Goal: Task Accomplishment & Management: Complete application form

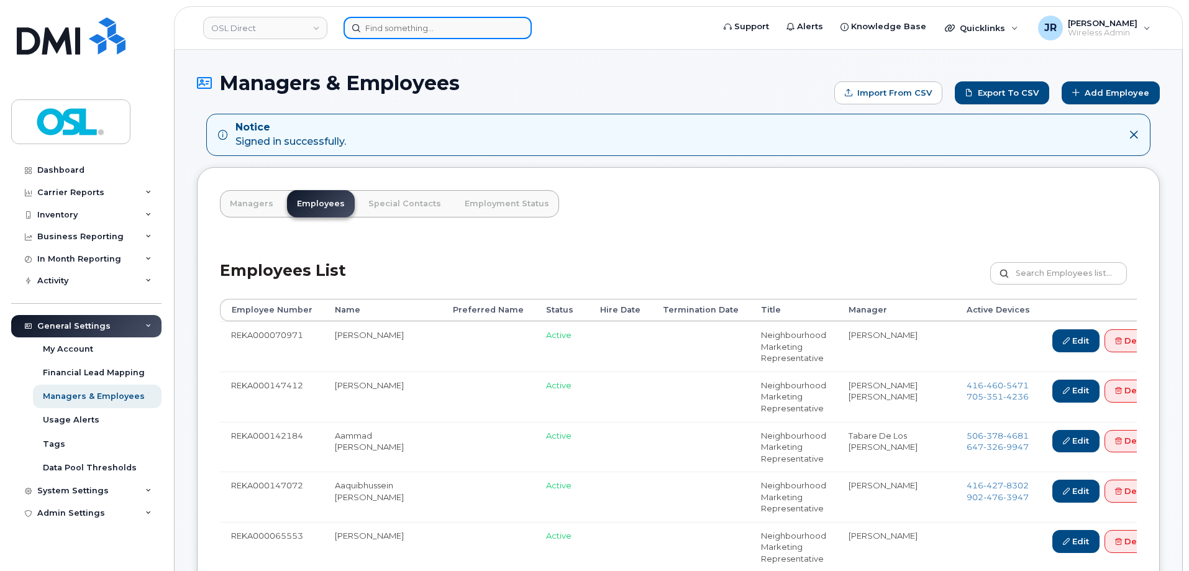
click at [399, 38] on input at bounding box center [437, 28] width 188 height 22
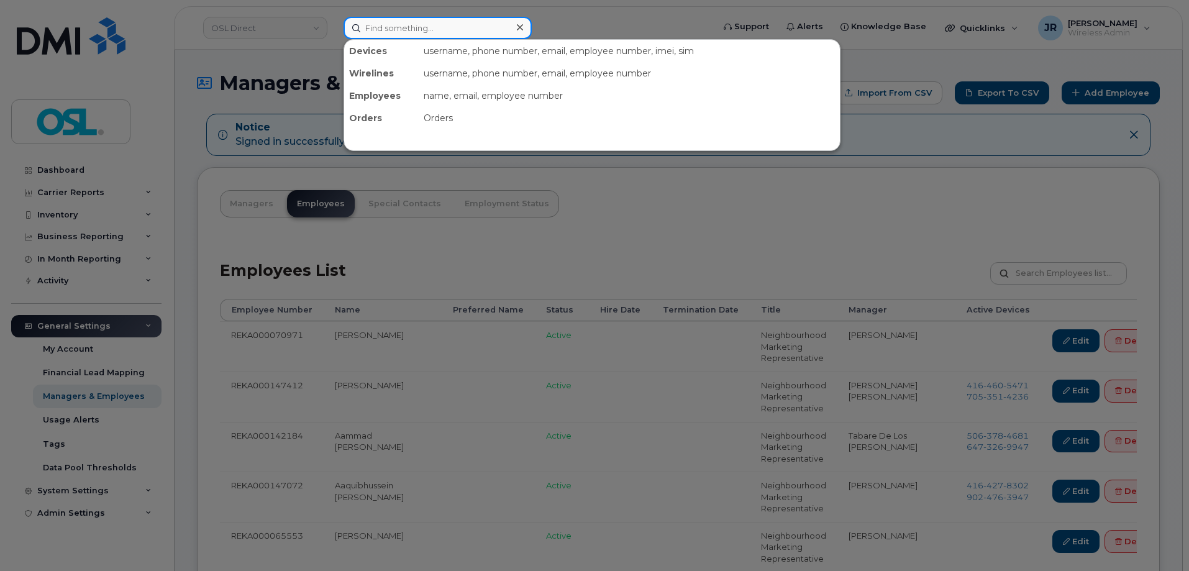
paste input "8192123875"
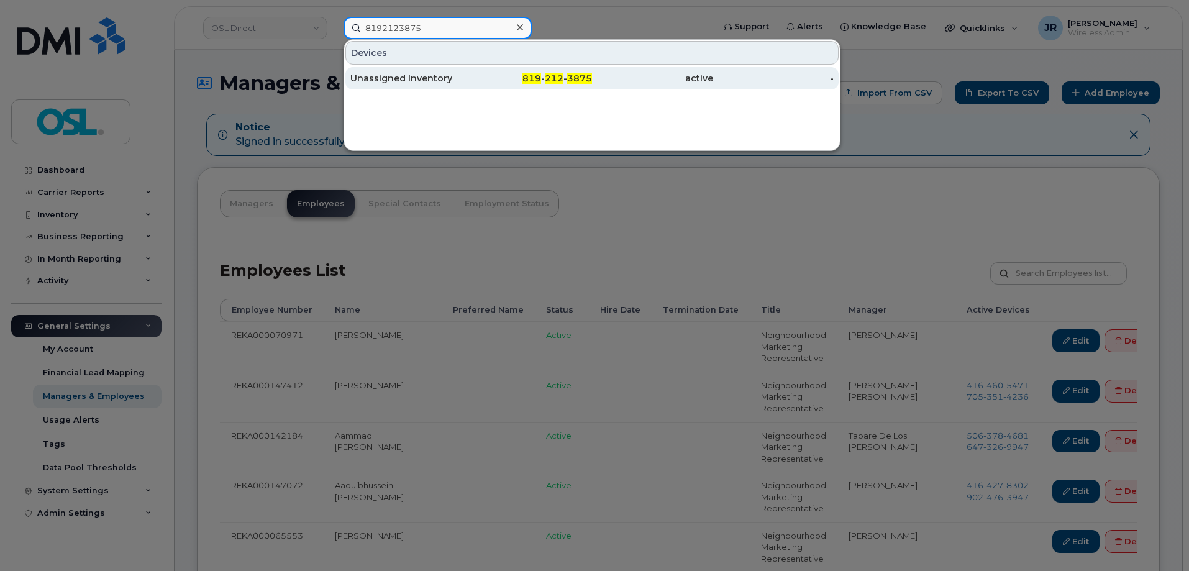
type input "8192123875"
click at [387, 79] on div "Unassigned Inventory" at bounding box center [410, 78] width 121 height 12
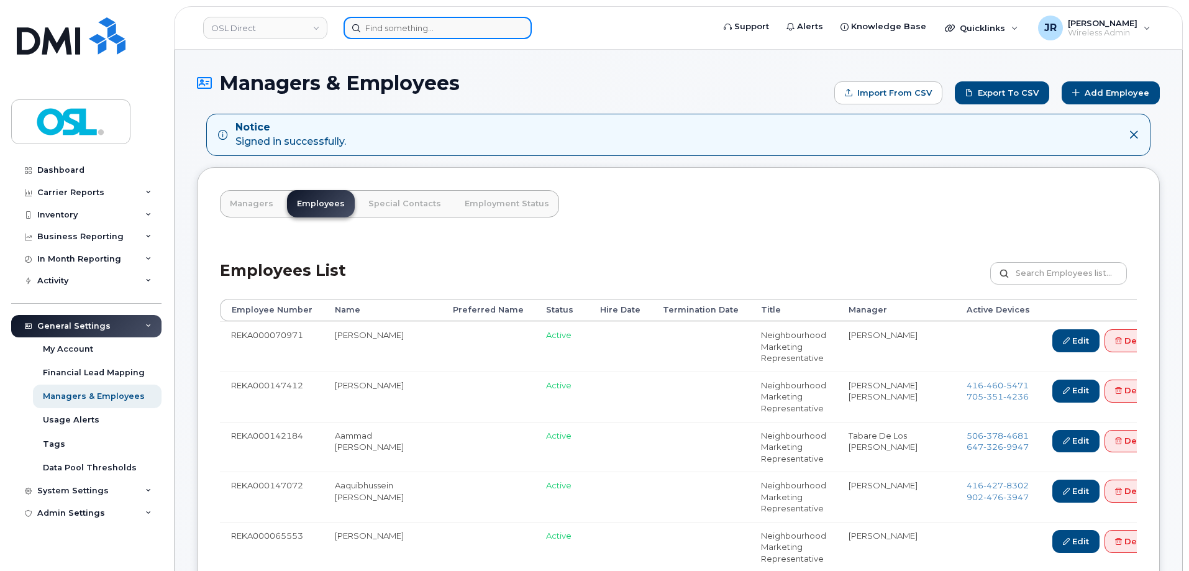
click at [374, 34] on input at bounding box center [437, 28] width 188 height 22
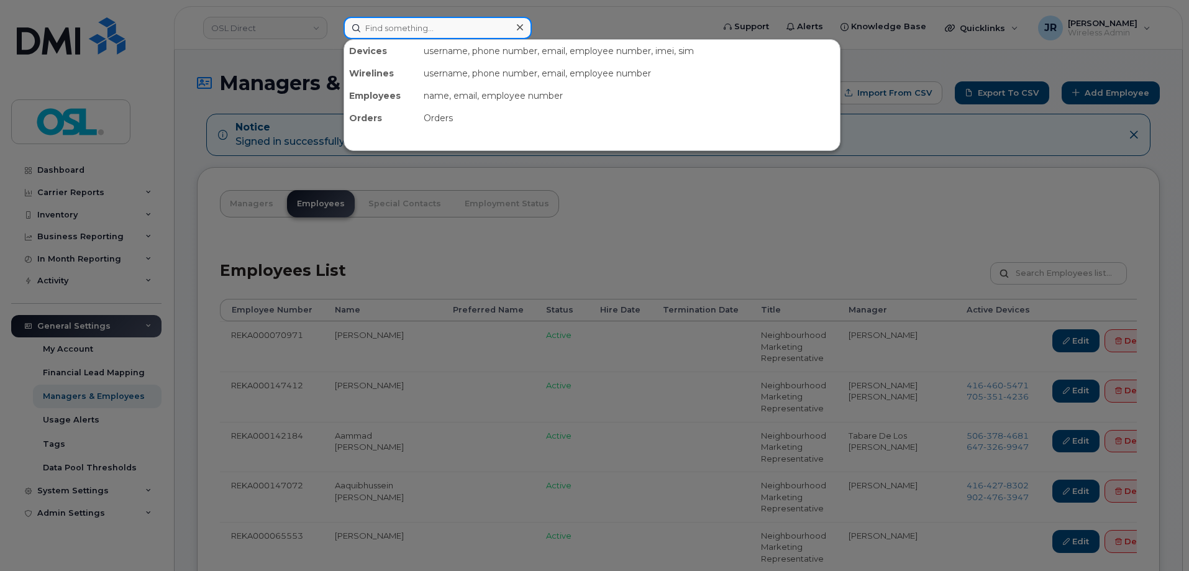
paste input "6473818209"
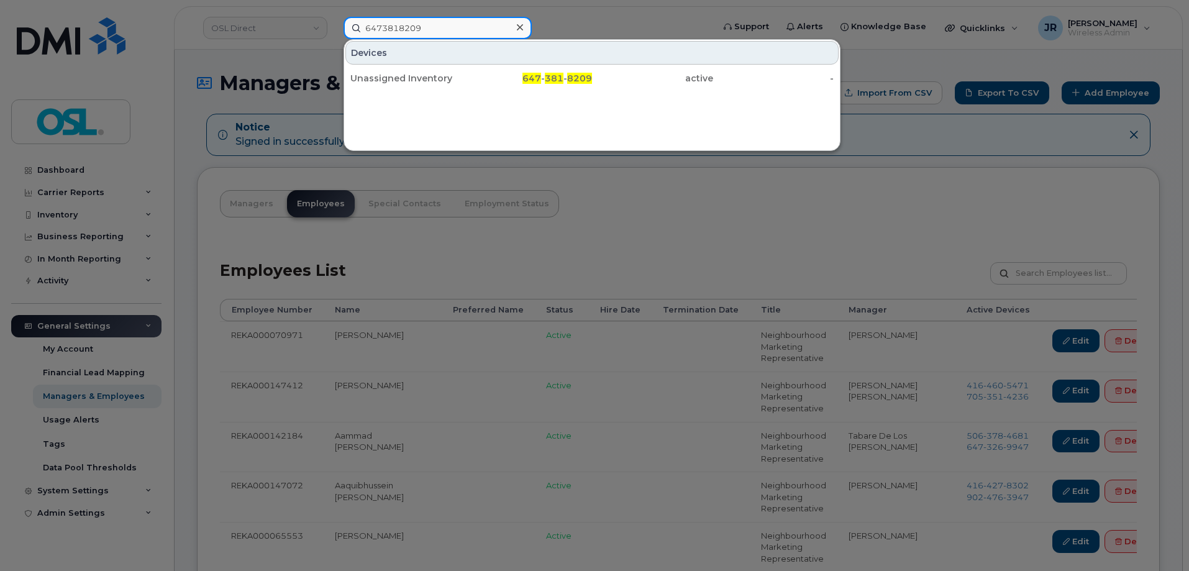
type input "6473818209"
click at [376, 83] on div "Unassigned Inventory" at bounding box center [410, 78] width 121 height 12
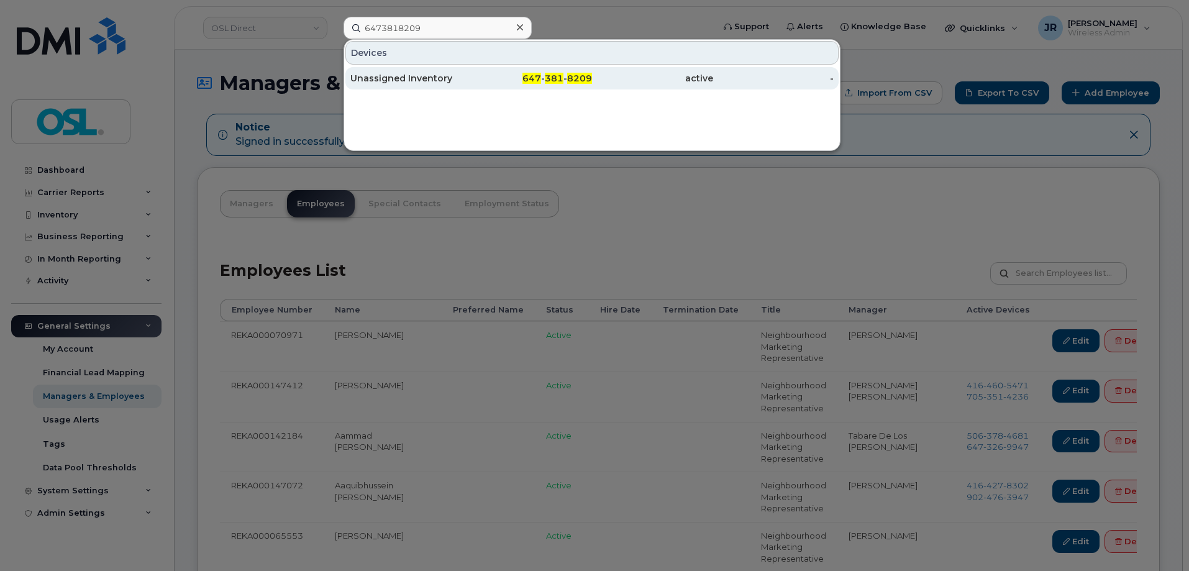
click at [392, 79] on div "Unassigned Inventory" at bounding box center [410, 78] width 121 height 12
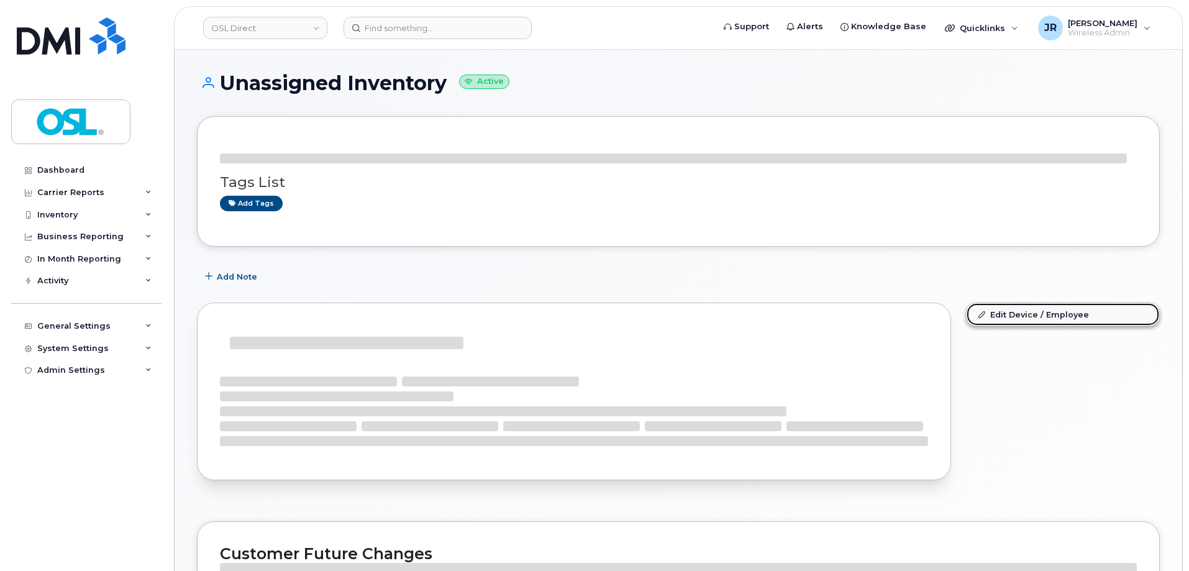
click at [1048, 319] on link "Edit Device / Employee" at bounding box center [1062, 314] width 192 height 22
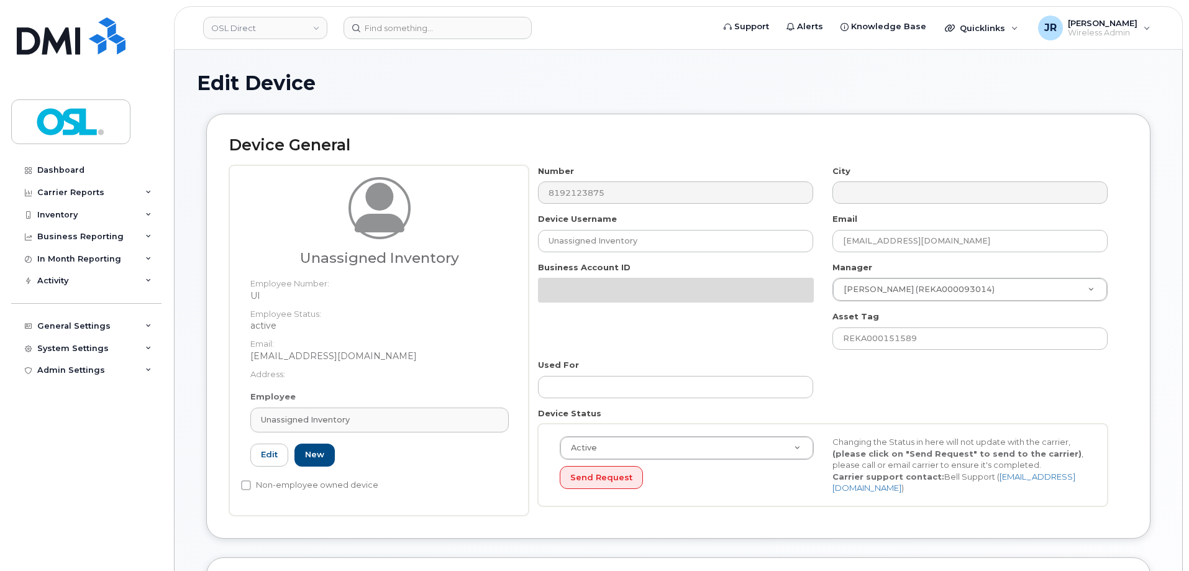
click at [351, 412] on link "Unassigned Inventory" at bounding box center [379, 419] width 258 height 25
paste input "REKA000155698"
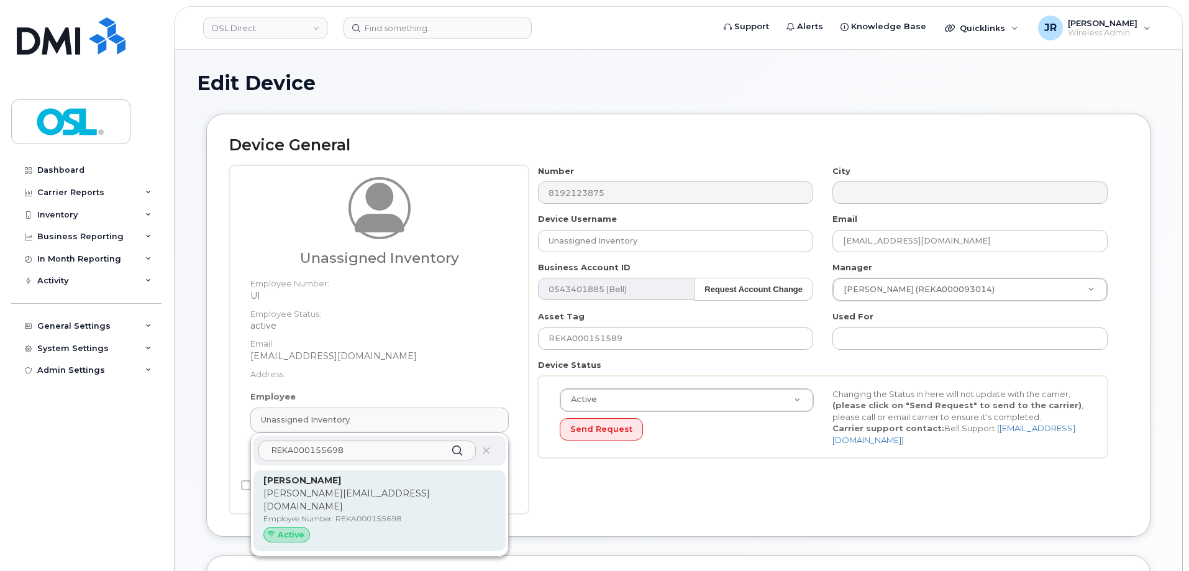
type input "REKA000155698"
click at [355, 511] on div "Adrian Putureanu adrian.putureanu@osldirect.com Employee Number: REKA000155698 …" at bounding box center [379, 511] width 232 height 74
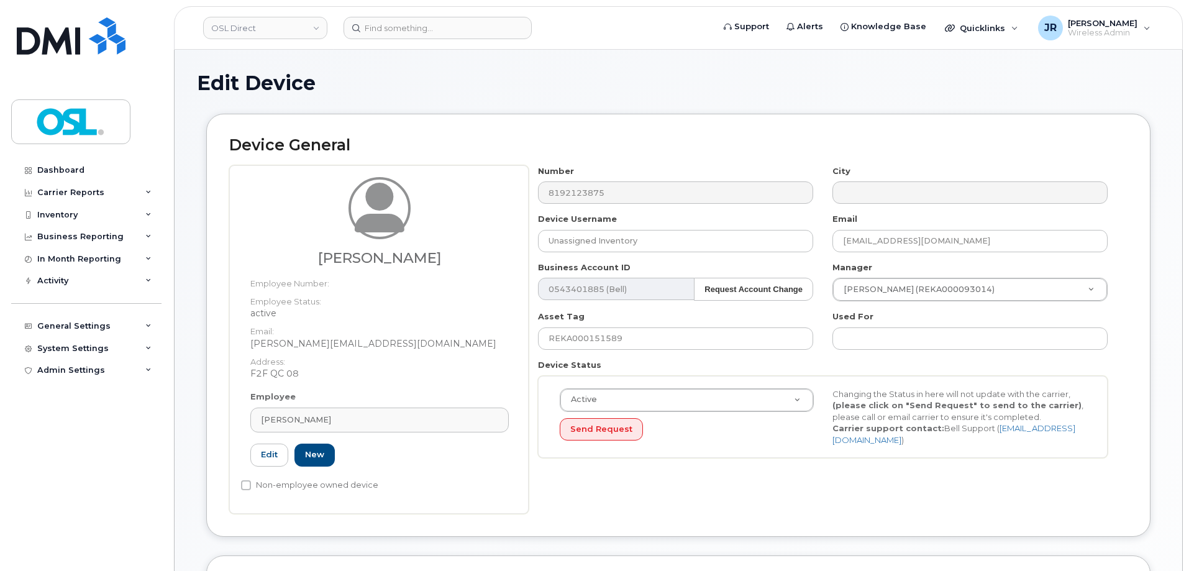
type input "REKA000155698"
type input "Adrian Putureanu"
type input "adrian.putureanu@osldirect.com"
type input "3358065"
click at [597, 345] on input "REKA000151589" at bounding box center [675, 338] width 275 height 22
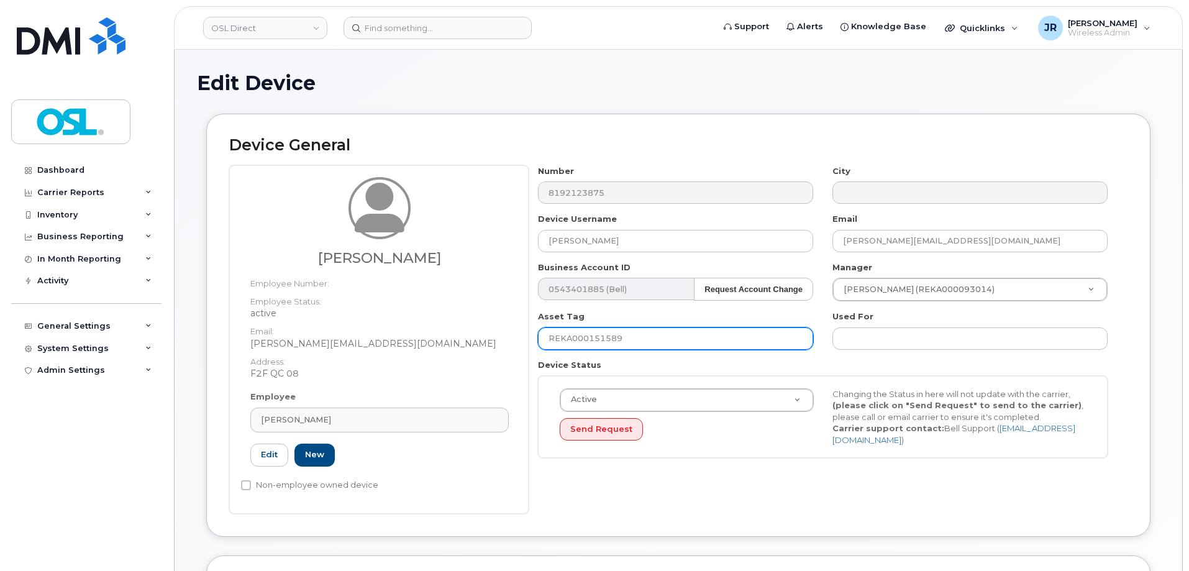
click at [597, 345] on input "REKA000151589" at bounding box center [675, 338] width 275 height 22
paste input "5698"
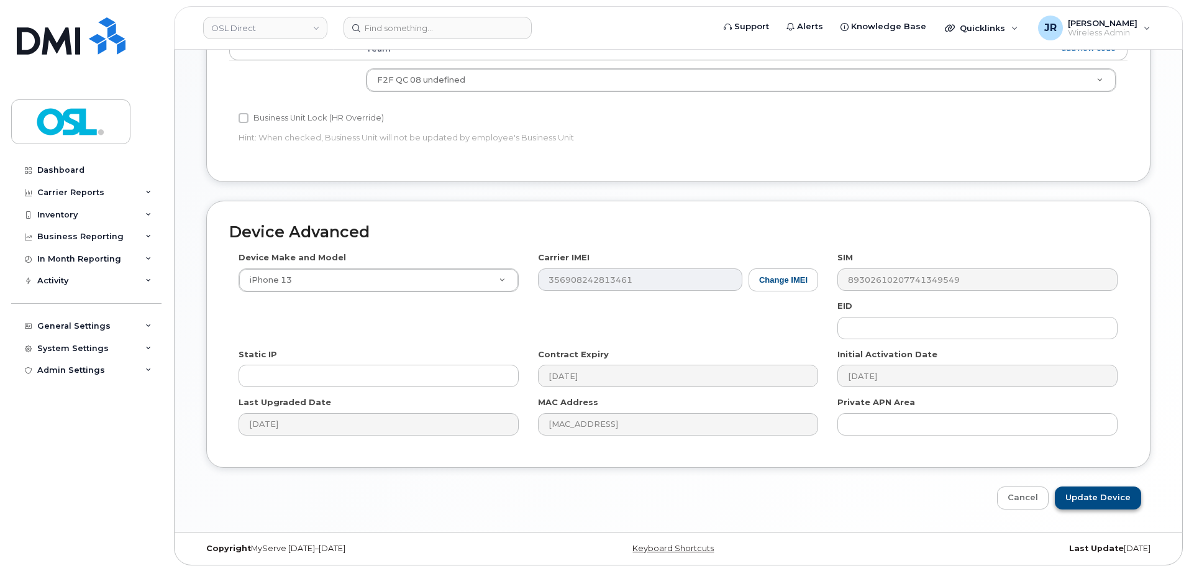
scroll to position [569, 0]
type input "REKA000155698"
click at [1100, 494] on input "Update Device" at bounding box center [1097, 497] width 86 height 23
type input "Saving..."
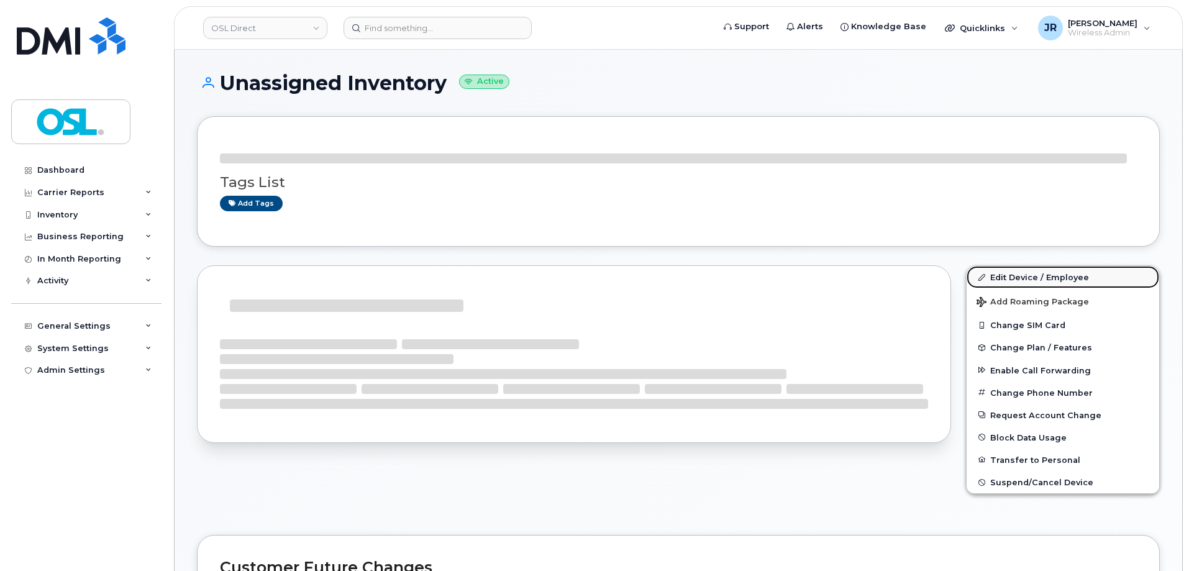
click at [1012, 269] on link "Edit Device / Employee" at bounding box center [1062, 277] width 192 height 22
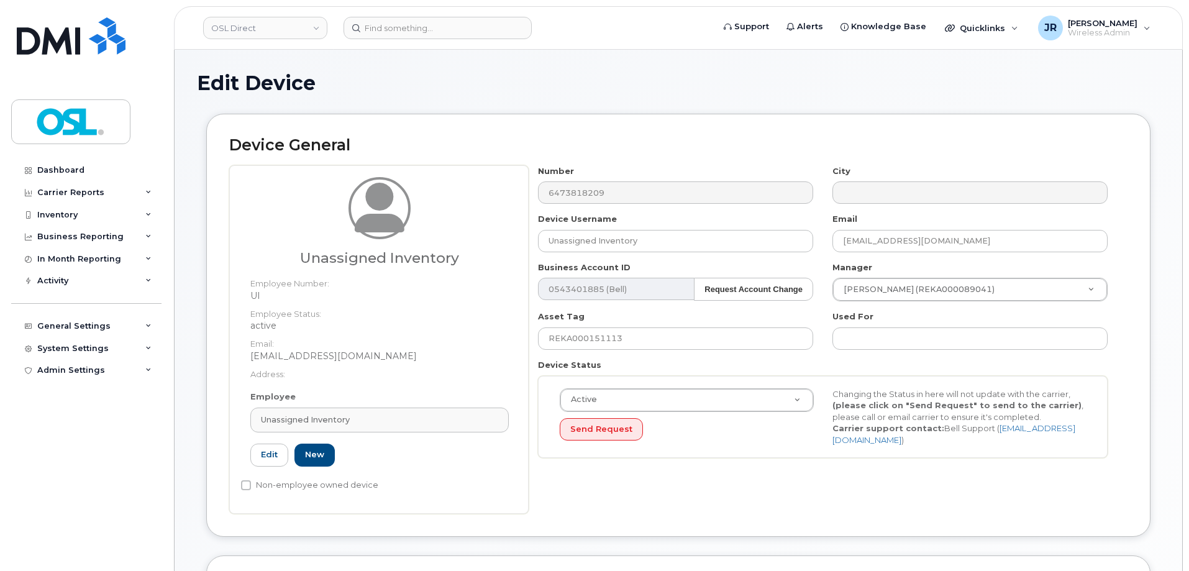
click at [330, 410] on link "Unassigned Inventory" at bounding box center [379, 419] width 258 height 25
paste input "REKA000155698"
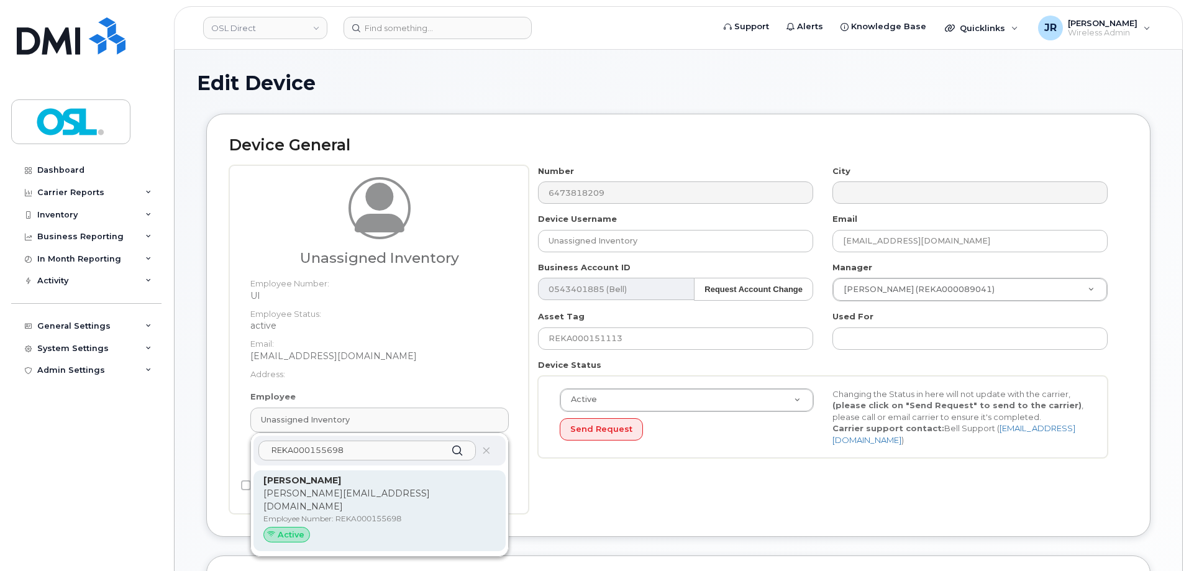
type input "REKA000155698"
click at [345, 513] on p "Employee Number: REKA000155698" at bounding box center [379, 518] width 232 height 11
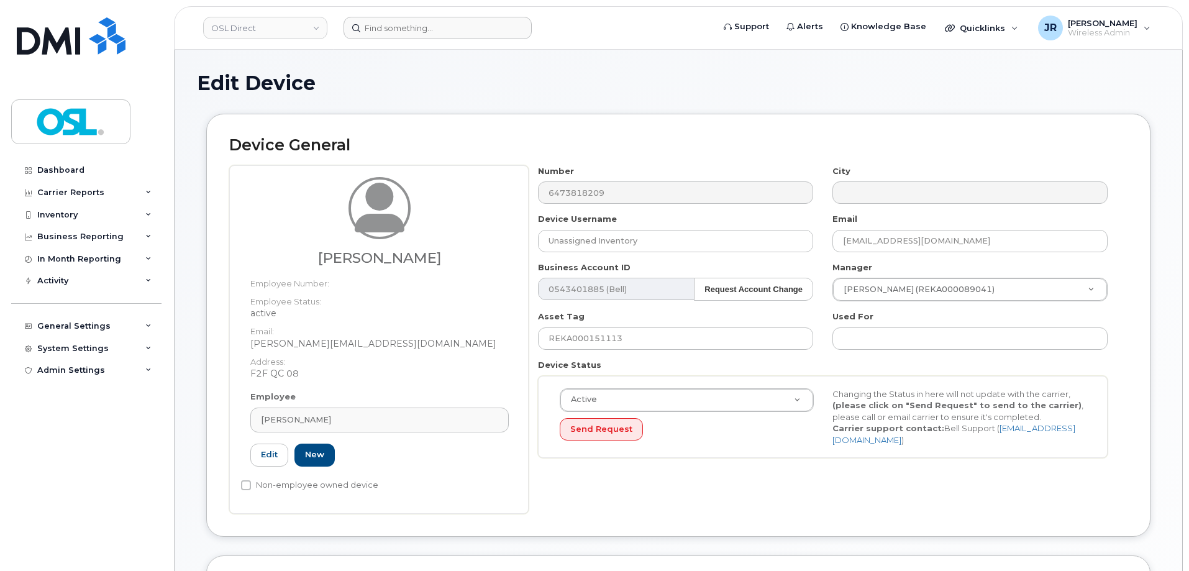
type input "REKA000155698"
type input "Adrian Putureanu"
type input "adrian.putureanu@osldirect.com"
type input "3358065"
click at [591, 338] on input "REKA000151113" at bounding box center [675, 338] width 275 height 22
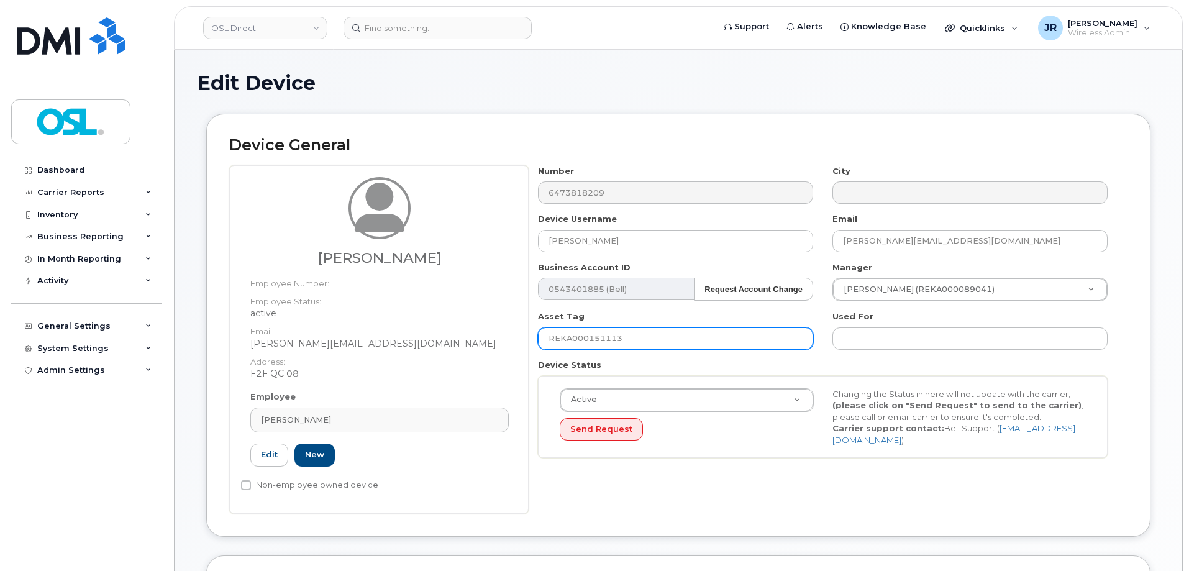
click at [591, 338] on input "REKA000151113" at bounding box center [675, 338] width 275 height 22
paste input "5698"
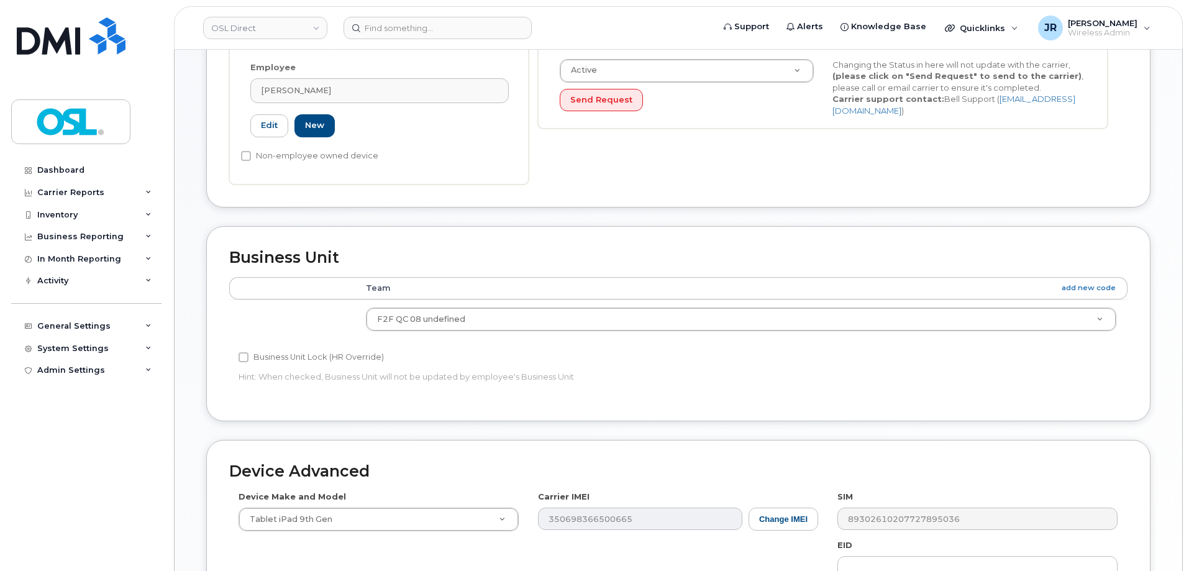
scroll to position [569, 0]
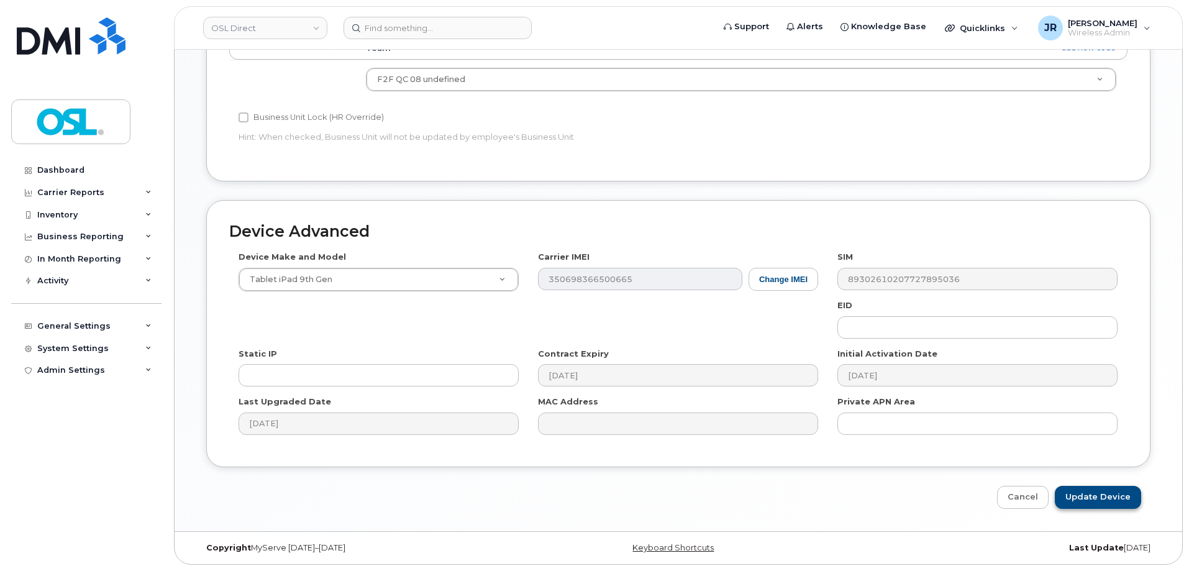
type input "REKA000155698"
click at [1118, 492] on input "Update Device" at bounding box center [1097, 497] width 86 height 23
type input "Saving..."
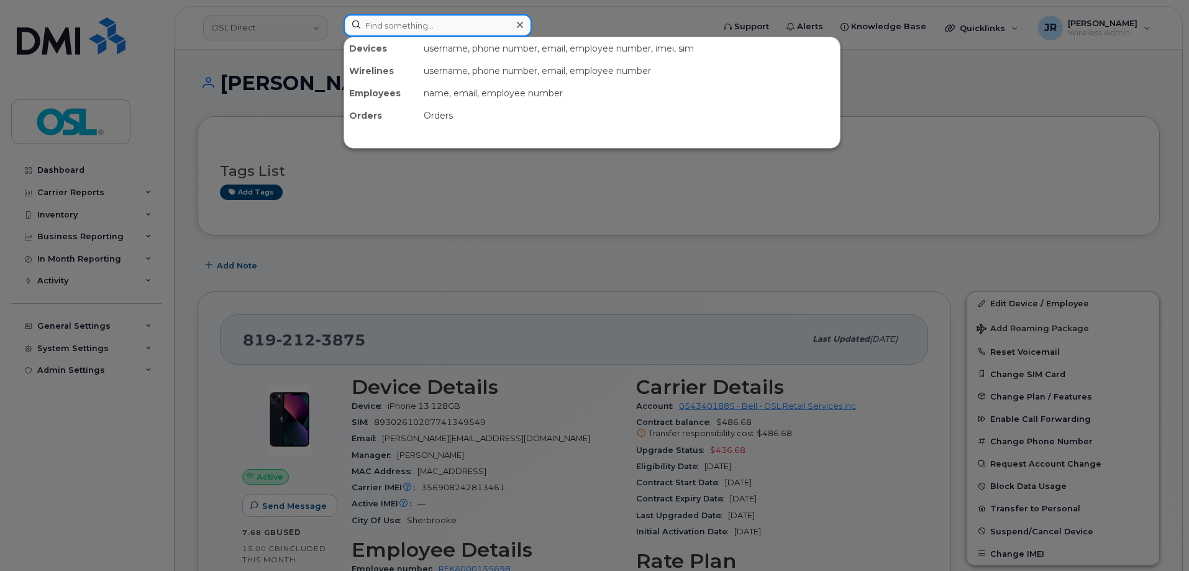
click at [401, 24] on input at bounding box center [437, 25] width 188 height 22
paste input "6473958271"
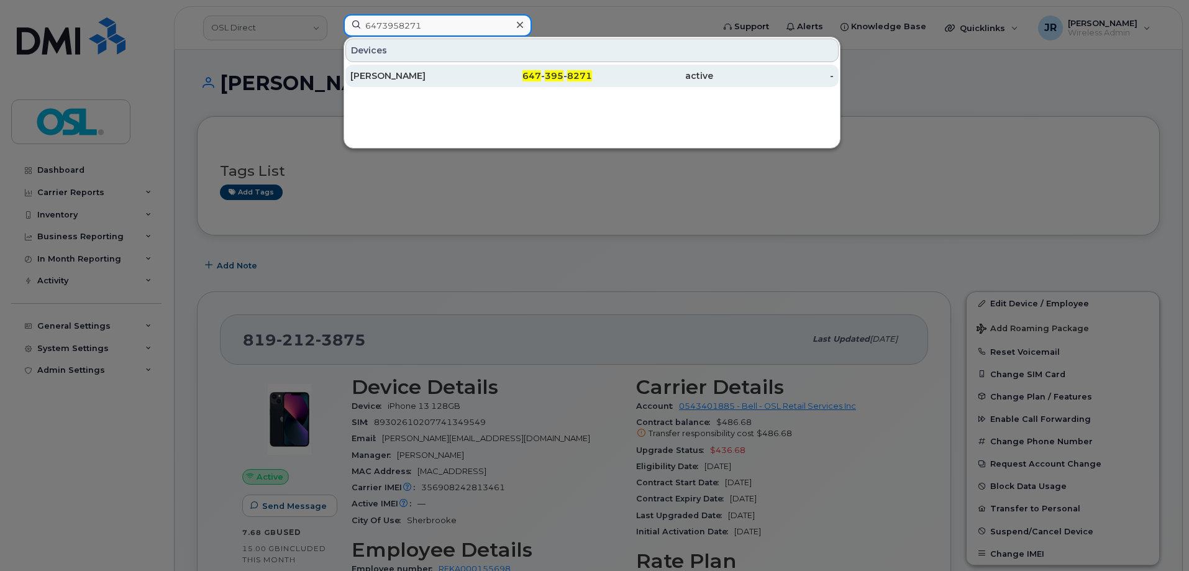
type input "6473958271"
click at [379, 81] on div "[PERSON_NAME]" at bounding box center [410, 76] width 121 height 12
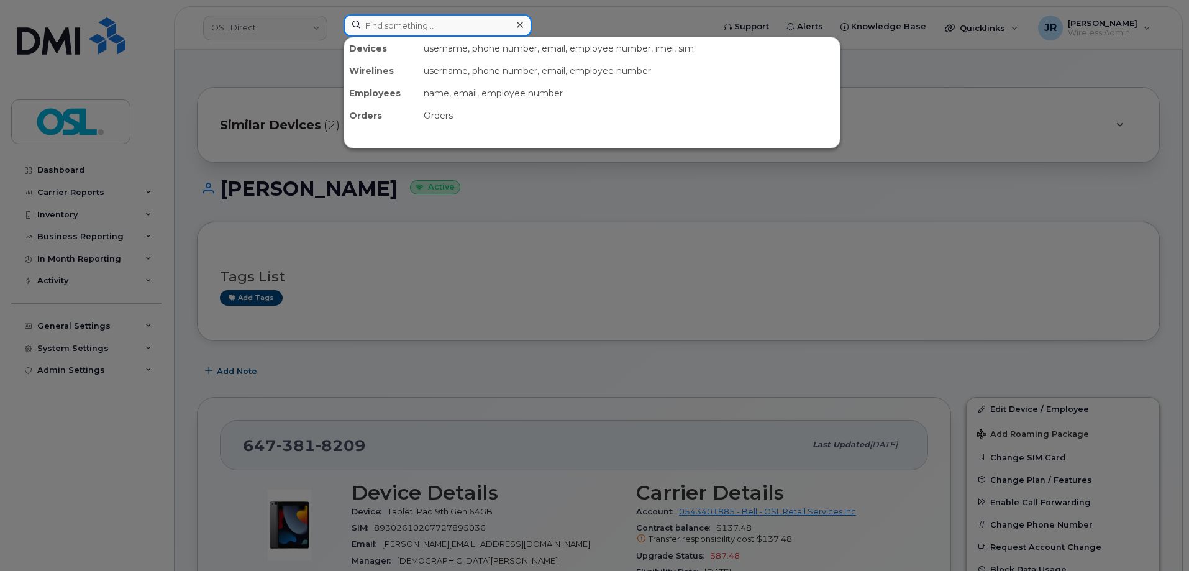
click at [450, 25] on input at bounding box center [437, 25] width 188 height 22
paste input "4164755798"
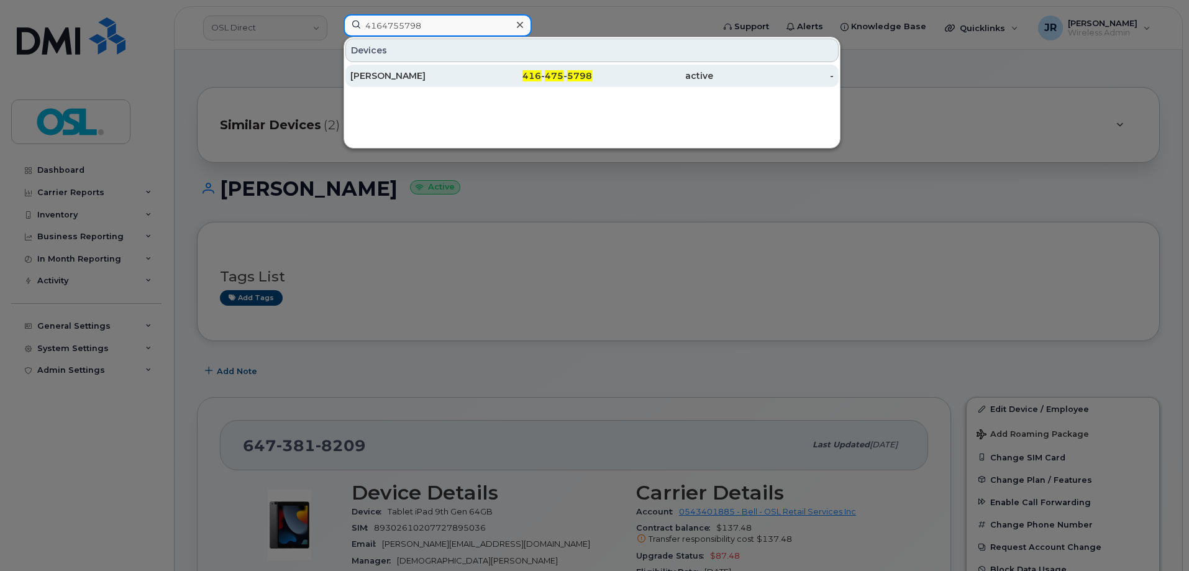
type input "4164755798"
click at [388, 83] on div "[PERSON_NAME]" at bounding box center [410, 76] width 121 height 22
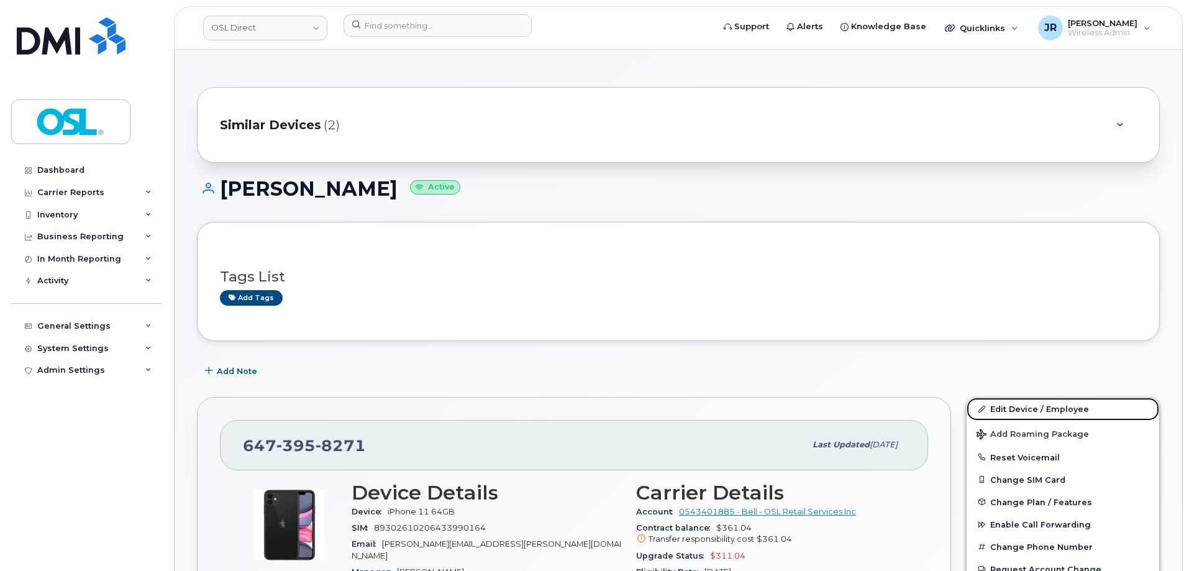
click at [1003, 399] on link "Edit Device / Employee" at bounding box center [1062, 408] width 192 height 22
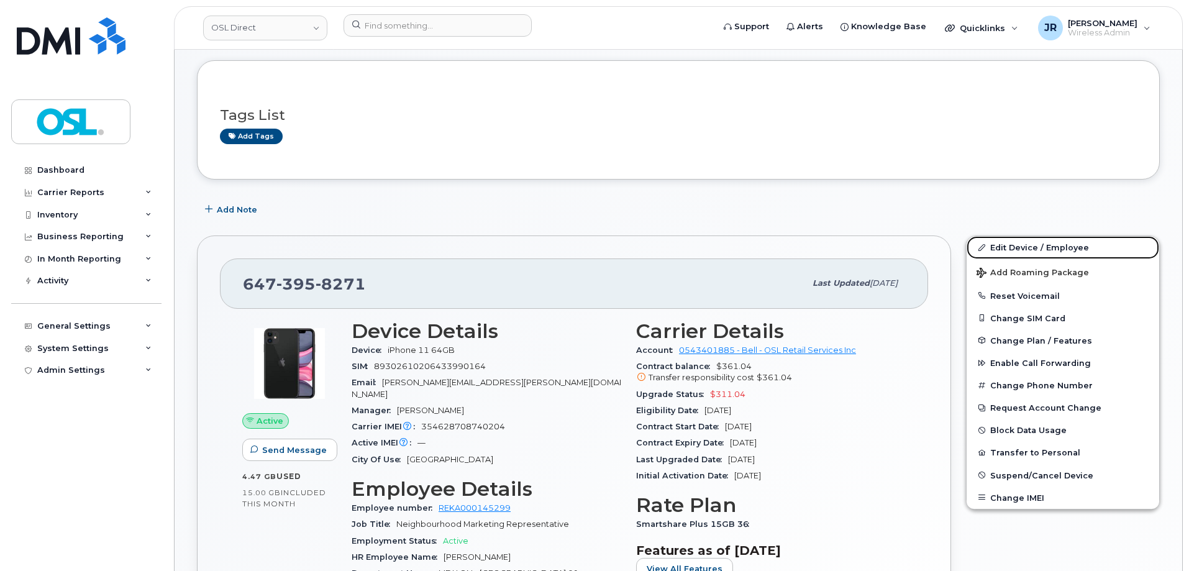
scroll to position [186, 0]
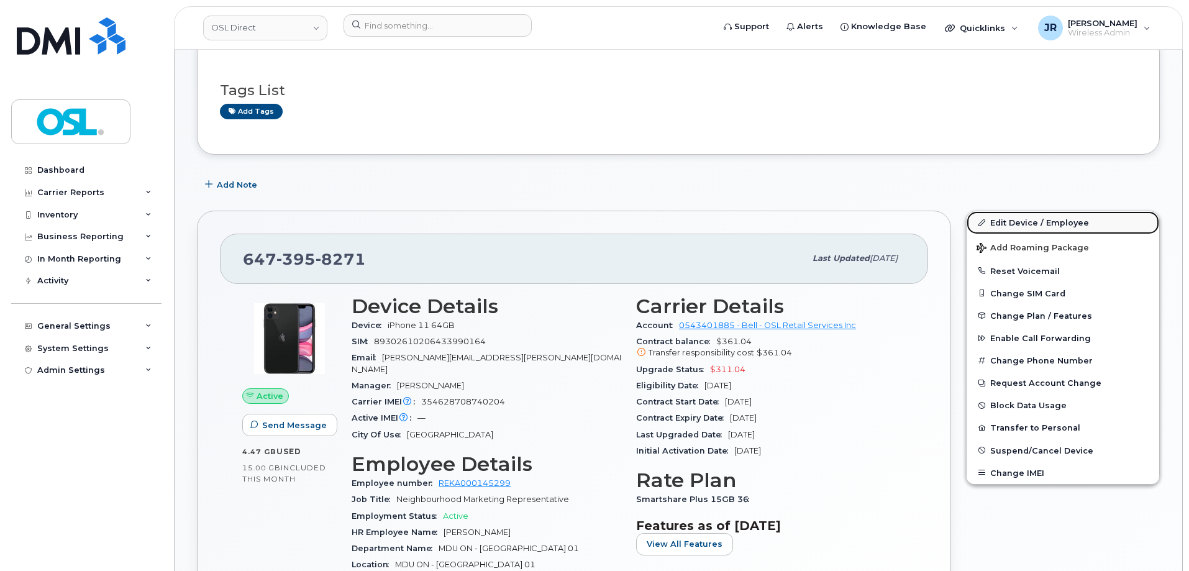
click at [1012, 220] on link "Edit Device / Employee" at bounding box center [1062, 222] width 192 height 22
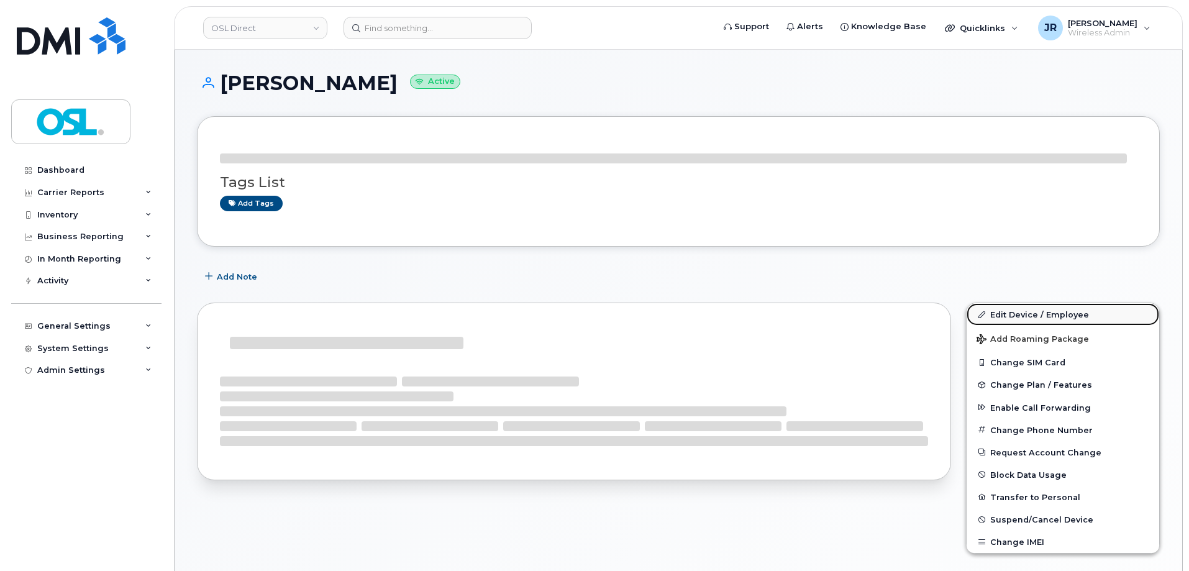
click at [1021, 312] on link "Edit Device / Employee" at bounding box center [1062, 314] width 192 height 22
click at [1008, 312] on link "Edit Device / Employee" at bounding box center [1062, 314] width 192 height 22
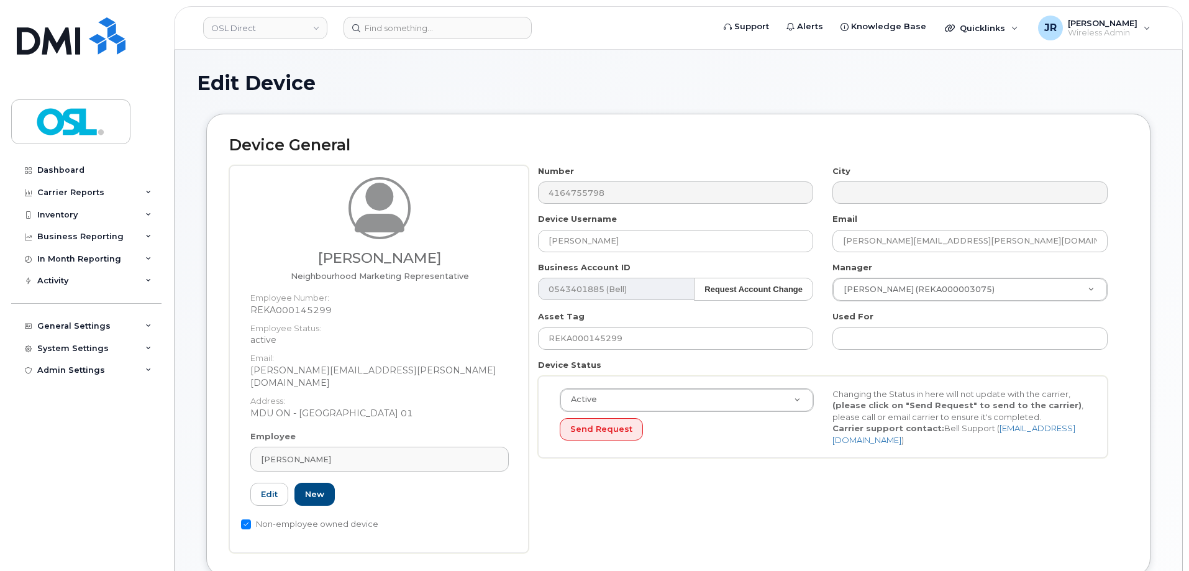
click at [364, 461] on div "Employee Obaidullah Walizada Type first three symbols or more REKA000145299 Edi…" at bounding box center [379, 473] width 277 height 86
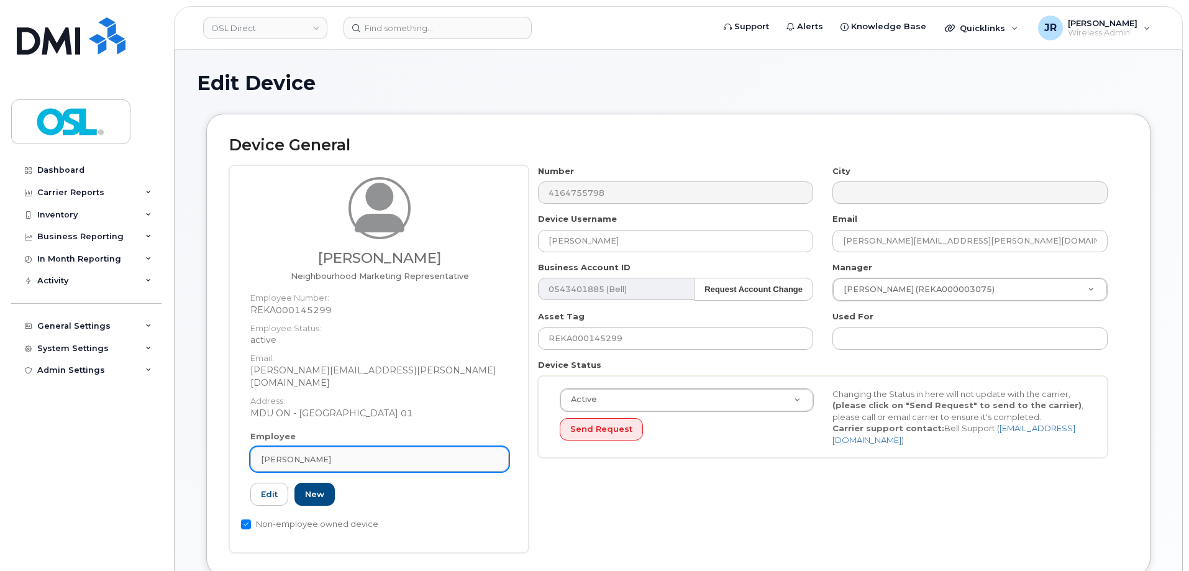
click at [371, 453] on div "[PERSON_NAME]" at bounding box center [379, 459] width 237 height 12
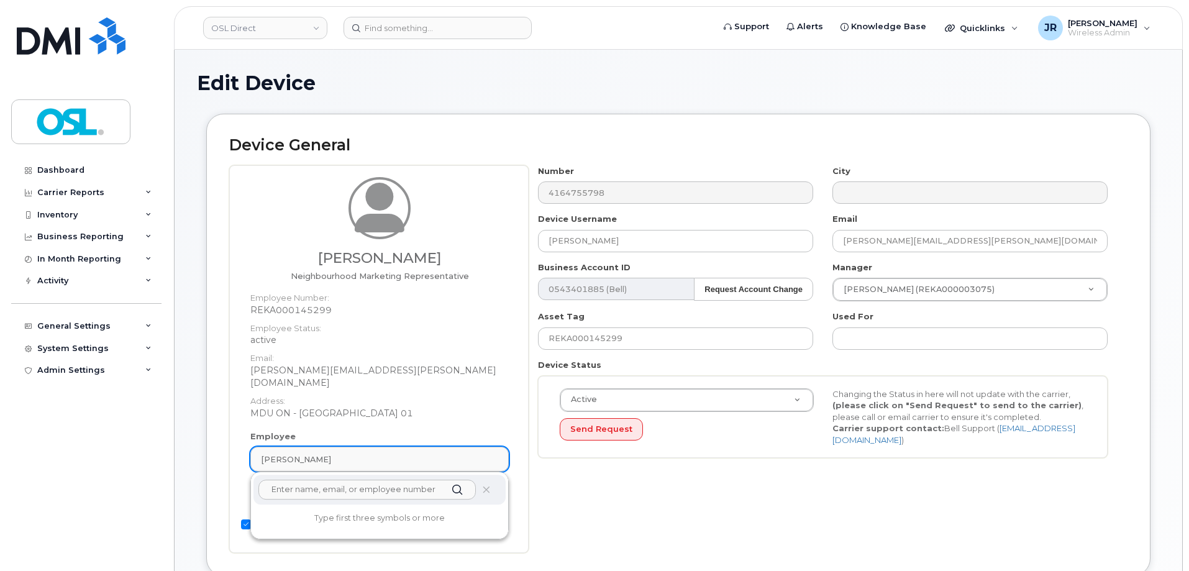
paste input "REKA000071823"
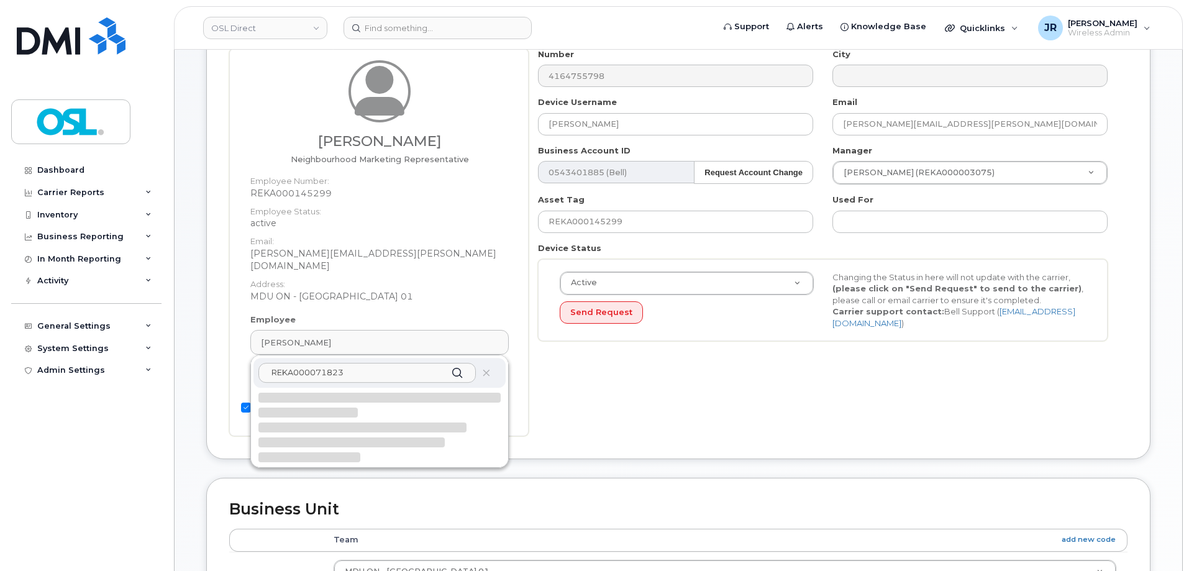
scroll to position [186, 0]
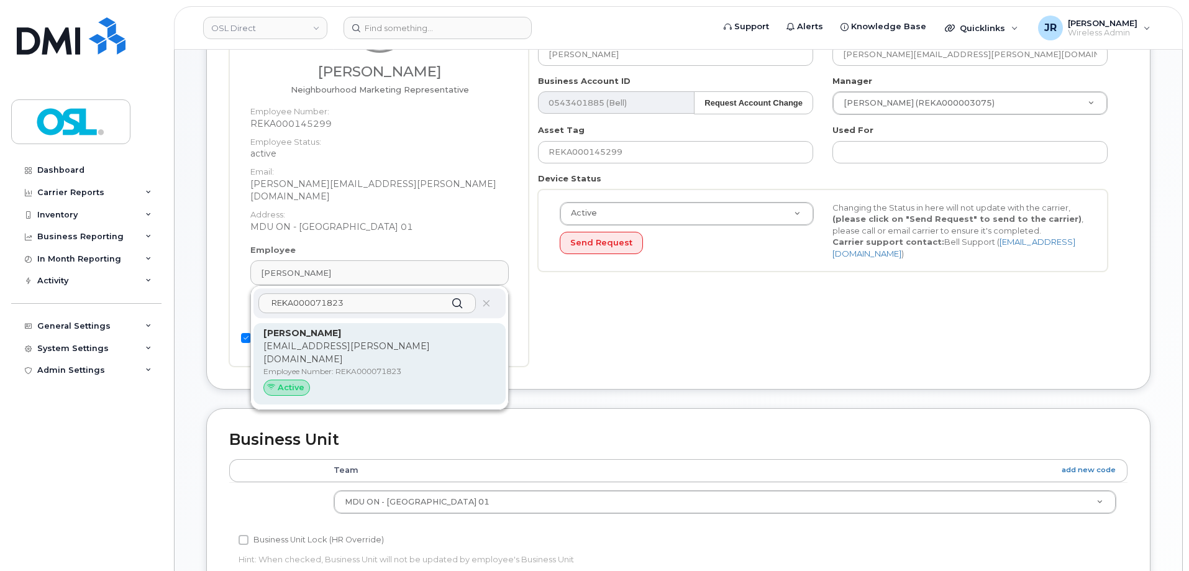
type input "REKA000071823"
click at [368, 366] on p "Employee Number: REKA000071823" at bounding box center [379, 371] width 232 height 11
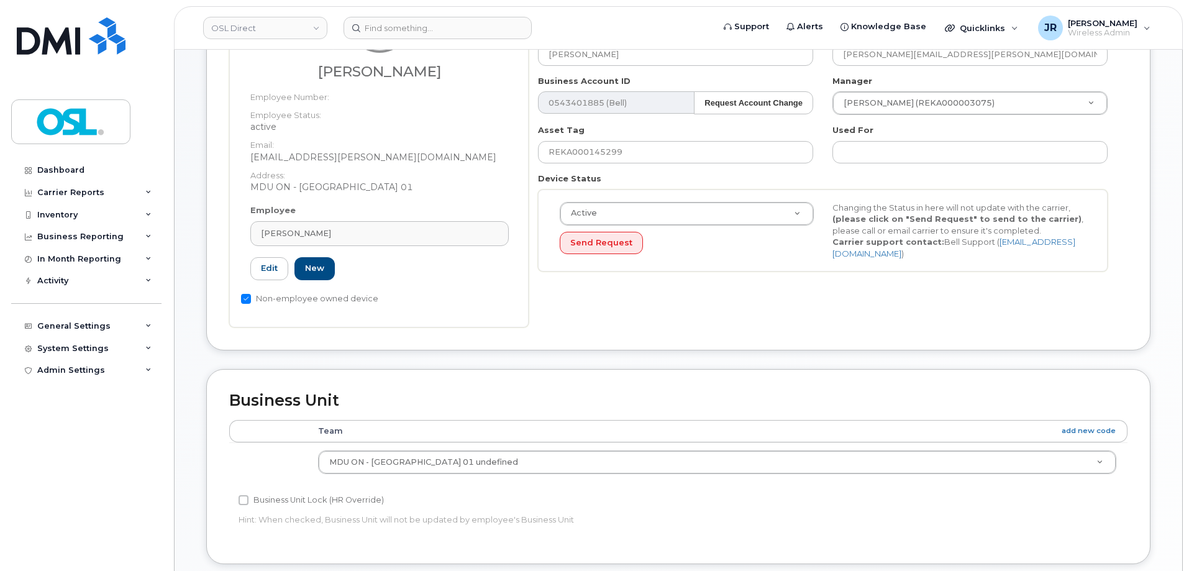
type input "Kowthaman Balachandran"
type input "kowty.balachandran@osldirect.com"
type input "3358049"
type input "REKA000071823"
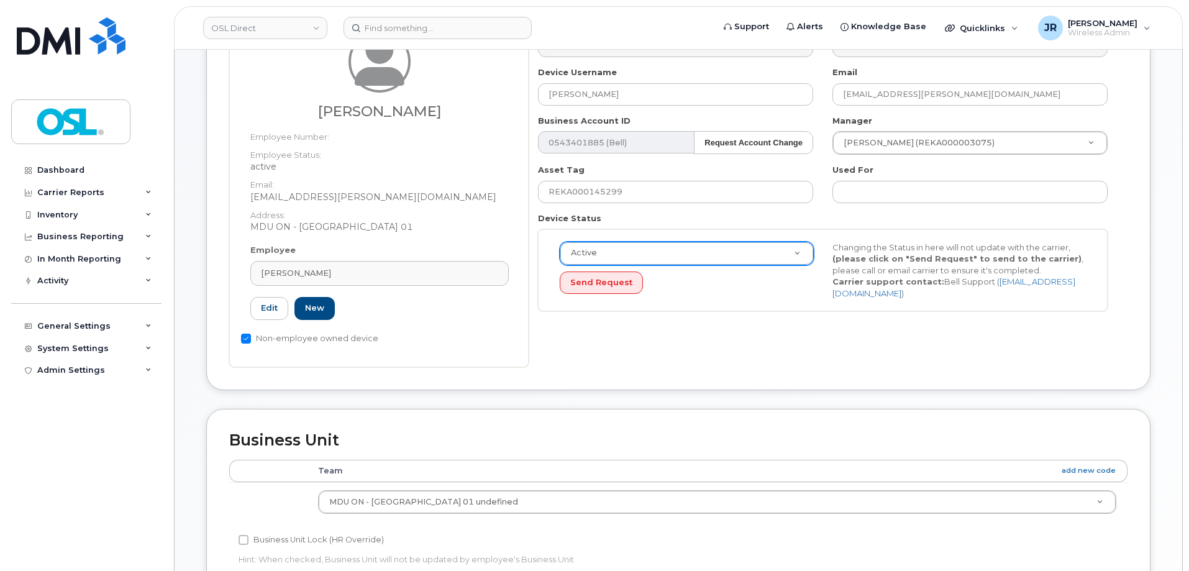
scroll to position [124, 0]
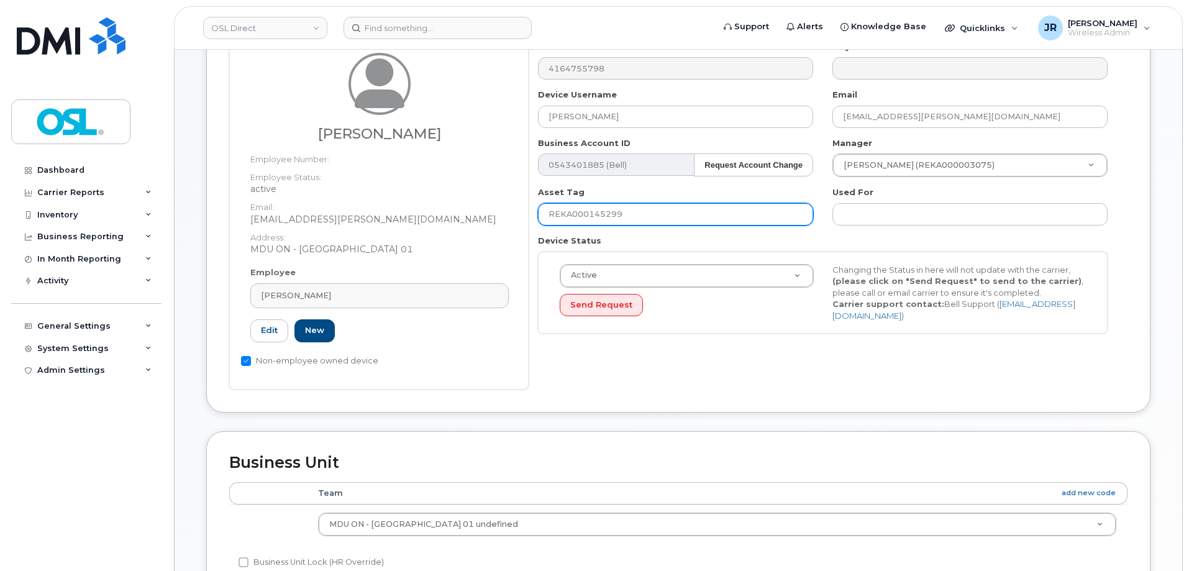
click at [612, 219] on input "REKA000145299" at bounding box center [675, 214] width 275 height 22
paste input "071823"
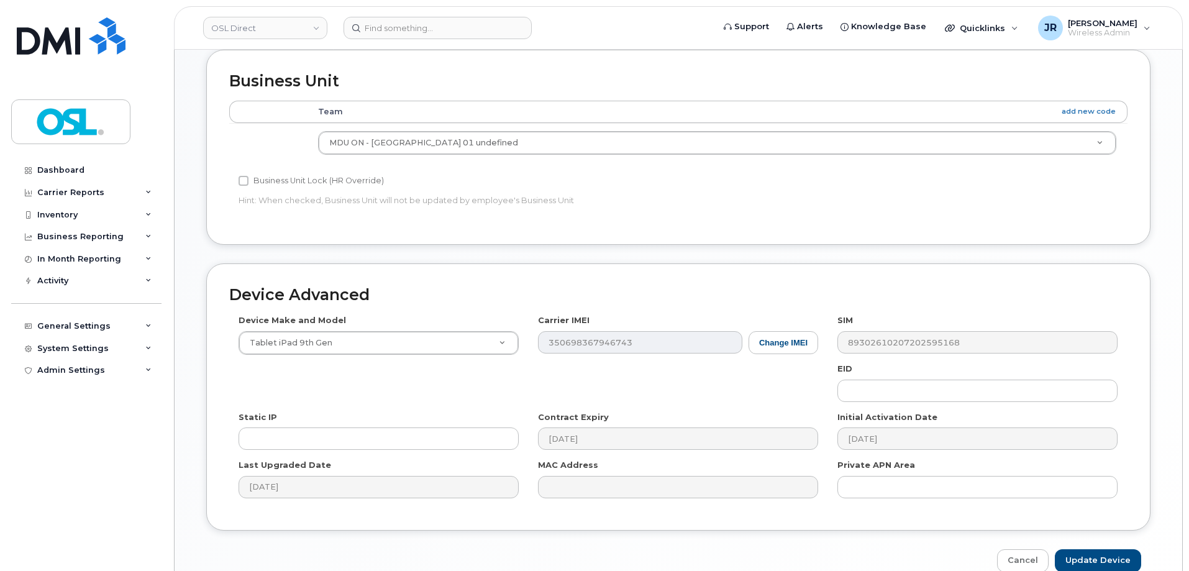
scroll to position [569, 0]
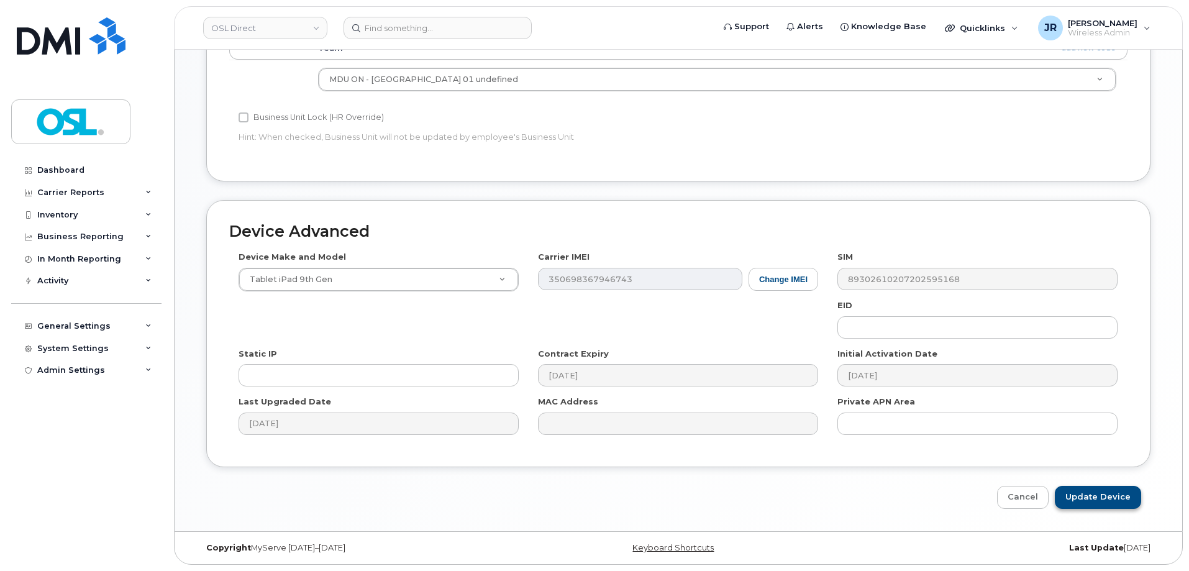
type input "REKA000071823"
drag, startPoint x: 1099, startPoint y: 488, endPoint x: 995, endPoint y: 404, distance: 134.2
click at [1102, 491] on input "Update Device" at bounding box center [1097, 497] width 86 height 23
type input "Saving..."
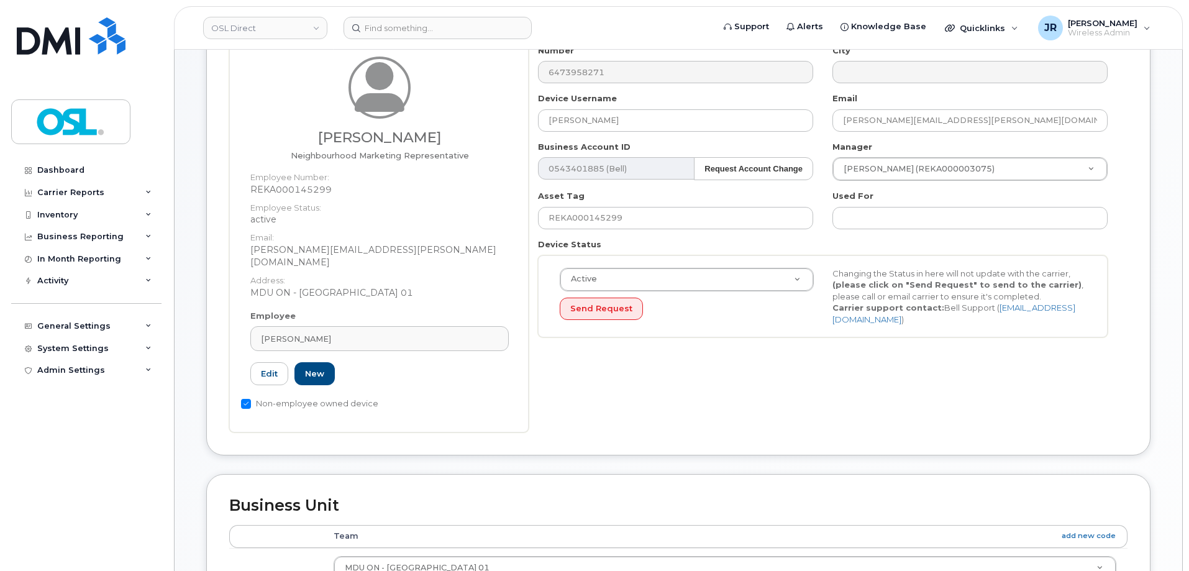
scroll to position [124, 0]
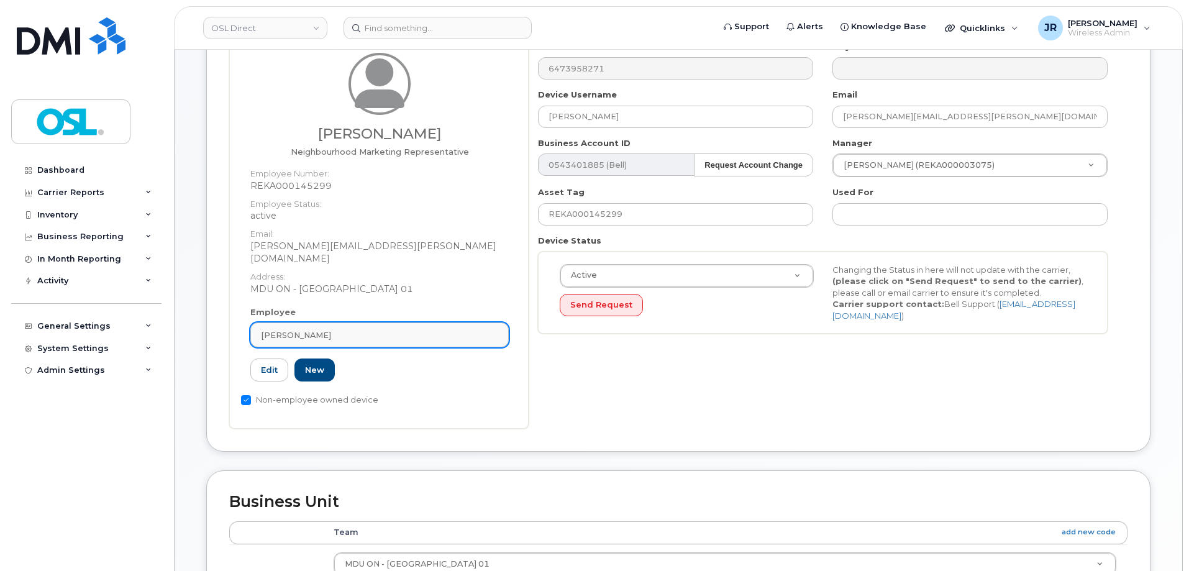
drag, startPoint x: 396, startPoint y: 337, endPoint x: 409, endPoint y: 323, distance: 18.9
click at [397, 335] on div "Employee [PERSON_NAME] Type first three symbols or more REKA000145299 Edit New" at bounding box center [379, 349] width 277 height 86
click at [409, 329] on div "[PERSON_NAME]" at bounding box center [379, 335] width 237 height 12
paste input "REKA000071823"
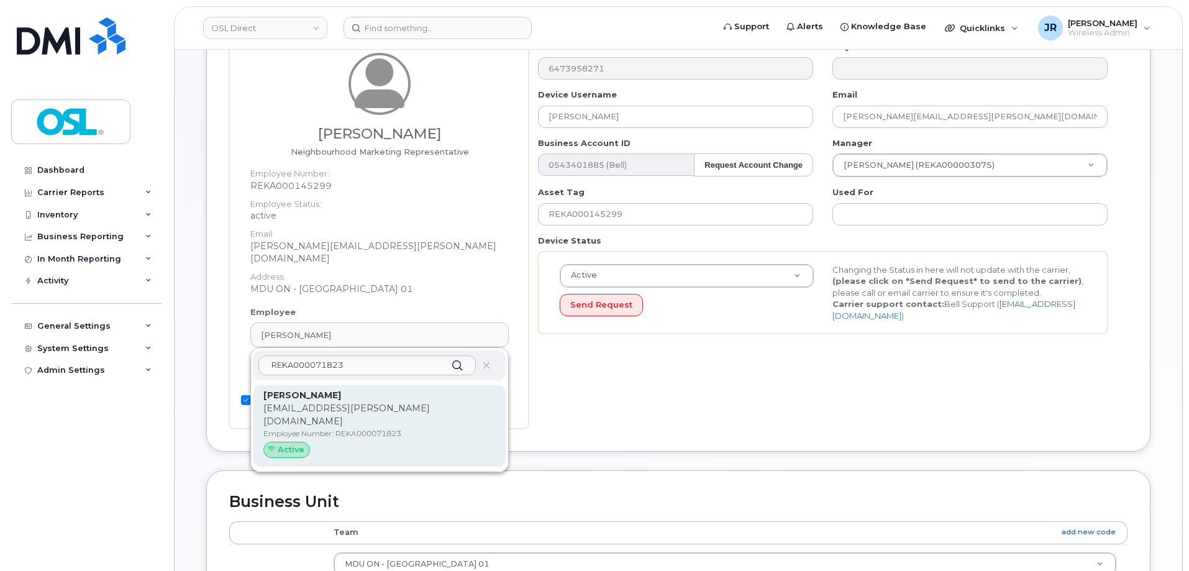
type input "REKA000071823"
click at [341, 389] on strong "[PERSON_NAME]" at bounding box center [302, 394] width 78 height 11
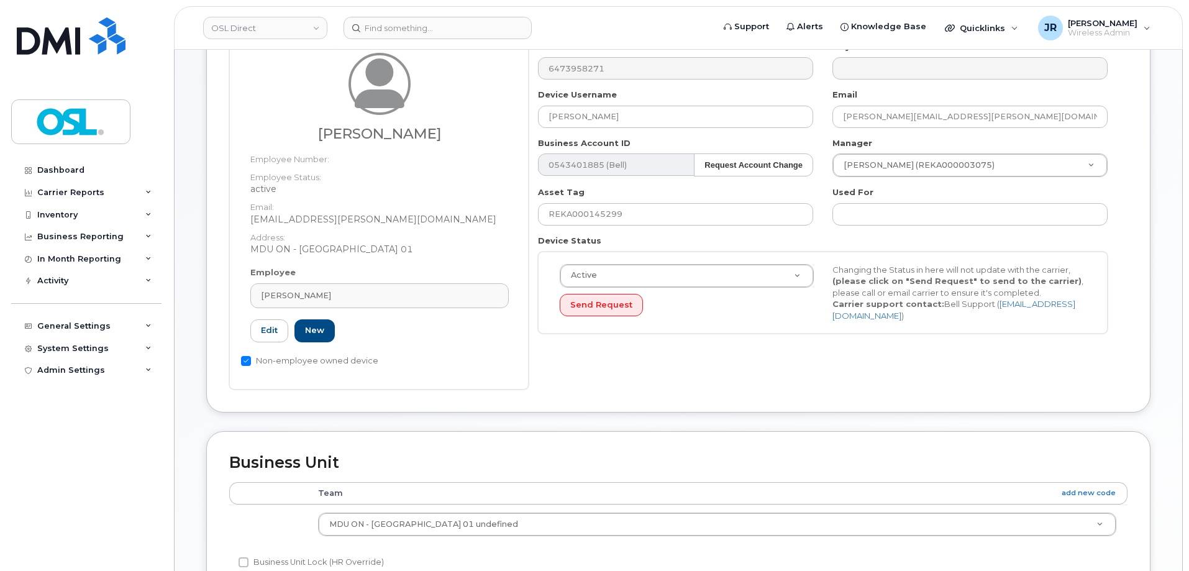
type input "REKA000071823"
type input "[PERSON_NAME]"
type input "[EMAIL_ADDRESS][PERSON_NAME][DOMAIN_NAME]"
type input "3358049"
click at [616, 225] on div "Number 6473958271 City Device Username Kowthaman Balachandran Email kowty.balac…" at bounding box center [822, 192] width 589 height 302
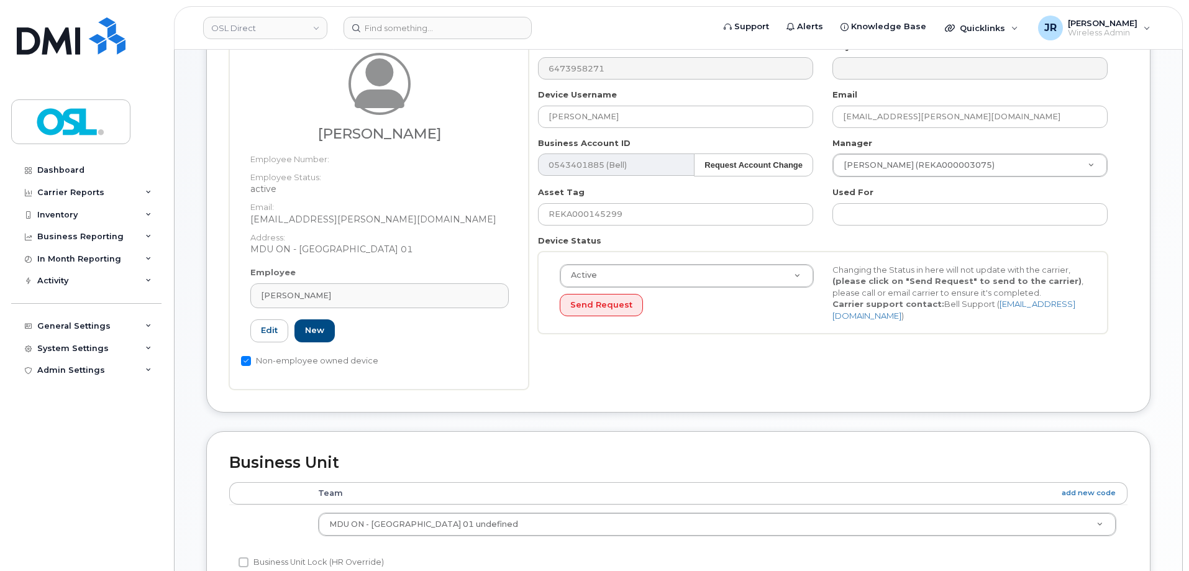
click at [616, 225] on div "Number 6473958271 City Device Username Kowthaman Balachandran Email kowty.balac…" at bounding box center [822, 192] width 589 height 302
click at [616, 220] on input "REKA000145299" at bounding box center [675, 214] width 275 height 22
paste input "071823"
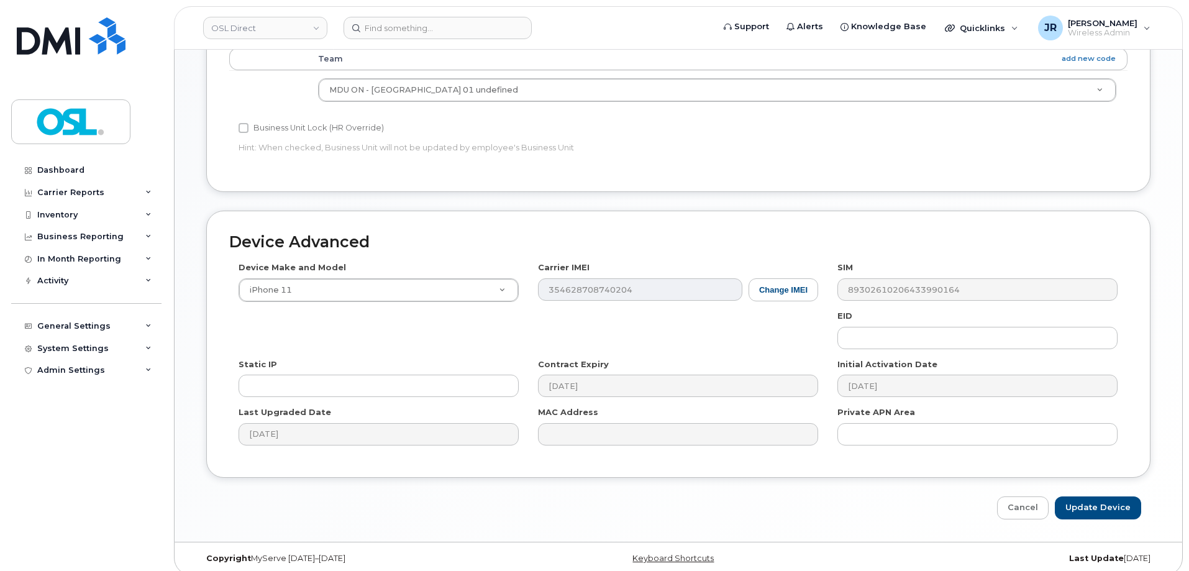
scroll to position [559, 0]
type input "REKA000071823"
click at [1126, 506] on input "Update Device" at bounding box center [1097, 507] width 86 height 23
type input "Saving..."
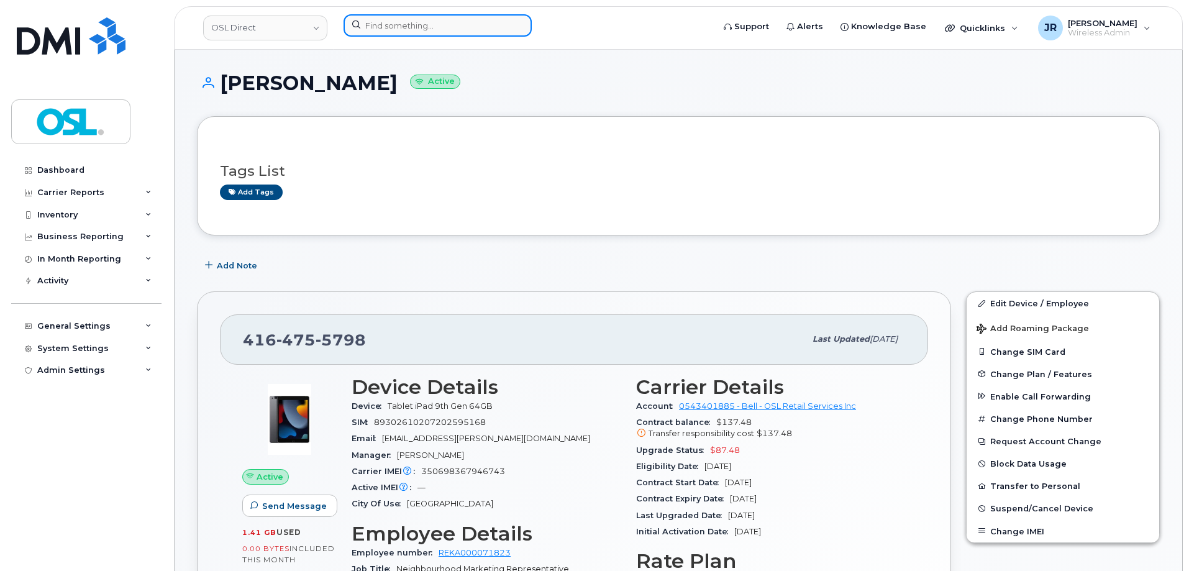
click at [425, 27] on input at bounding box center [437, 25] width 188 height 22
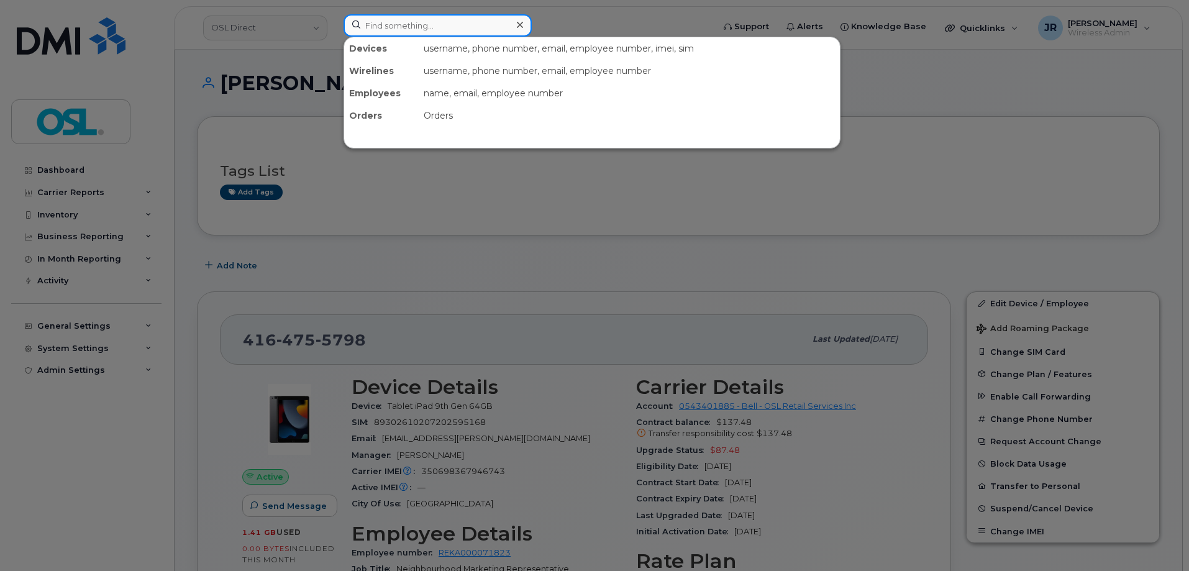
paste input "6473266571"
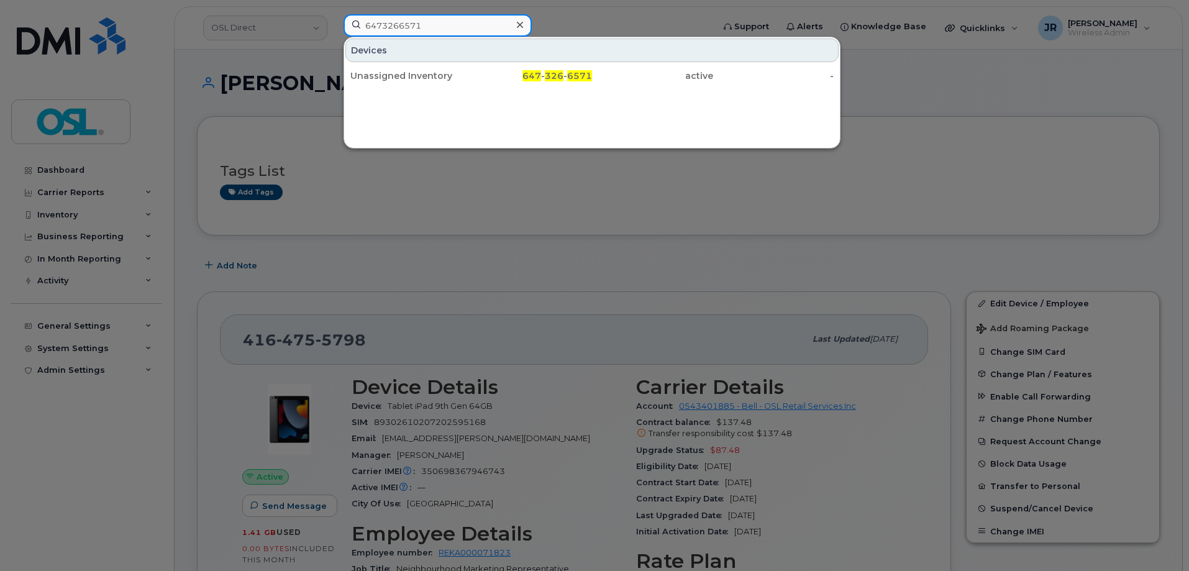
type input "6473266571"
click at [389, 79] on div "Unassigned Inventory" at bounding box center [410, 76] width 121 height 12
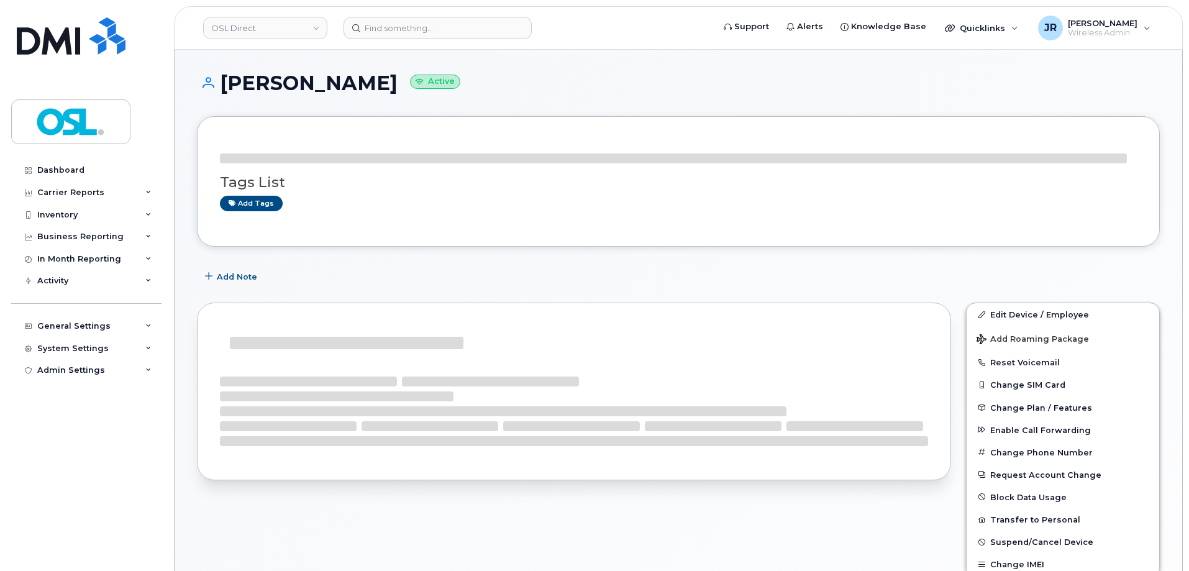
click at [417, 41] on header "OSL Direct Support Alerts Knowledge Base Quicklinks Suspend / Cancel Device Cha…" at bounding box center [678, 27] width 1008 height 43
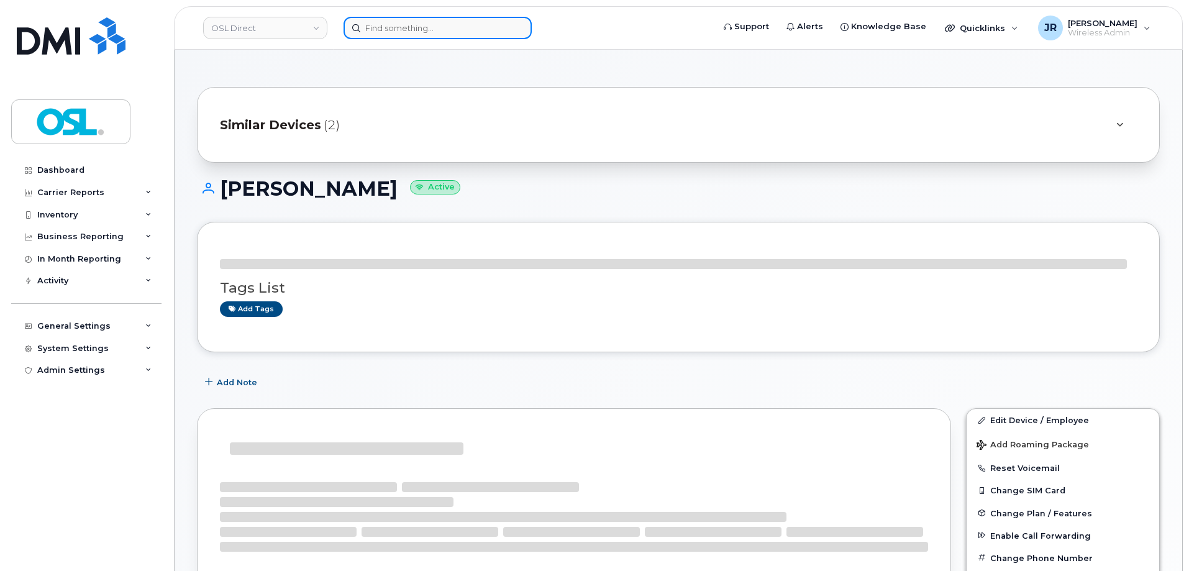
click at [419, 27] on input at bounding box center [437, 28] width 188 height 22
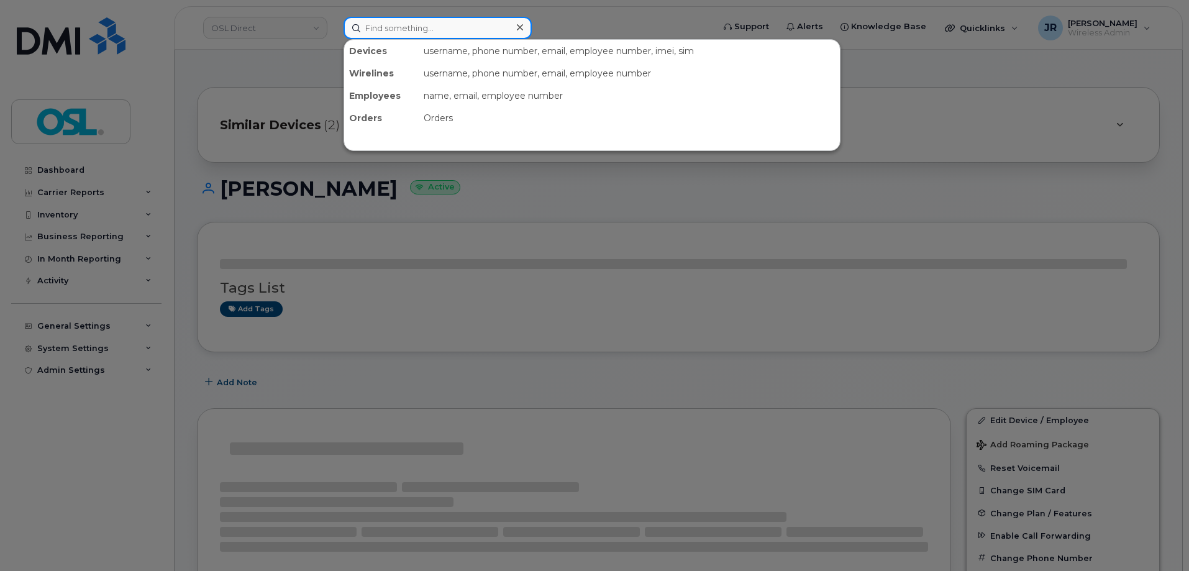
paste input "4165764165"
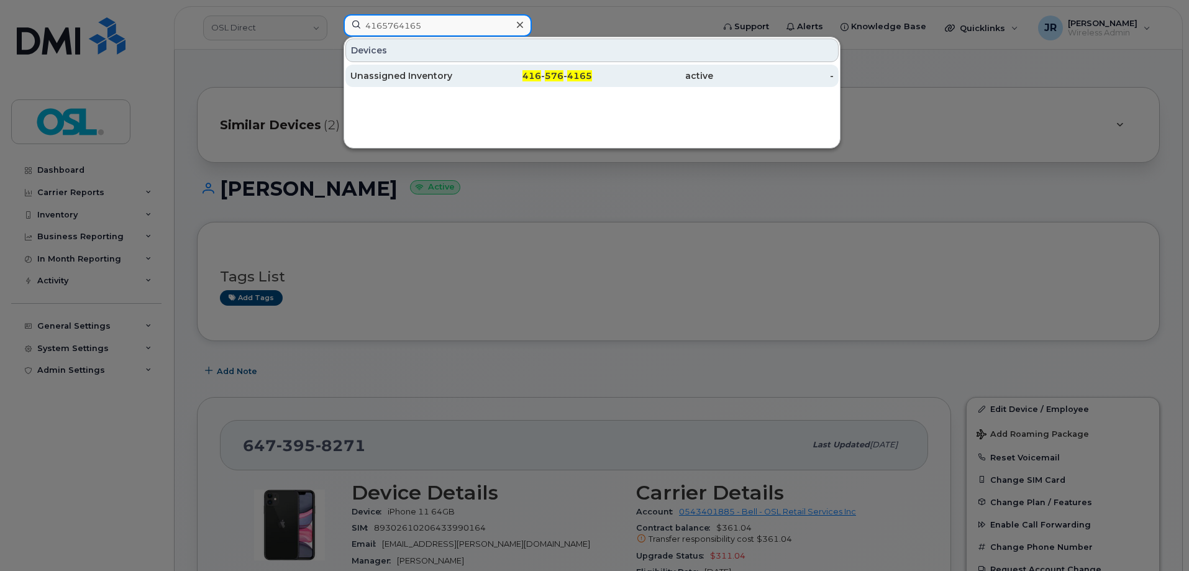
type input "4165764165"
click at [404, 78] on div "Unassigned Inventory" at bounding box center [410, 76] width 121 height 12
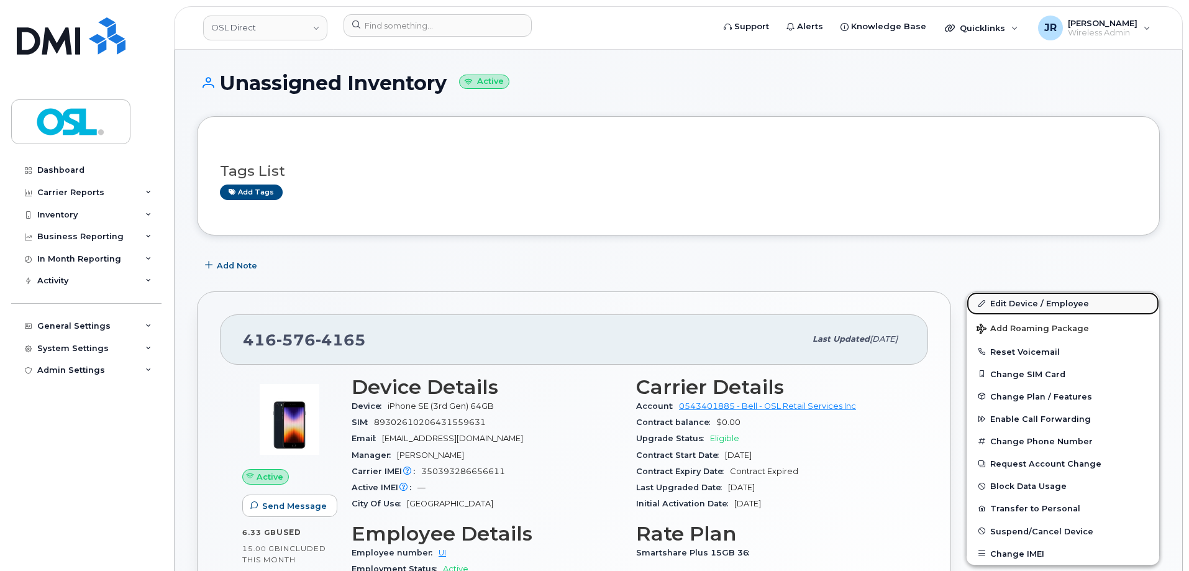
click at [1014, 299] on link "Edit Device / Employee" at bounding box center [1062, 303] width 192 height 22
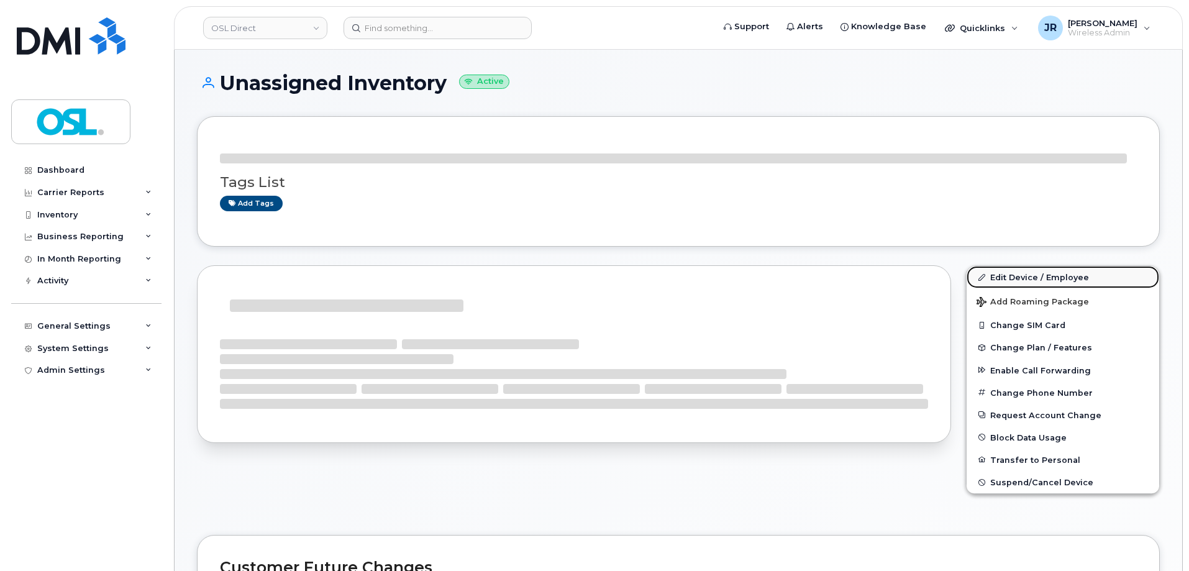
click at [1013, 269] on link "Edit Device / Employee" at bounding box center [1062, 277] width 192 height 22
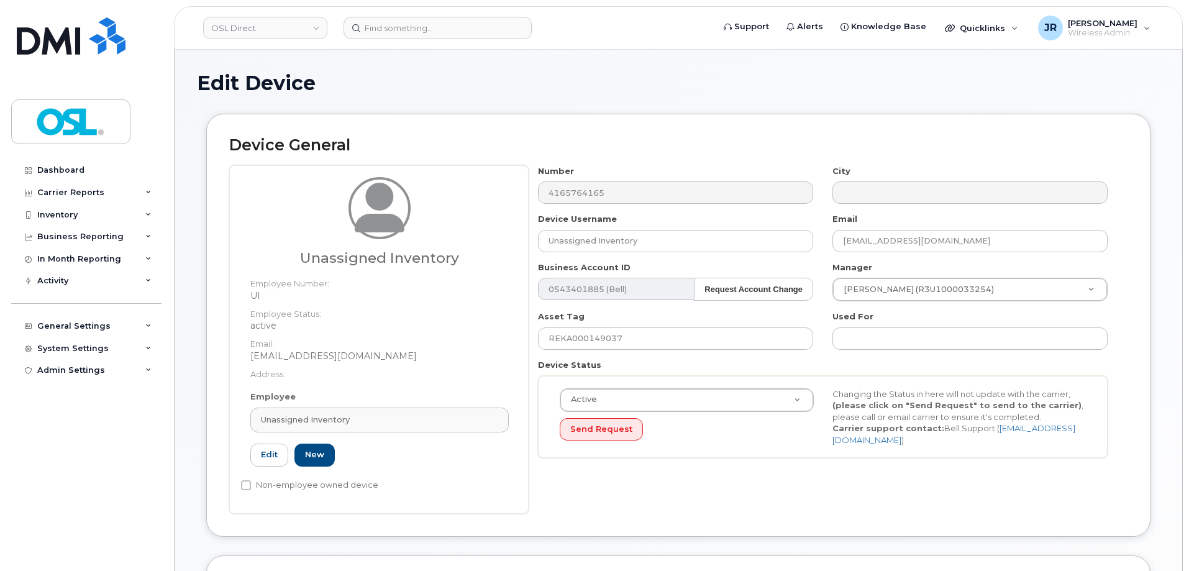
click at [386, 405] on div "Employee Unassigned Inventory Type first three symbols or more UI Edit New" at bounding box center [379, 434] width 277 height 86
click at [391, 413] on link "Unassigned Inventory" at bounding box center [379, 419] width 258 height 25
paste input "REKA000132982"
type input "REKA000132982"
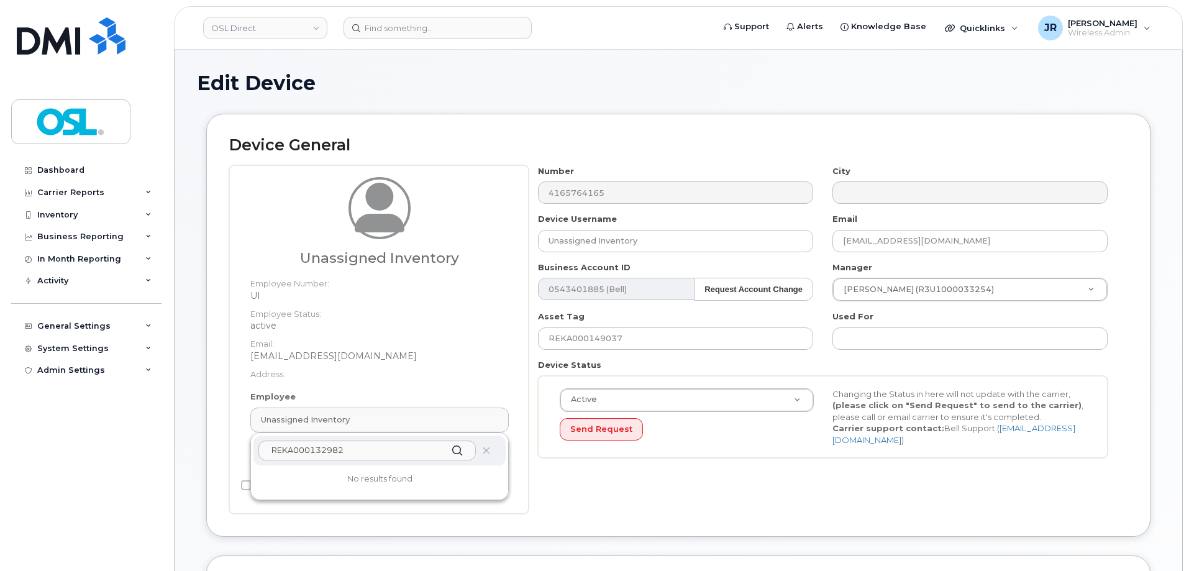
click at [321, 450] on input "REKA000132982" at bounding box center [366, 450] width 217 height 20
click at [320, 453] on input "text" at bounding box center [366, 450] width 217 height 20
paste input "REKA000132982"
type input "REKA000132982"
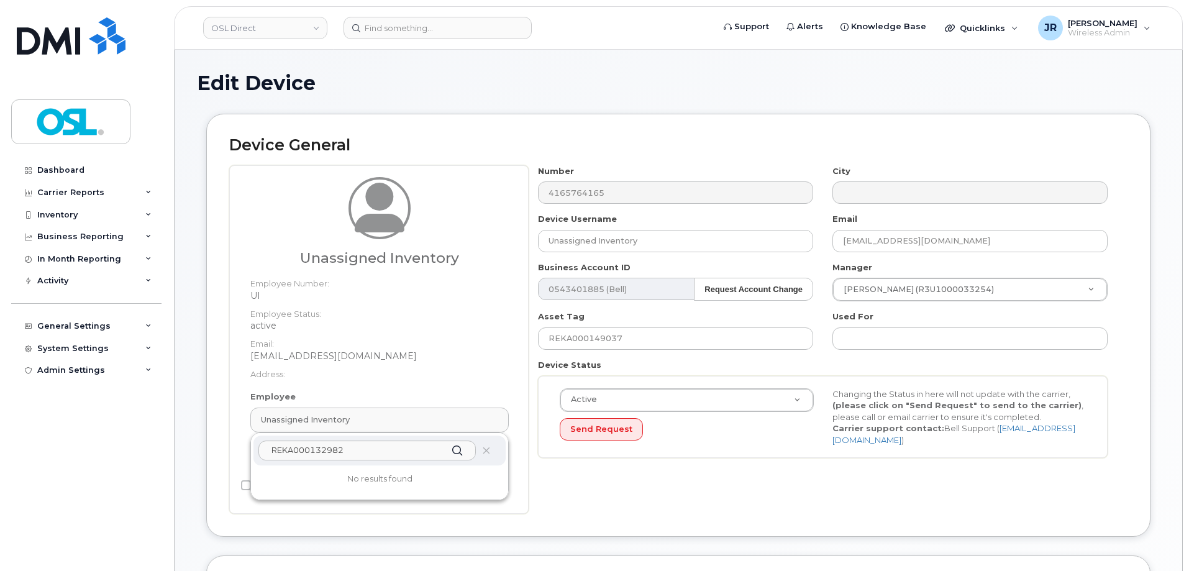
click at [320, 452] on input "REKA000132982" at bounding box center [366, 450] width 217 height 20
click at [319, 450] on input "REKA000132982" at bounding box center [366, 450] width 217 height 20
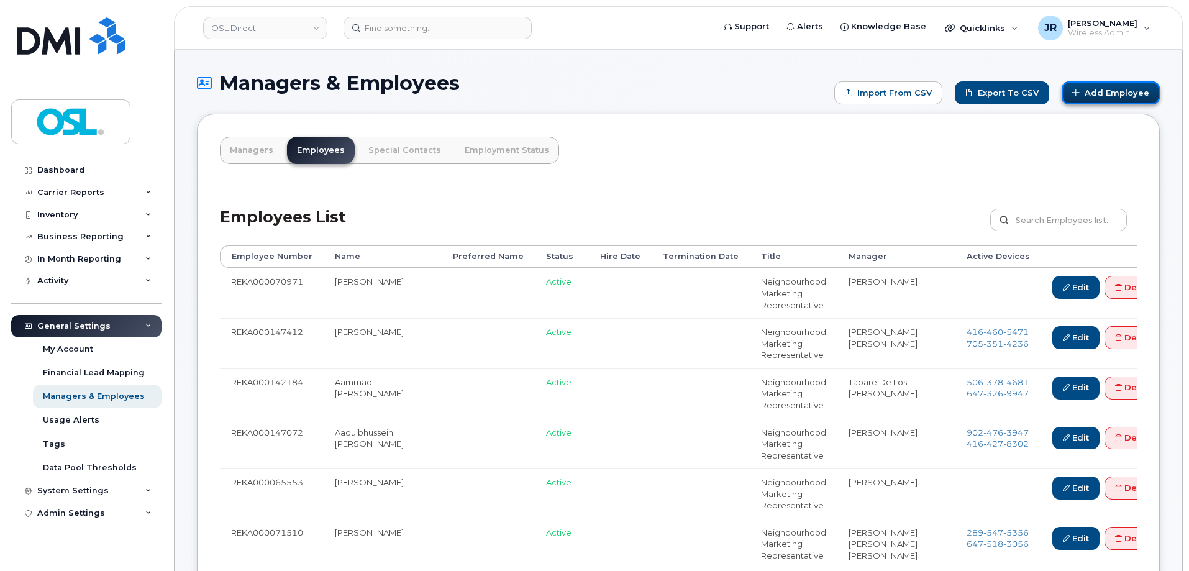
click at [1112, 90] on link "Add Employee" at bounding box center [1110, 92] width 98 height 23
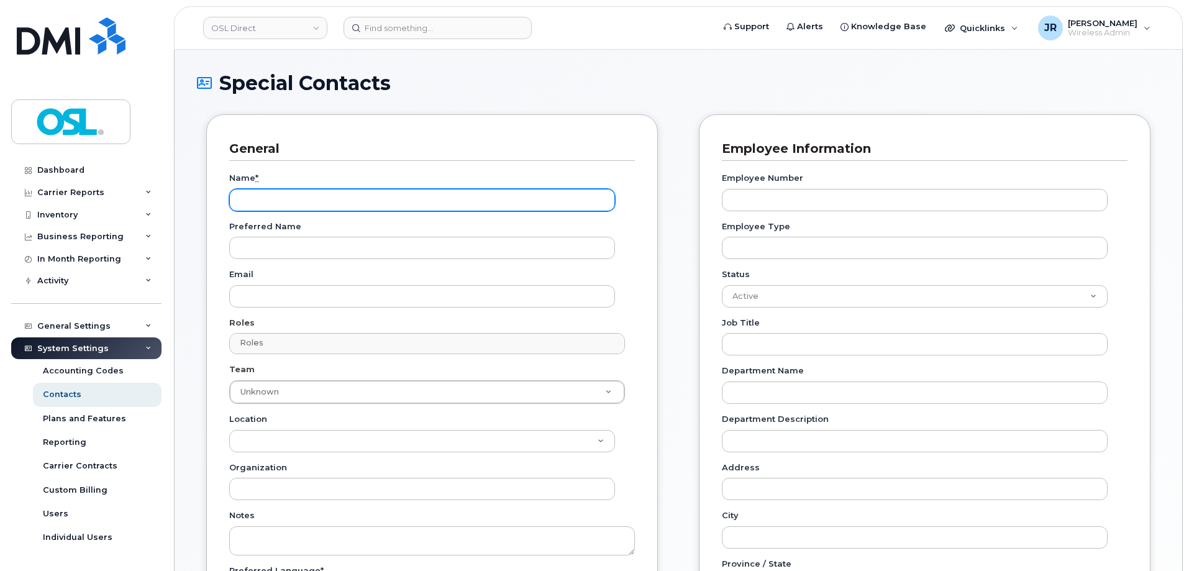
click at [263, 199] on input "Name *" at bounding box center [422, 200] width 386 height 22
paste input "Sanjeevan Rajagopal"
click at [301, 194] on input "Sanjeevan Rajagopal" at bounding box center [422, 200] width 386 height 22
type input "[PERSON_NAME]"
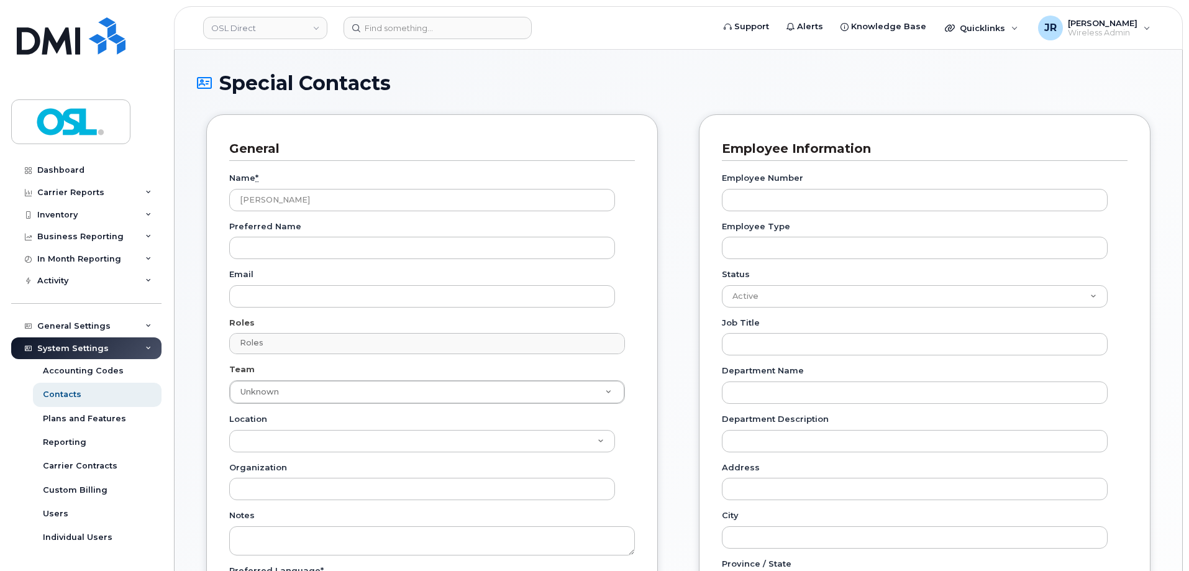
click at [219, 289] on div "General Name * Sanjeevan Rajagopal Preferred Name Email Roles Roles No matches …" at bounding box center [431, 405] width 451 height 582
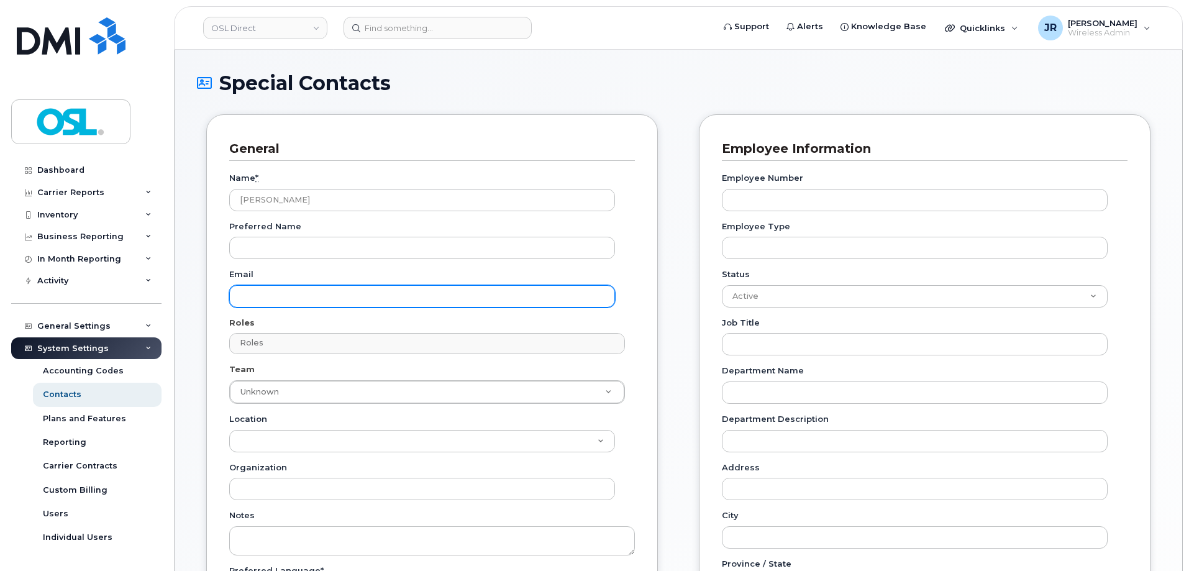
click at [311, 303] on input "Email" at bounding box center [422, 296] width 386 height 22
paste input "sanjeevan.rajagopal@osldirect.com"
type input "sanjeevan.rajagopal@osldirect.com"
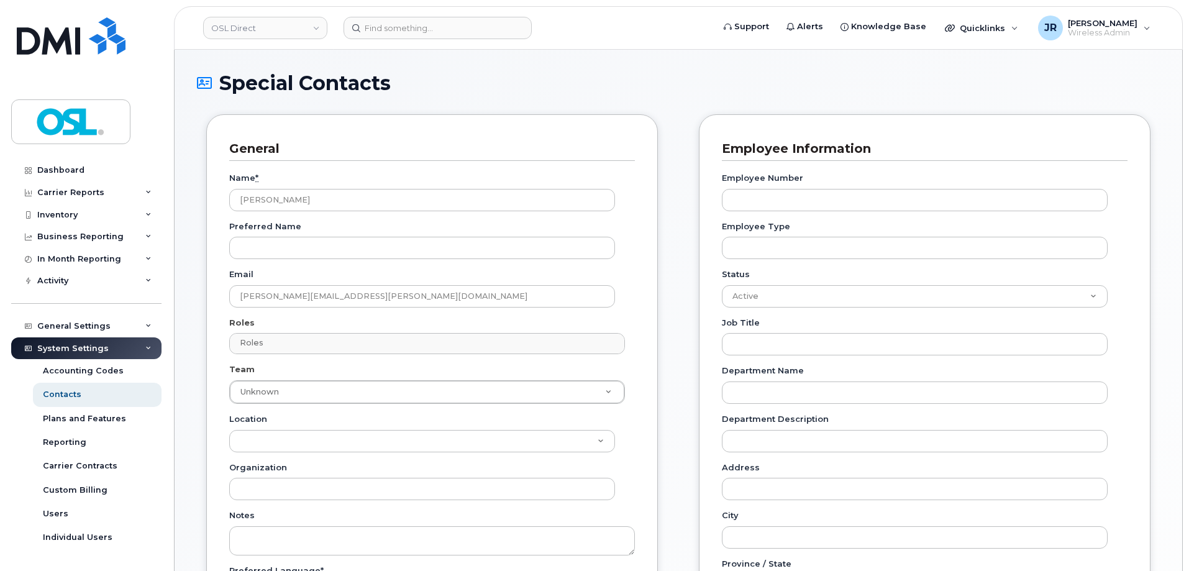
click at [468, 315] on div "Name * Sanjeevan Rajagopal Preferred Name Email sanjeevan.rajagopal@osldirect.c…" at bounding box center [431, 417] width 405 height 512
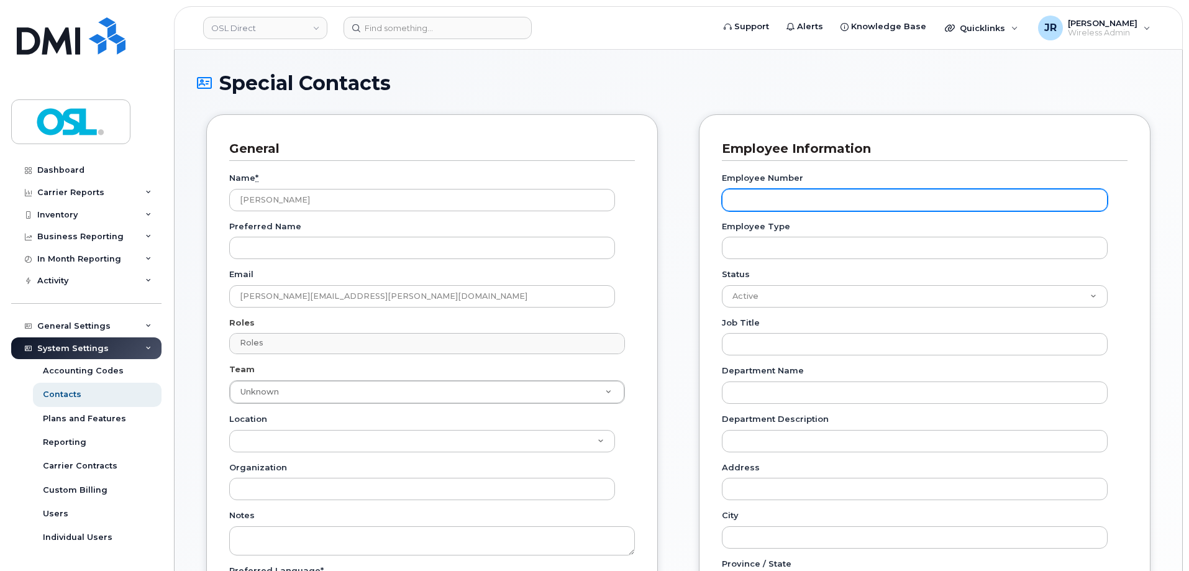
click at [771, 210] on input "Employee Number" at bounding box center [915, 200] width 386 height 22
paste input "REKA000132982"
type input "REKA000132982"
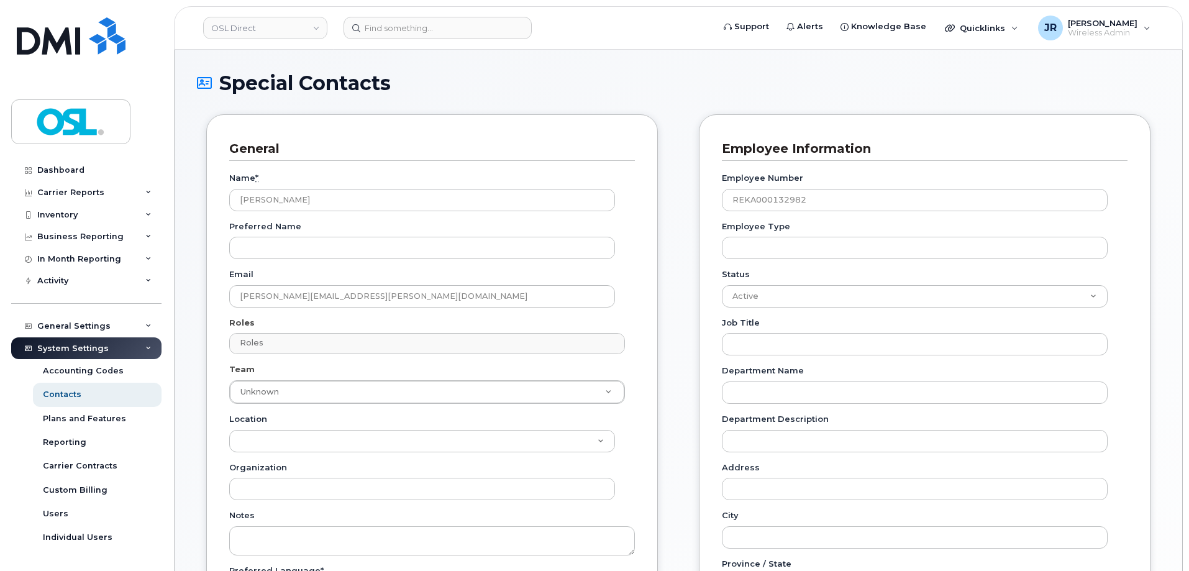
click at [670, 283] on div "General Name * Sanjeevan Rajagopal Preferred Name Email sanjeevan.rajagopal@osl…" at bounding box center [678, 516] width 962 height 805
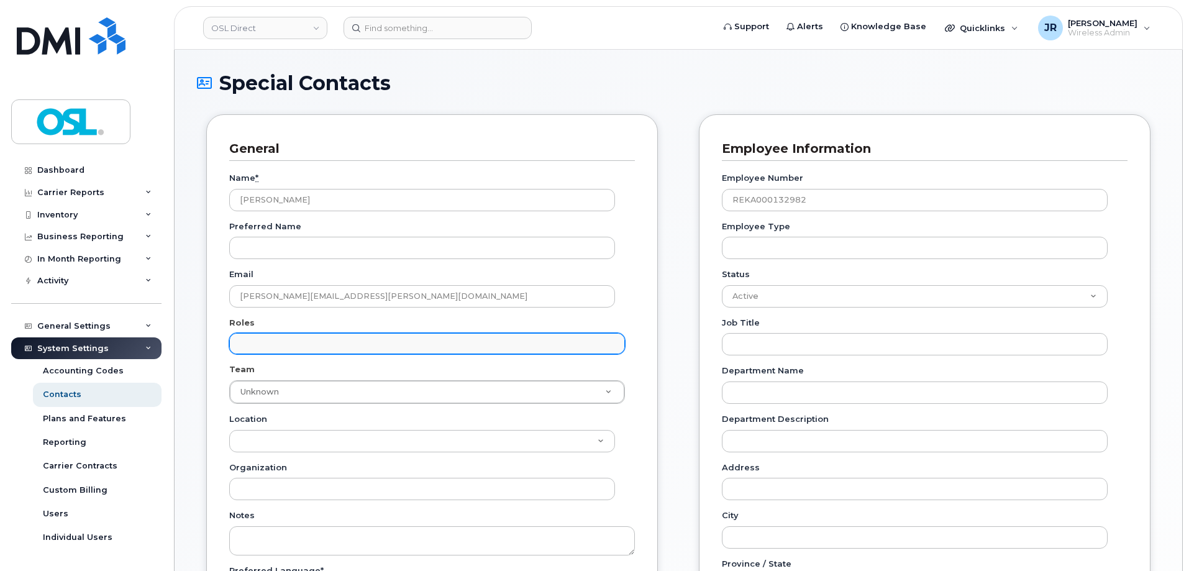
click at [334, 350] on input "text" at bounding box center [429, 342] width 384 height 17
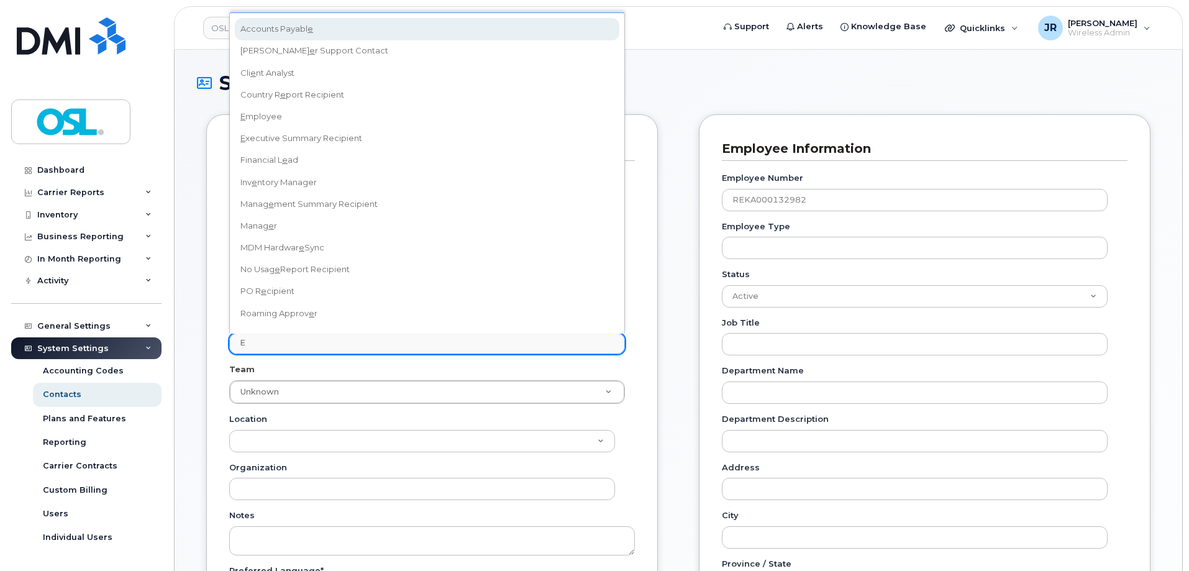
type input "Em"
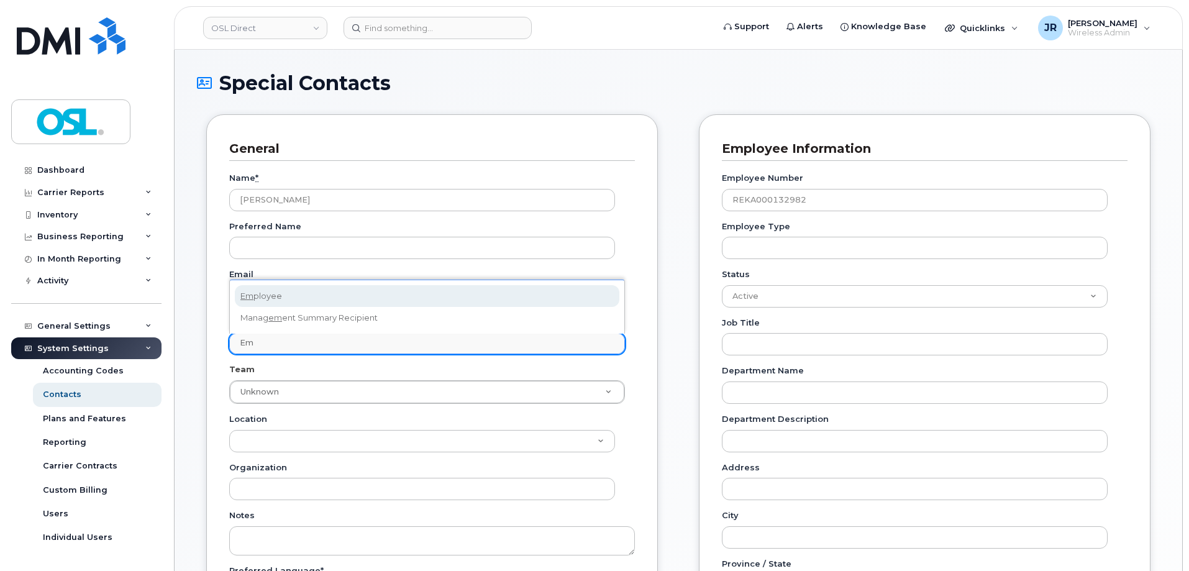
select select "16"
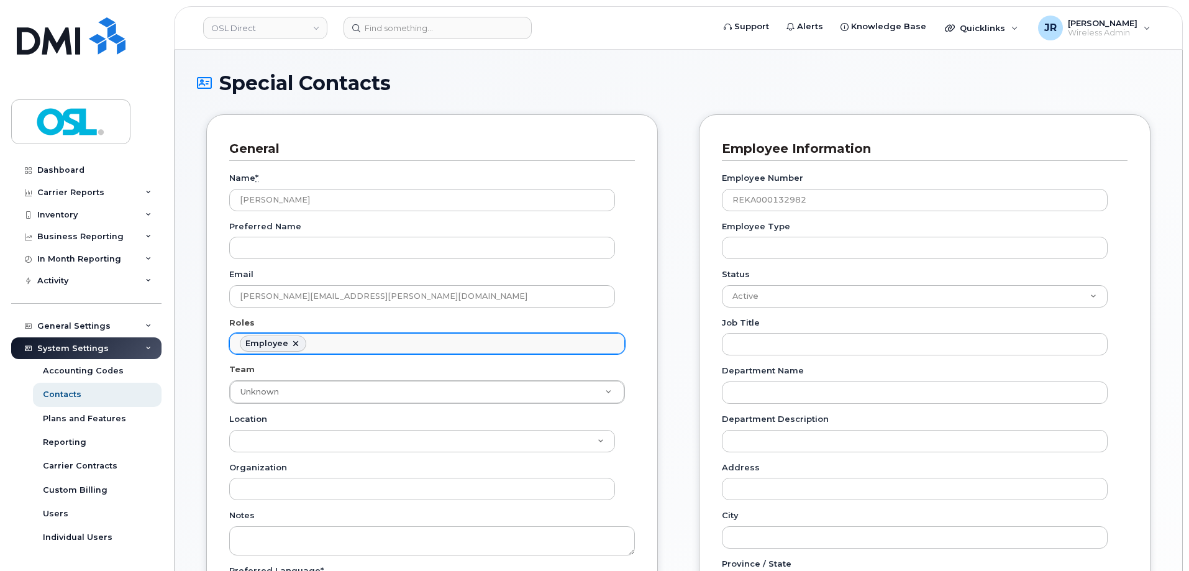
scroll to position [69, 0]
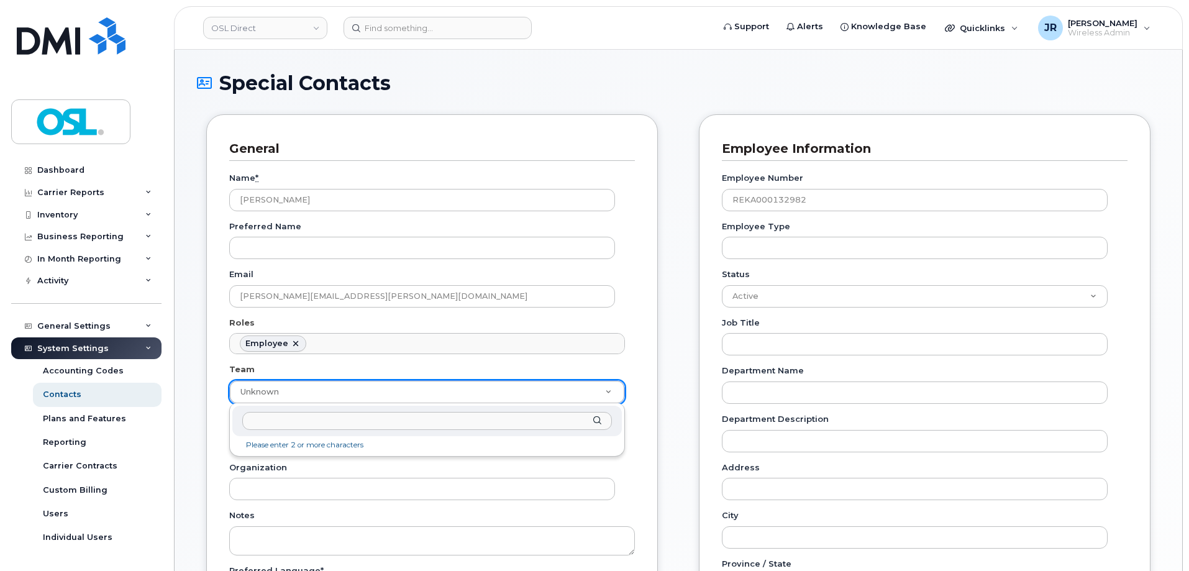
click at [275, 423] on input "text" at bounding box center [426, 421] width 369 height 18
paste input "F2F ON 33"
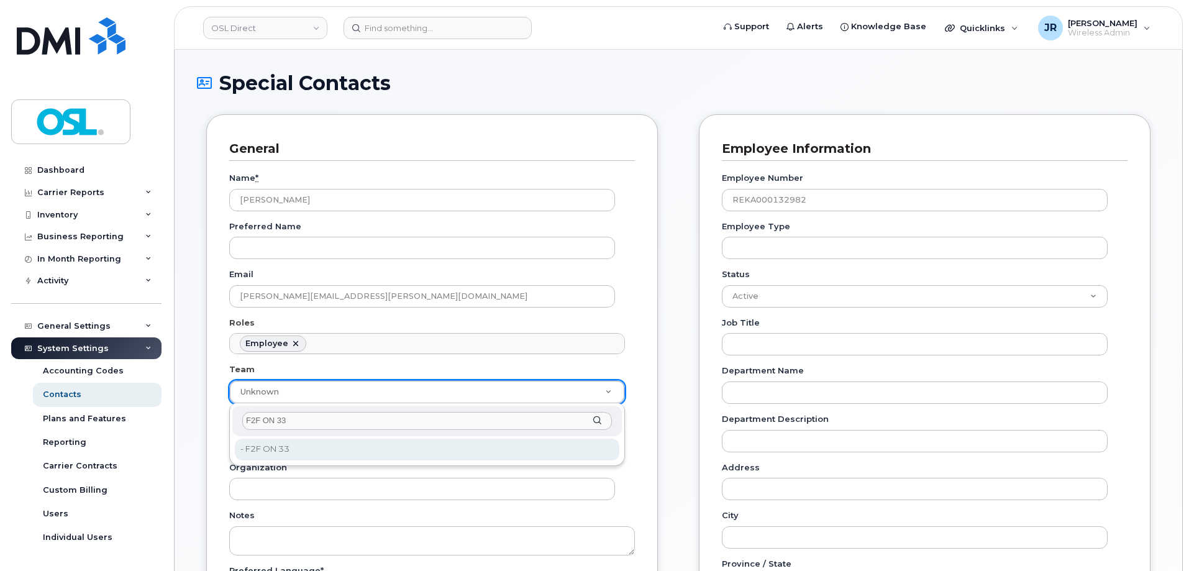
type input "F2F ON 33"
type input "3358015"
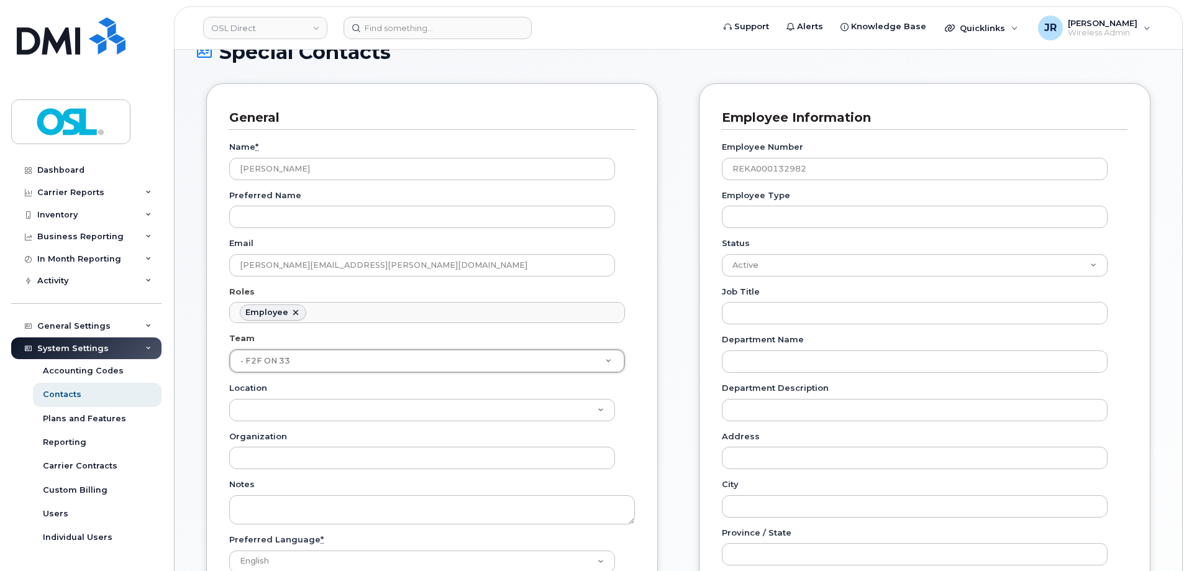
scroll to position [62, 0]
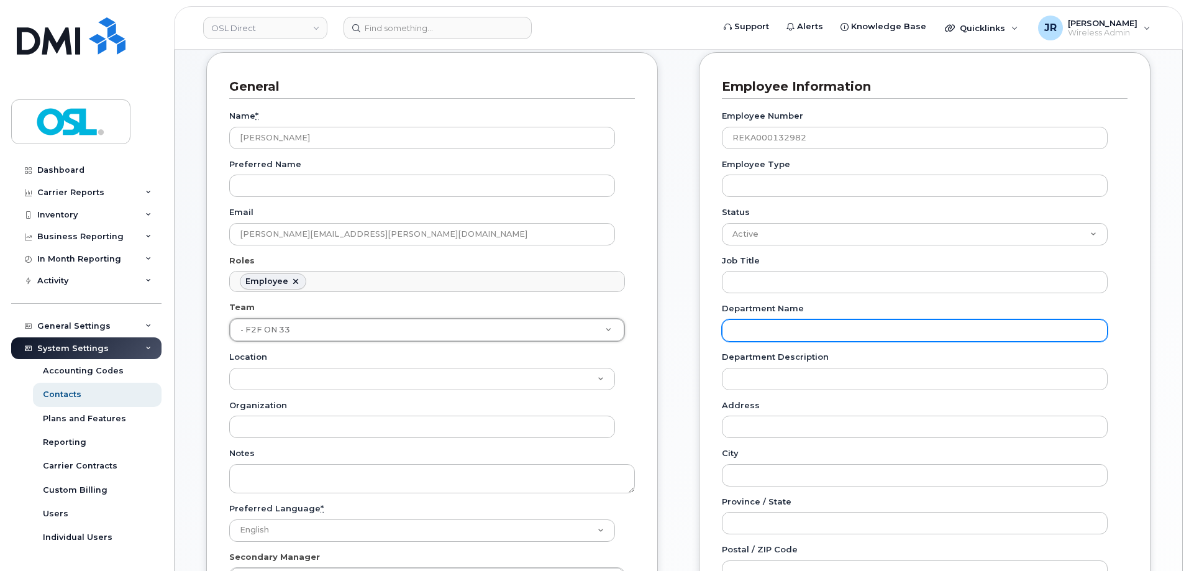
click at [757, 328] on input "Department Name" at bounding box center [915, 330] width 386 height 22
paste input "F2F ON 33"
type input "F2F ON 33"
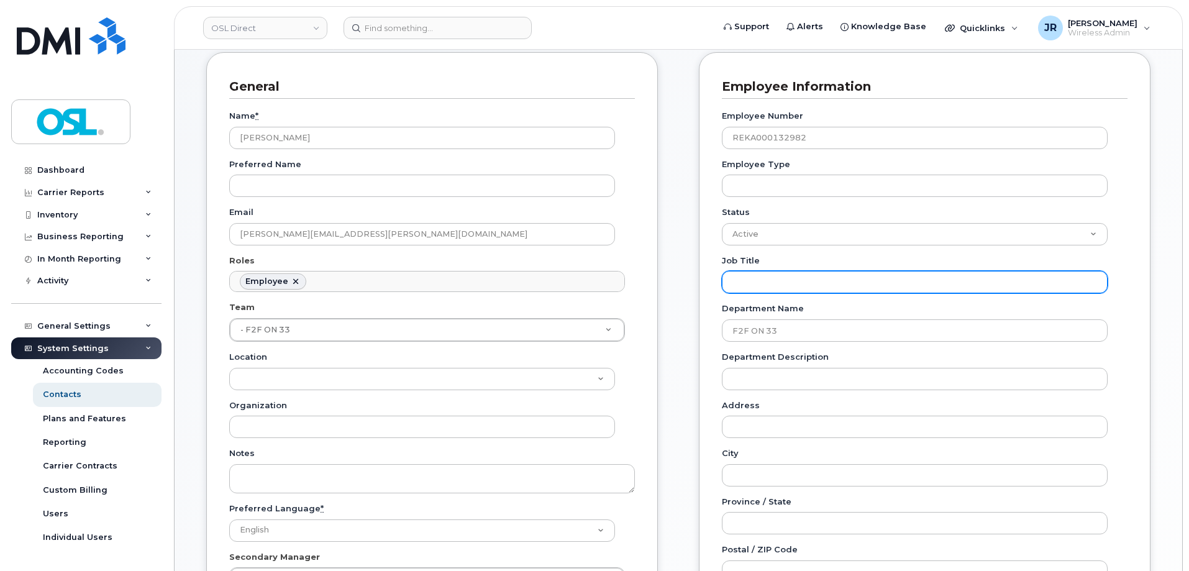
click at [776, 292] on input "Job Title" at bounding box center [915, 282] width 386 height 22
click at [777, 288] on input "Job Title" at bounding box center [915, 282] width 386 height 22
paste input "Neighbourhood Marketing Representative"
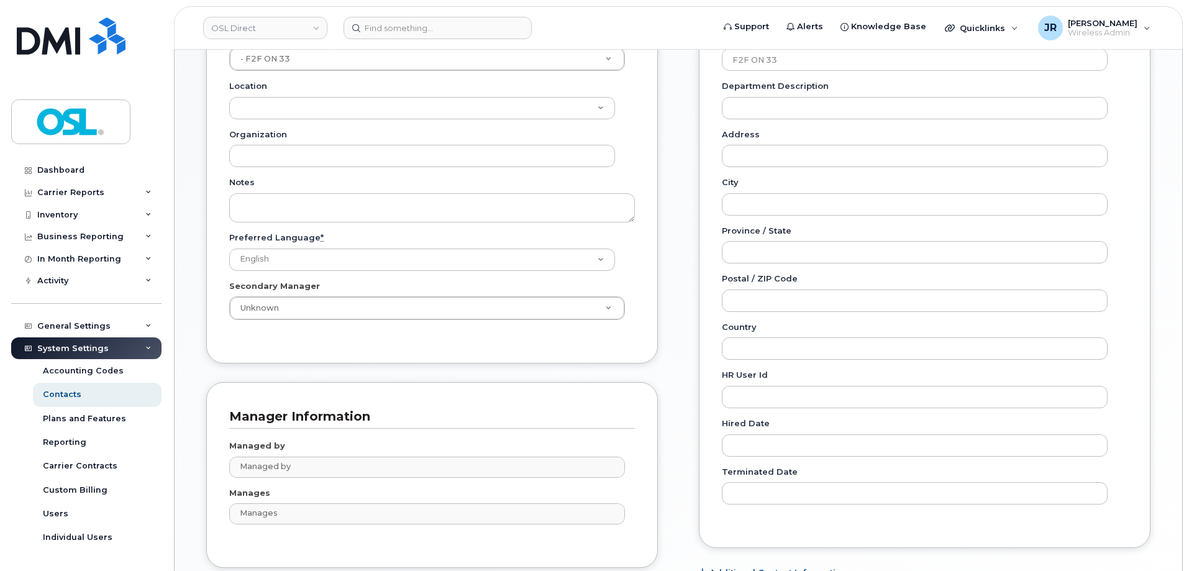
scroll to position [433, 0]
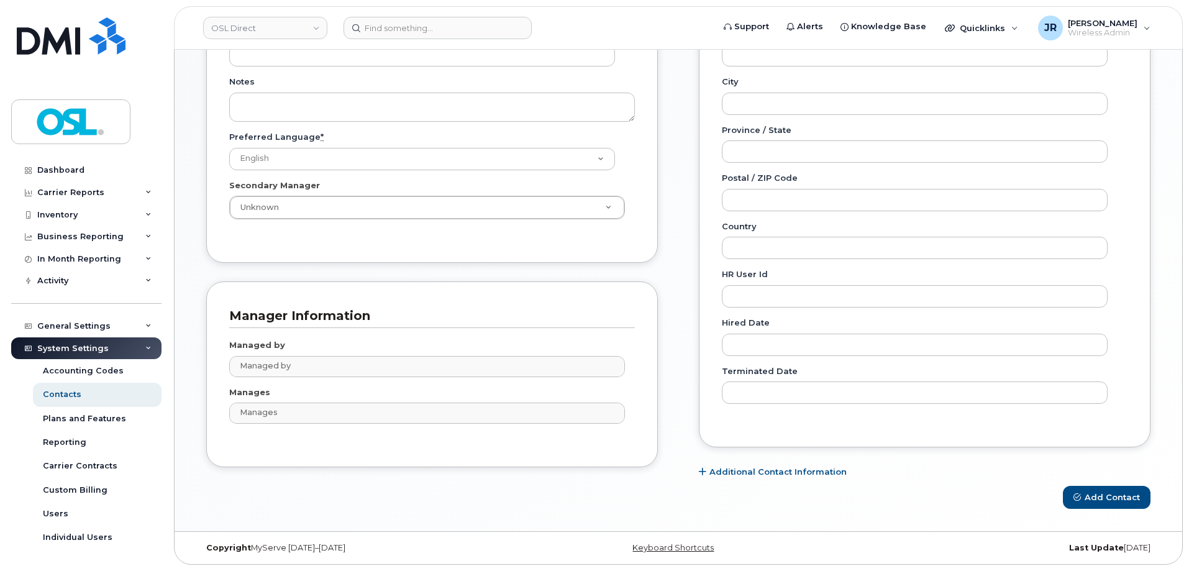
type input "Neighbourhood Marketing Representative"
click at [1082, 495] on button "Add Contact" at bounding box center [1106, 497] width 88 height 23
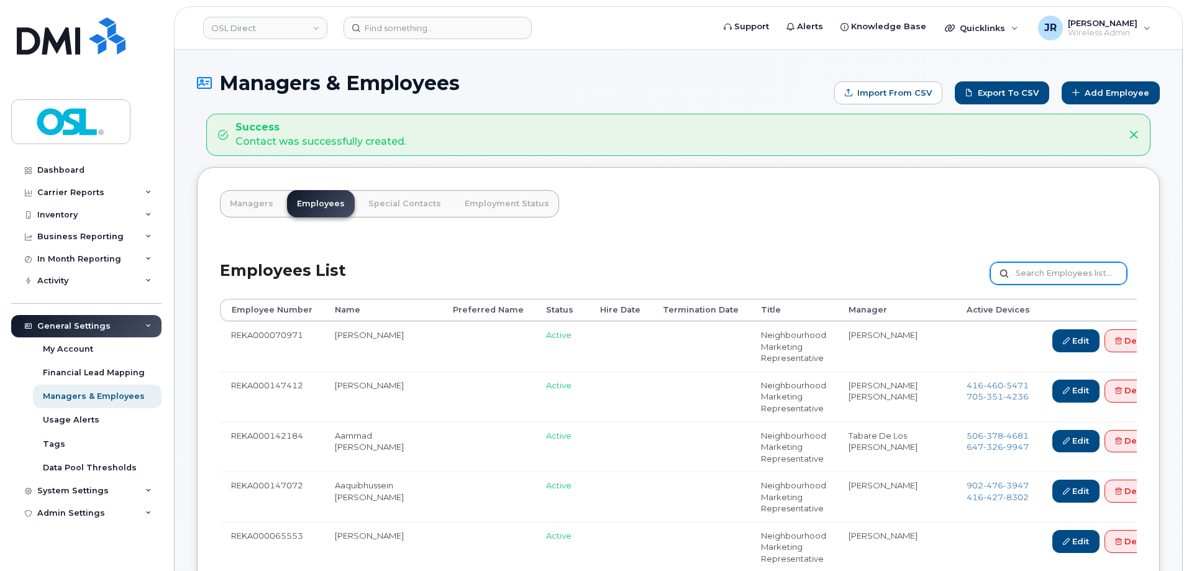
click at [1051, 274] on input "text" at bounding box center [1058, 273] width 137 height 22
click at [1097, 89] on link "Add Employee" at bounding box center [1110, 92] width 98 height 23
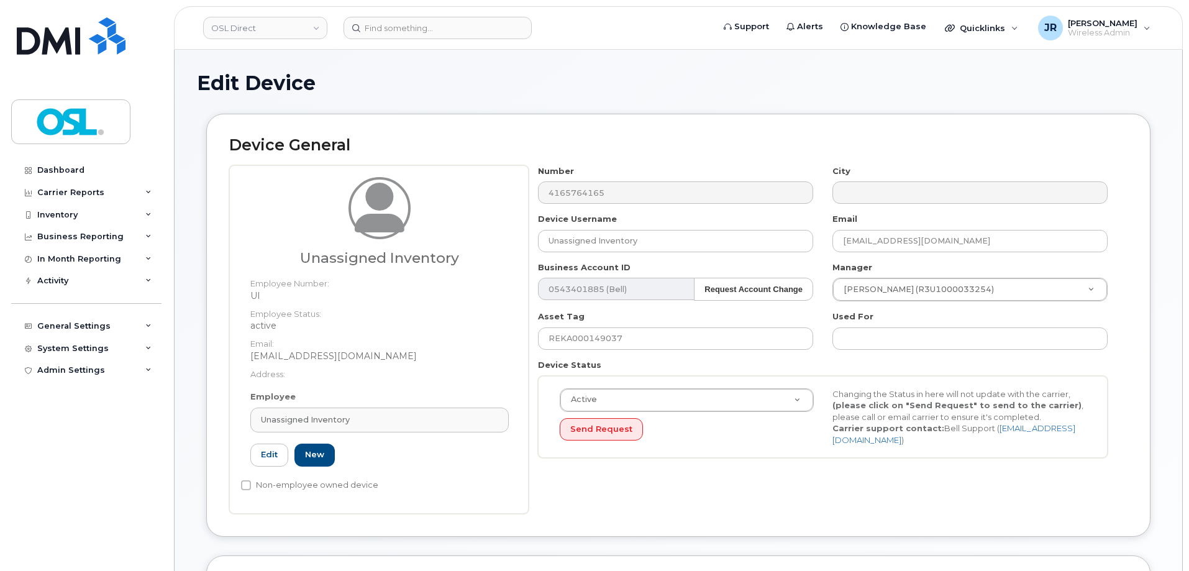
click at [377, 417] on div "Unassigned Inventory" at bounding box center [379, 420] width 237 height 12
paste input "REKA000132982"
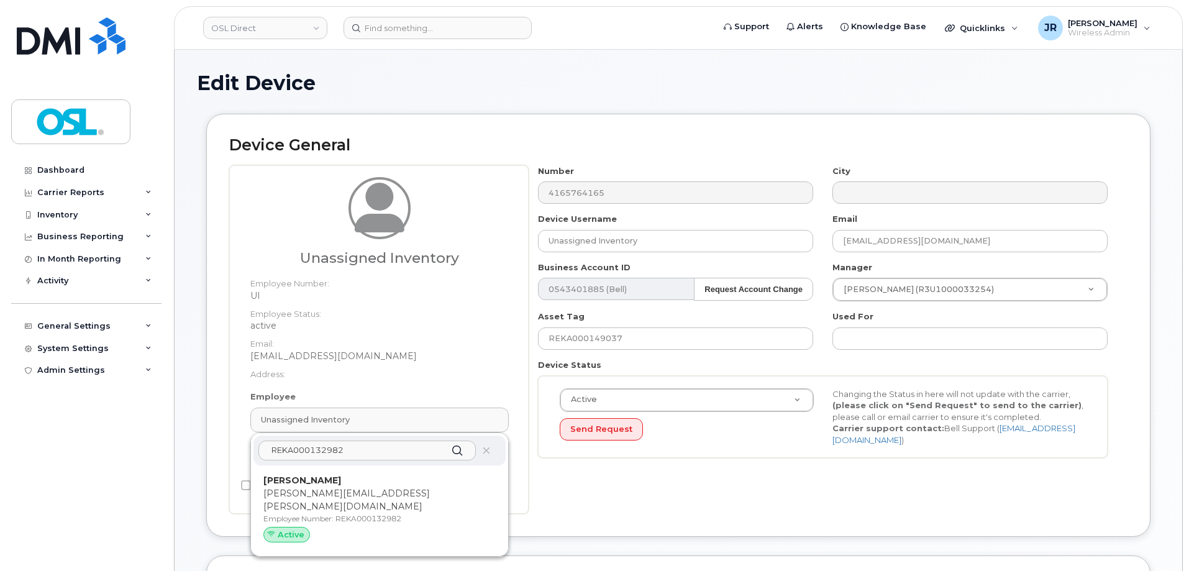
type input "REKA000132982"
click at [348, 465] on div "REKA000132982 [PERSON_NAME] [PERSON_NAME][EMAIL_ADDRESS][PERSON_NAME][DOMAIN_NA…" at bounding box center [379, 494] width 257 height 123
drag, startPoint x: 350, startPoint y: 487, endPoint x: 640, endPoint y: 41, distance: 531.9
click at [350, 487] on p "[PERSON_NAME][EMAIL_ADDRESS][PERSON_NAME][DOMAIN_NAME]" at bounding box center [379, 500] width 232 height 26
type input "REKA000132982"
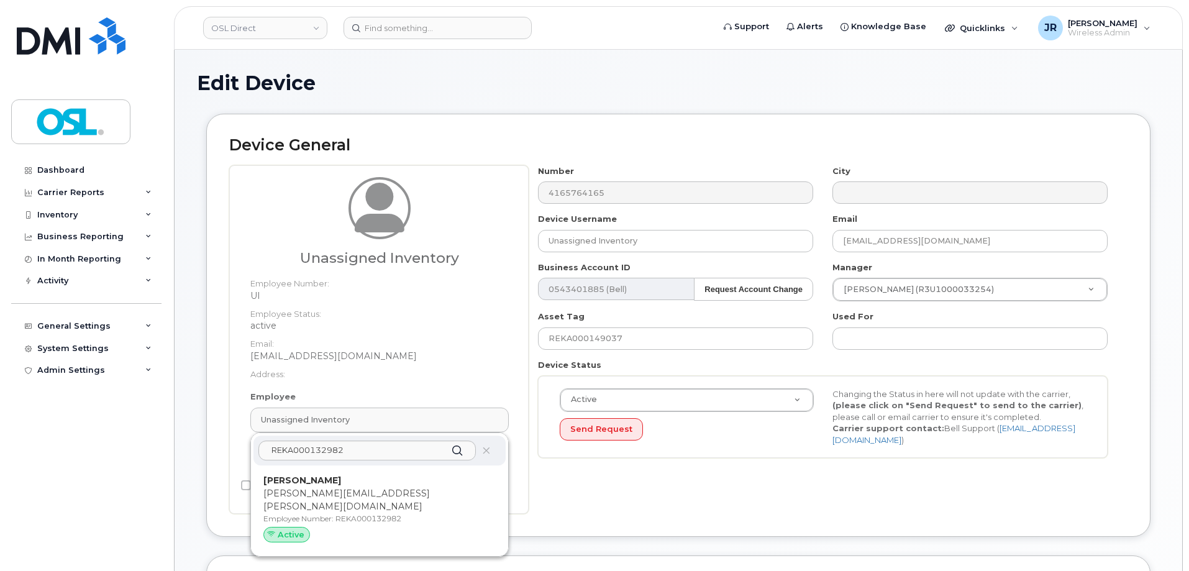
type input "[PERSON_NAME]"
type input "[PERSON_NAME][EMAIL_ADDRESS][PERSON_NAME][DOMAIN_NAME]"
type input "3358015"
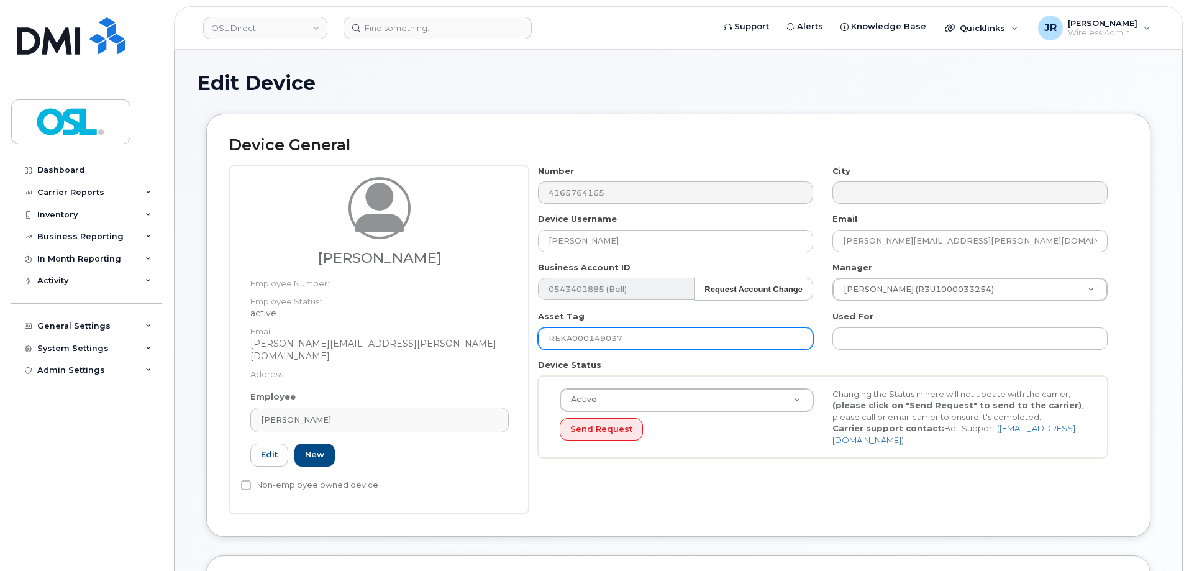
click at [633, 338] on input "REKA000149037" at bounding box center [675, 338] width 275 height 22
paste input "32982"
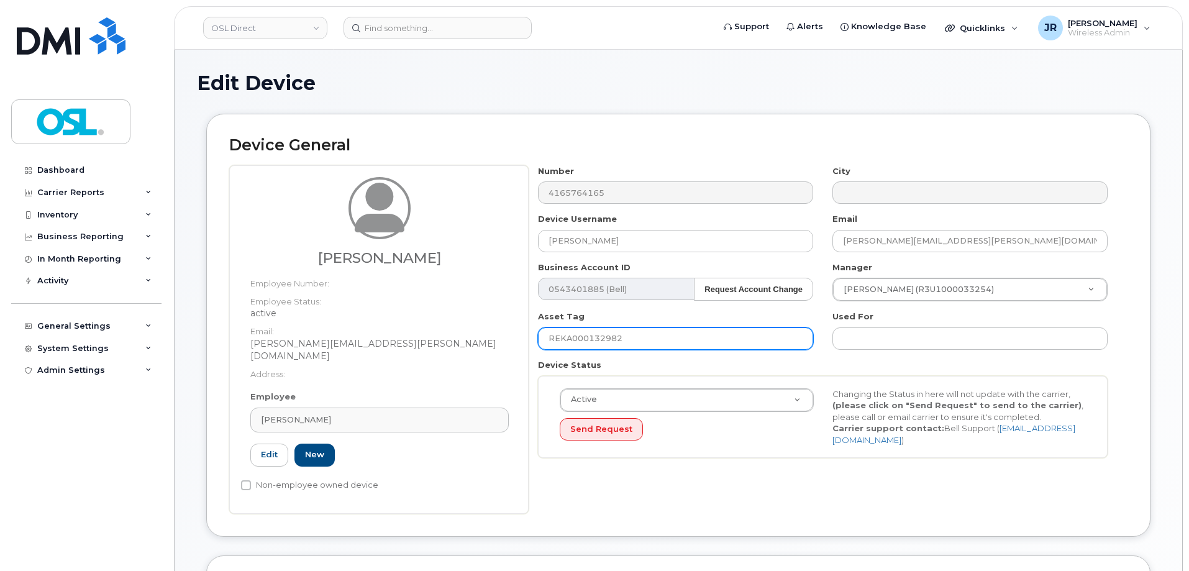
type input "REKA000132982"
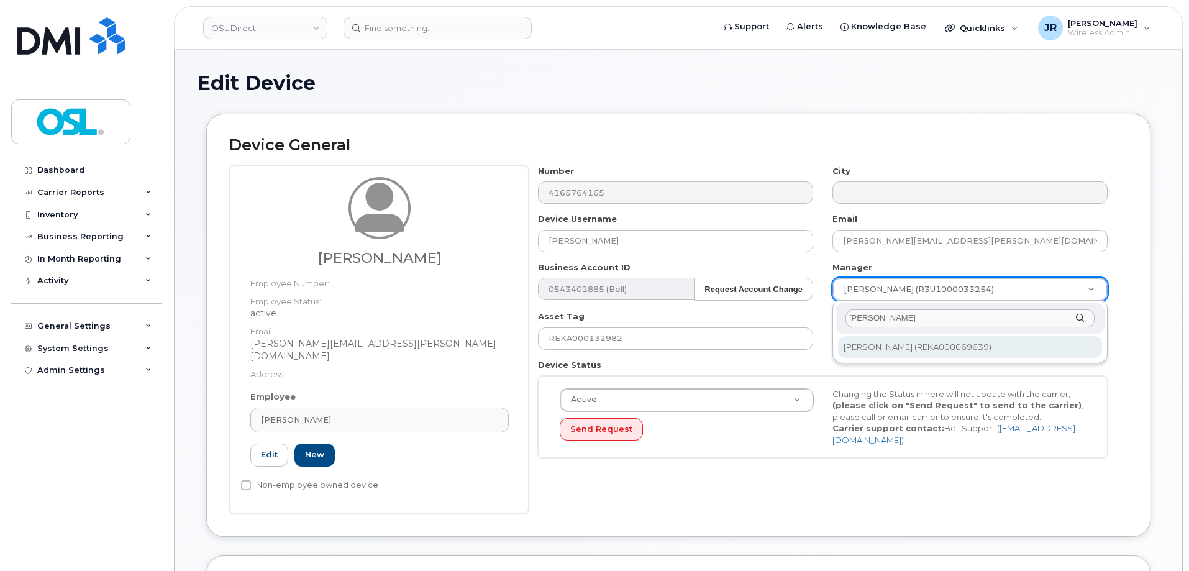
type input "[PERSON_NAME]"
type input "1911025"
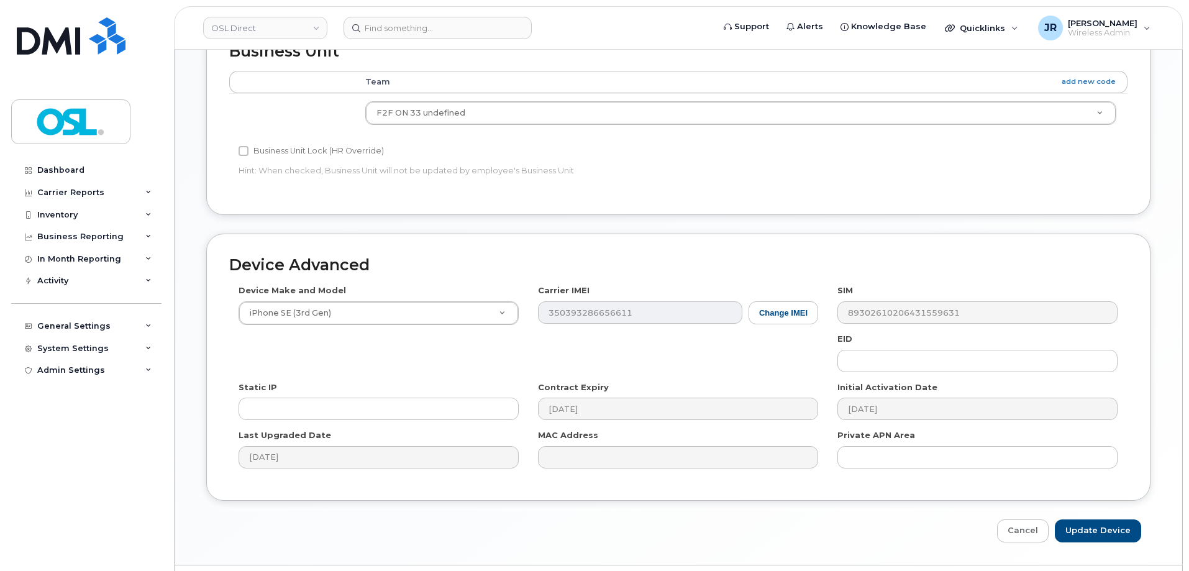
scroll to position [556, 0]
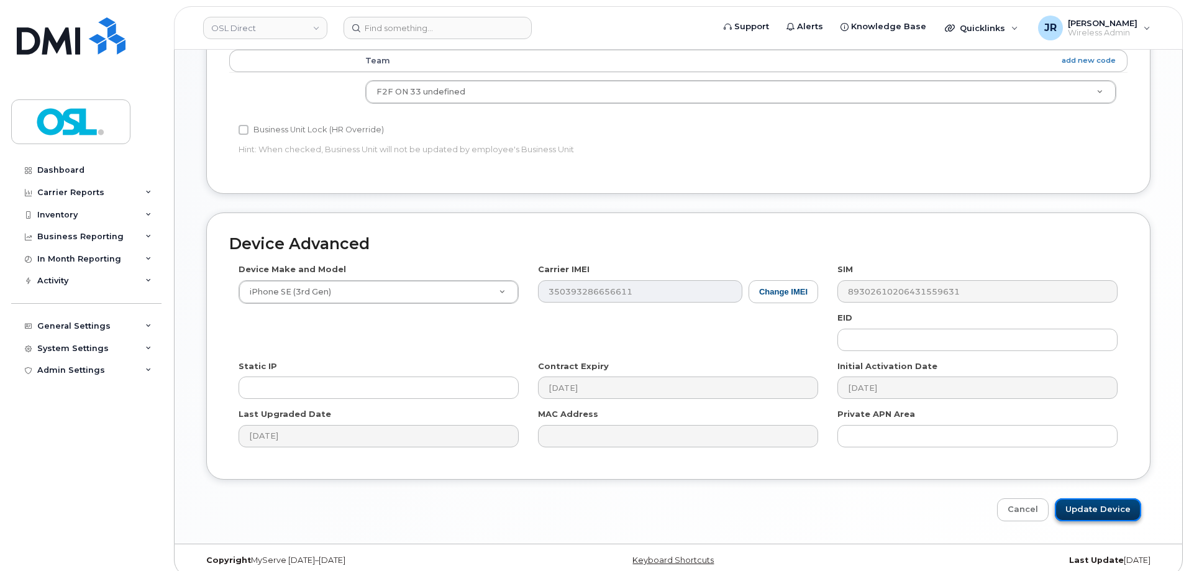
click at [1084, 498] on input "Update Device" at bounding box center [1097, 509] width 86 height 23
type input "Saving..."
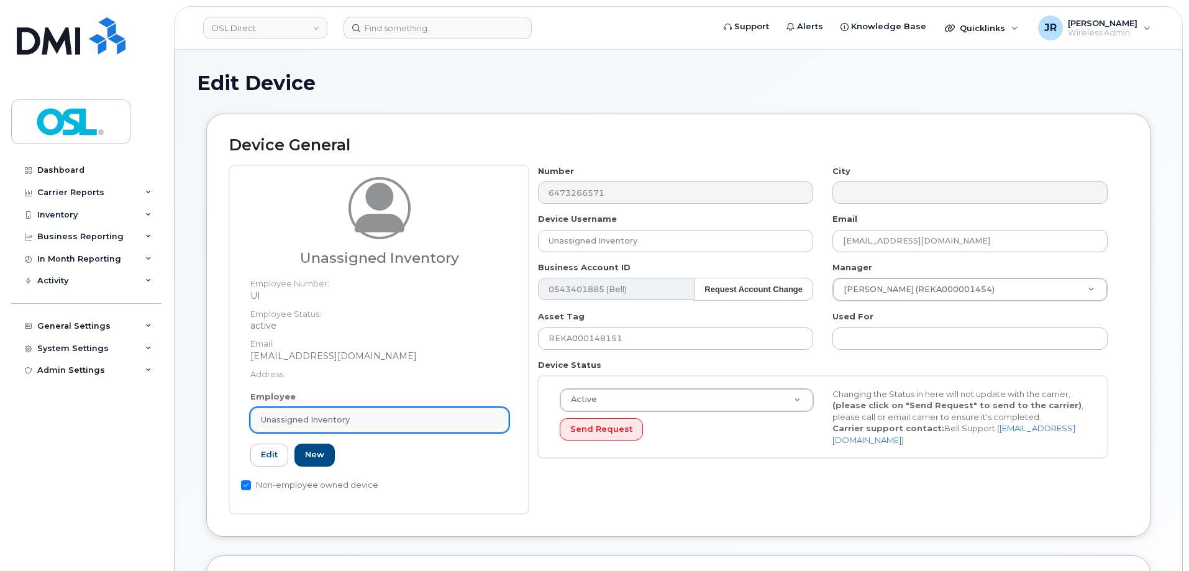
click at [358, 415] on div "Unassigned Inventory" at bounding box center [379, 420] width 237 height 12
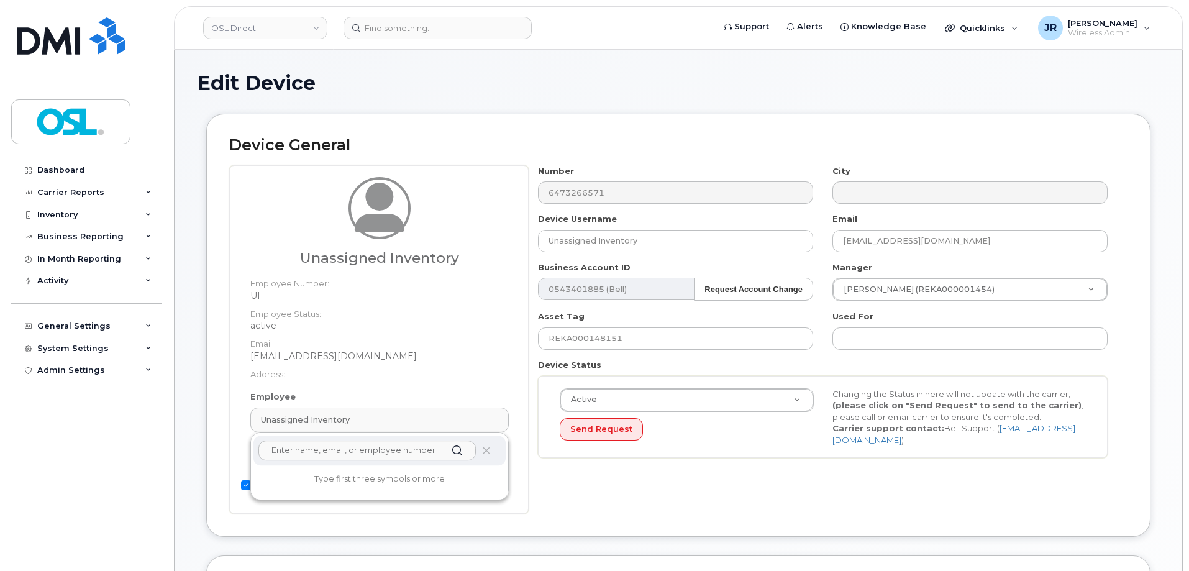
paste input "REKA000132982"
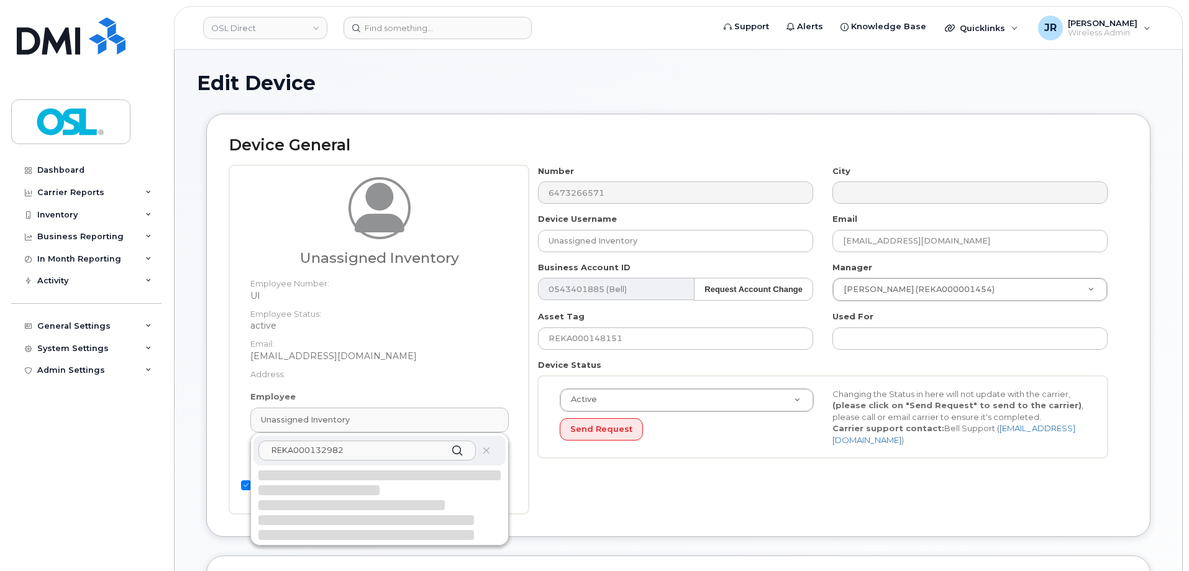
scroll to position [62, 0]
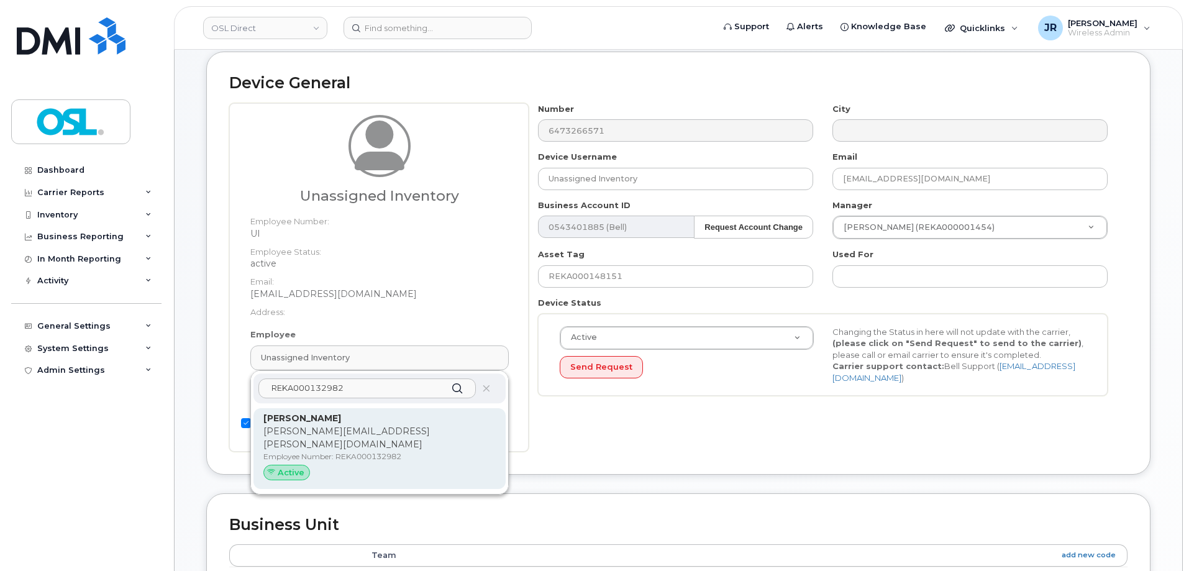
type input "REKA000132982"
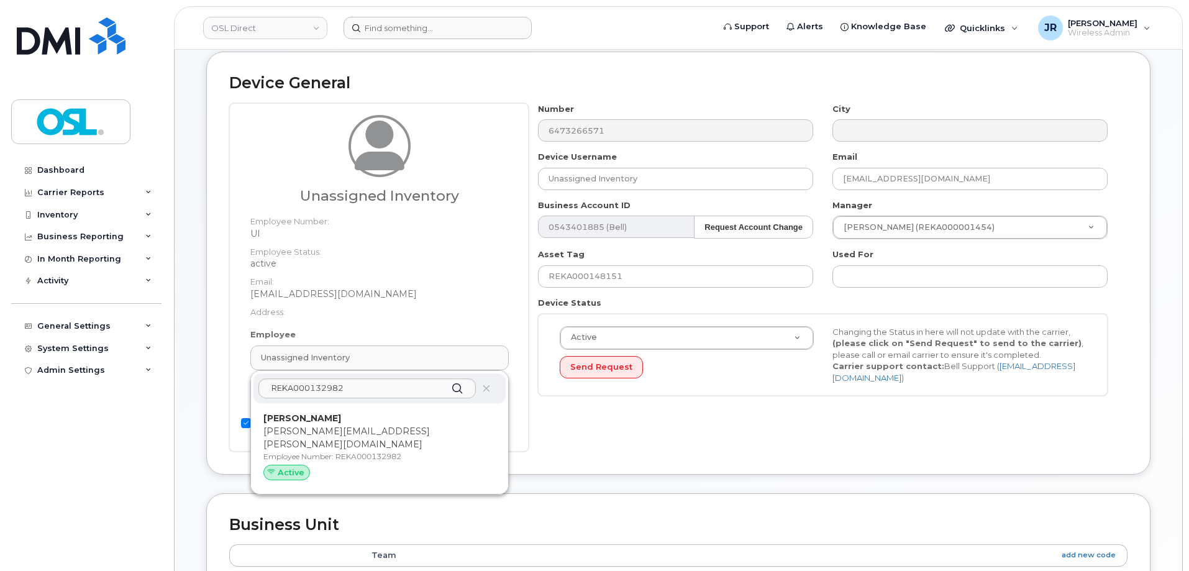
drag, startPoint x: 361, startPoint y: 413, endPoint x: 647, endPoint y: 34, distance: 475.3
click at [361, 414] on p "[PERSON_NAME]" at bounding box center [379, 418] width 232 height 13
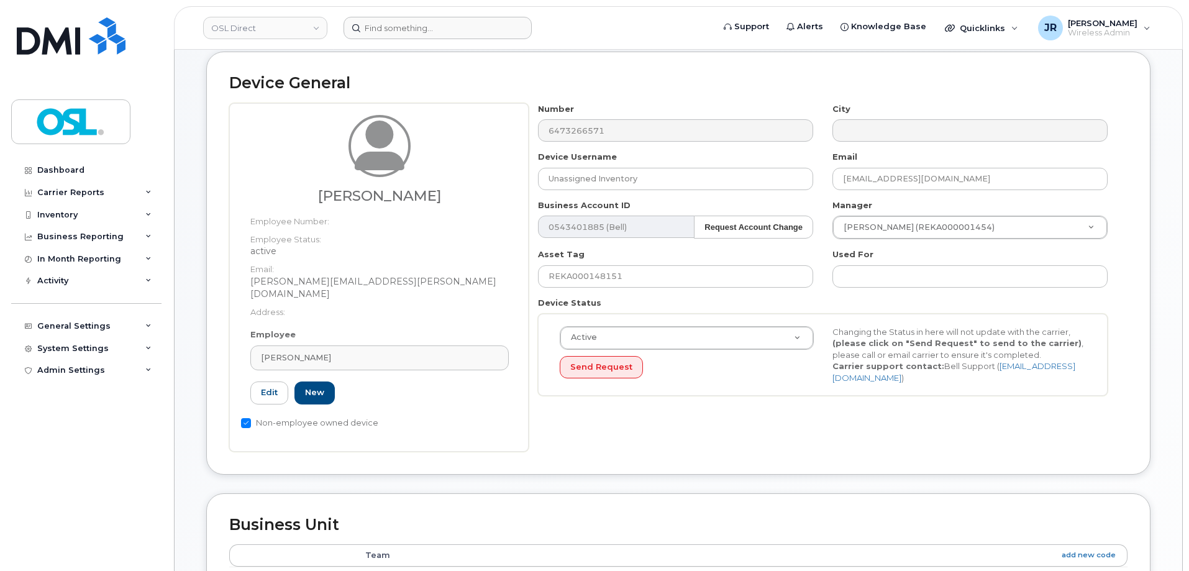
type input "REKA000132982"
type input "[PERSON_NAME]"
type input "[PERSON_NAME][EMAIL_ADDRESS][PERSON_NAME][DOMAIN_NAME]"
type input "3358015"
click at [618, 277] on input "REKA000148151" at bounding box center [675, 276] width 275 height 22
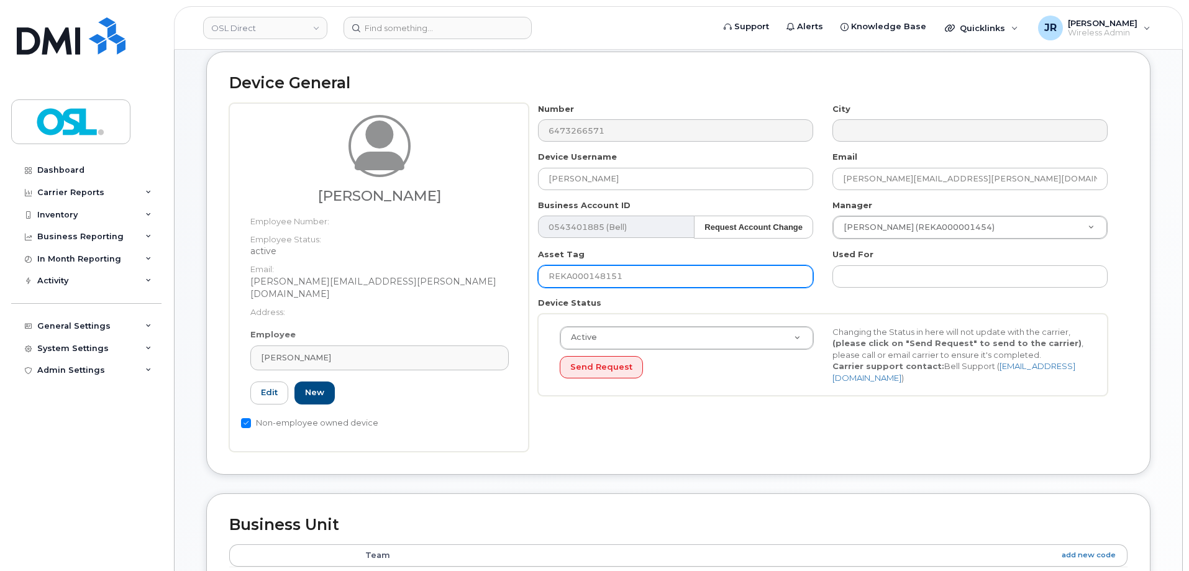
click at [618, 277] on input "REKA000148151" at bounding box center [675, 276] width 275 height 22
paste input "32982"
type input "REKA000132982"
click at [983, 207] on div "Manager [PERSON_NAME] (REKA000001454) 1527373" at bounding box center [970, 219] width 294 height 40
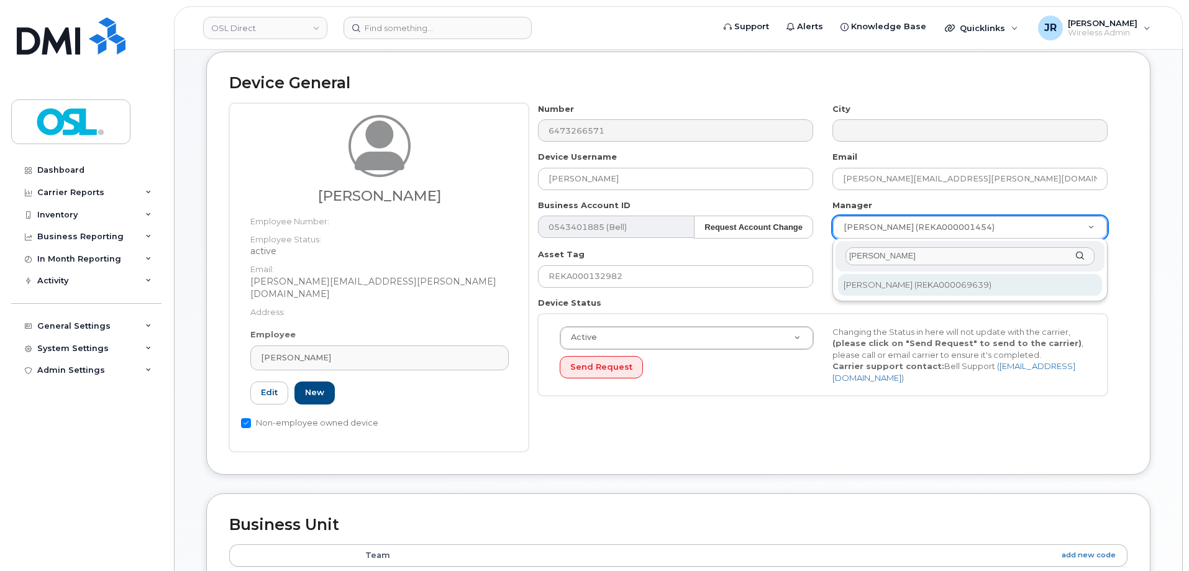
type input "[PERSON_NAME]"
type input "1911025"
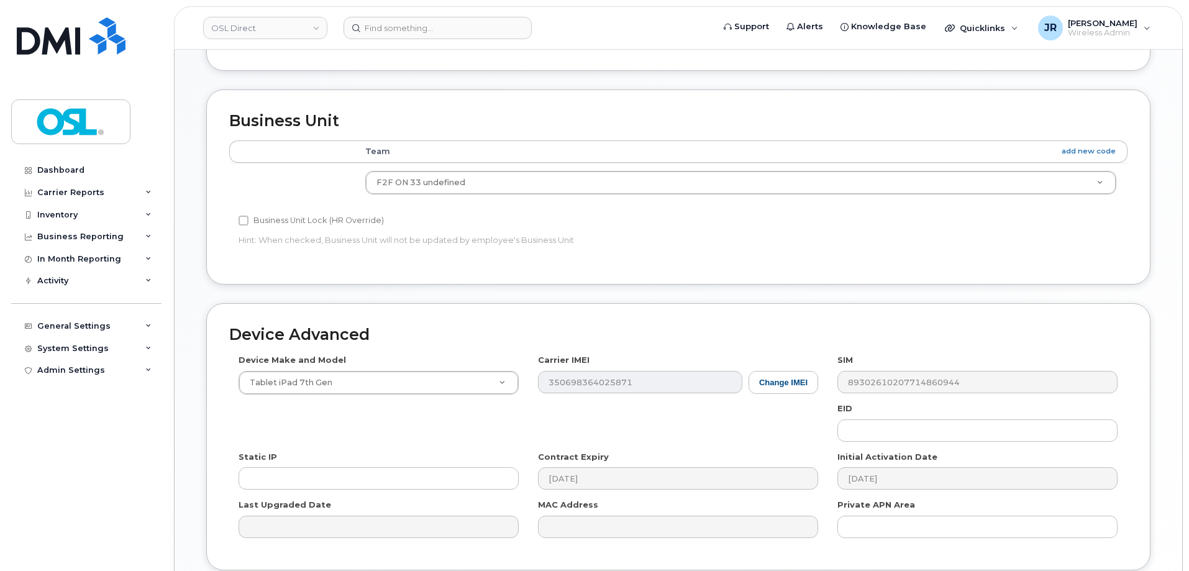
scroll to position [556, 0]
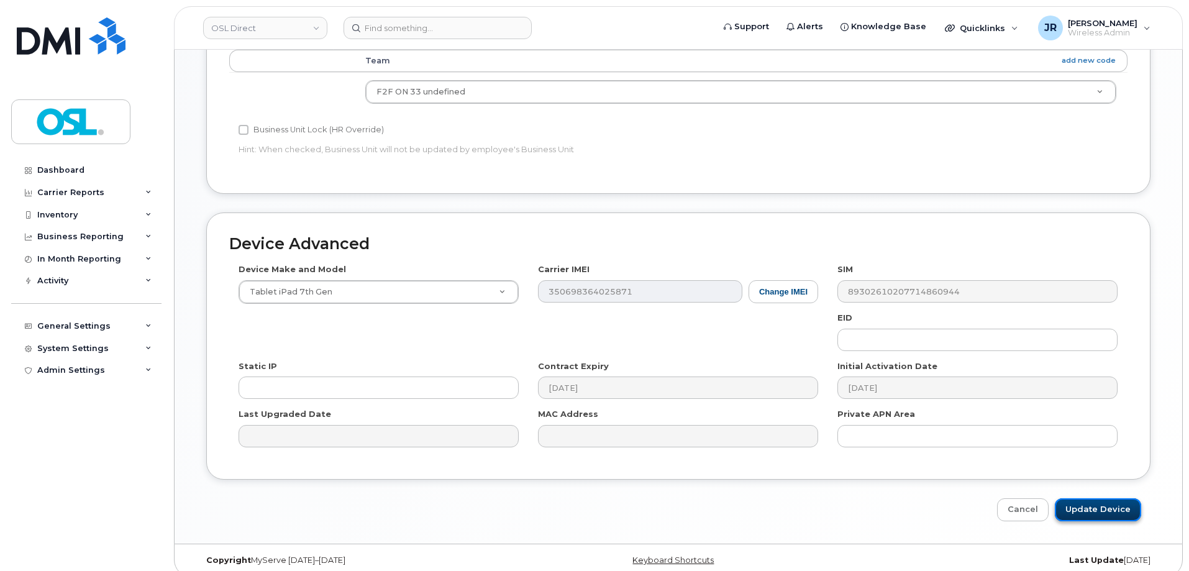
click at [1087, 498] on input "Update Device" at bounding box center [1097, 509] width 86 height 23
type input "Saving..."
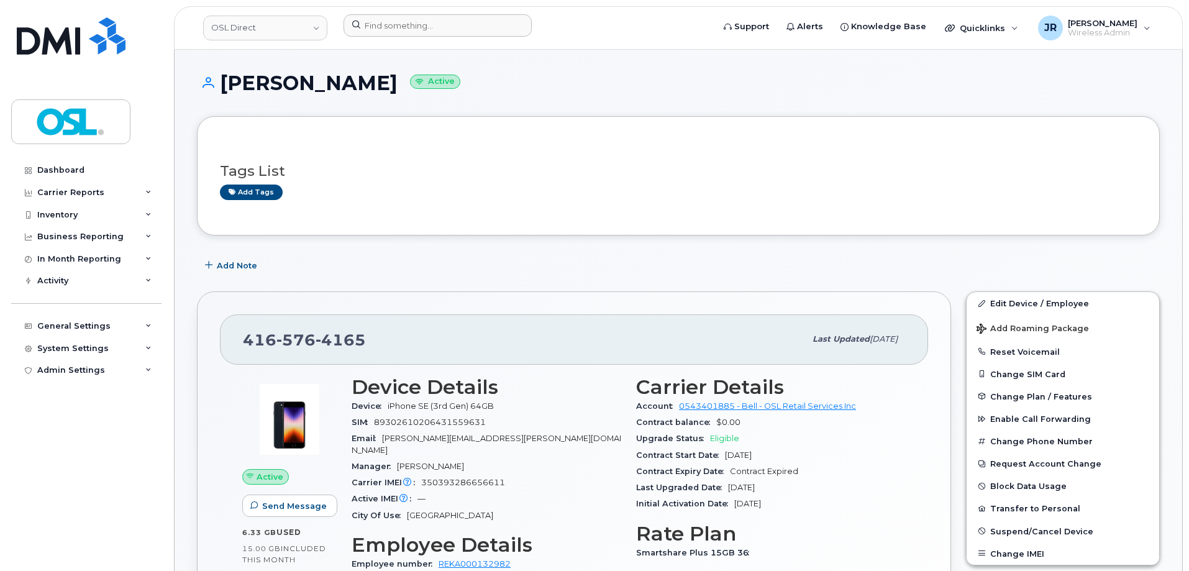
click at [433, 37] on div at bounding box center [523, 27] width 381 height 27
click at [438, 27] on input at bounding box center [437, 25] width 188 height 22
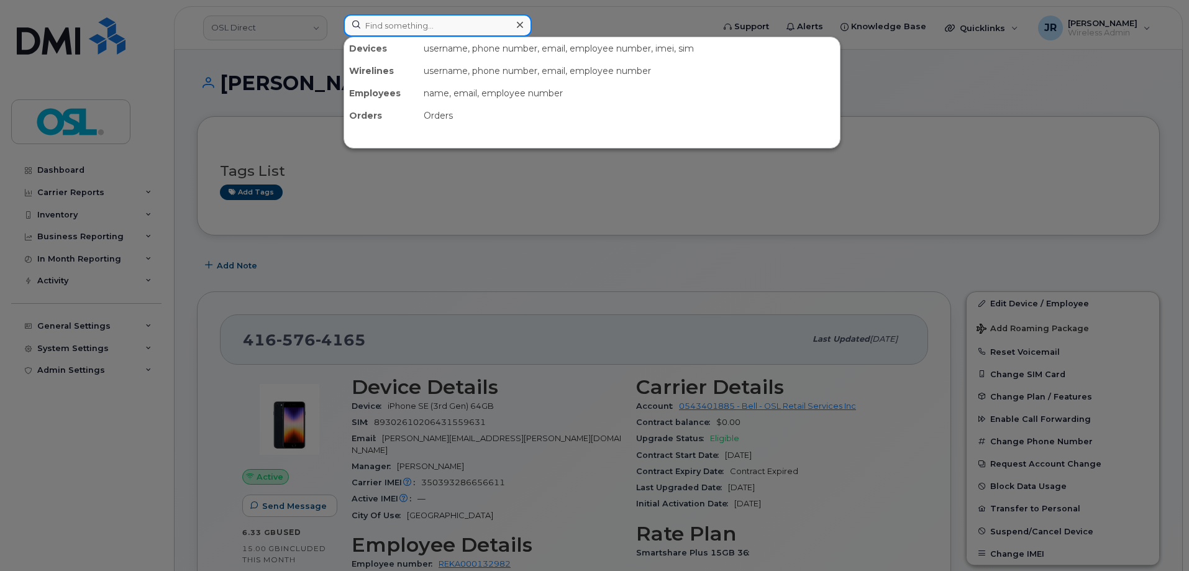
paste input "9022296586"
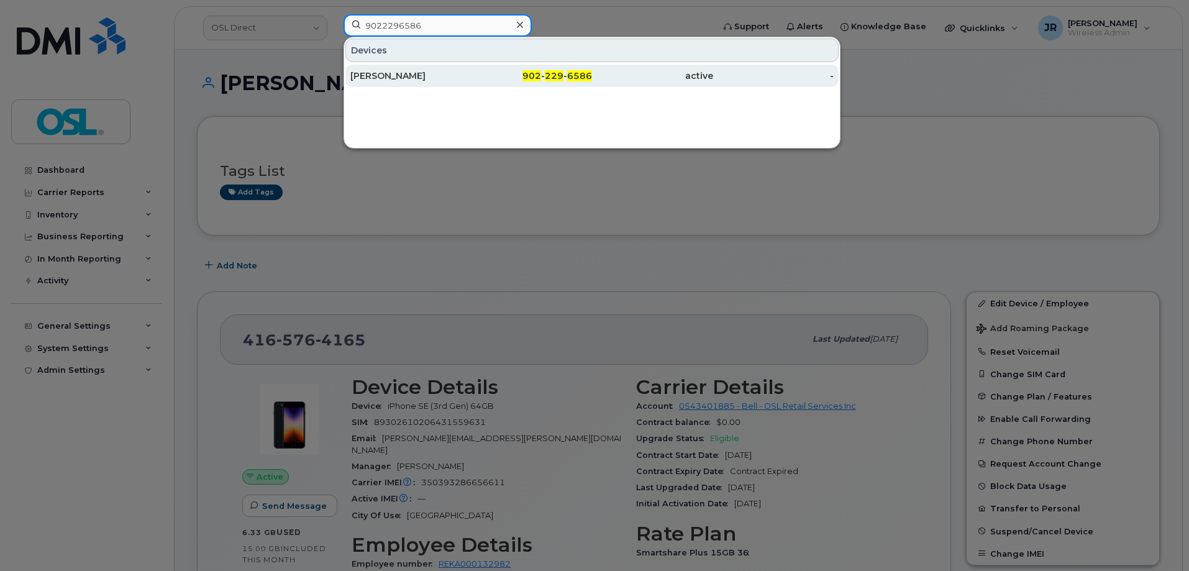
type input "9022296586"
click at [412, 67] on div "[PERSON_NAME]" at bounding box center [410, 76] width 121 height 22
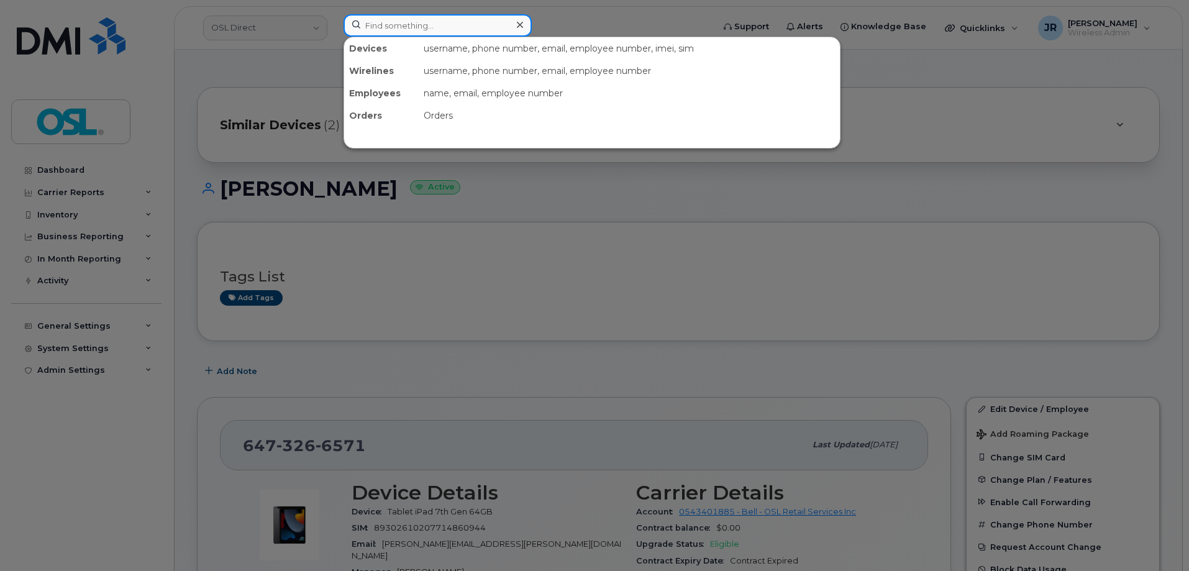
click at [463, 22] on input at bounding box center [437, 25] width 188 height 22
paste input "4166898937"
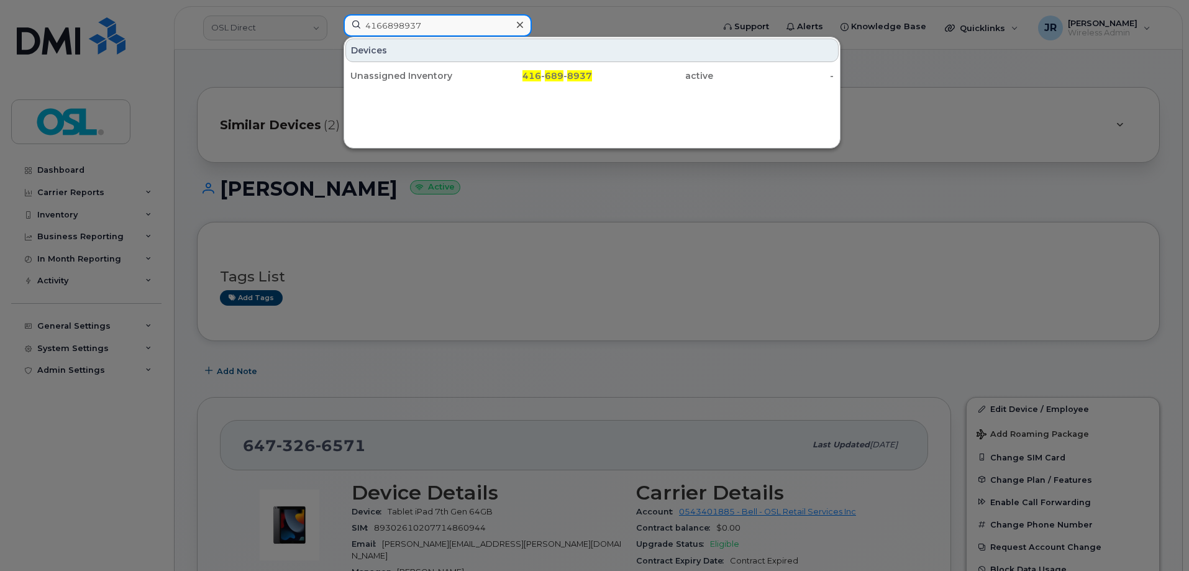
type input "4166898937"
click at [405, 75] on div "Unassigned Inventory" at bounding box center [410, 76] width 121 height 12
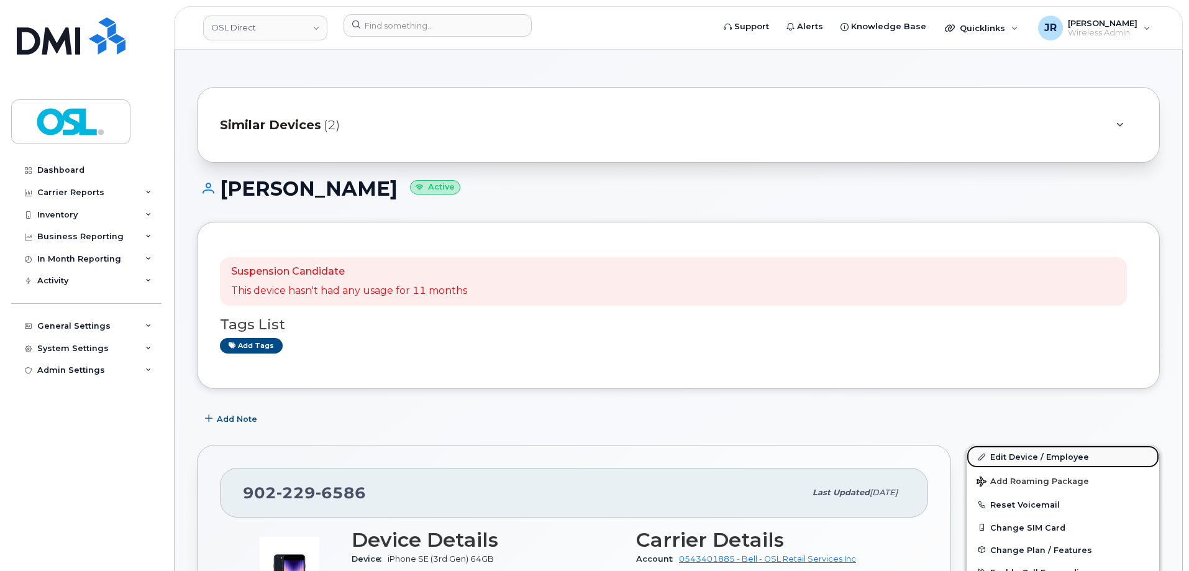
click at [1000, 453] on link "Edit Device / Employee" at bounding box center [1062, 456] width 192 height 22
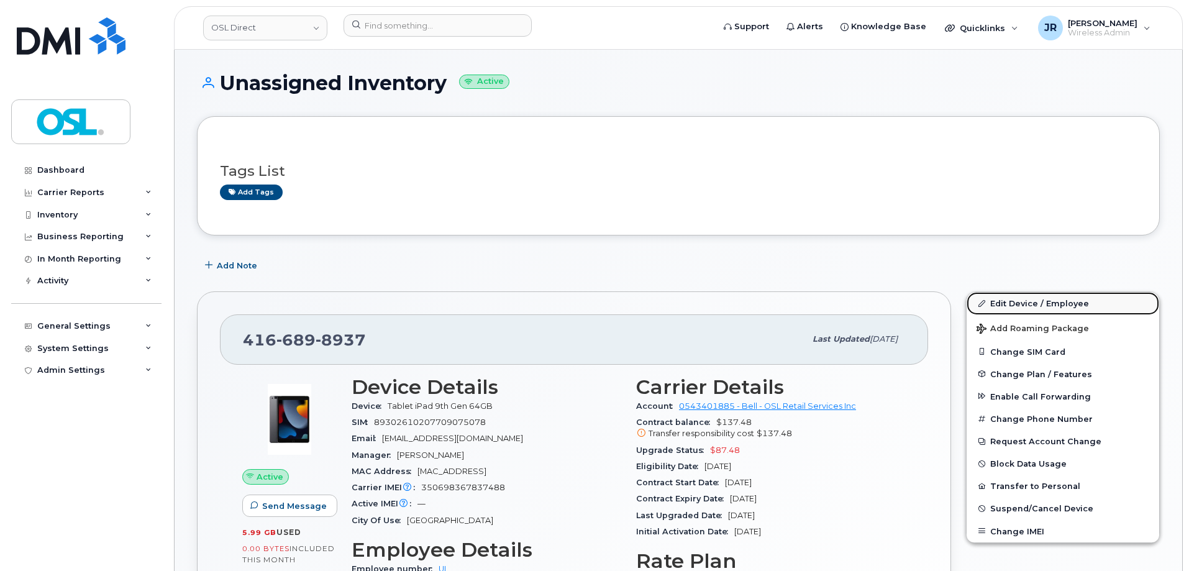
click at [1026, 297] on link "Edit Device / Employee" at bounding box center [1062, 303] width 192 height 22
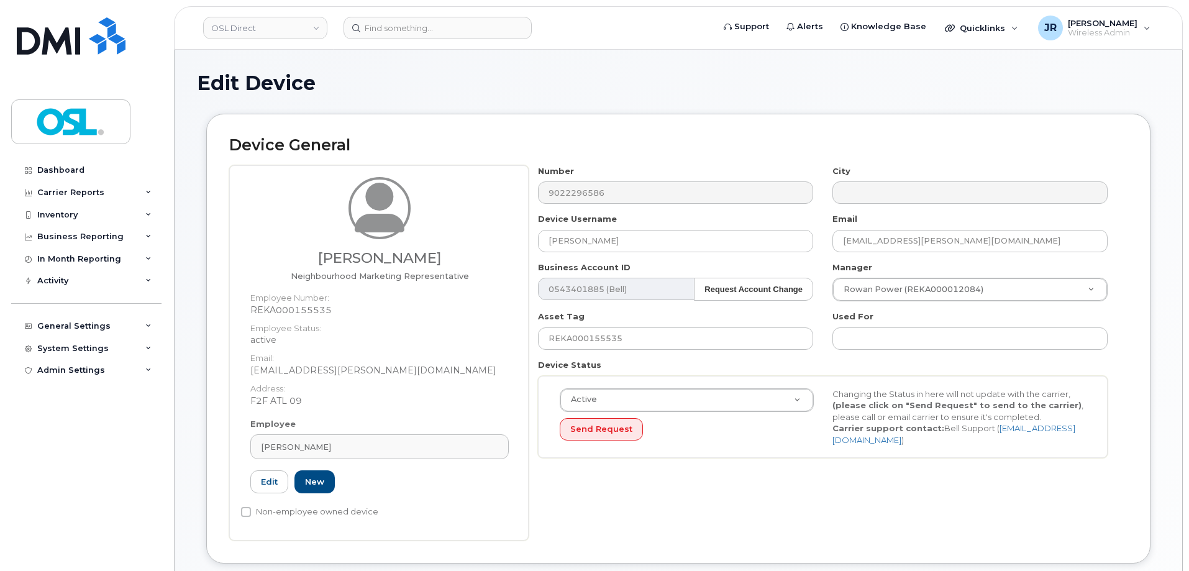
click at [414, 461] on div "Employee Thiago Trindade Cardoso Type first three symbols or more REKA000155535…" at bounding box center [379, 461] width 277 height 86
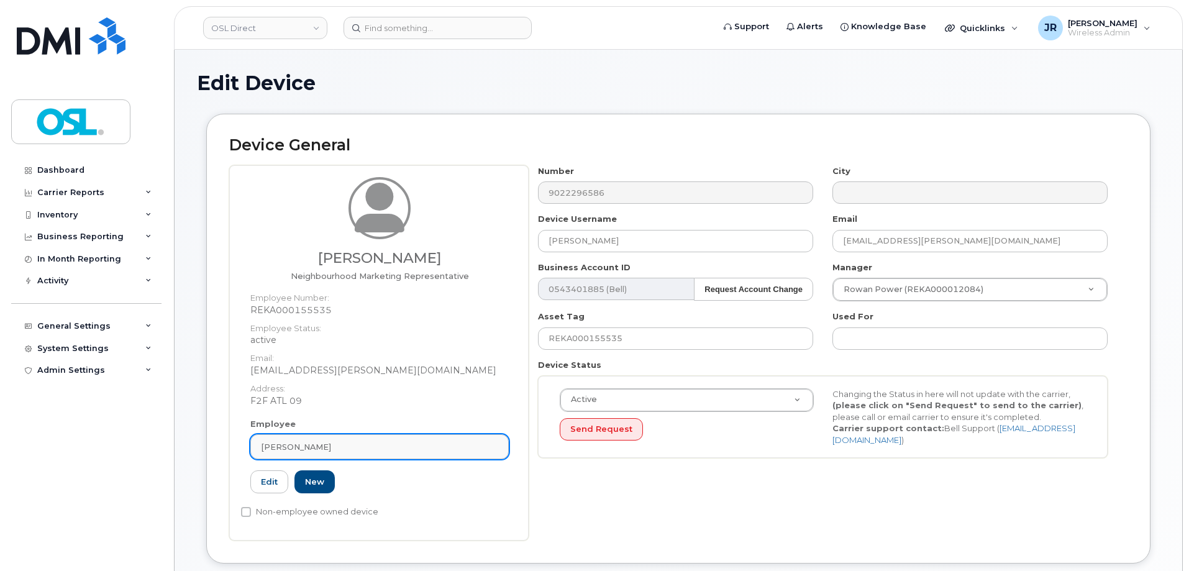
click at [414, 441] on div "Thiago Trindade Cardoso" at bounding box center [379, 447] width 237 height 12
paste input "REKA000155619"
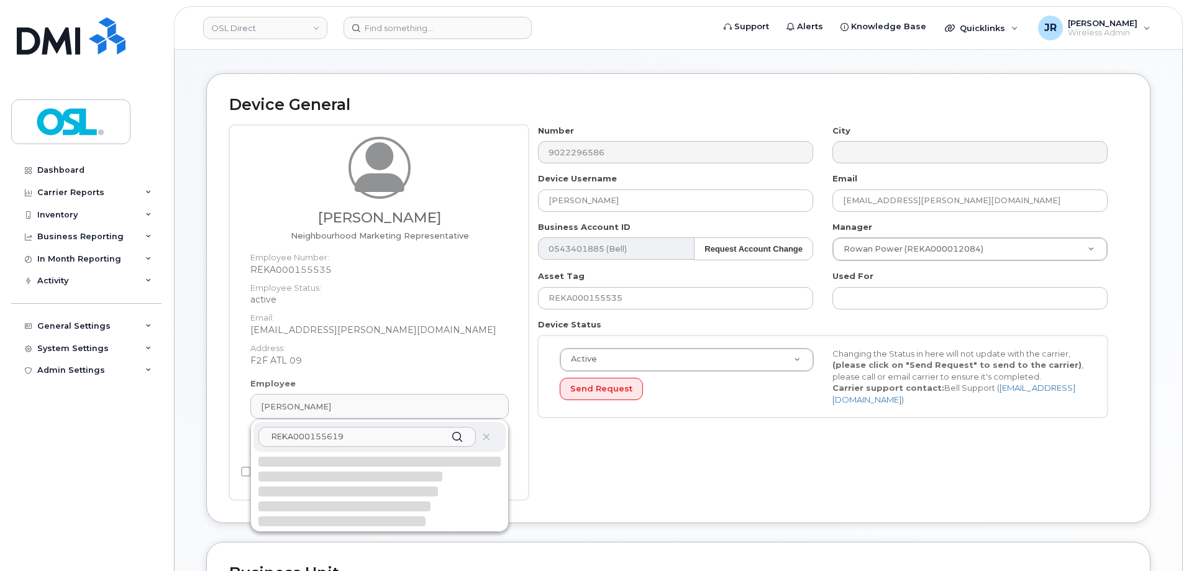
scroll to position [124, 0]
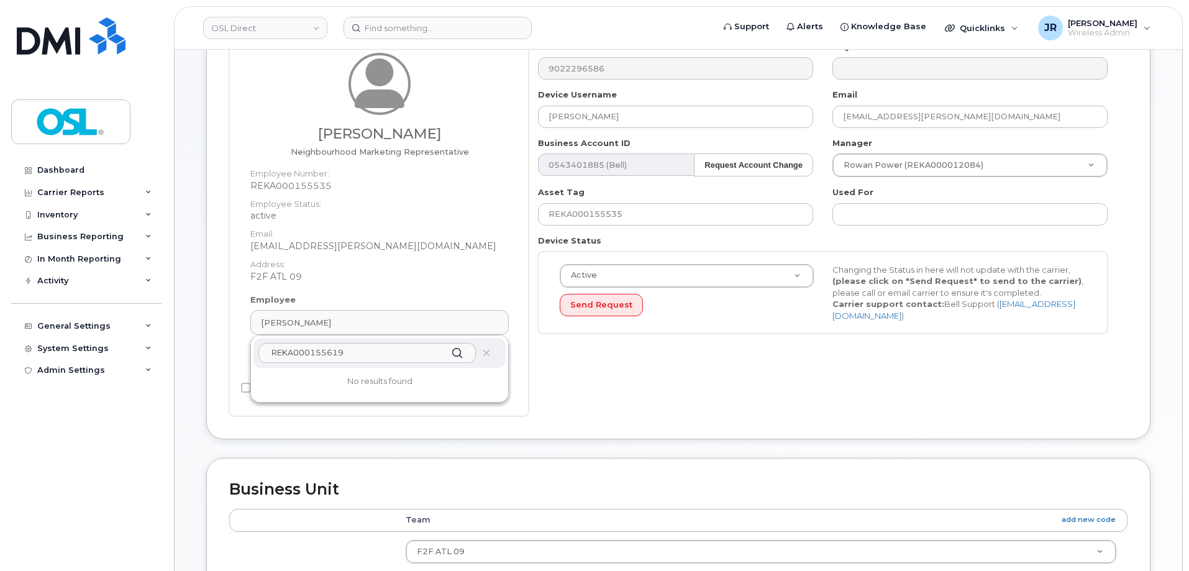
type input "REKA000155619"
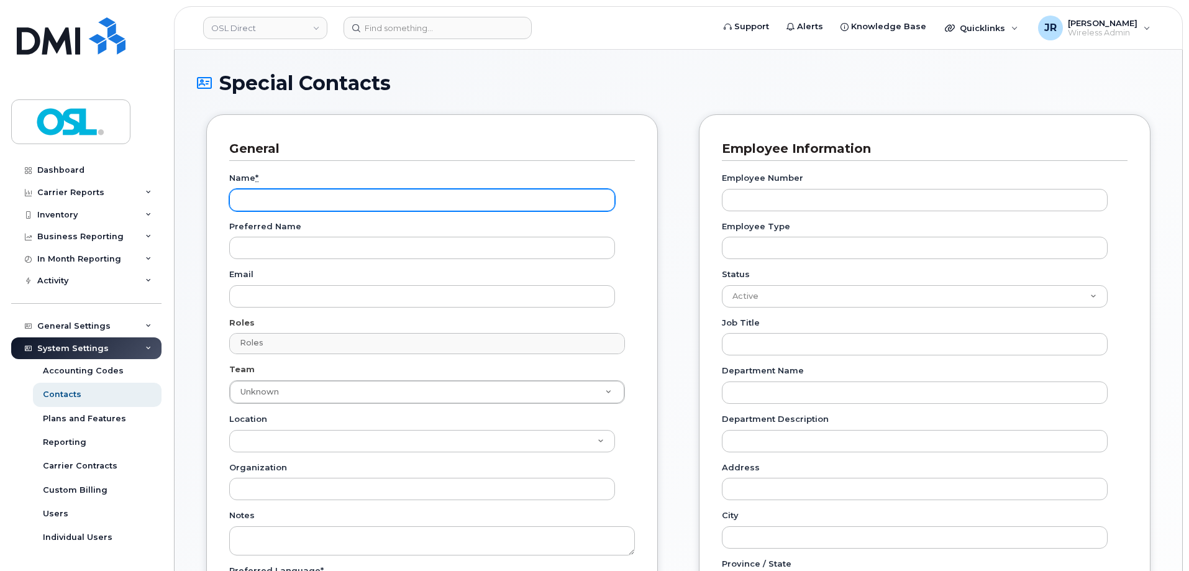
click at [309, 197] on input "Name *" at bounding box center [422, 200] width 386 height 22
paste input "REKA000155619"
type input "REKA000155619"
click at [292, 208] on input "Name *" at bounding box center [422, 200] width 386 height 22
paste input "Griffin Hanselpacker"
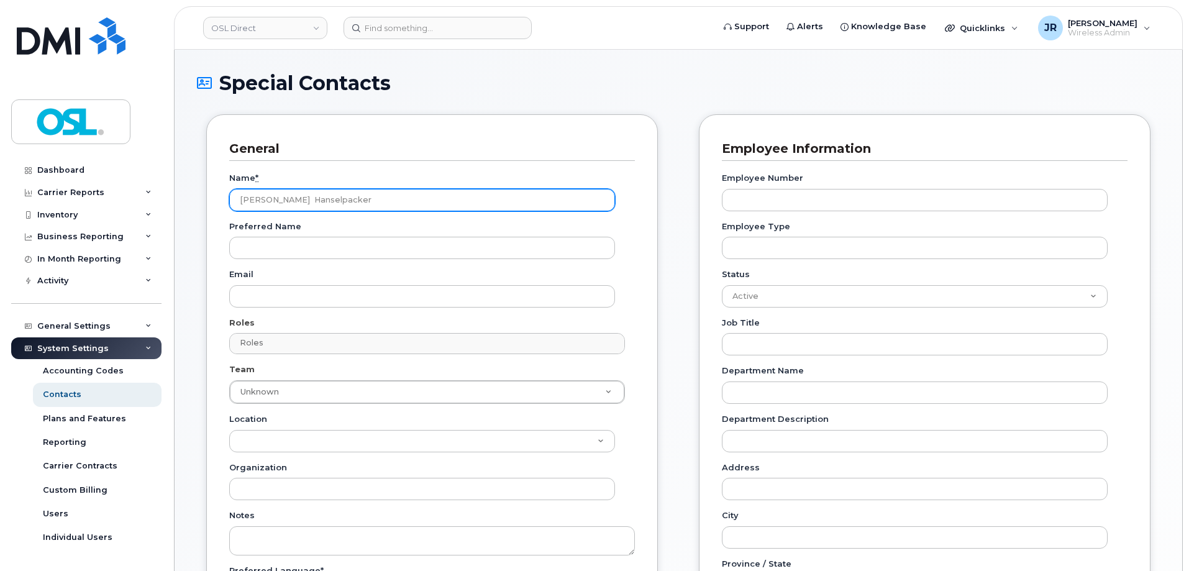
click at [266, 191] on input "Griffin Hanselpacker" at bounding box center [422, 200] width 386 height 22
type input "[PERSON_NAME] Hanselpacker"
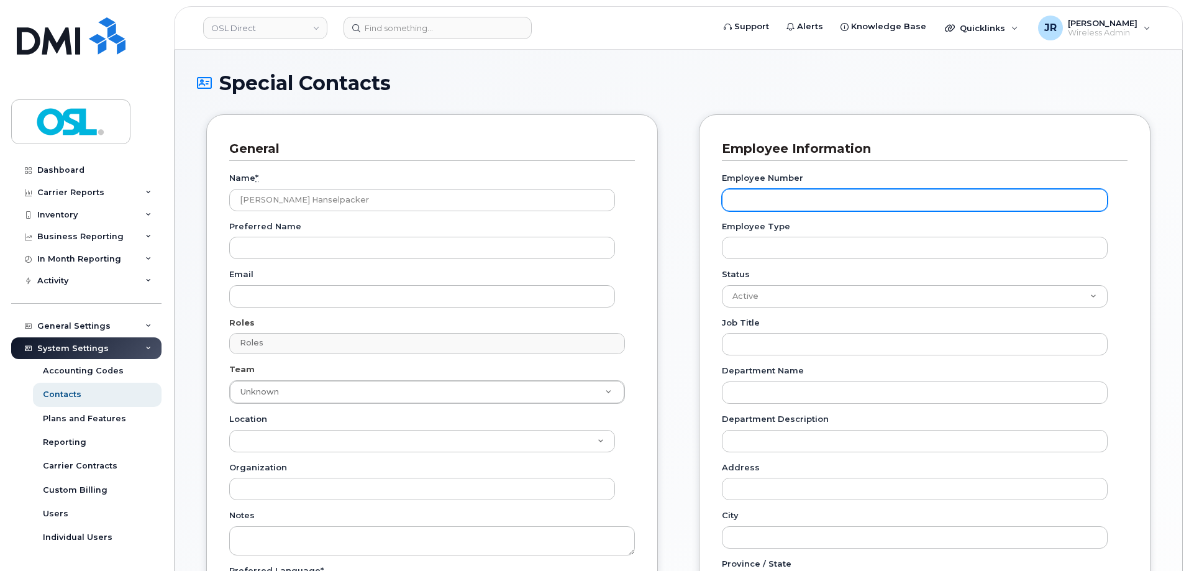
click at [808, 194] on input "Employee Number" at bounding box center [915, 200] width 386 height 22
paste input "REKA000155619"
type input "REKA000155619"
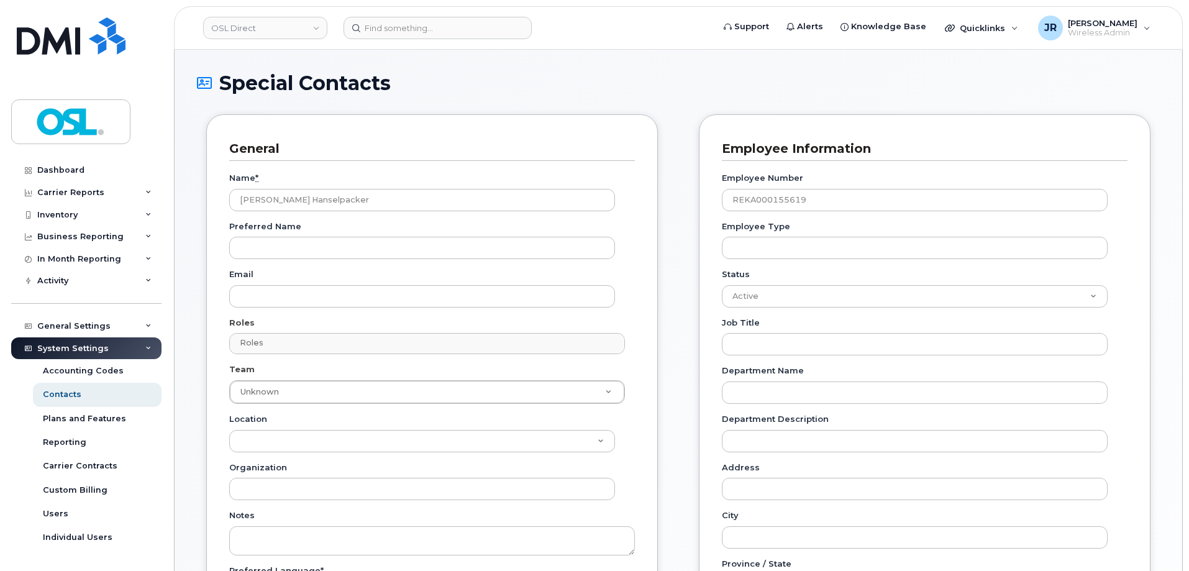
click at [272, 309] on div "Name * Griffin Hanselpacker Preferred Name Email Roles Roles No matches found N…" at bounding box center [431, 417] width 405 height 512
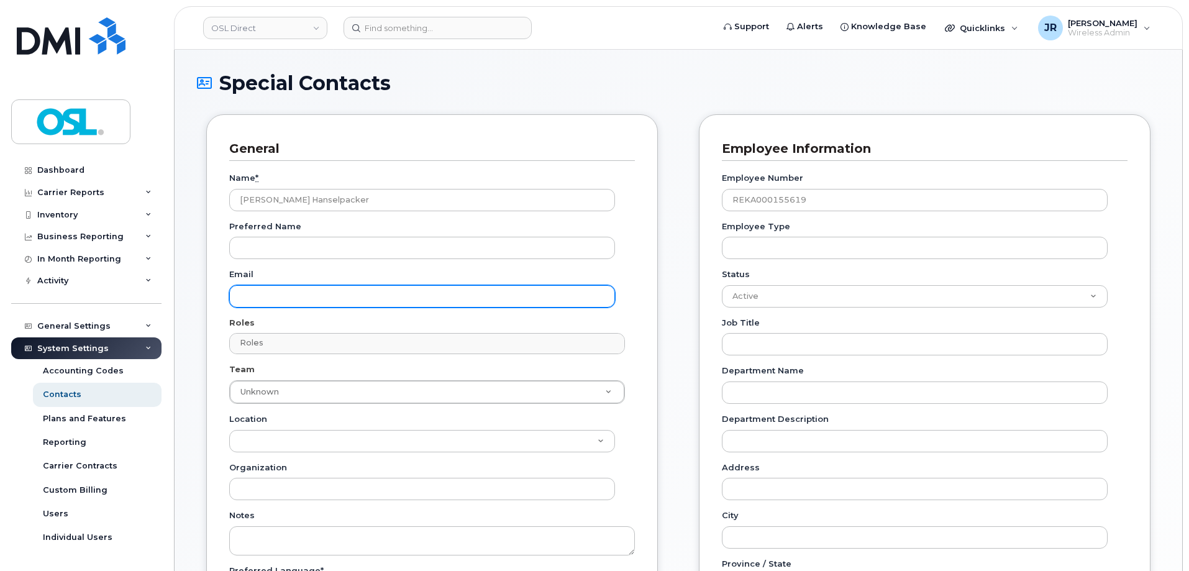
click at [284, 292] on input "Email" at bounding box center [422, 296] width 386 height 22
paste input "[PERSON_NAME][EMAIL_ADDRESS][DOMAIN_NAME]"
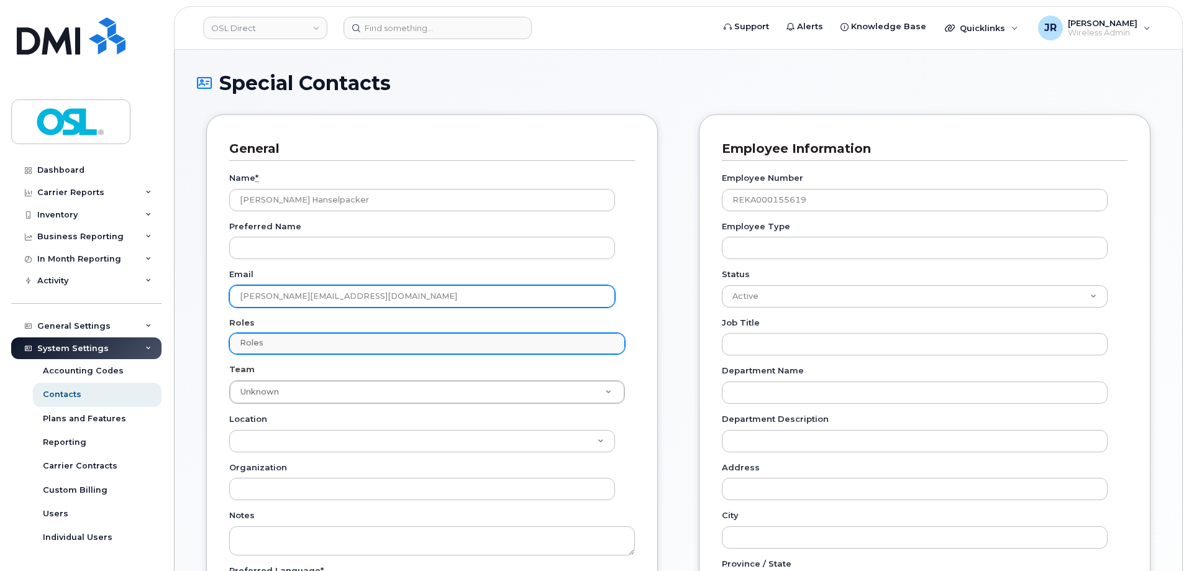
type input "[PERSON_NAME][EMAIL_ADDRESS][DOMAIN_NAME]"
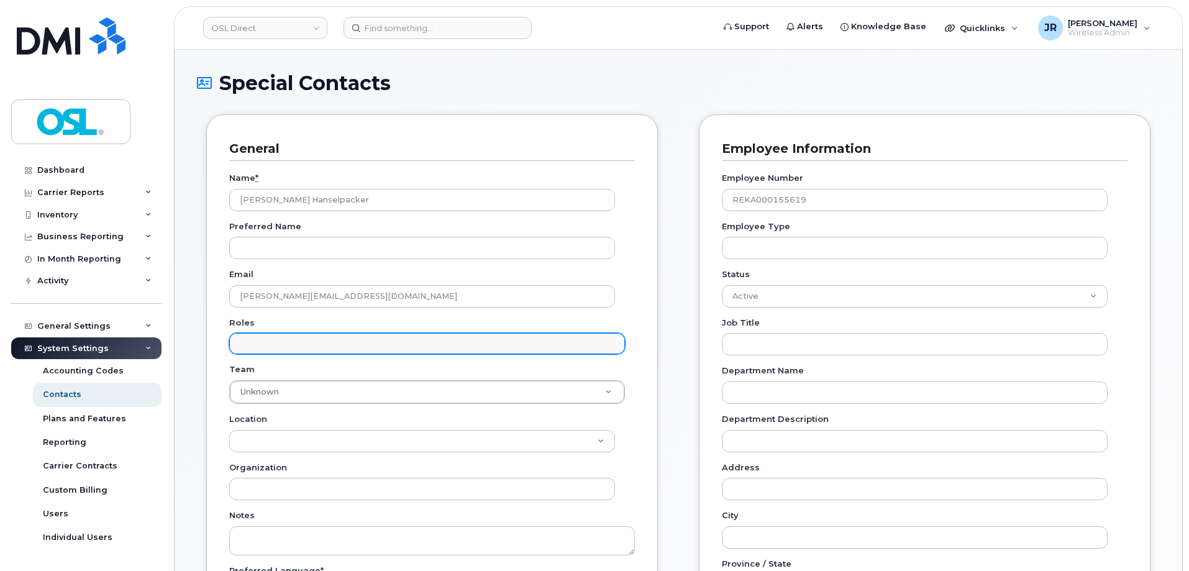
click at [548, 348] on input "text" at bounding box center [429, 342] width 384 height 17
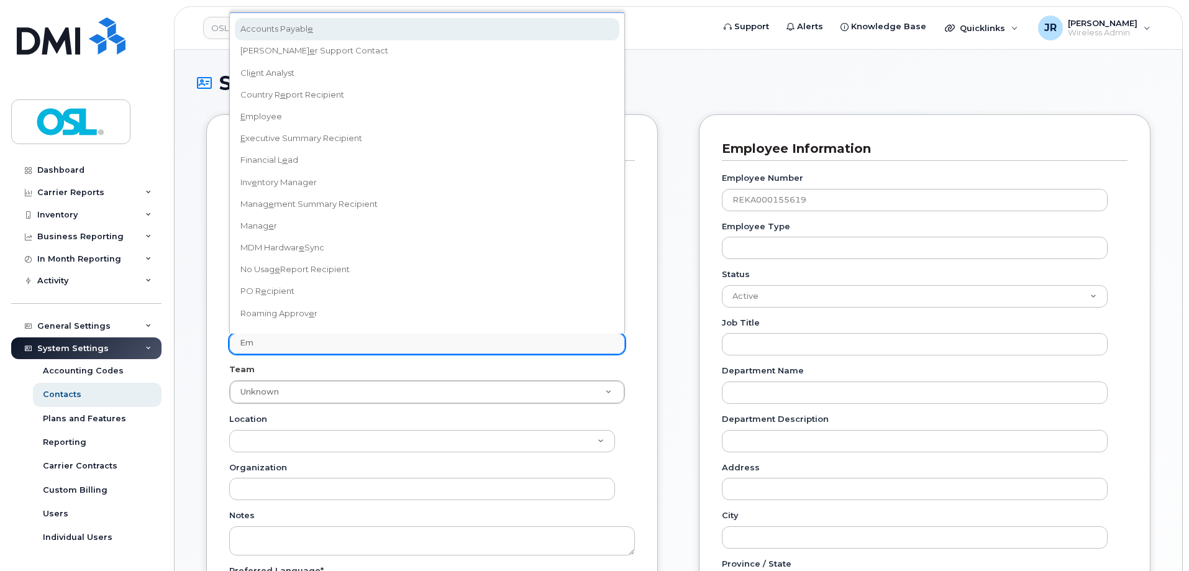
type input "Emp"
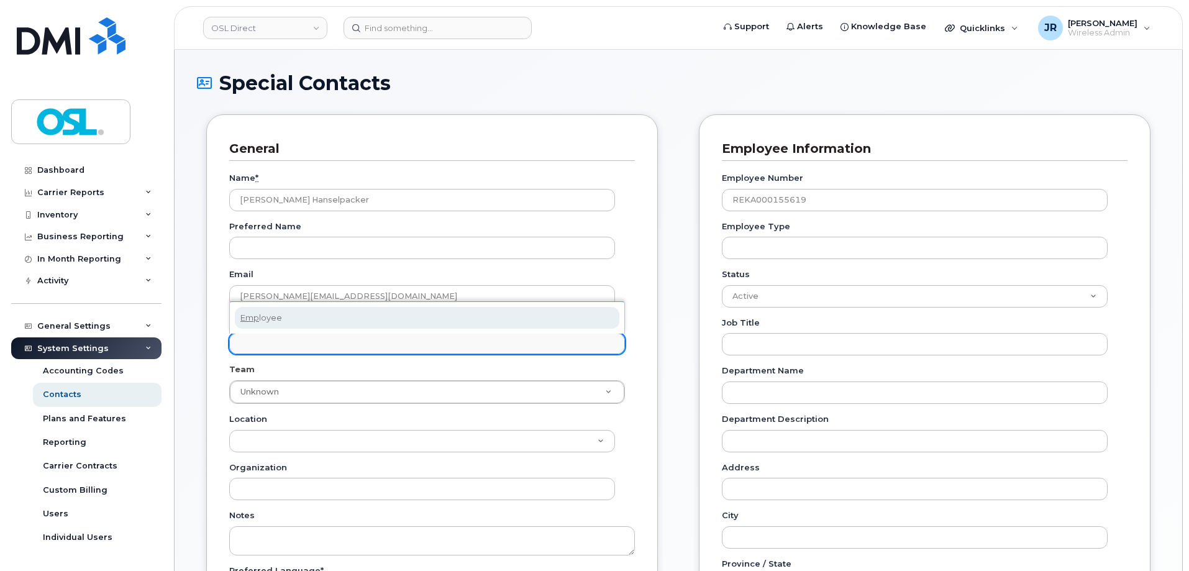
select select "16"
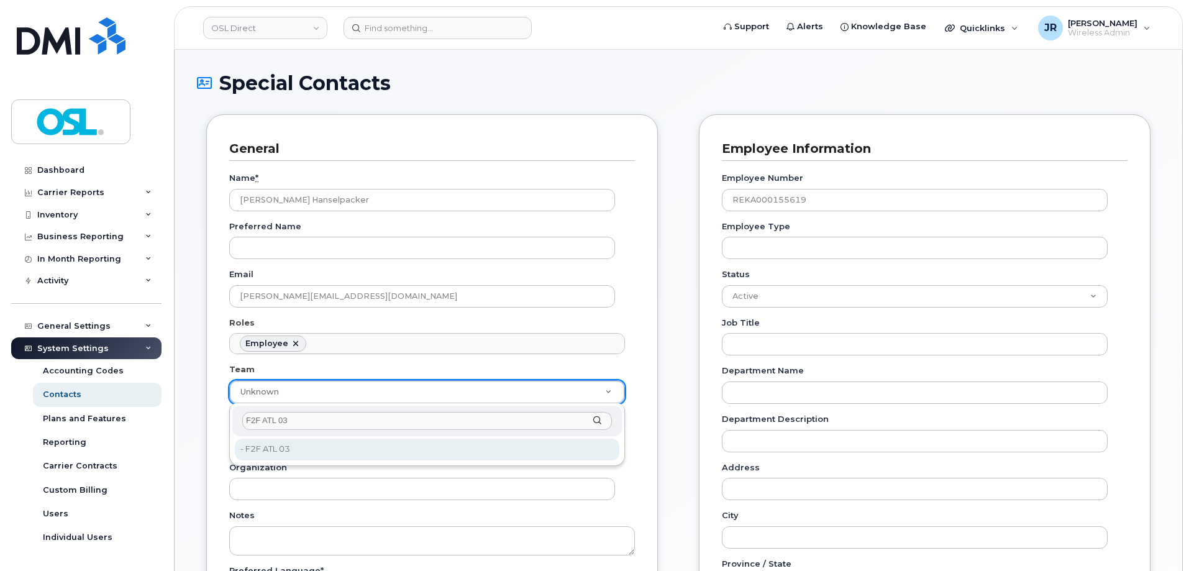
type input "F2F ATL 03"
type input "3358045"
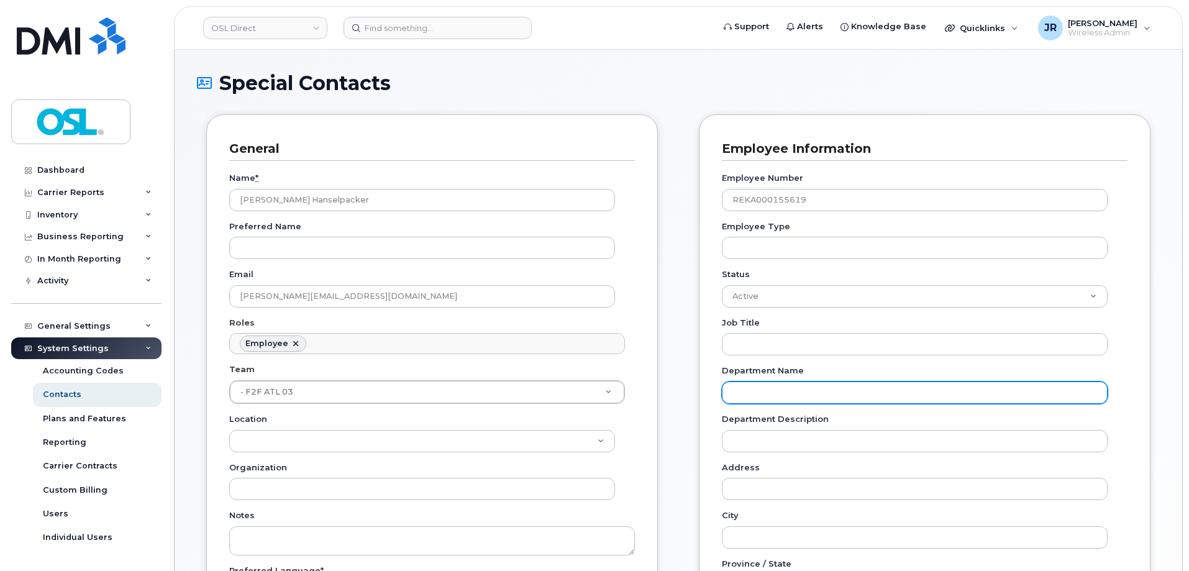
click at [751, 399] on input "Department Name" at bounding box center [915, 392] width 386 height 22
paste input "F2F ATL 03"
type input "F2F ATL 03"
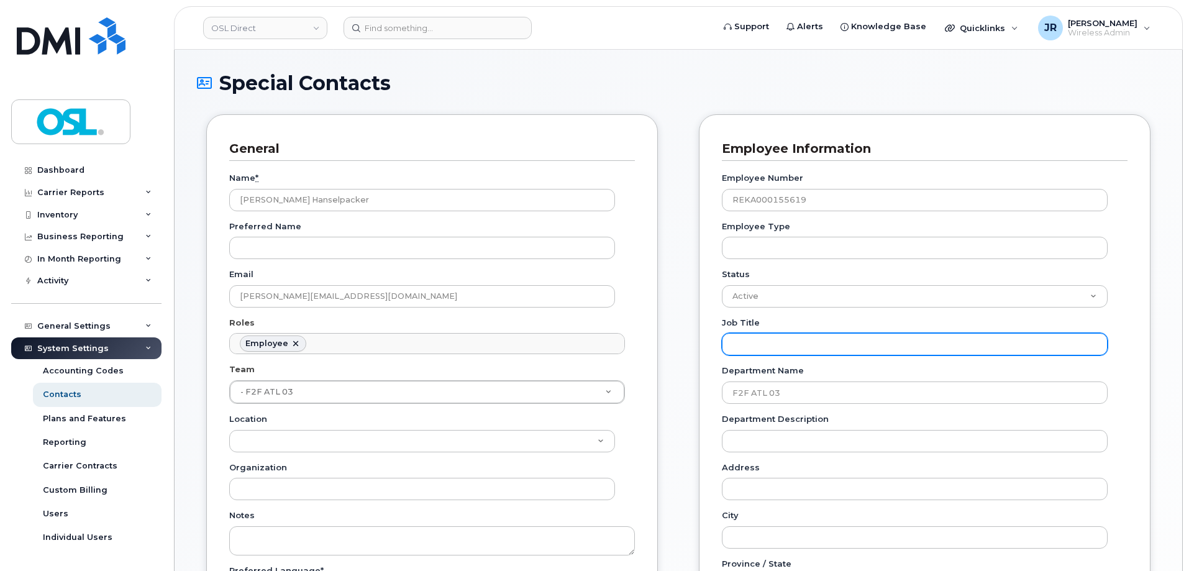
click at [735, 342] on input "Job Title" at bounding box center [915, 344] width 386 height 22
paste input "Neighbourhood Marketing Representative"
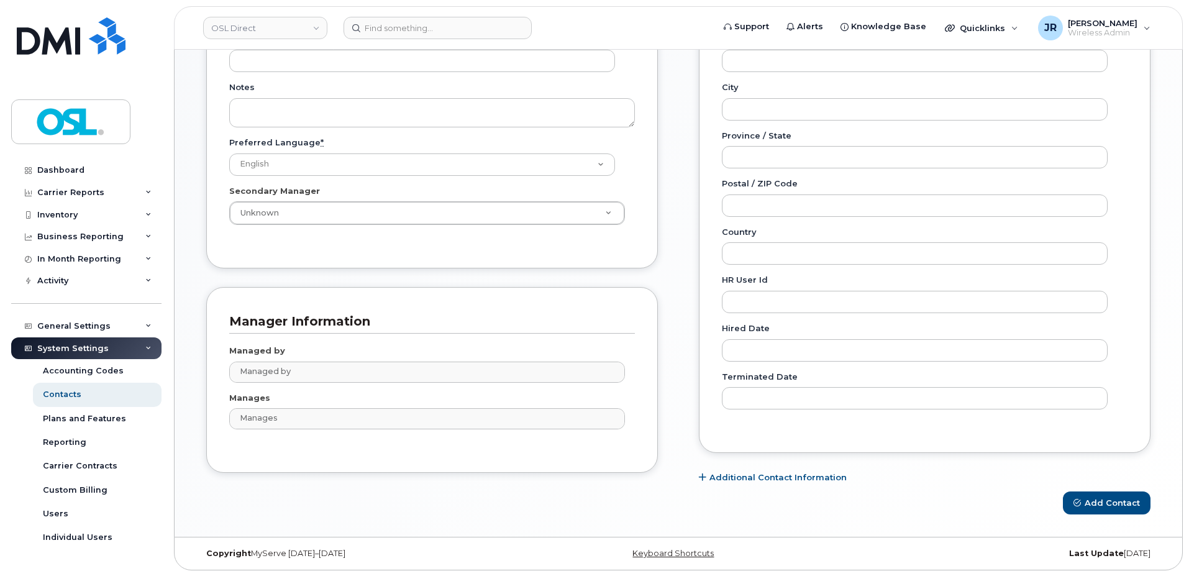
scroll to position [433, 0]
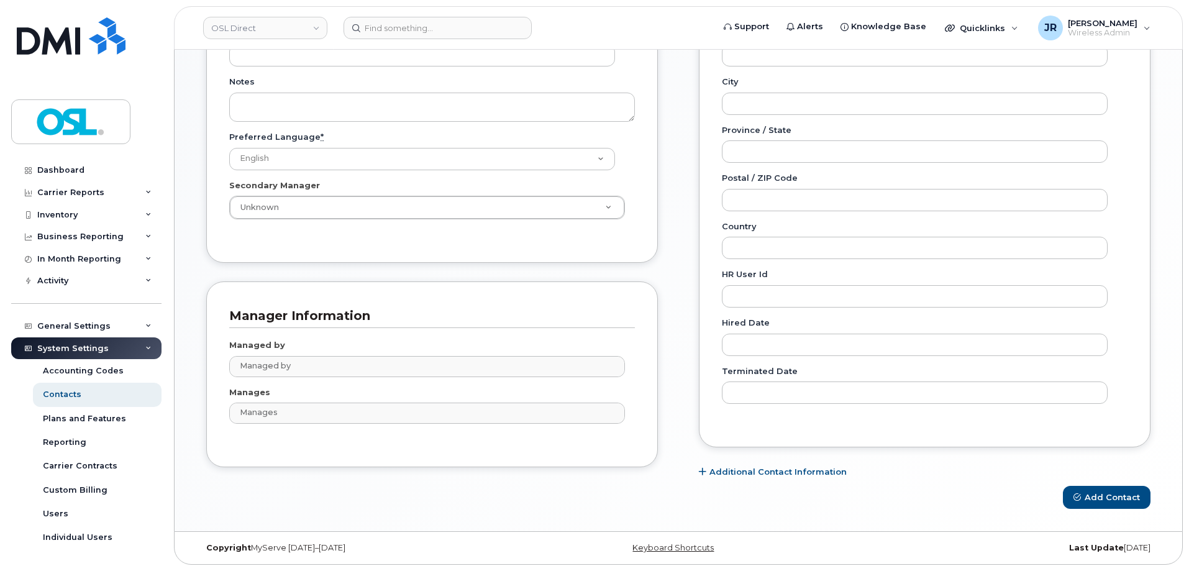
type input "Neighbourhood Marketing Representative"
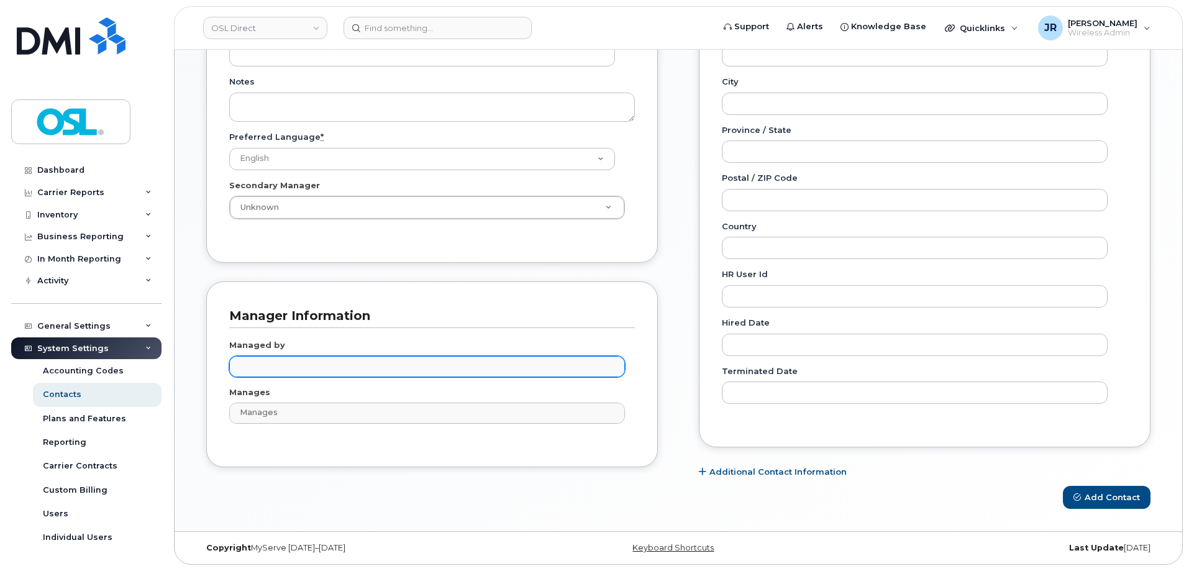
click at [298, 369] on input "text" at bounding box center [429, 365] width 384 height 17
paste input "Terry Paul Schelleman"
type input "Terry Paul Schelleman"
type input "Managed by"
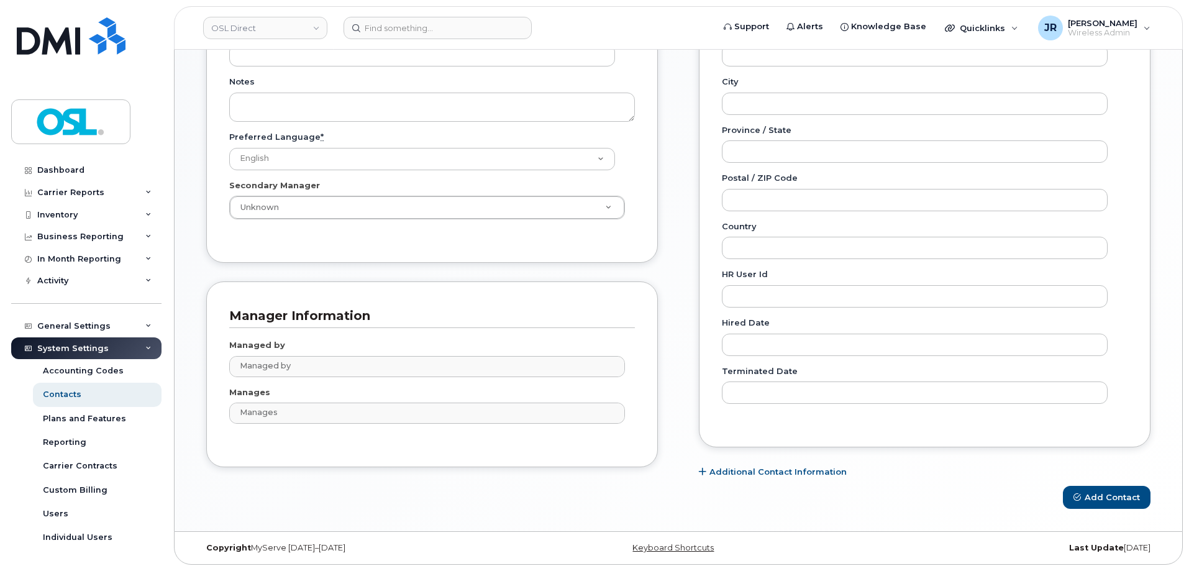
click at [276, 368] on ul "Managed by" at bounding box center [427, 366] width 394 height 20
paste input "Terry Paul Schelleman"
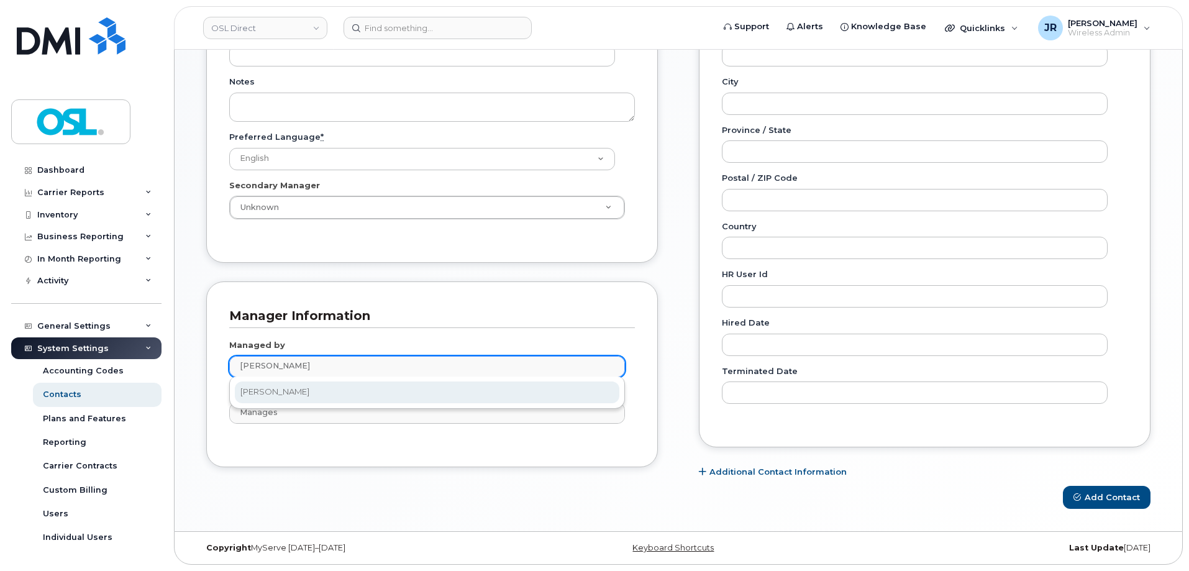
type input "Schelleman"
type input "1527297"
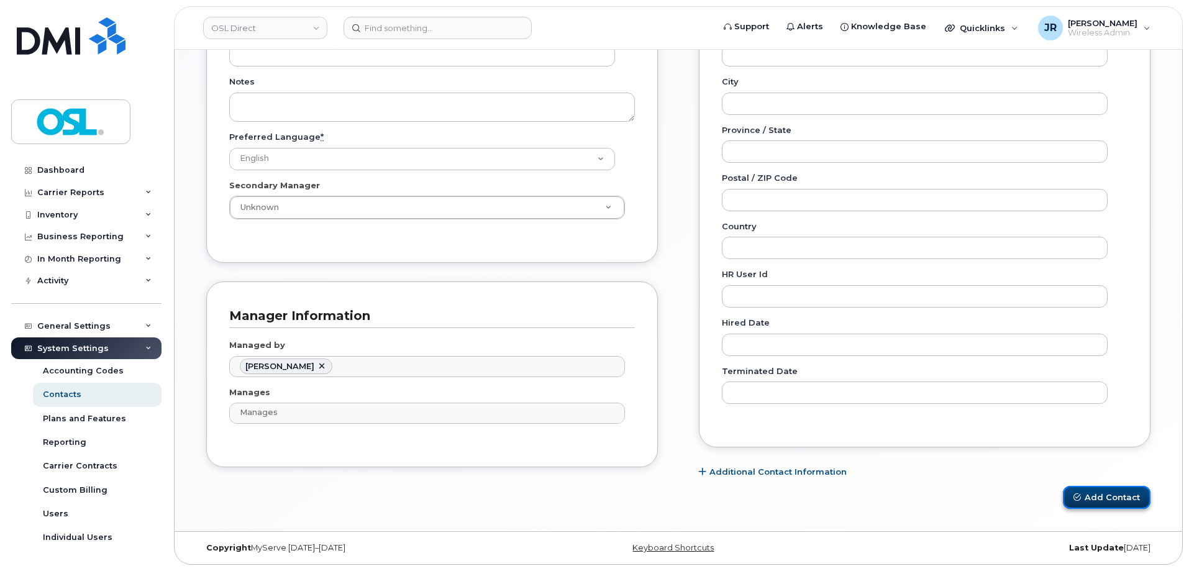
click at [1111, 497] on button "Add Contact" at bounding box center [1106, 497] width 88 height 23
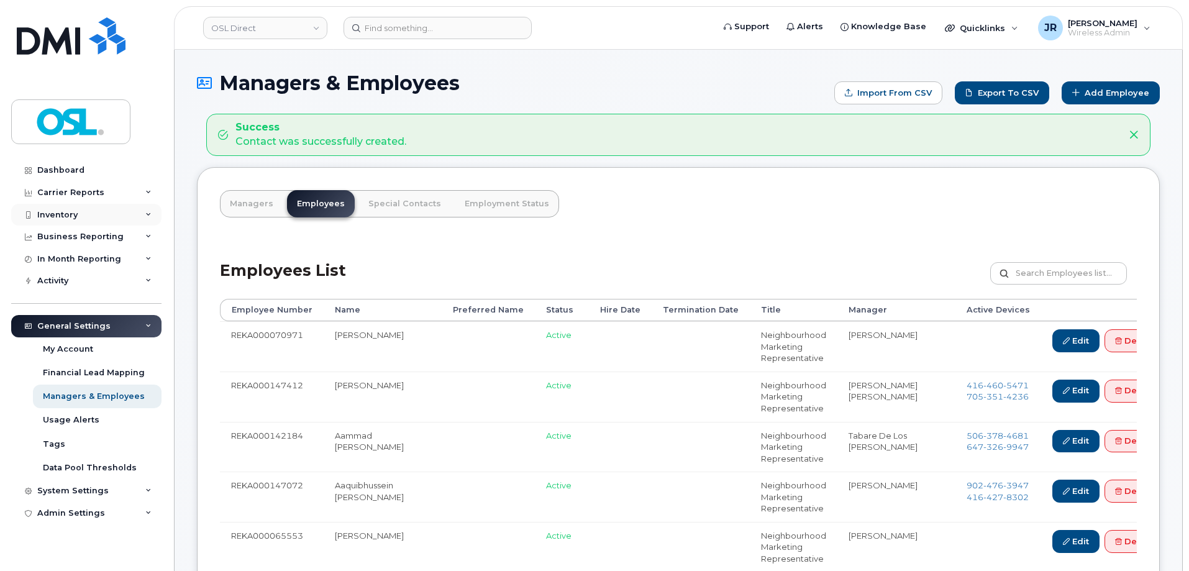
click at [126, 215] on div "Inventory" at bounding box center [86, 215] width 150 height 22
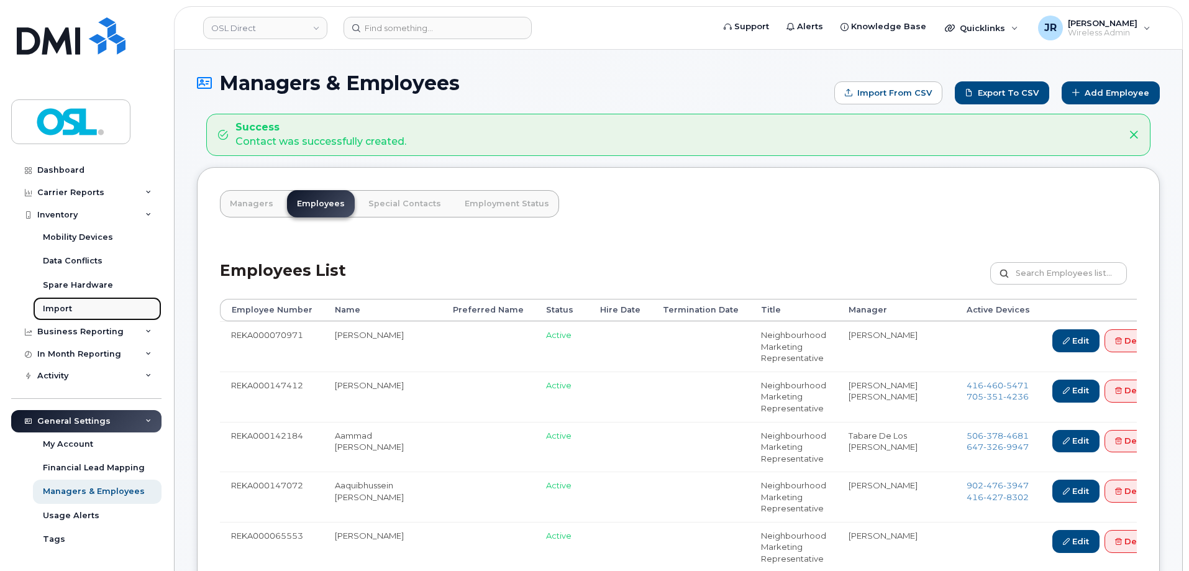
click at [57, 307] on div "Import" at bounding box center [57, 308] width 29 height 11
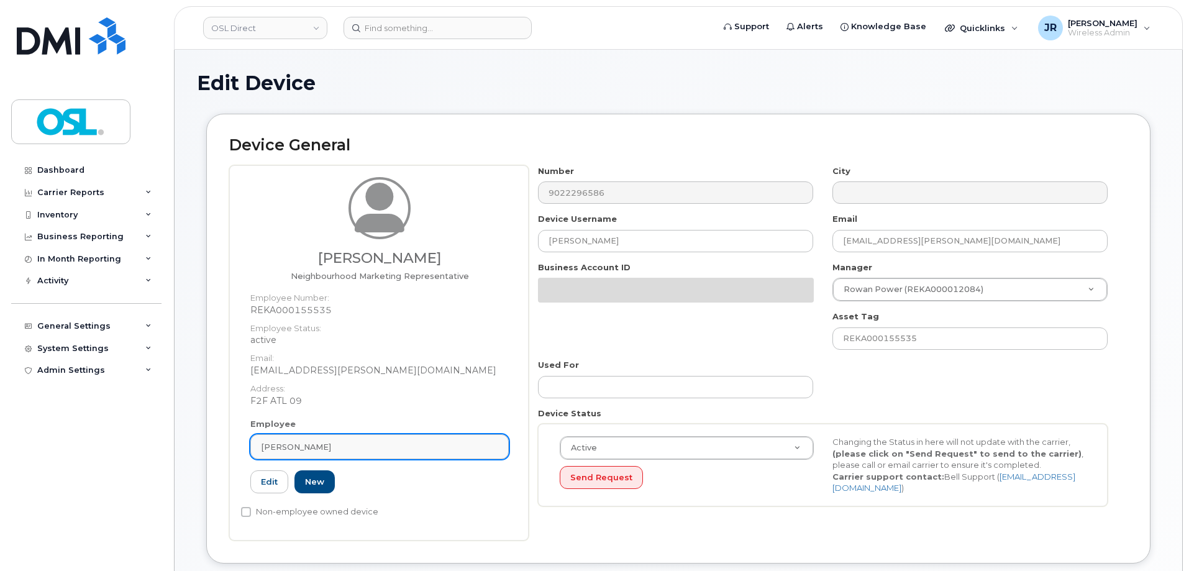
click at [331, 450] on span "[PERSON_NAME]" at bounding box center [296, 447] width 70 height 12
paste input "REKA000155619"
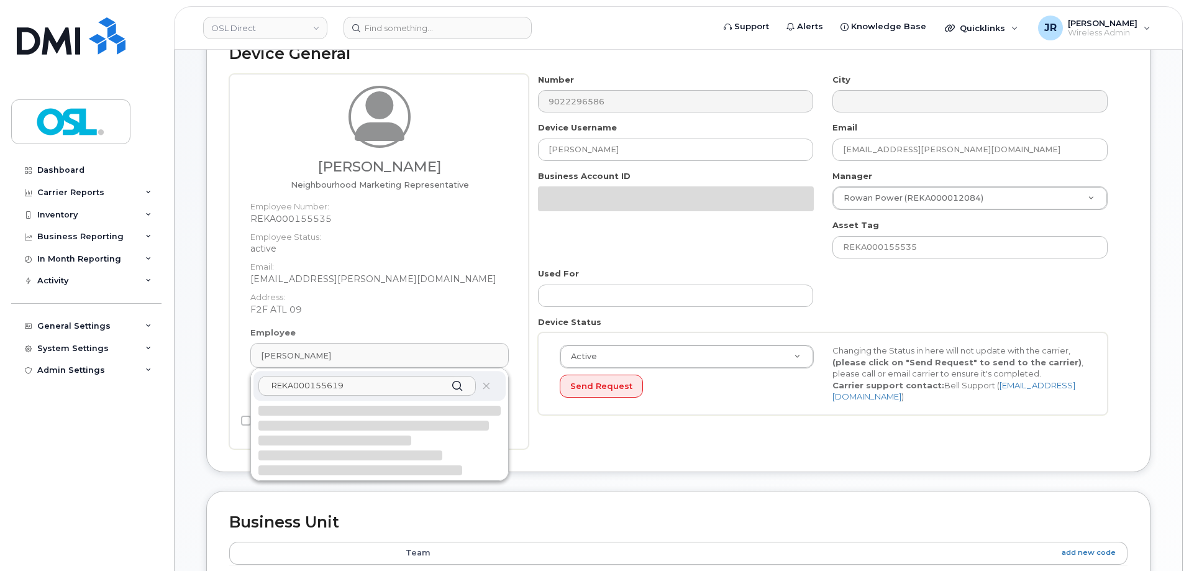
scroll to position [124, 0]
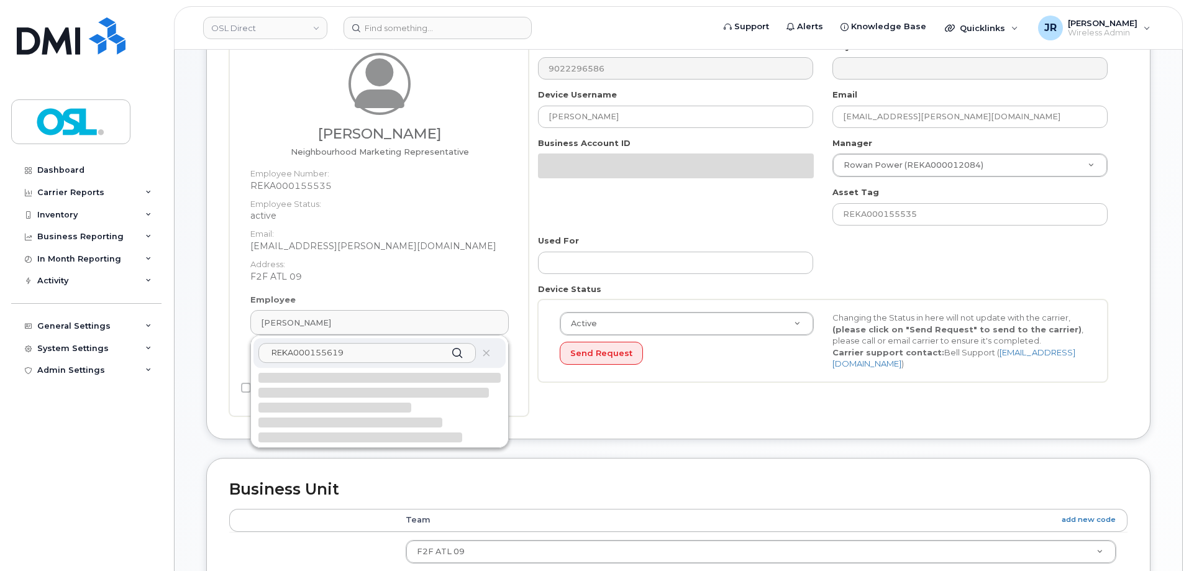
type input "REKA000155619"
click at [371, 360] on input "REKA000155619" at bounding box center [366, 353] width 217 height 20
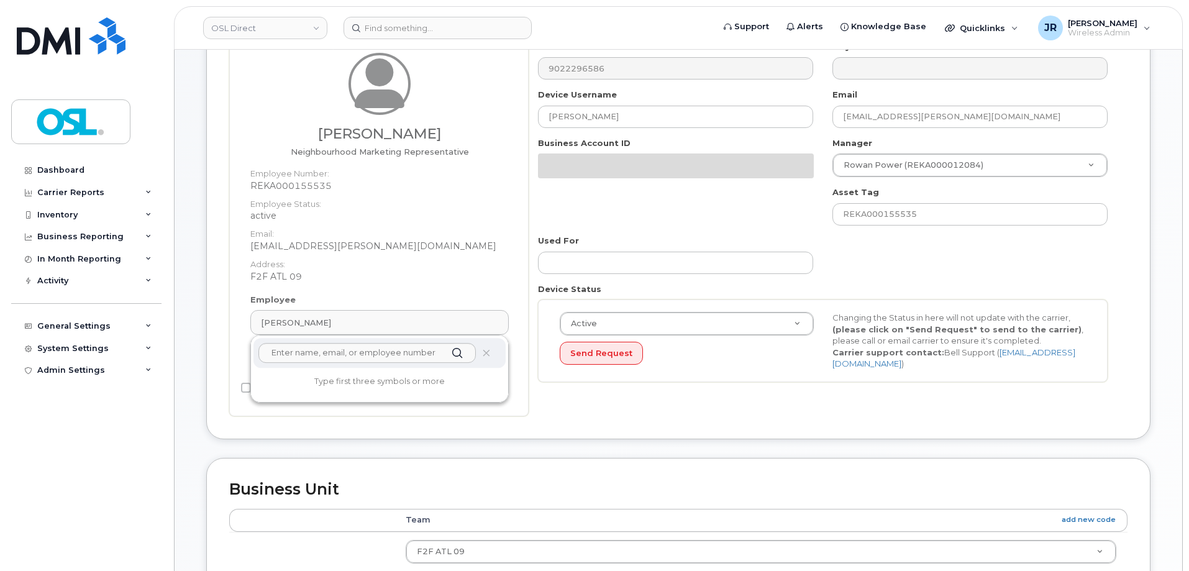
click at [532, 454] on div "Device General [PERSON_NAME] Neighbourhood Marketing Representative Employee Nu…" at bounding box center [678, 223] width 962 height 468
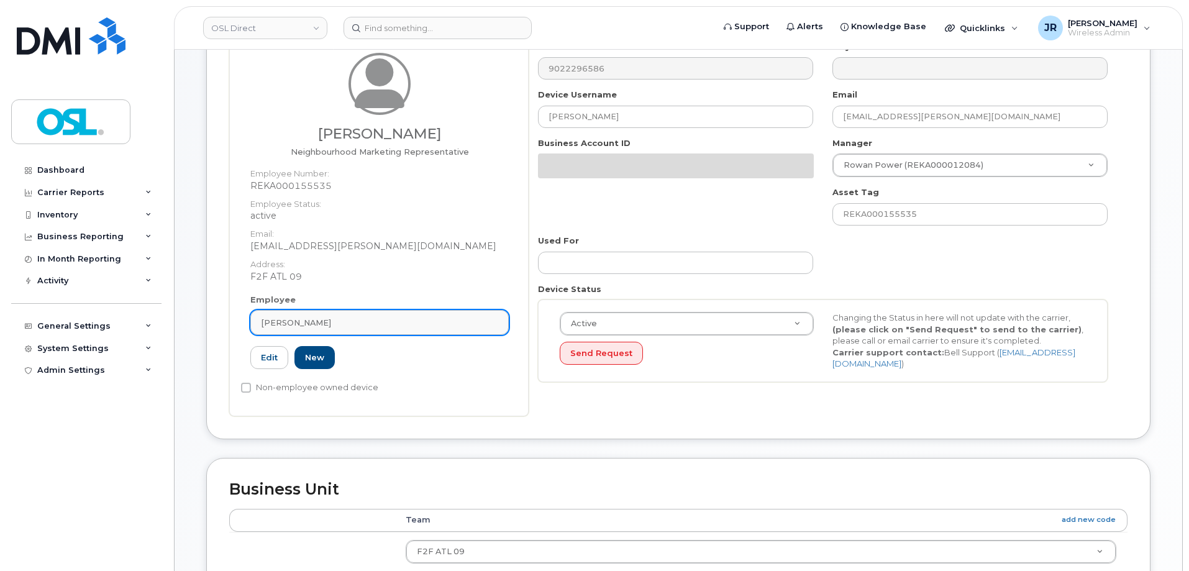
click at [309, 332] on link "[PERSON_NAME]" at bounding box center [379, 322] width 258 height 25
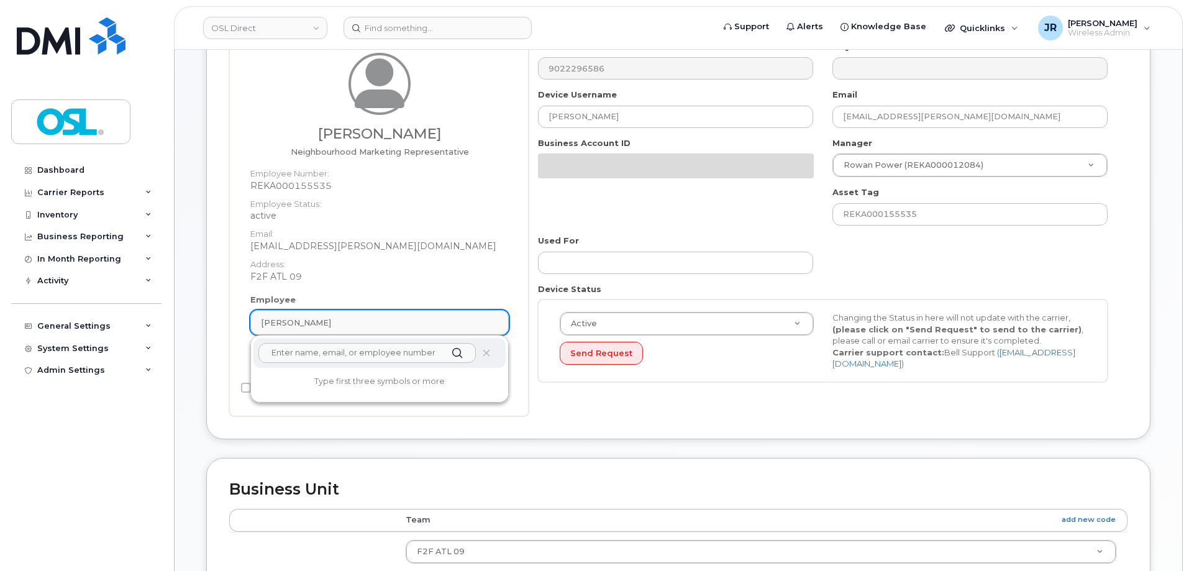
paste input "REKA000155619"
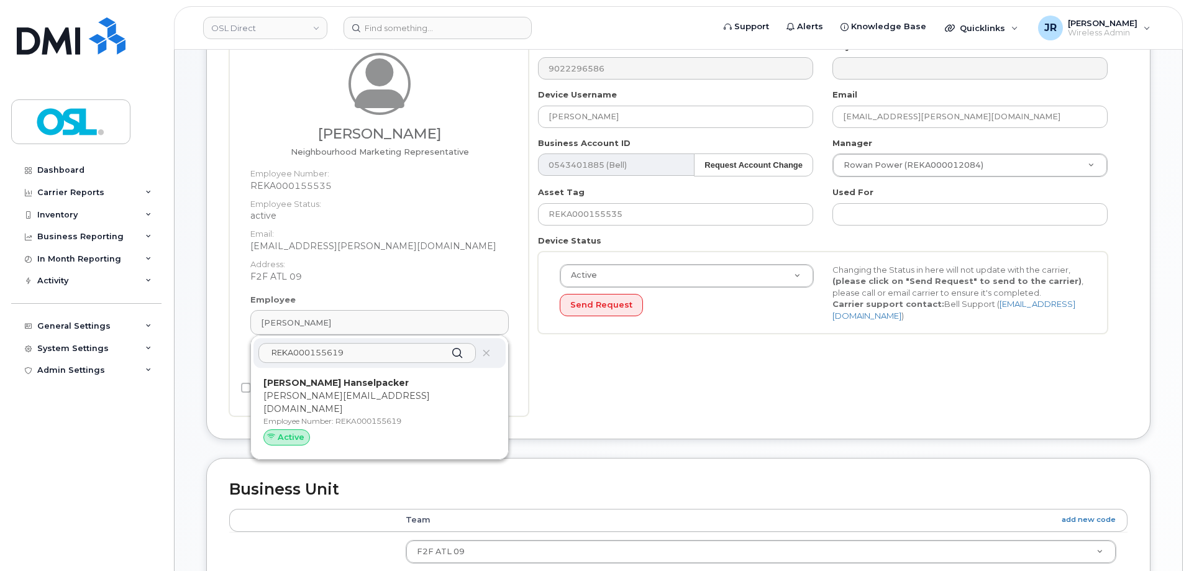
type input "REKA000155619"
click at [327, 391] on p "[PERSON_NAME][EMAIL_ADDRESS][DOMAIN_NAME]" at bounding box center [379, 402] width 232 height 26
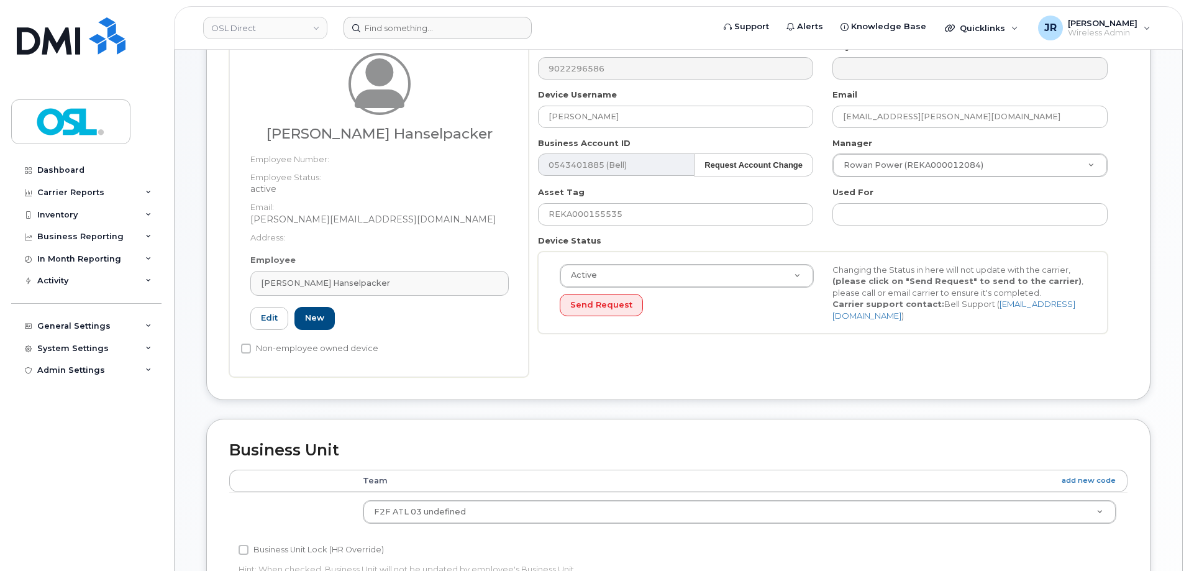
type input "REKA000155619"
type input "[PERSON_NAME] Hanselpacker"
type input "[PERSON_NAME][EMAIL_ADDRESS][DOMAIN_NAME]"
type input "3358045"
click at [600, 215] on input "REKA000155535" at bounding box center [675, 214] width 275 height 22
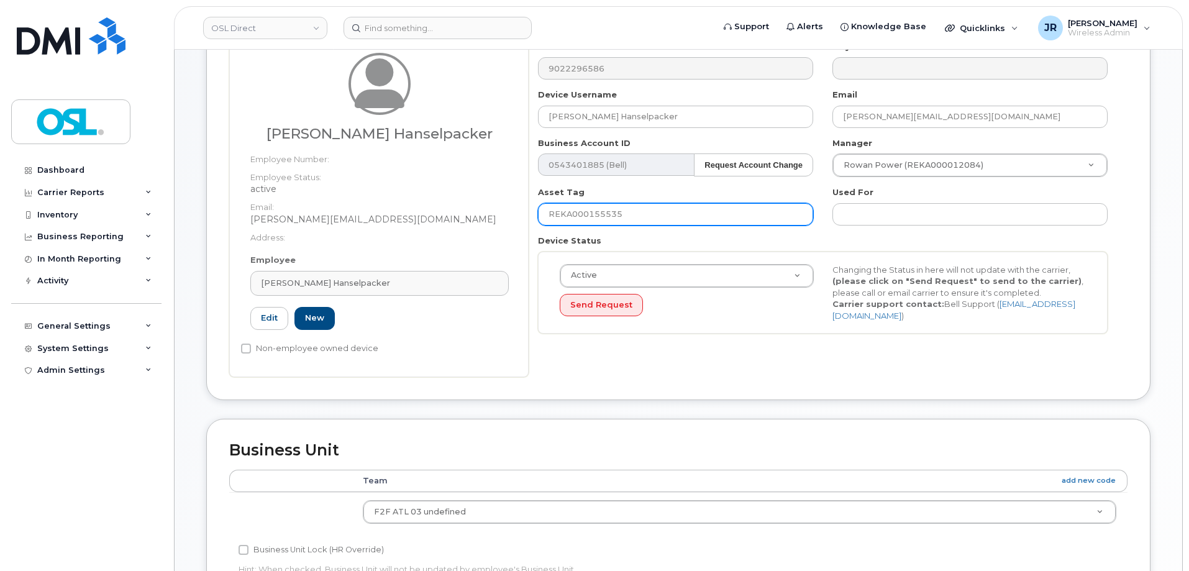
click at [600, 215] on input "REKA000155535" at bounding box center [675, 214] width 275 height 22
paste input "619"
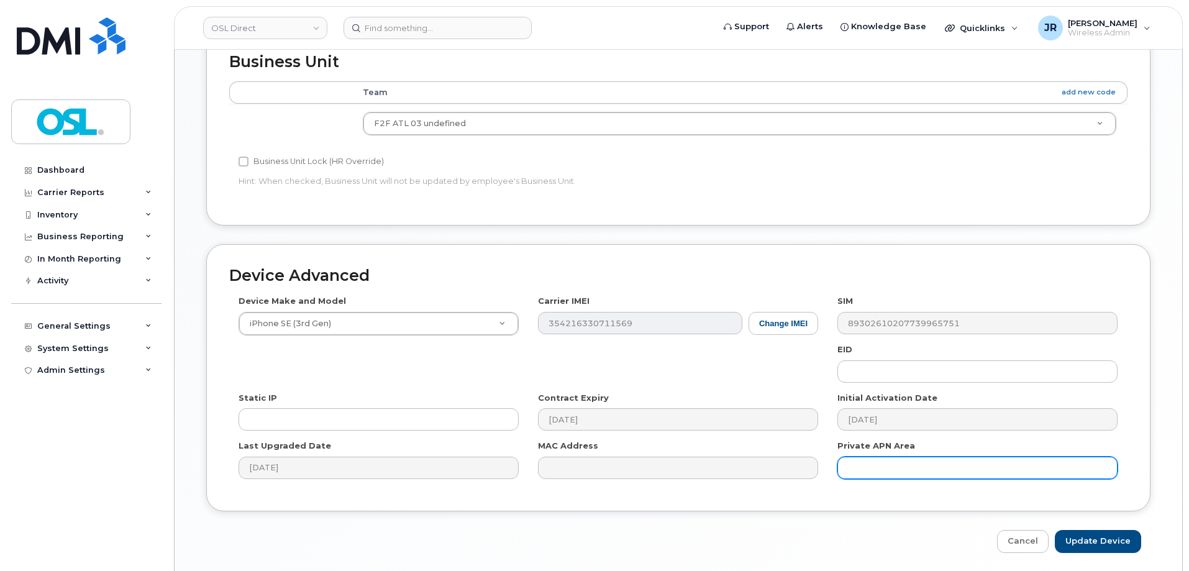
scroll to position [556, 0]
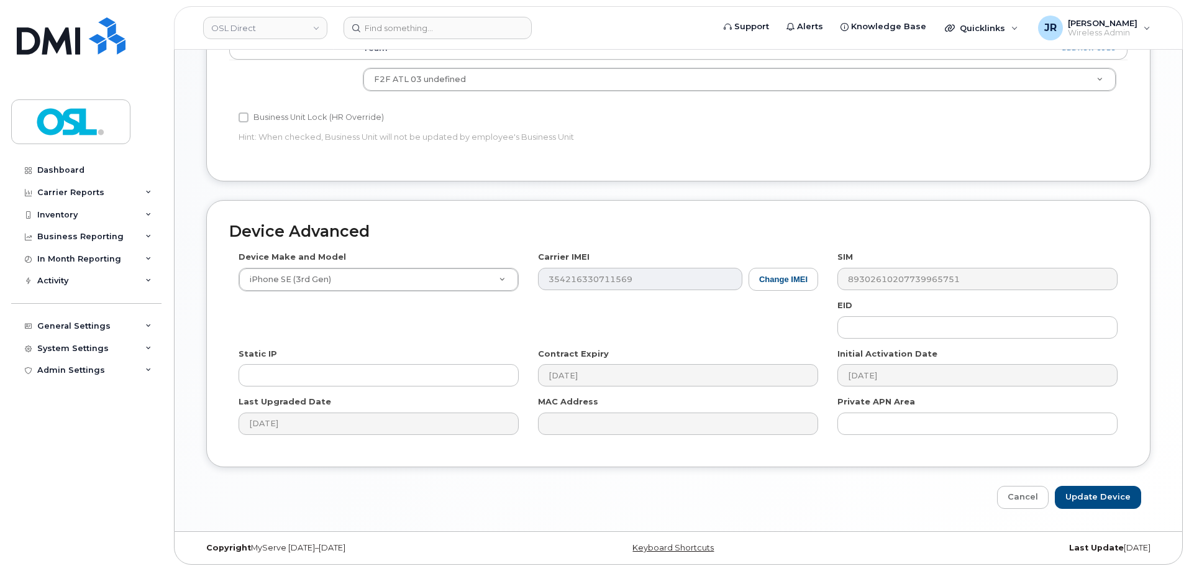
type input "REKA000155619"
click at [1111, 484] on div "Device Advanced Device Make and Model iPhone SE (3rd Gen) Android TCL 502 Watch…" at bounding box center [678, 354] width 962 height 309
click at [1113, 489] on input "Update Device" at bounding box center [1097, 497] width 86 height 23
type input "Saving..."
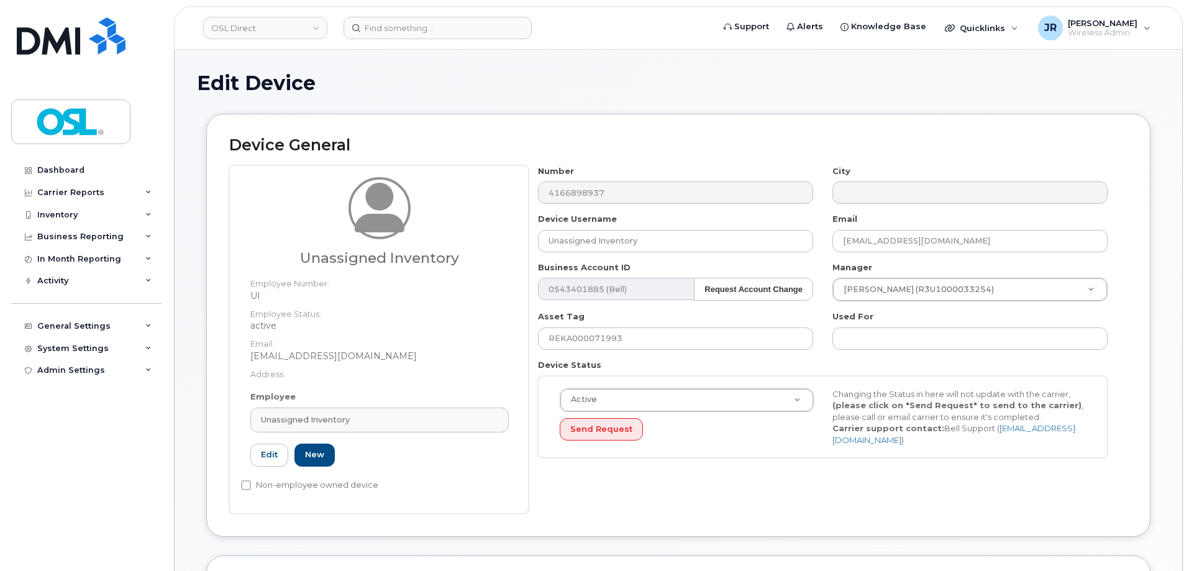
click at [422, 402] on div "Employee Unassigned Inventory Type first three symbols or more UI Edit New" at bounding box center [379, 434] width 277 height 86
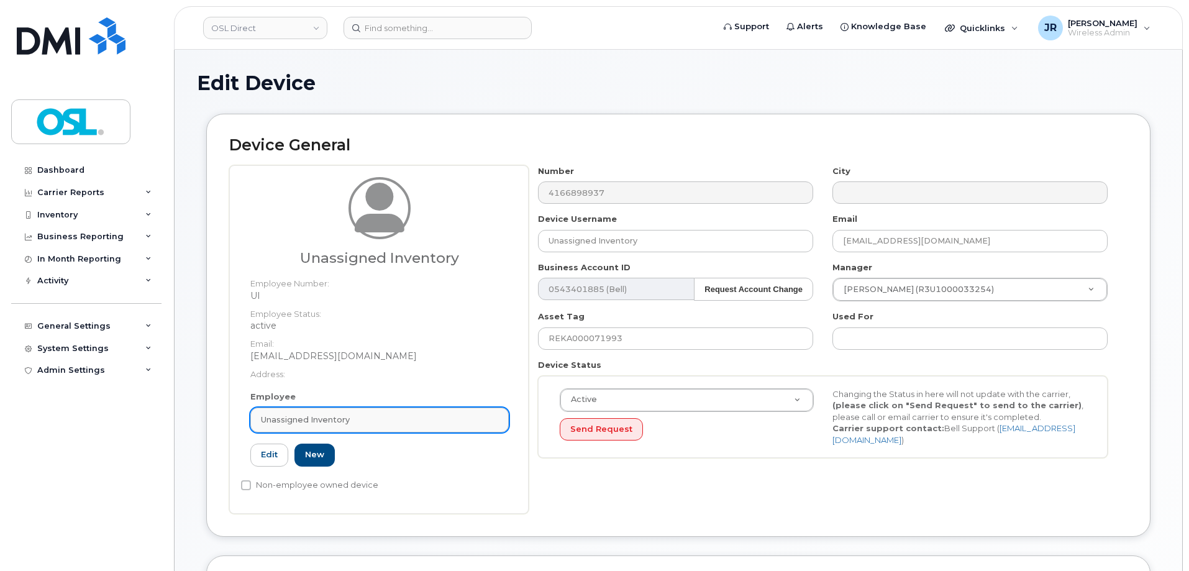
drag, startPoint x: 423, startPoint y: 423, endPoint x: 435, endPoint y: 427, distance: 12.4
click at [423, 424] on div "Unassigned Inventory" at bounding box center [379, 420] width 237 height 12
paste input "REKA000155619"
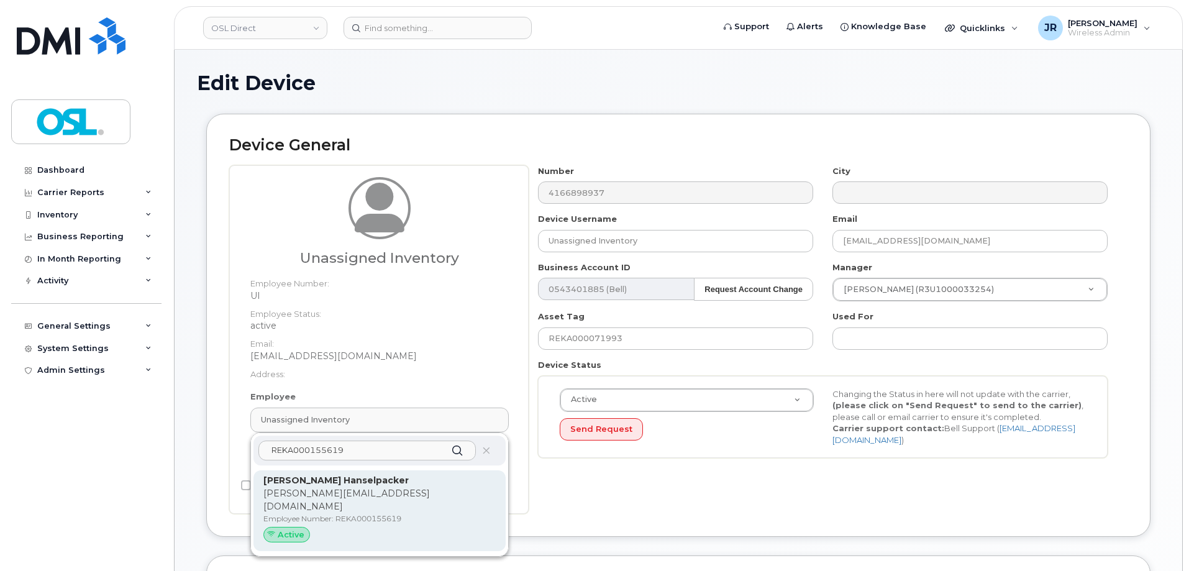
type input "REKA000155619"
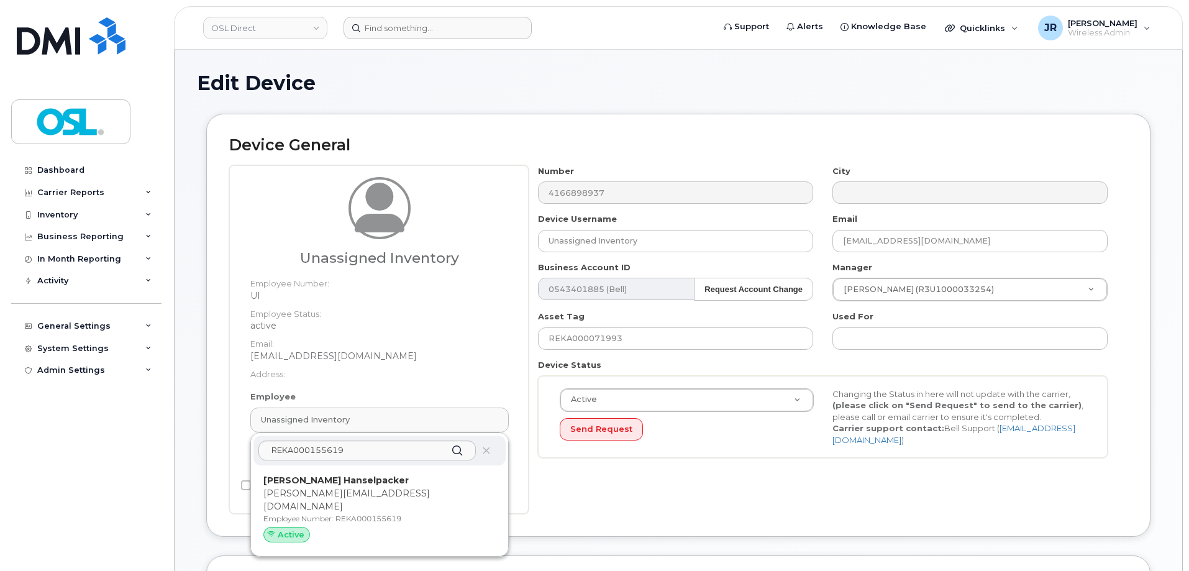
drag, startPoint x: 351, startPoint y: 491, endPoint x: 663, endPoint y: 33, distance: 553.4
click at [352, 491] on p "griffin.hanselpacker@osldirect.com" at bounding box center [379, 500] width 232 height 26
type input "REKA000155619"
type input "Griffin Hanselpacker"
type input "griffin.hanselpacker@osldirect.com"
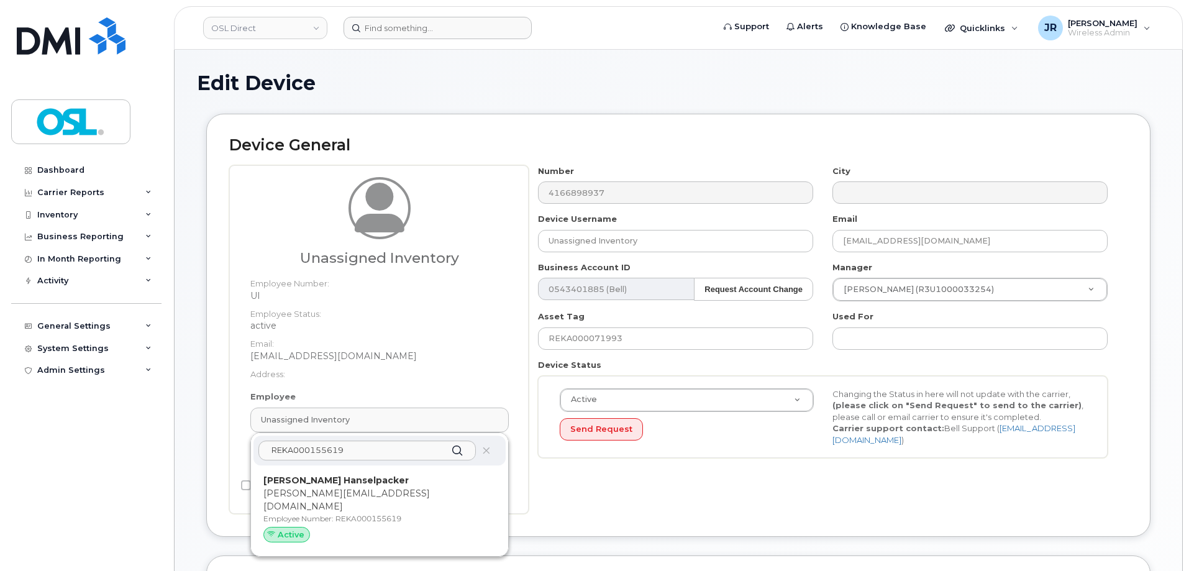
type input "3358045"
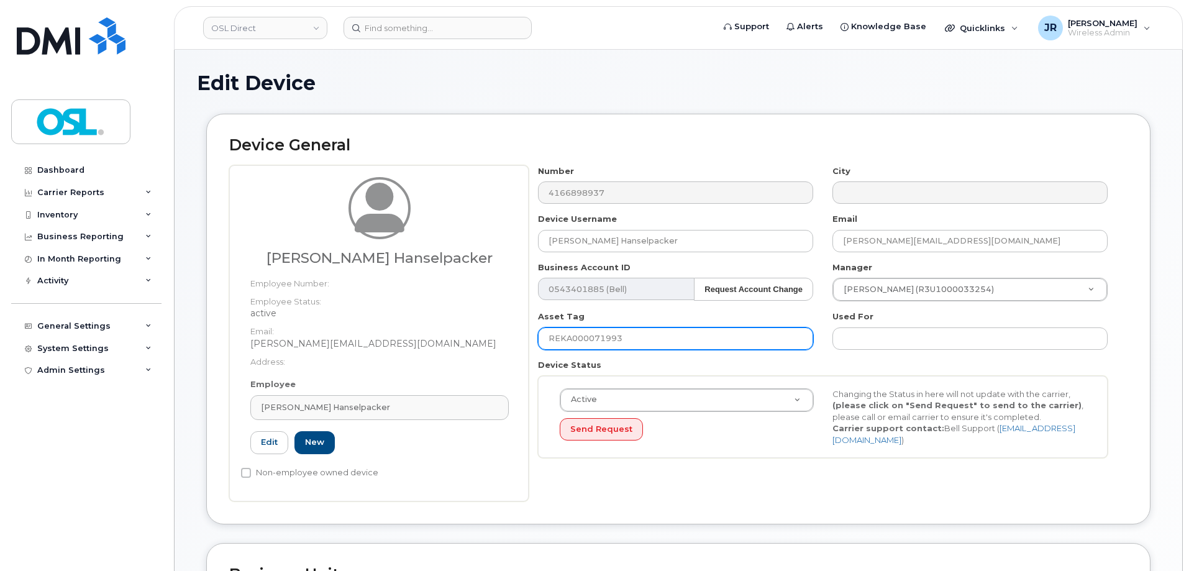
click at [596, 340] on input "REKA000071993" at bounding box center [675, 338] width 275 height 22
paste input "155619"
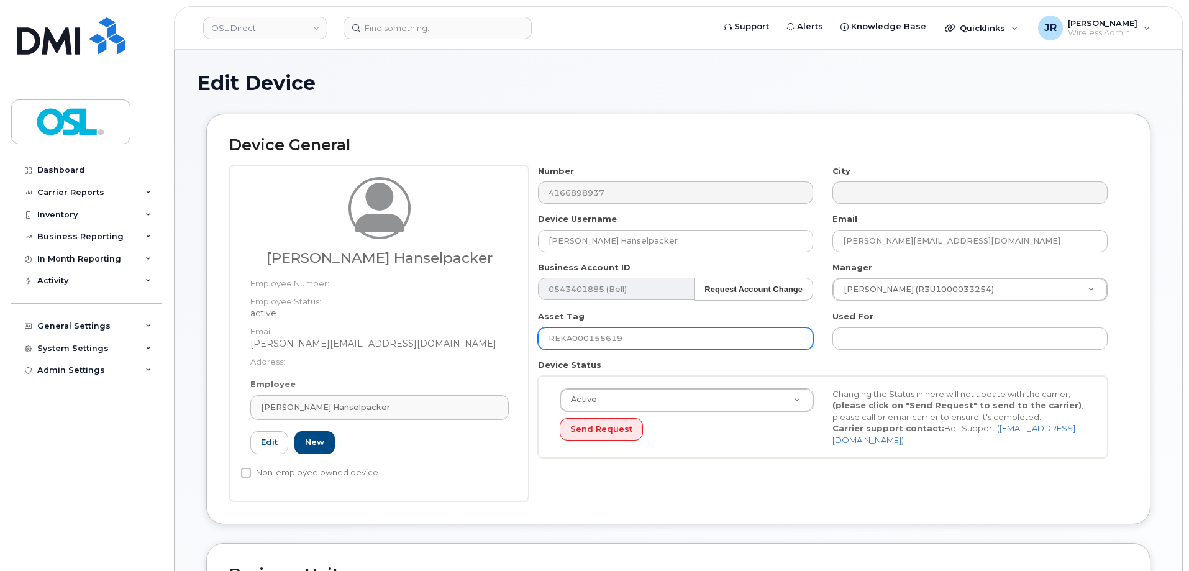
type input "REKA000155619"
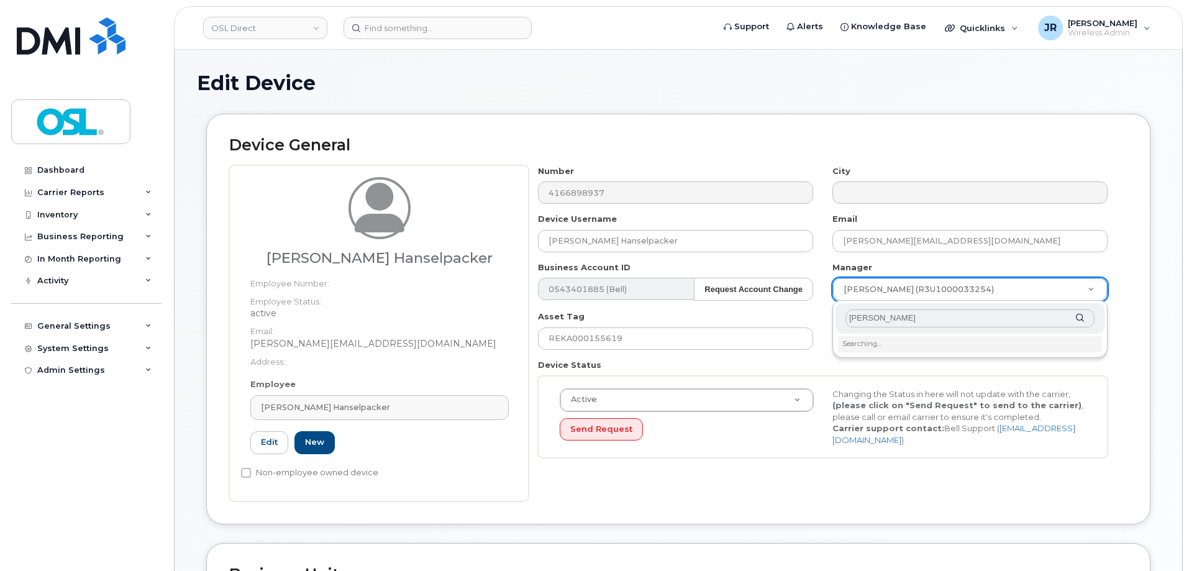
click at [883, 313] on input "Terry Paul Schelleman" at bounding box center [969, 318] width 249 height 18
type input "Schelleman"
type input "1527297"
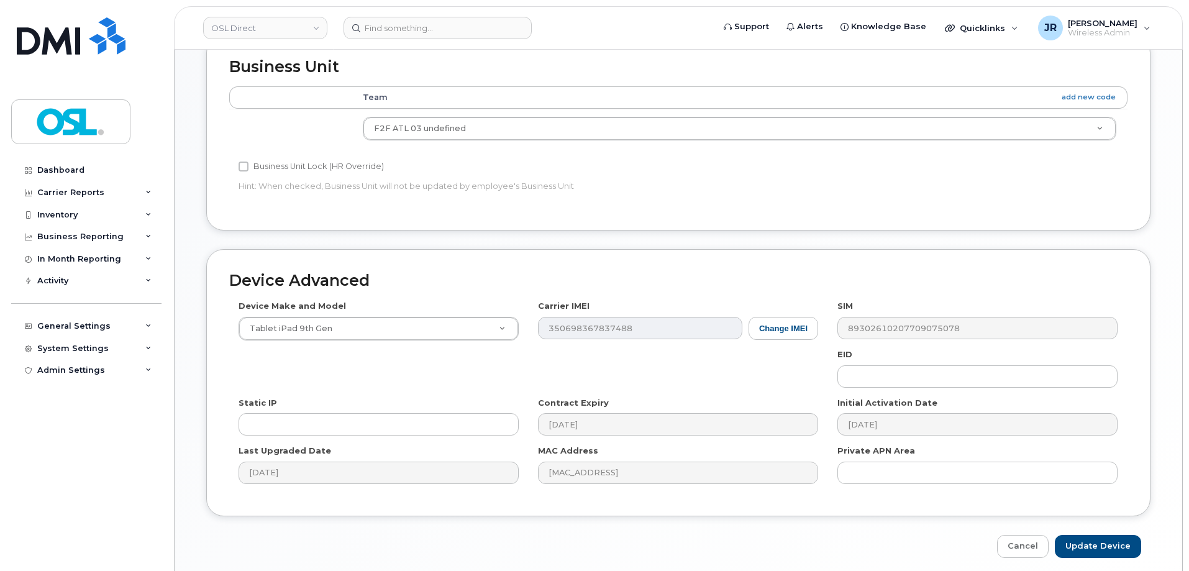
scroll to position [556, 0]
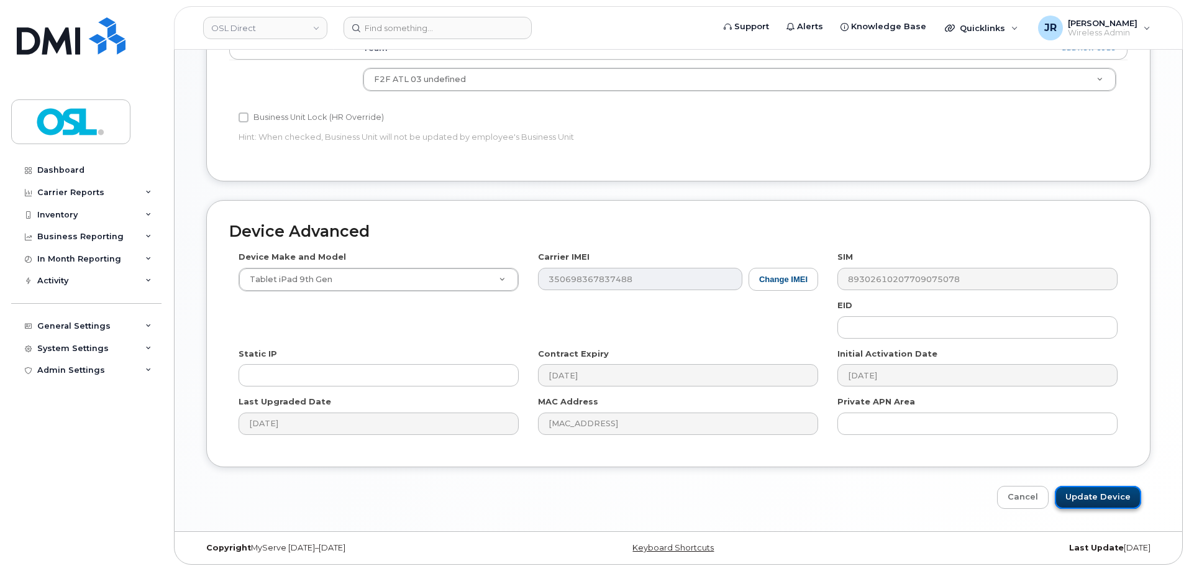
click at [1108, 490] on input "Update Device" at bounding box center [1097, 497] width 86 height 23
type input "Saving..."
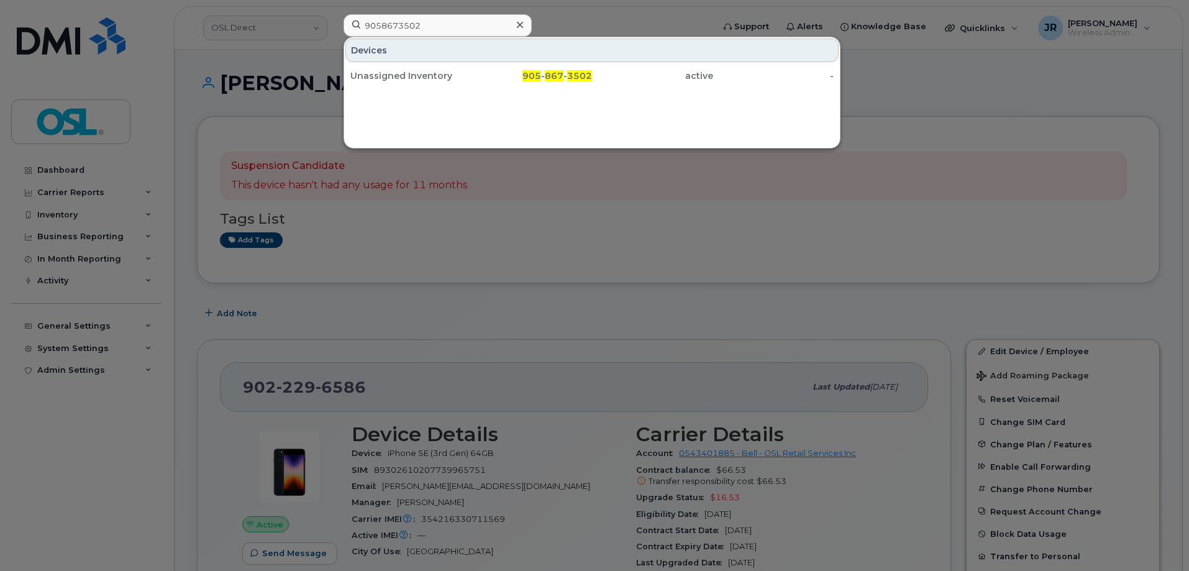
type input "9058673502"
click at [406, 83] on div "Unassigned Inventory" at bounding box center [410, 76] width 121 height 22
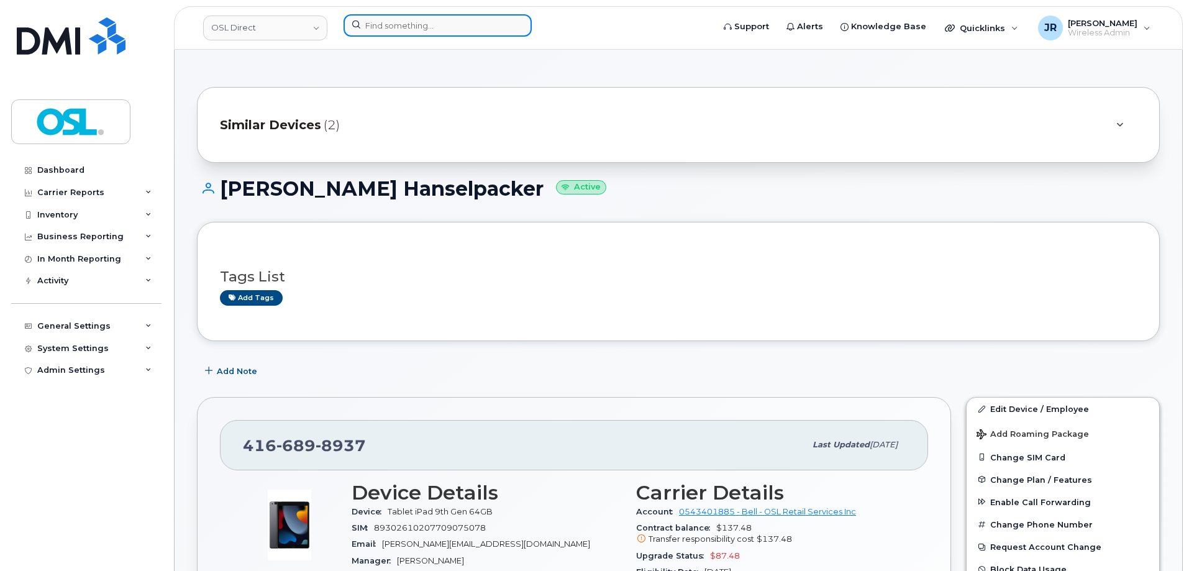
click at [440, 29] on input at bounding box center [437, 25] width 188 height 22
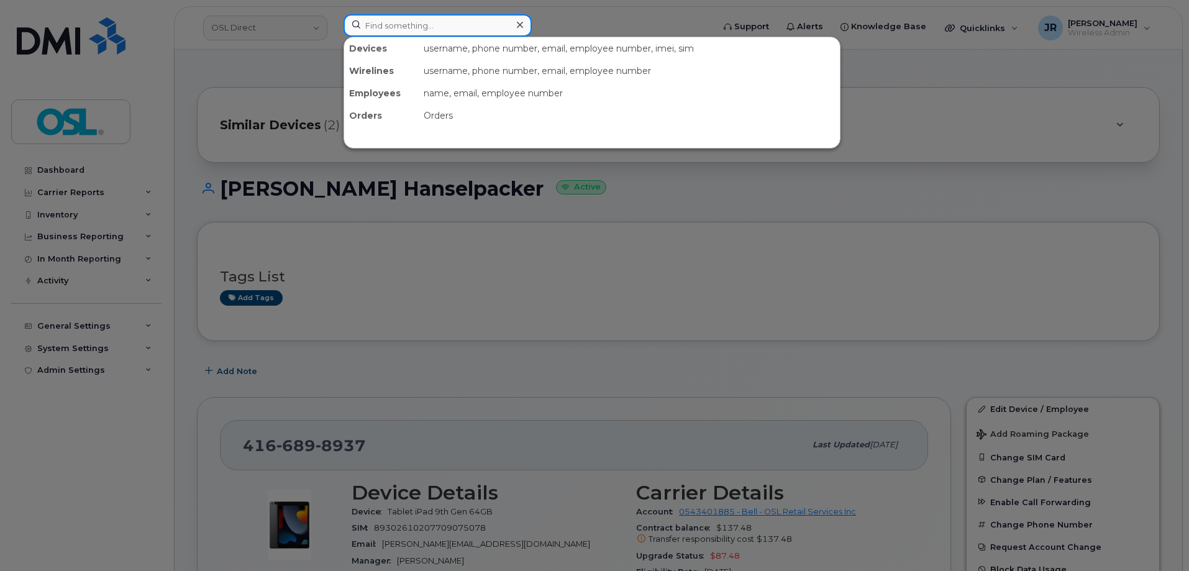
paste input "4169964583"
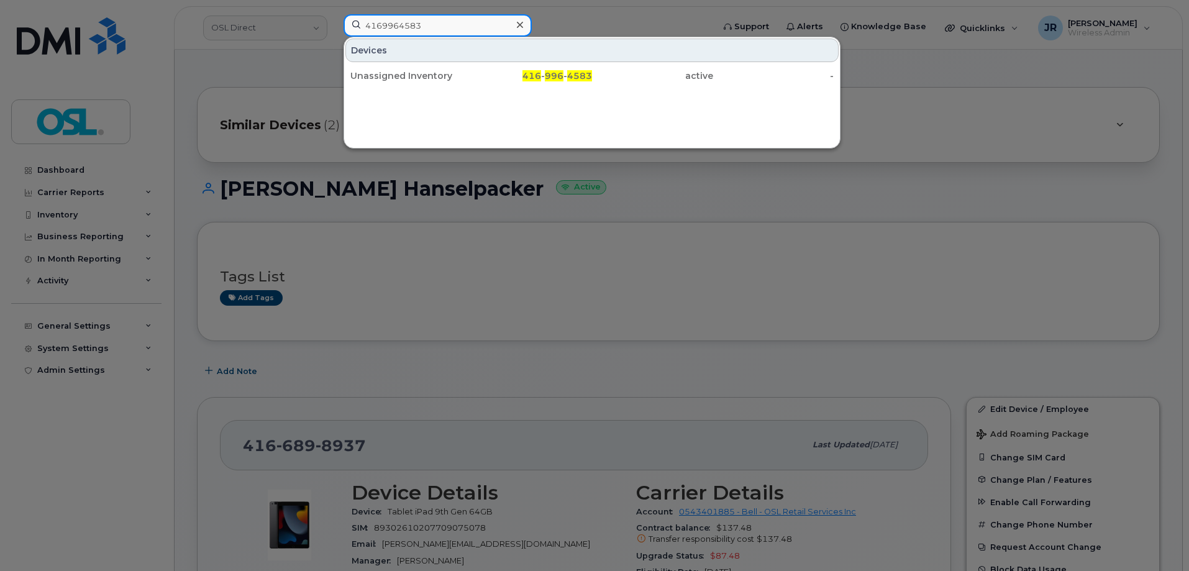
type input "4169964583"
click at [440, 88] on div "Devices Unassigned Inventory 416 - 996 - 4583 active -" at bounding box center [591, 93] width 497 height 112
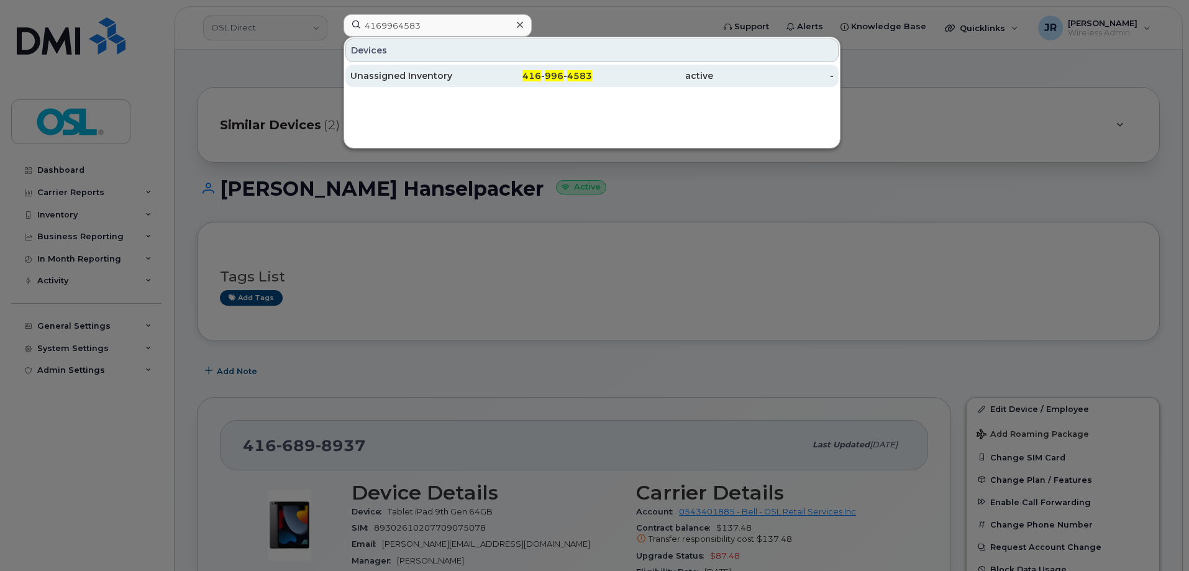
click at [438, 81] on div "Unassigned Inventory" at bounding box center [410, 76] width 121 height 12
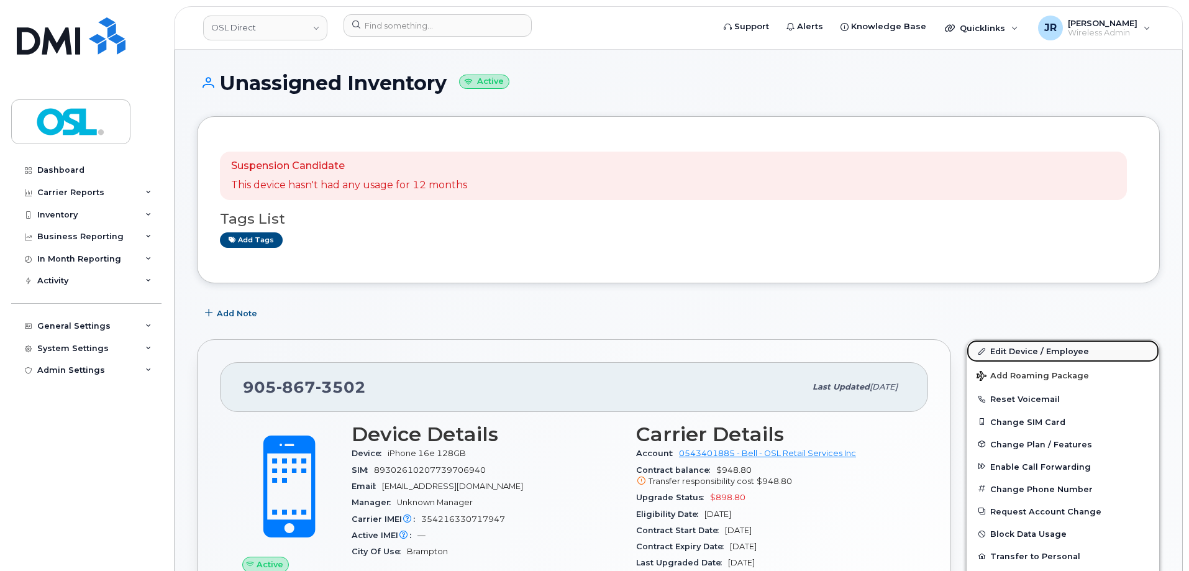
click at [1026, 344] on link "Edit Device / Employee" at bounding box center [1062, 351] width 192 height 22
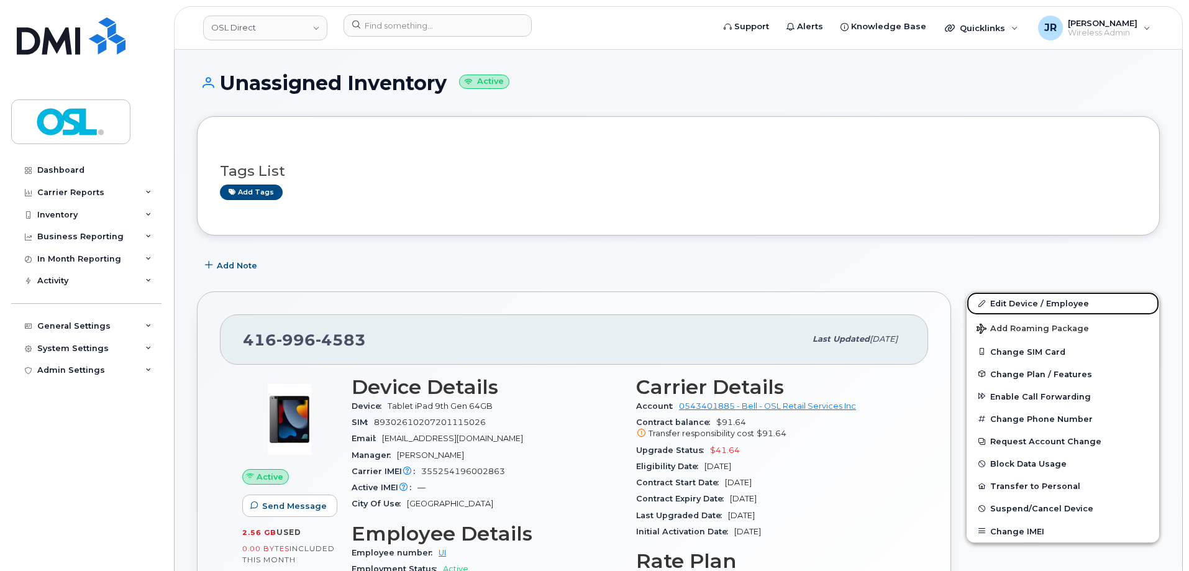
click at [1031, 302] on link "Edit Device / Employee" at bounding box center [1062, 303] width 192 height 22
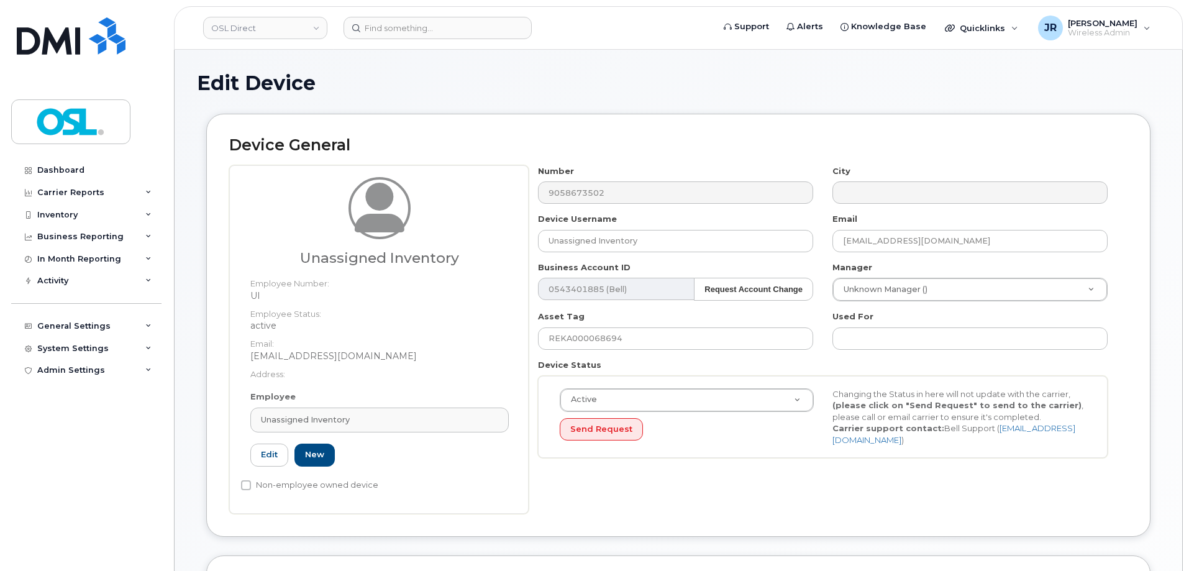
click at [376, 404] on div "Employee Unassigned Inventory Type first three symbols or more UI Edit New" at bounding box center [379, 434] width 277 height 86
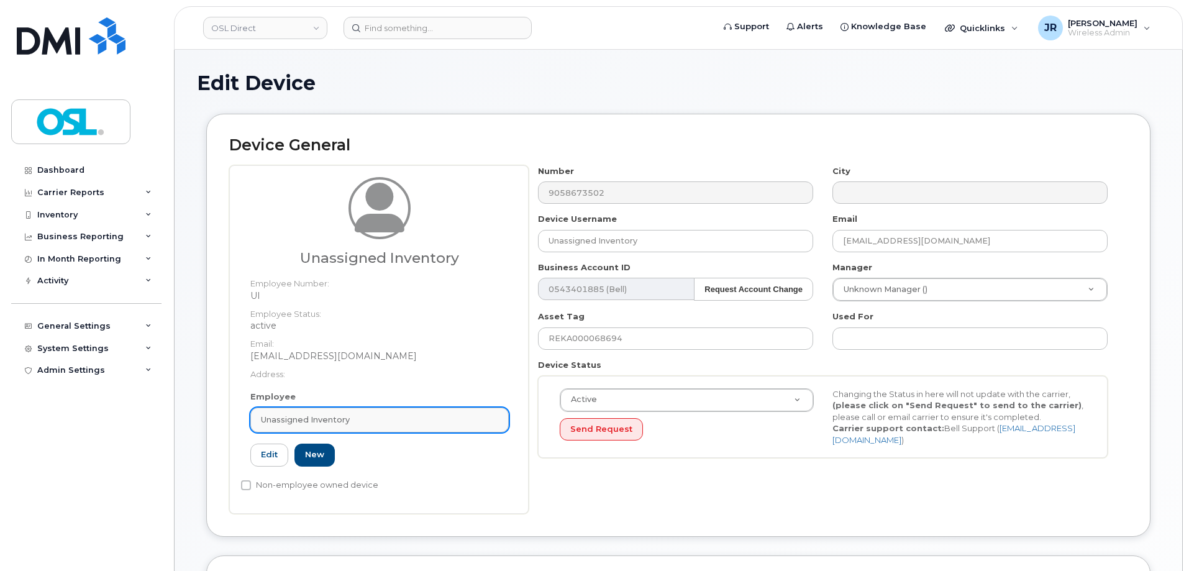
click at [383, 424] on div "Unassigned Inventory" at bounding box center [379, 420] width 237 height 12
paste input "REKA000156415"
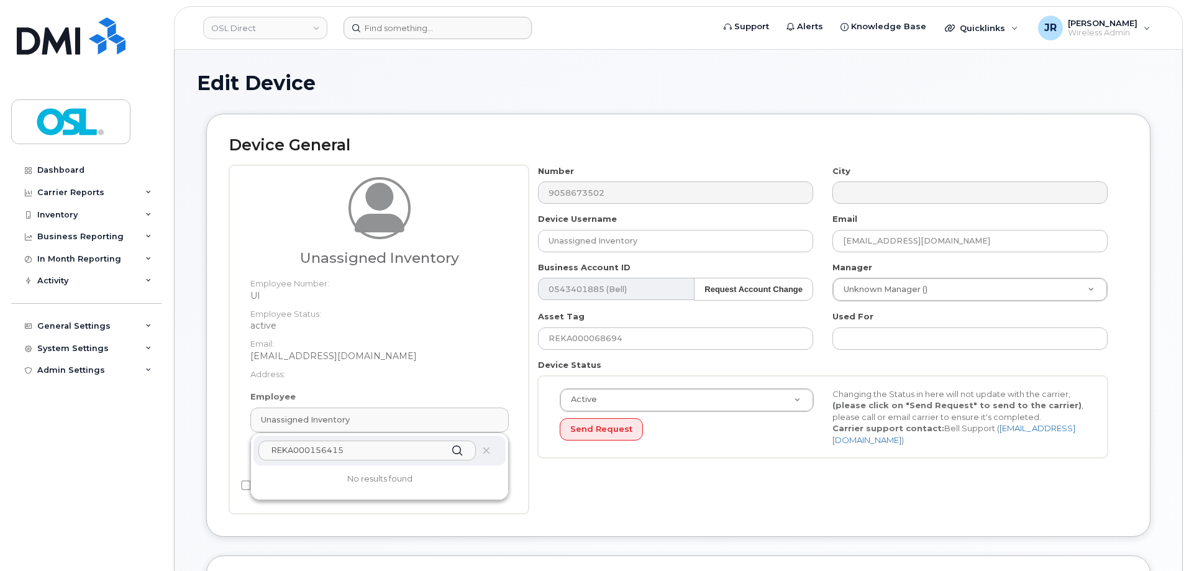
type input "REKA000156415"
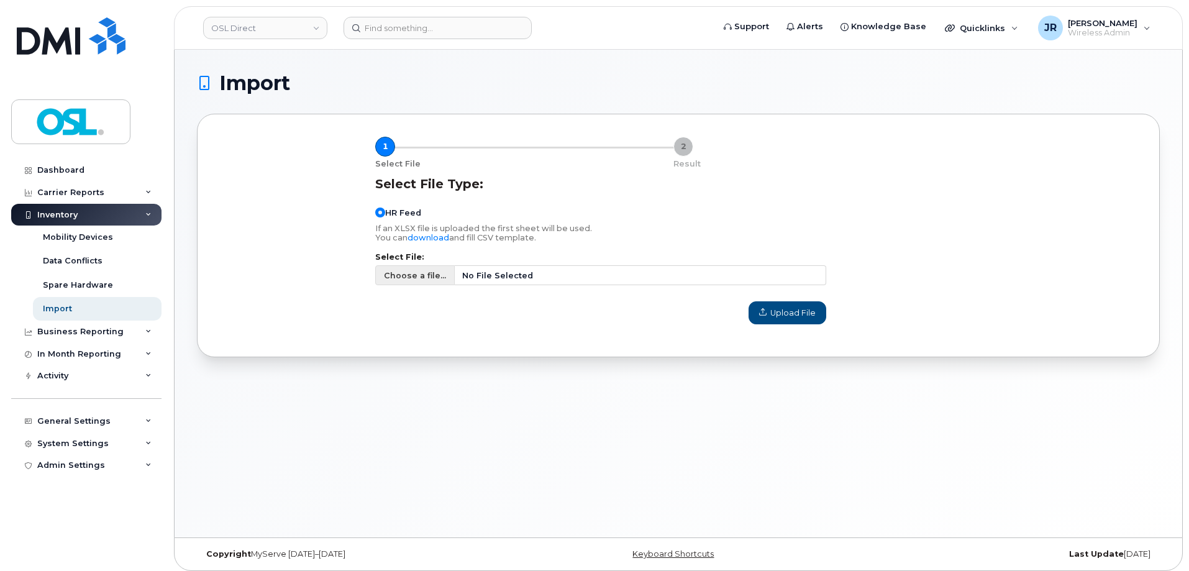
click at [403, 273] on span "Choose a file..." at bounding box center [415, 275] width 62 height 12
click at [403, 273] on input "Choose a file... No File Selected" at bounding box center [600, 275] width 451 height 20
click at [401, 283] on span "Choose a file..." at bounding box center [414, 275] width 79 height 20
click at [401, 283] on input "Choose a file... No File Selected" at bounding box center [600, 275] width 451 height 20
type input "C:\fakepath\Simplex Import - 10-13-2025.csv"
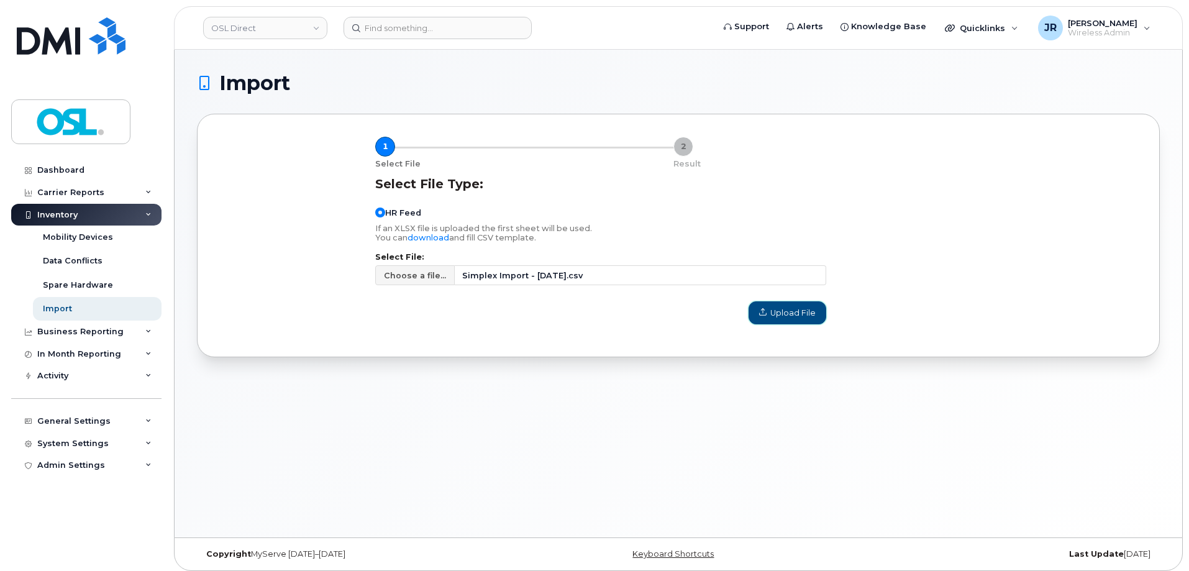
click at [790, 320] on button "Upload File" at bounding box center [787, 312] width 78 height 22
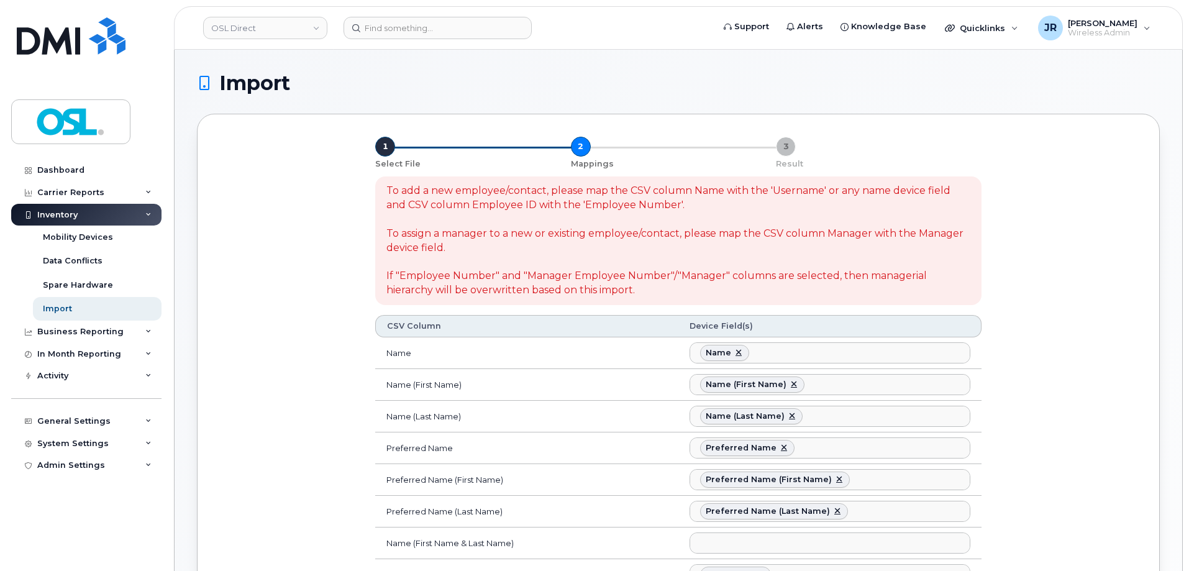
select select
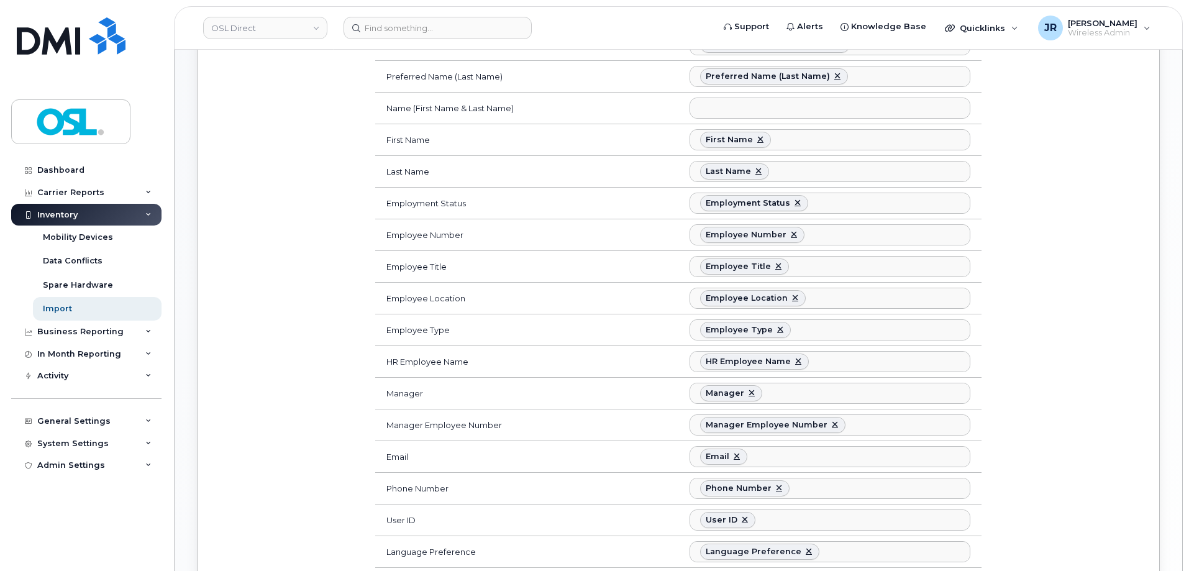
scroll to position [559, 0]
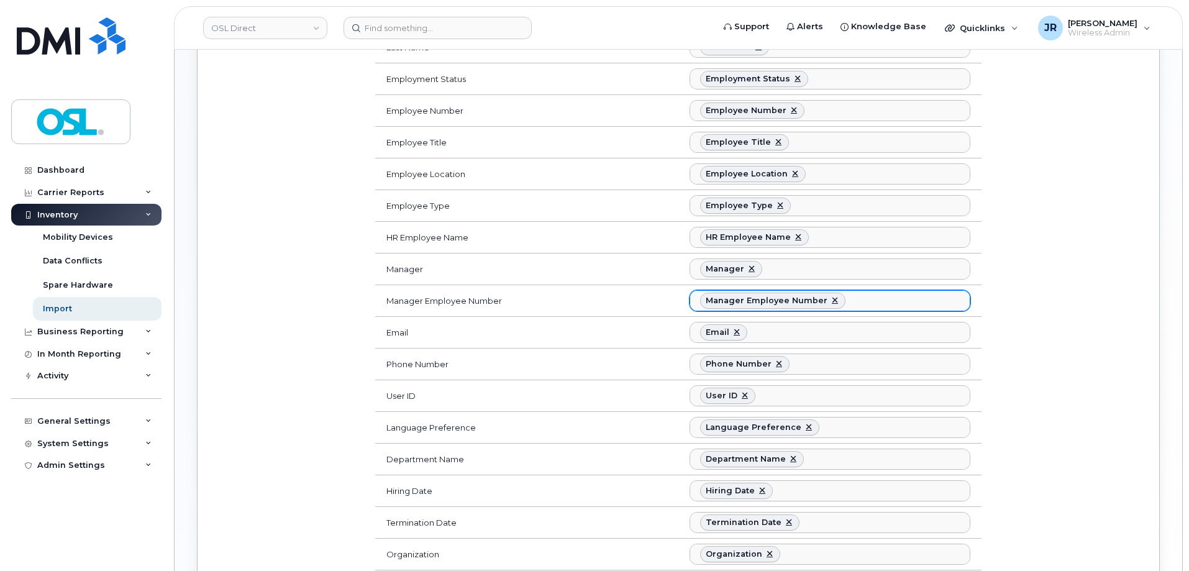
click at [876, 296] on ul "Manager Employee Number" at bounding box center [829, 301] width 279 height 20
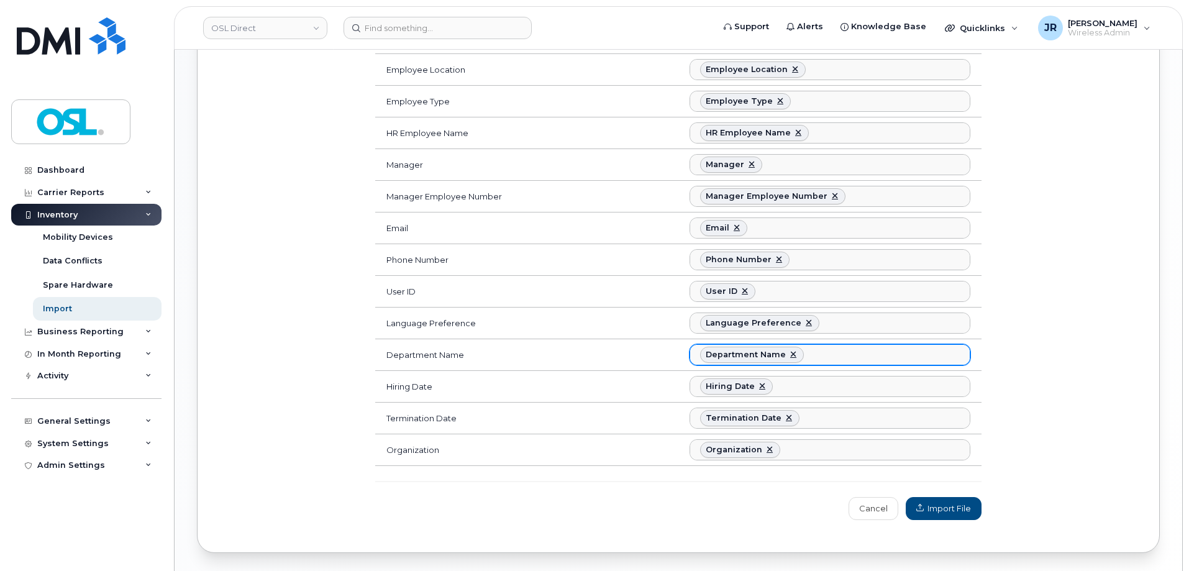
scroll to position [664, 0]
click at [851, 361] on ul "Department Name" at bounding box center [829, 354] width 279 height 20
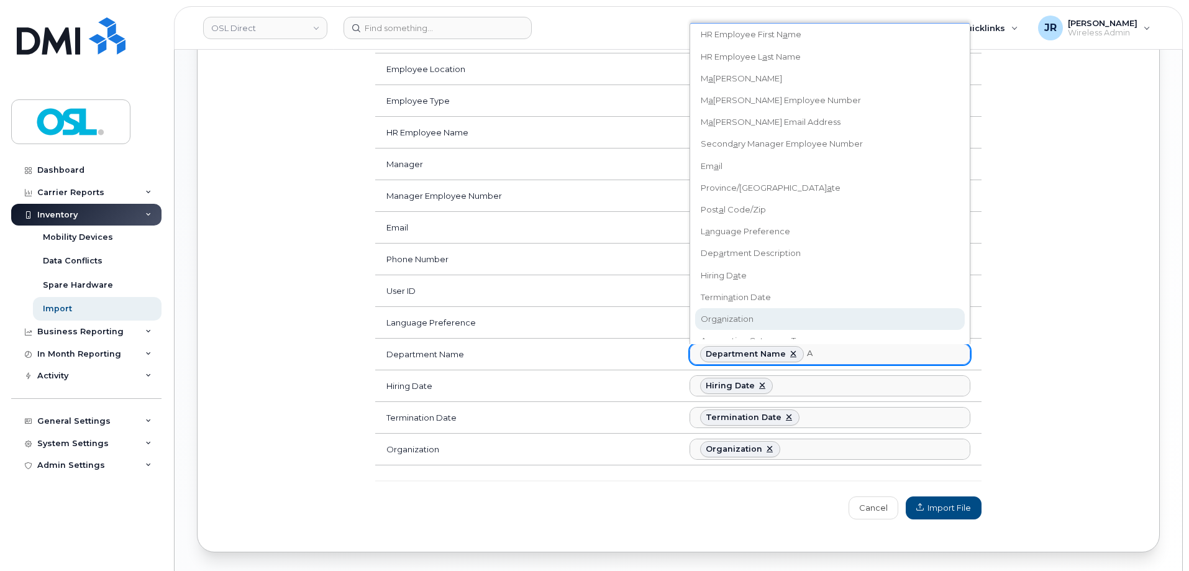
scroll to position [301, 0]
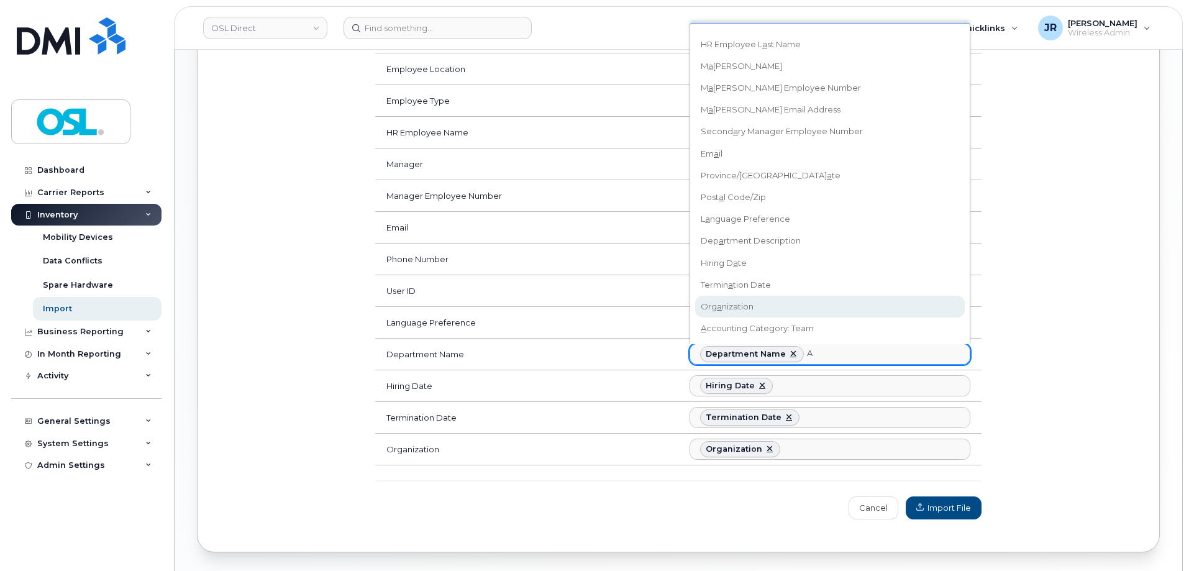
type input "A"
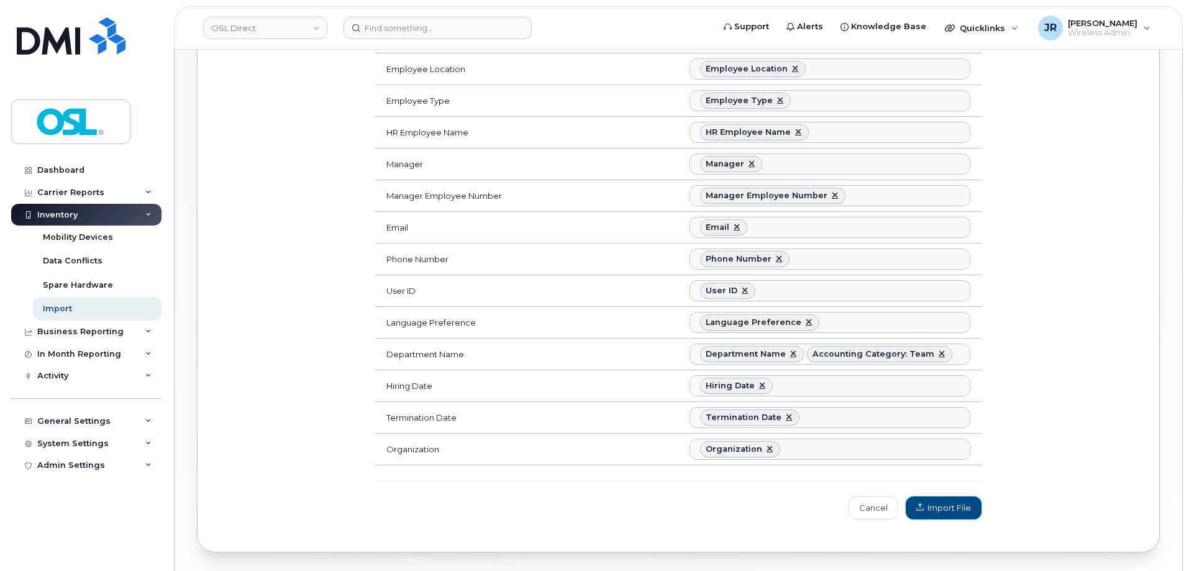
click at [947, 505] on span "Import File" at bounding box center [943, 508] width 55 height 12
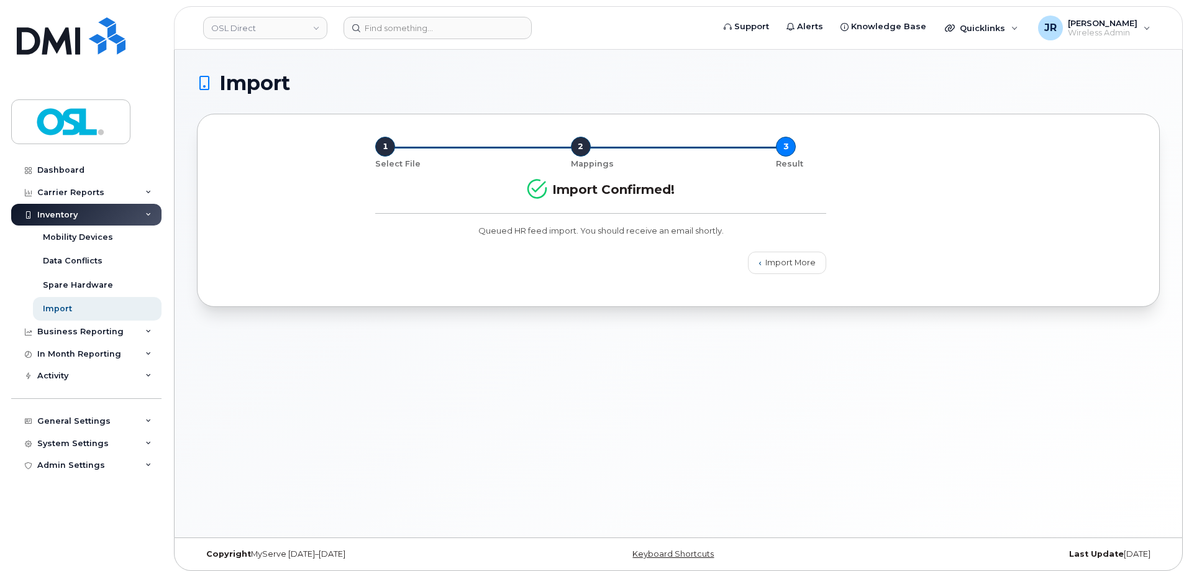
click at [335, 446] on div "Import 1 Select File 2 Mappings 3 Result Import Confirmed! Queued HR feed impor…" at bounding box center [677, 293] width 1007 height 487
click at [455, 447] on div "Import 1 Select File 2 Mappings 3 Result Import Confirmed! Queued HR feed impor…" at bounding box center [677, 293] width 1007 height 487
drag, startPoint x: 758, startPoint y: 264, endPoint x: 639, endPoint y: 253, distance: 119.1
click at [758, 264] on link "Import More" at bounding box center [787, 262] width 78 height 22
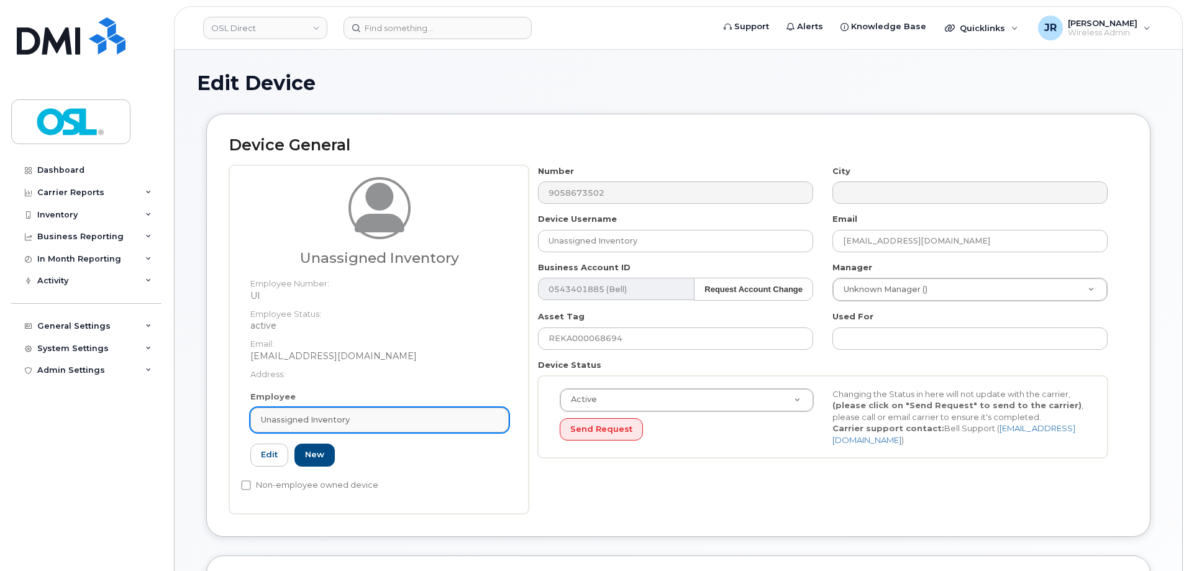
click at [335, 417] on span "Unassigned Inventory" at bounding box center [305, 420] width 89 height 12
paste input "Retrieving data. Wait a few seconds and try to cut or copy again."
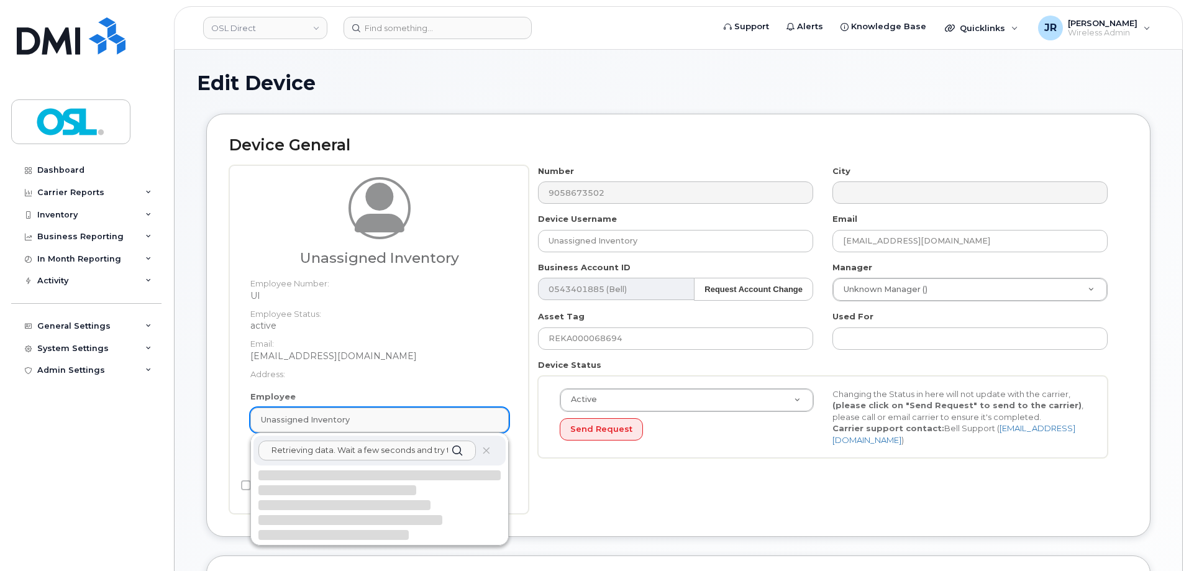
scroll to position [0, 63]
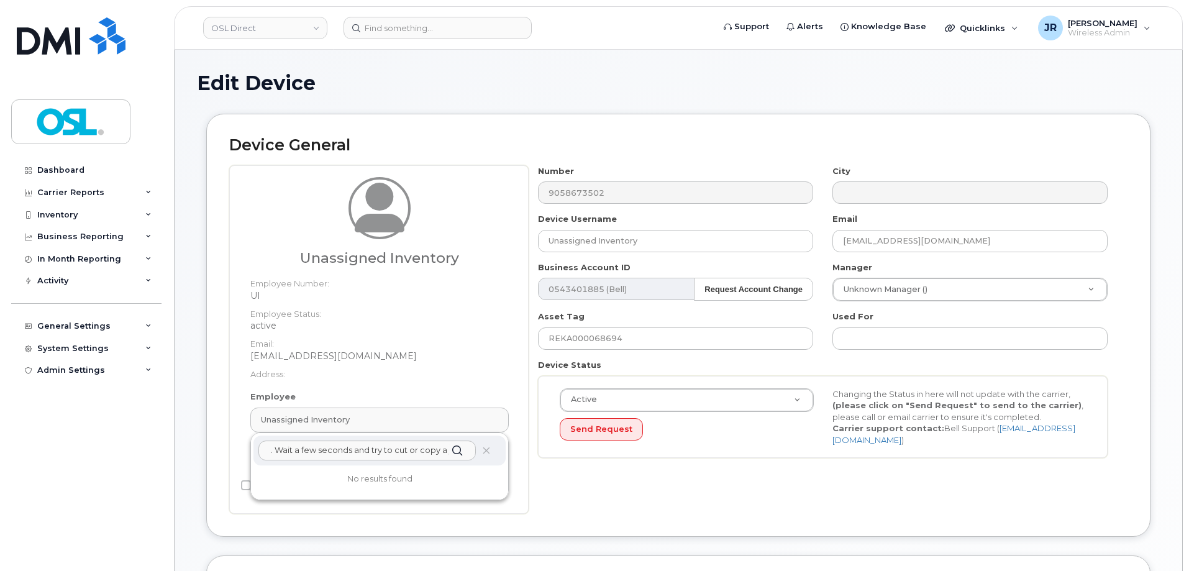
type input "Retrieving data. Wait a few seconds and try to cut or copy again."
click at [477, 455] on div "Retrieving data. Wait a few seconds and try to cut or copy again." at bounding box center [379, 450] width 252 height 30
click at [486, 449] on icon at bounding box center [486, 450] width 8 height 8
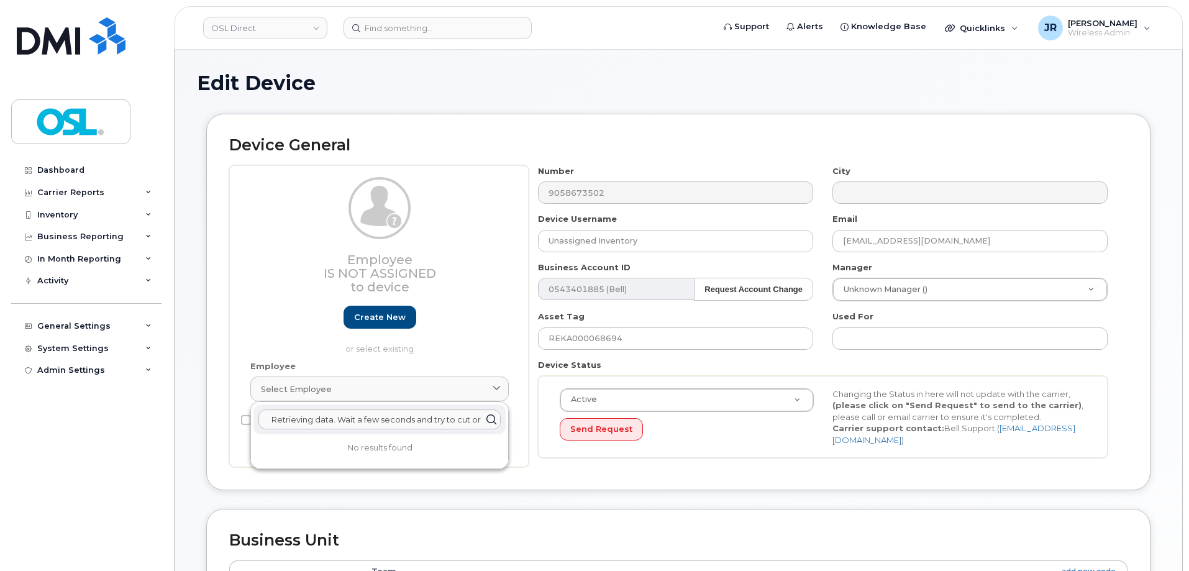
click at [343, 415] on input "Retrieving data. Wait a few seconds and try to cut or copy again." at bounding box center [379, 419] width 242 height 20
paste input "EKA000156415"
type input "REKA000156415"
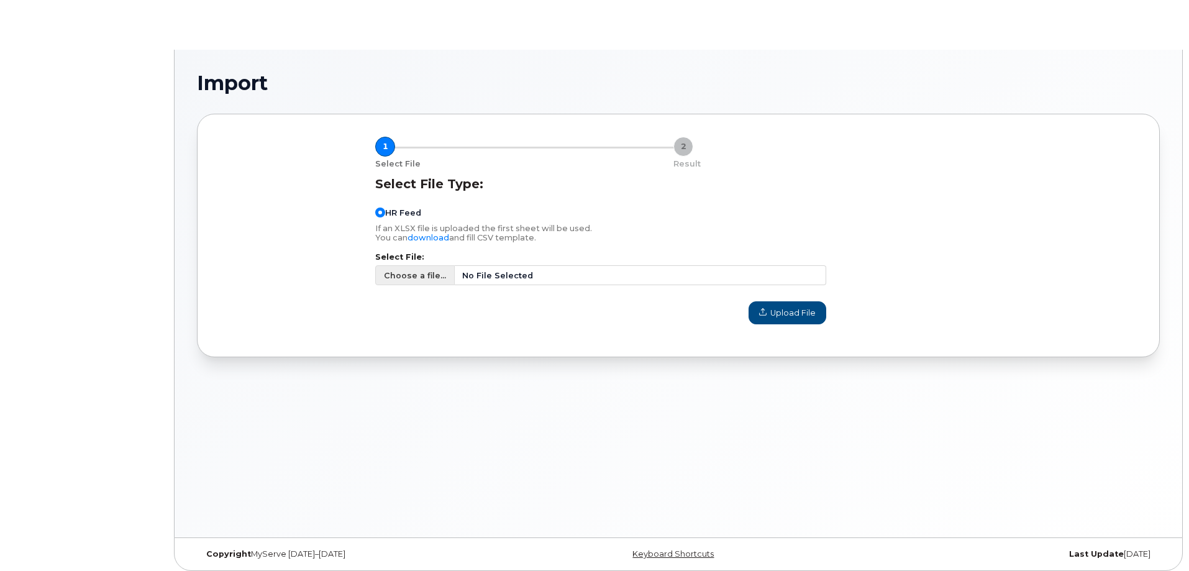
click at [417, 273] on span "Choose a file..." at bounding box center [415, 275] width 62 height 12
click at [417, 273] on input "Choose a file... No File Selected" at bounding box center [600, 275] width 451 height 20
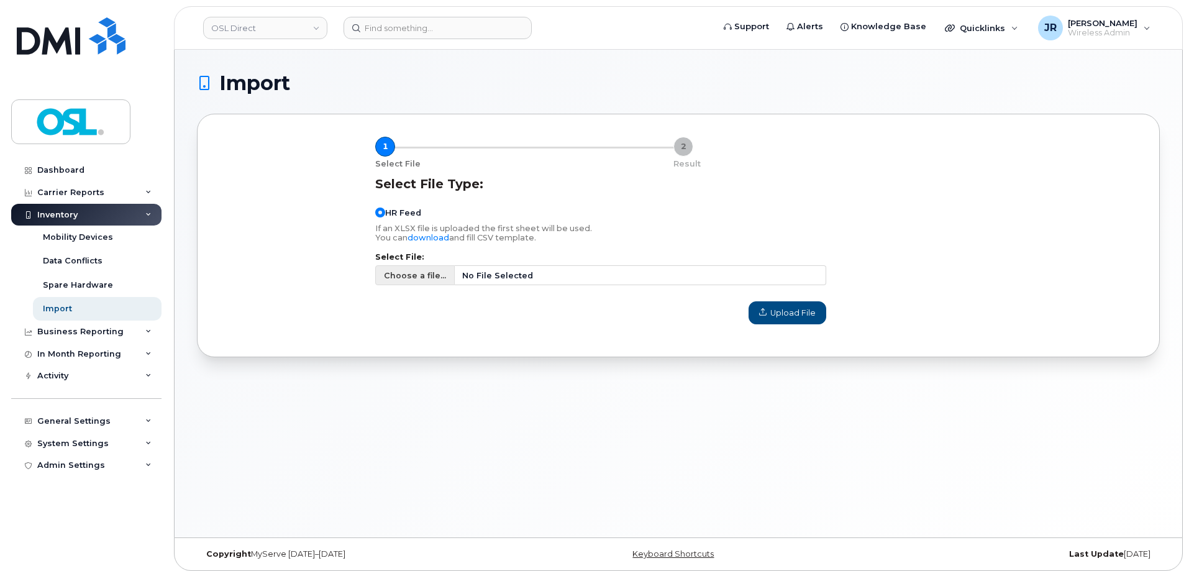
type input "C:\fakepath\Simplex Import - [DATE].csv"
click at [790, 309] on span "Upload File" at bounding box center [787, 313] width 57 height 12
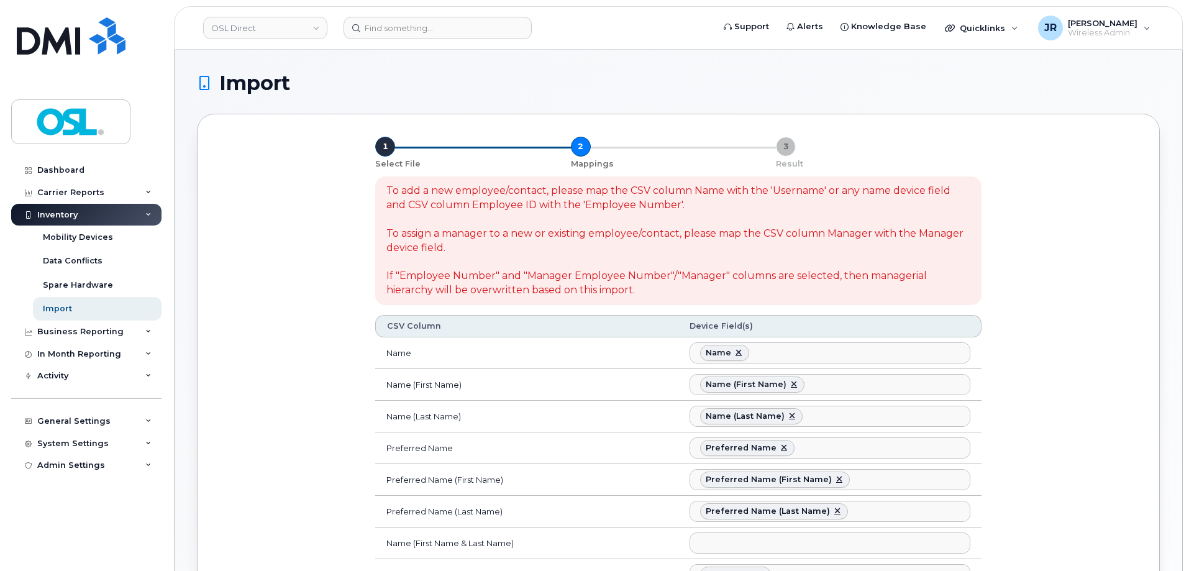
select select
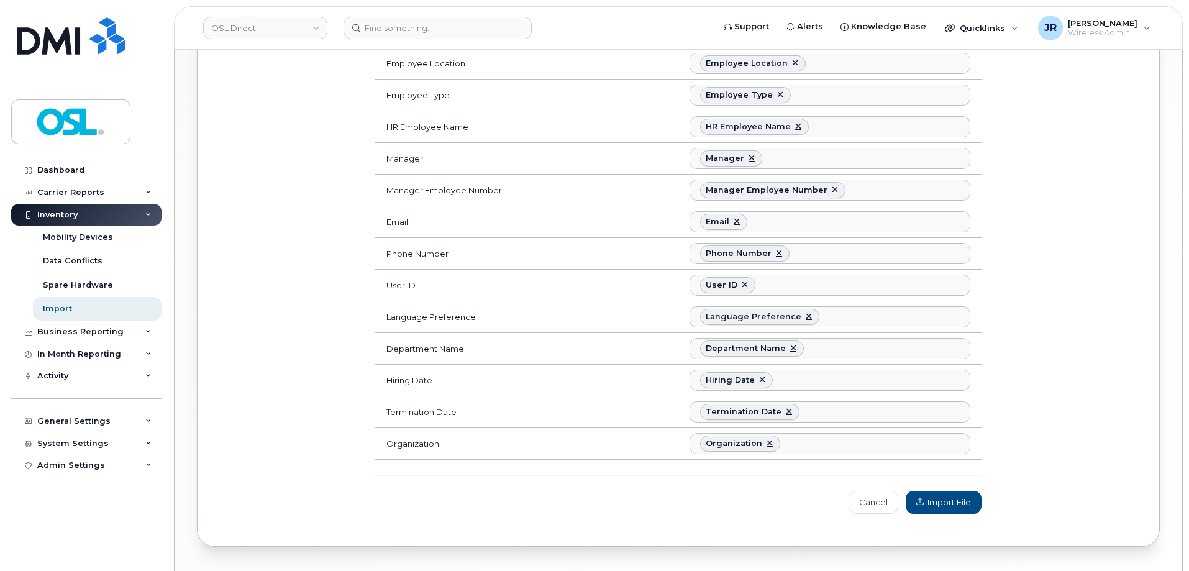
scroll to position [683, 0]
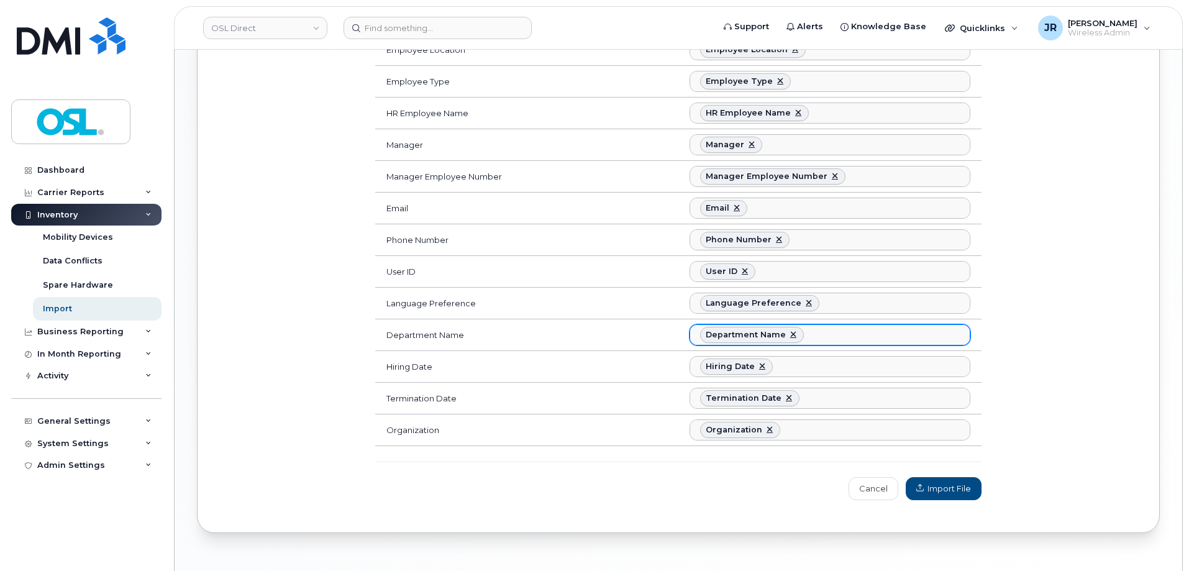
click at [863, 338] on ul "Department Name" at bounding box center [829, 335] width 279 height 20
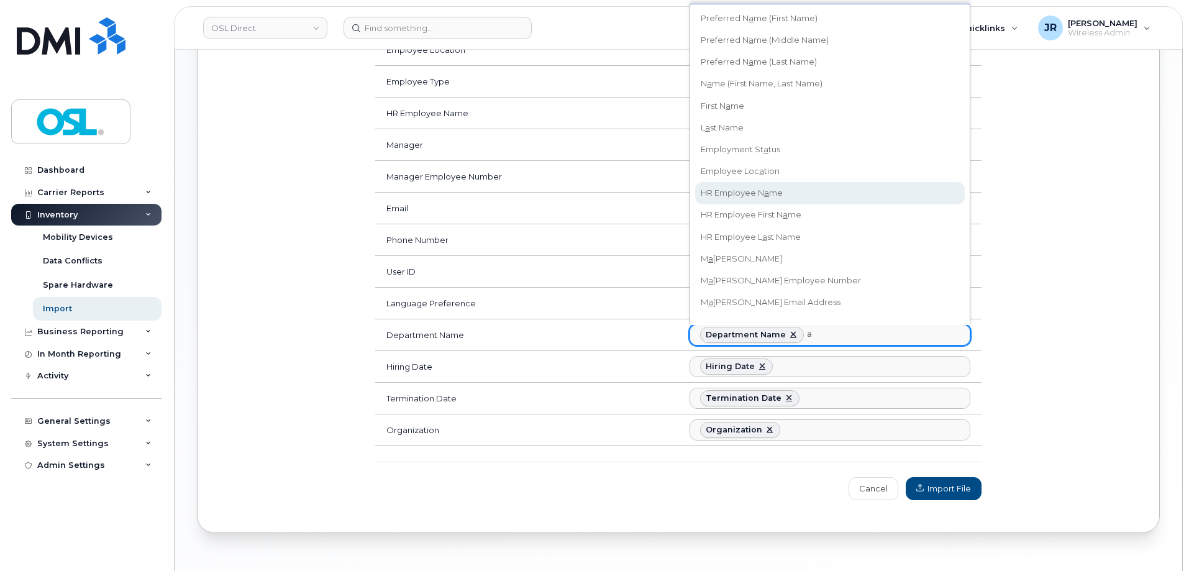
scroll to position [301, 0]
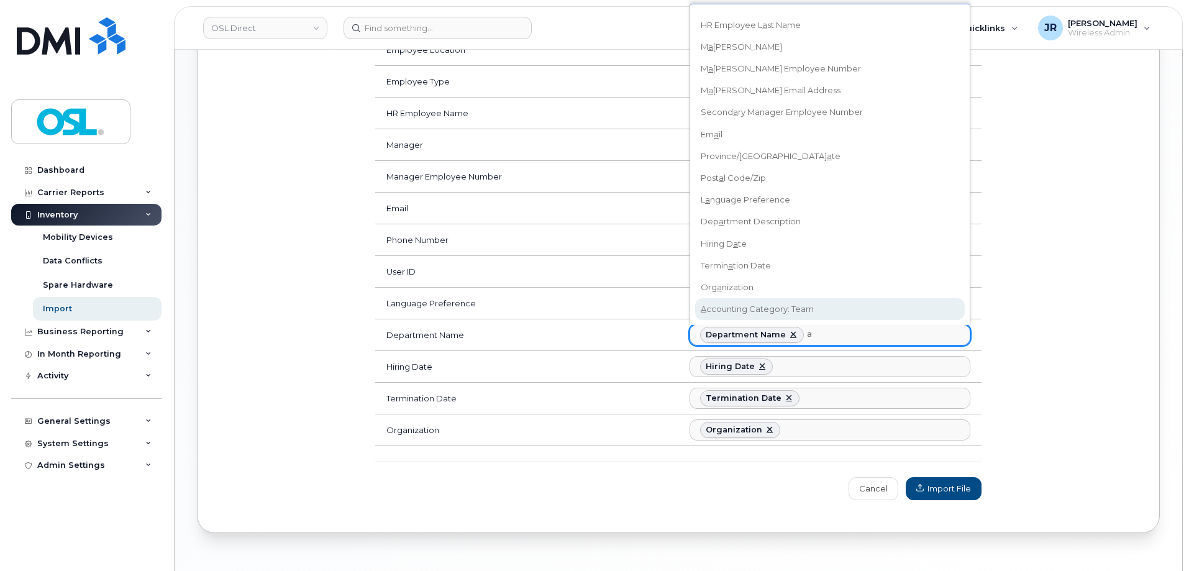
type input "a"
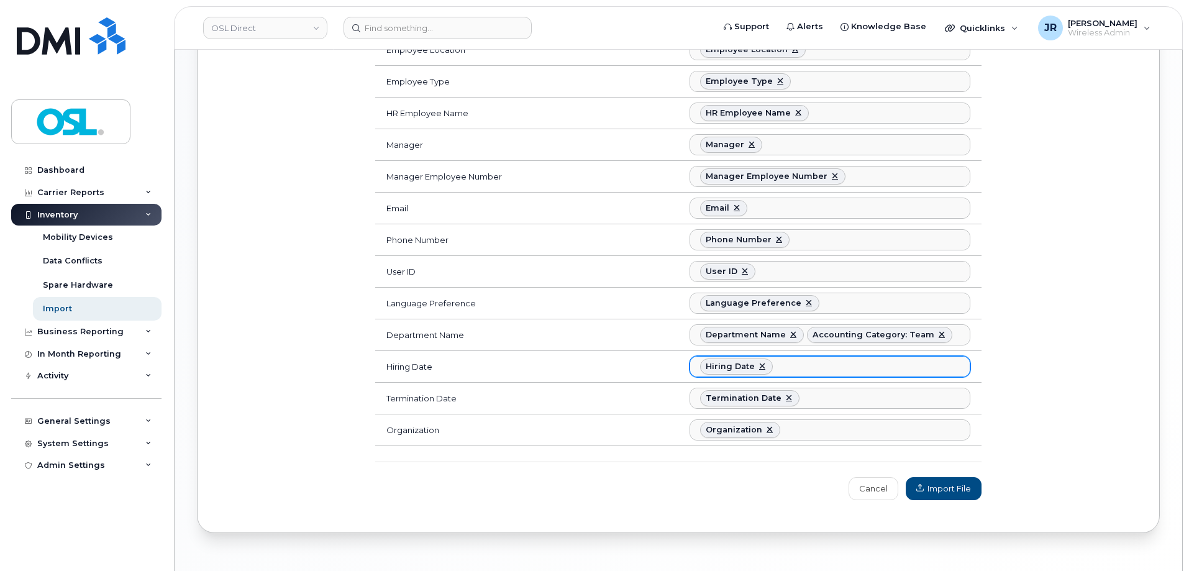
scroll to position [335, 0]
click at [959, 485] on span "Import File" at bounding box center [943, 488] width 55 height 12
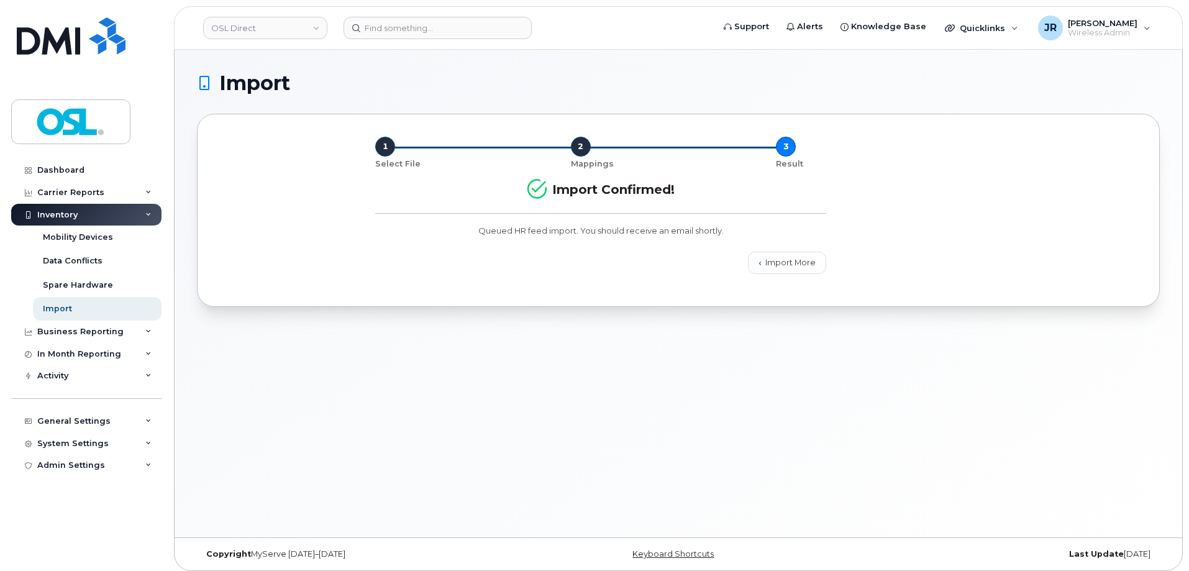
click at [678, 375] on div "Import 1 Select File 2 Mappings 3 Result Import Confirmed! Queued HR feed impor…" at bounding box center [677, 293] width 1007 height 487
click at [389, 477] on div "Import 1 Select File 2 Mappings 3 Result Import Confirmed! Queued HR feed impor…" at bounding box center [677, 293] width 1007 height 487
click at [377, 242] on div "Import Confirmed! Queued HR feed import. You should receive an email shortly." at bounding box center [601, 206] width 466 height 75
click at [786, 261] on link "Import More" at bounding box center [787, 262] width 78 height 22
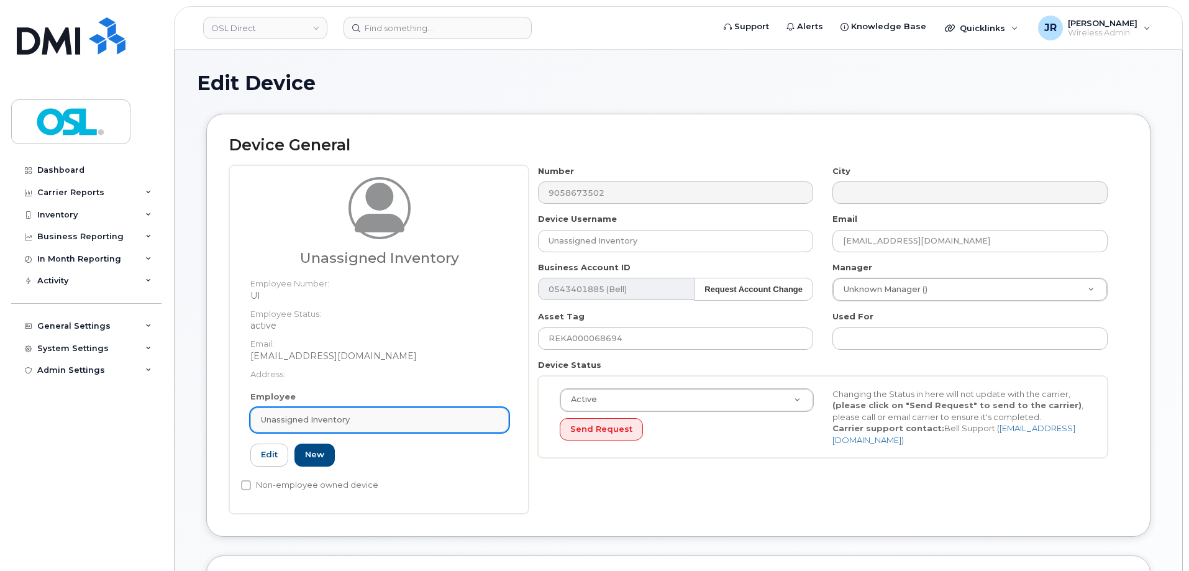
click at [368, 416] on div "Unassigned Inventory" at bounding box center [379, 420] width 237 height 12
paste input "REKA000156415"
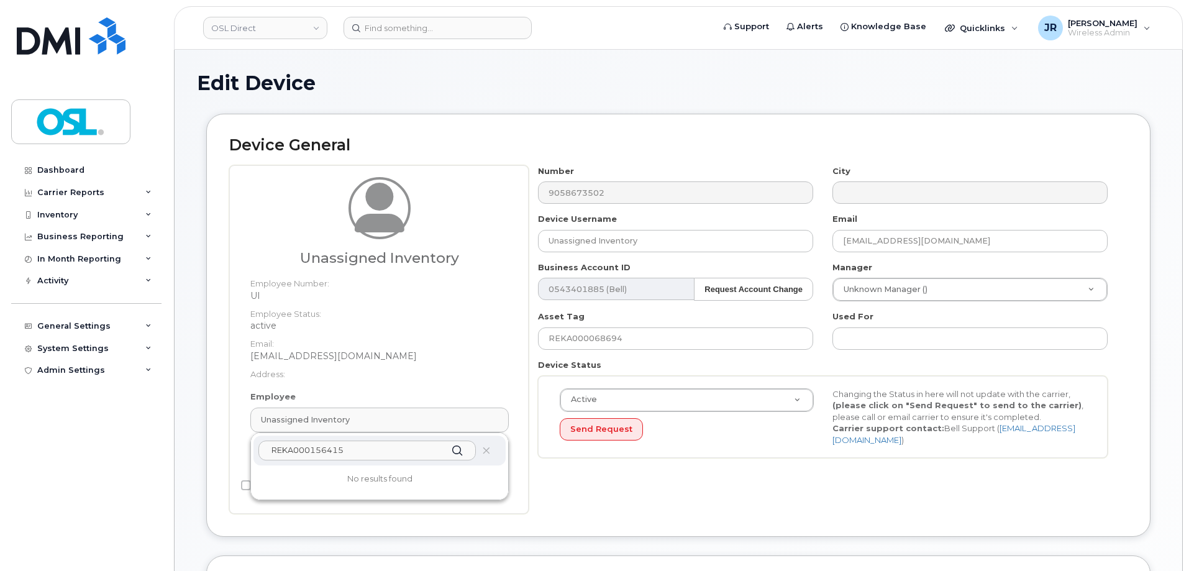
type input "REKA000156415"
click at [371, 437] on div "REKA000156415" at bounding box center [379, 450] width 252 height 30
click at [369, 446] on input "REKA000156415" at bounding box center [366, 450] width 217 height 20
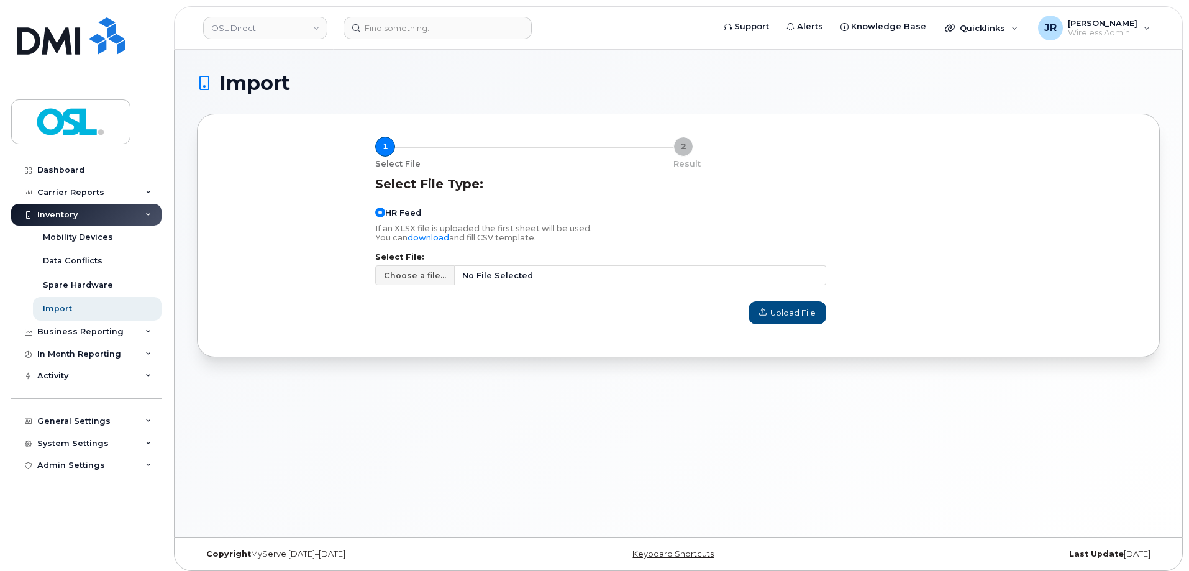
click at [345, 478] on div "Import 1 Select File 2 Result Select File Type: HR Feed If an XLSX file is uplo…" at bounding box center [677, 293] width 1007 height 487
click at [397, 280] on span "Choose a file..." at bounding box center [415, 275] width 62 height 12
click at [397, 280] on input "Choose a file... No File Selected" at bounding box center [600, 275] width 451 height 20
click at [411, 281] on span "Choose a file..." at bounding box center [414, 275] width 79 height 20
click at [411, 281] on input "Choose a file... No File Selected" at bounding box center [600, 275] width 451 height 20
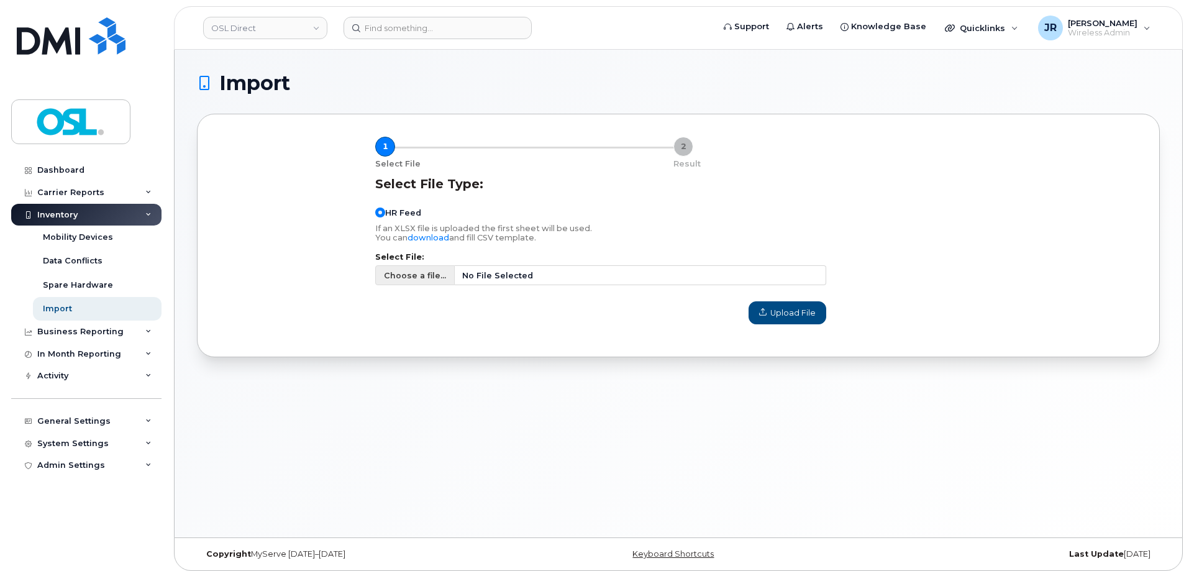
click at [394, 271] on span "Choose a file..." at bounding box center [415, 275] width 62 height 12
click at [394, 271] on input "Choose a file... No File Selected" at bounding box center [600, 275] width 451 height 20
type input "C:\fakepath\Simplex 10-14-2025.csv"
click at [789, 313] on span "Upload File" at bounding box center [787, 313] width 57 height 12
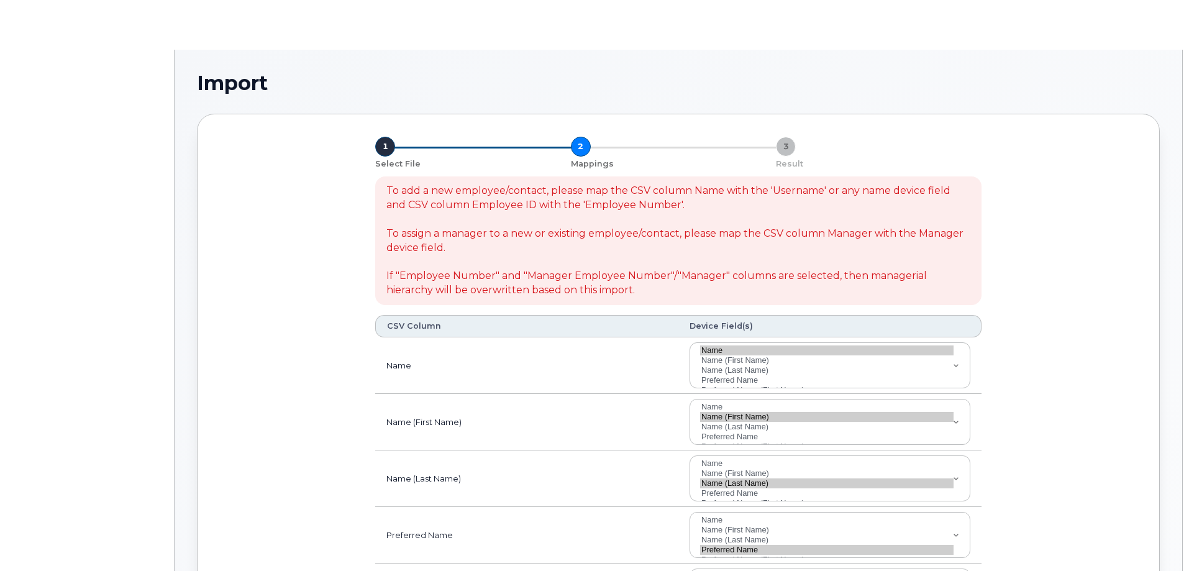
select select
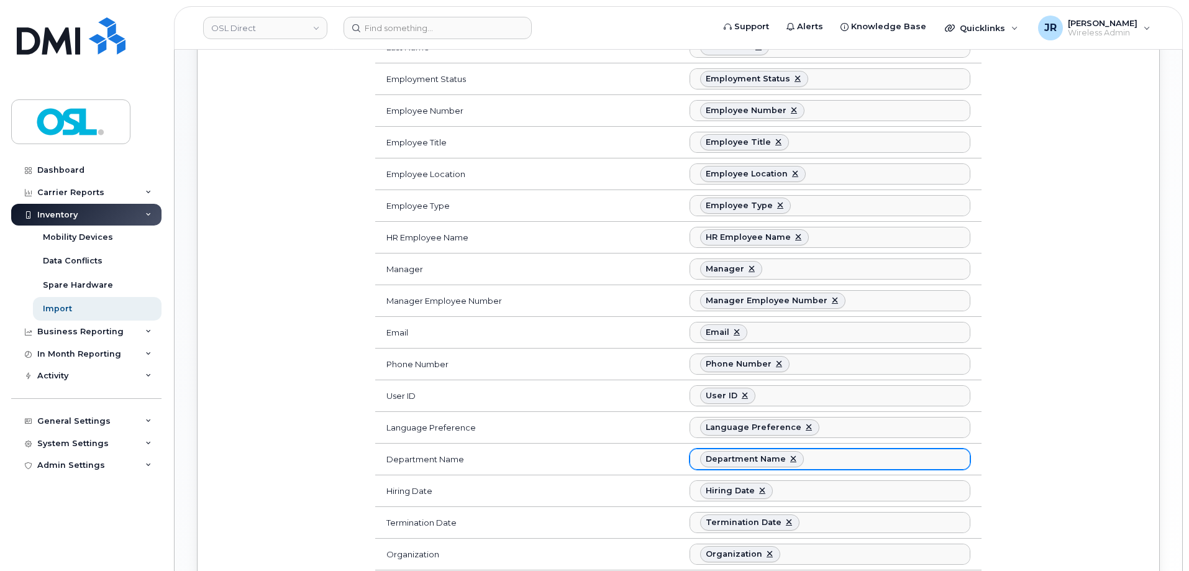
scroll to position [726, 0]
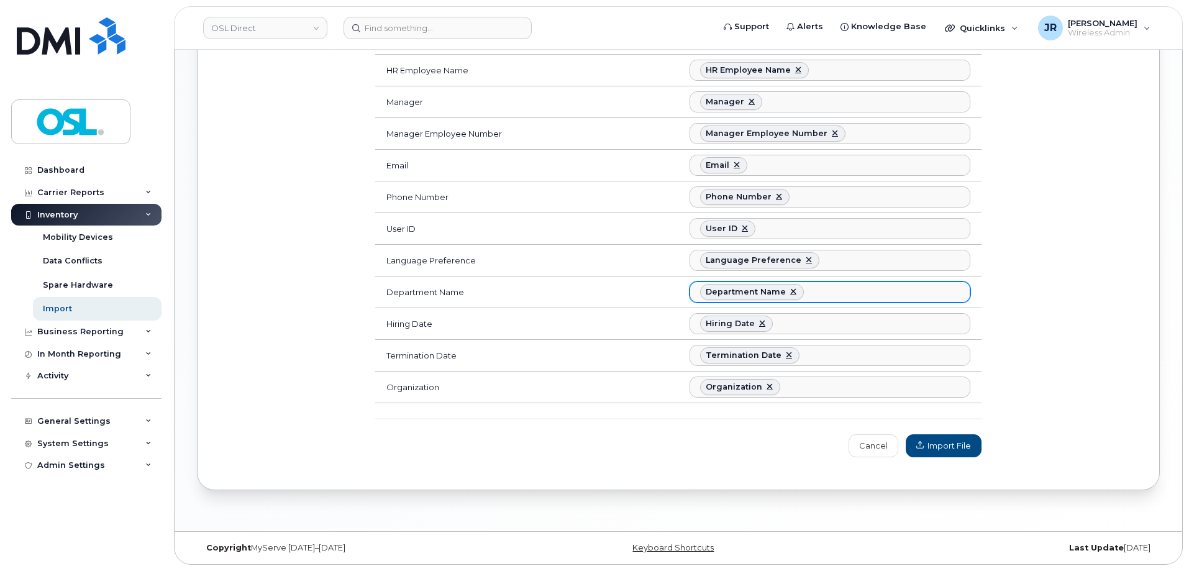
click at [858, 281] on div "Department Name No matches found" at bounding box center [829, 291] width 281 height 21
click at [861, 287] on ul "Department Name" at bounding box center [829, 292] width 279 height 20
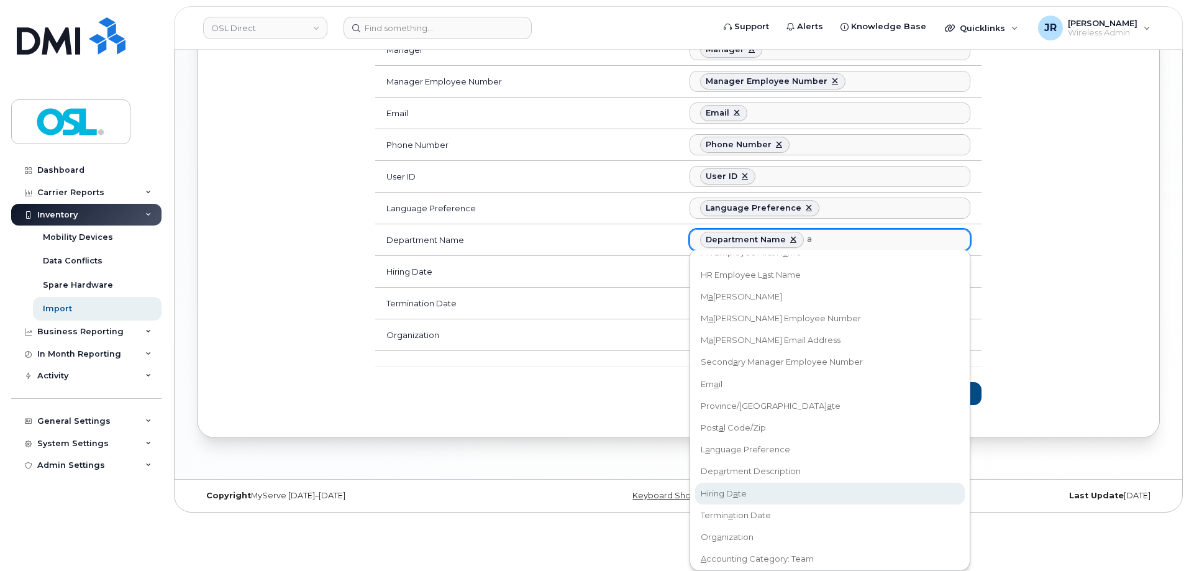
scroll to position [301, 0]
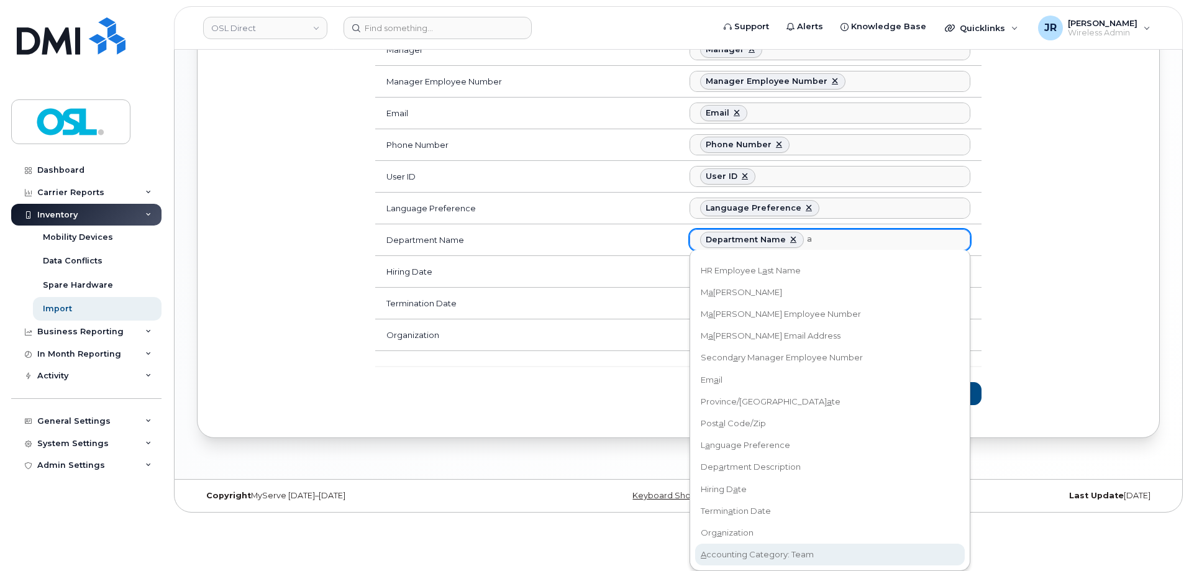
type input "a"
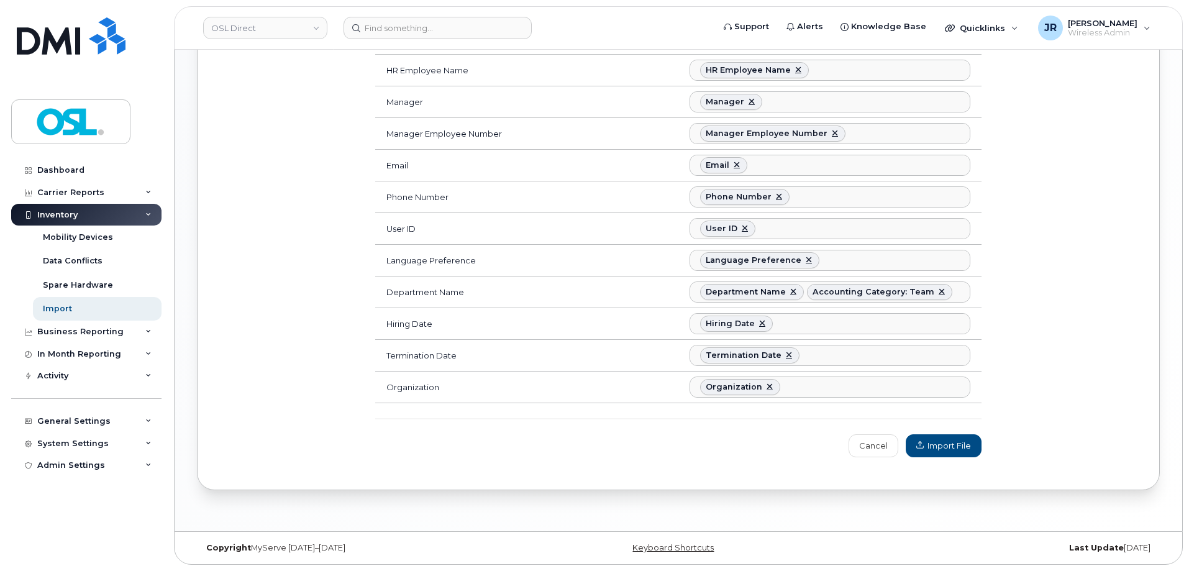
scroll to position [335, 0]
click at [931, 440] on span "Import File" at bounding box center [943, 446] width 55 height 12
click at [87, 501] on div "Dashboard Carrier Reports Monthly Billing Data Daily Data Pooling Data Behavior…" at bounding box center [87, 355] width 153 height 393
click at [940, 440] on span "Import File" at bounding box center [943, 446] width 55 height 12
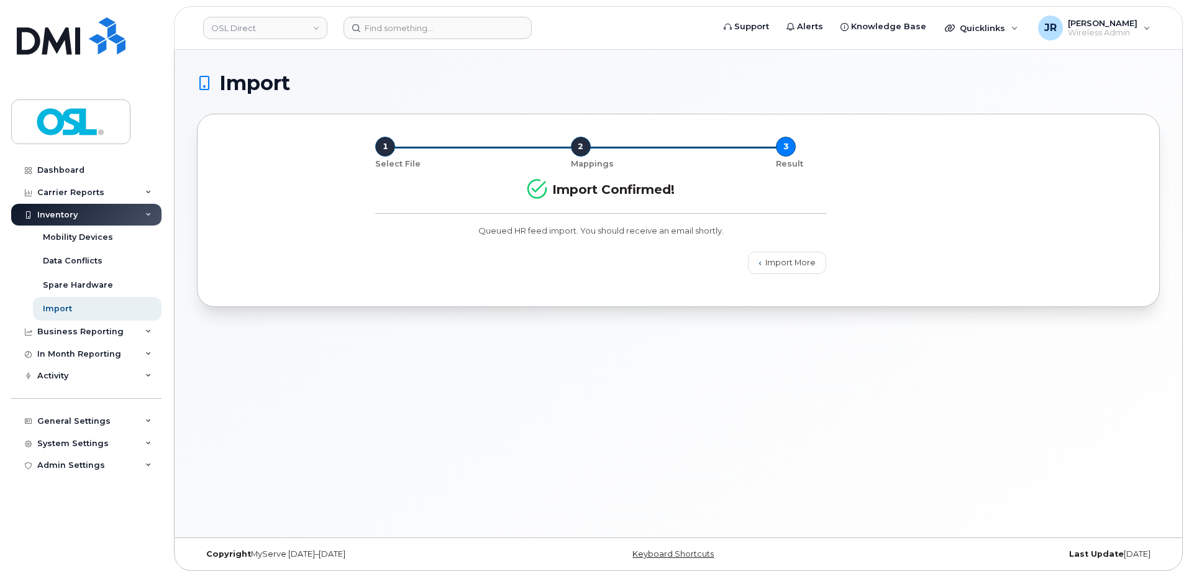
click at [553, 486] on div "Import 1 Select File 2 Mappings 3 Result Import Confirmed! Queued HR feed impor…" at bounding box center [677, 293] width 1007 height 487
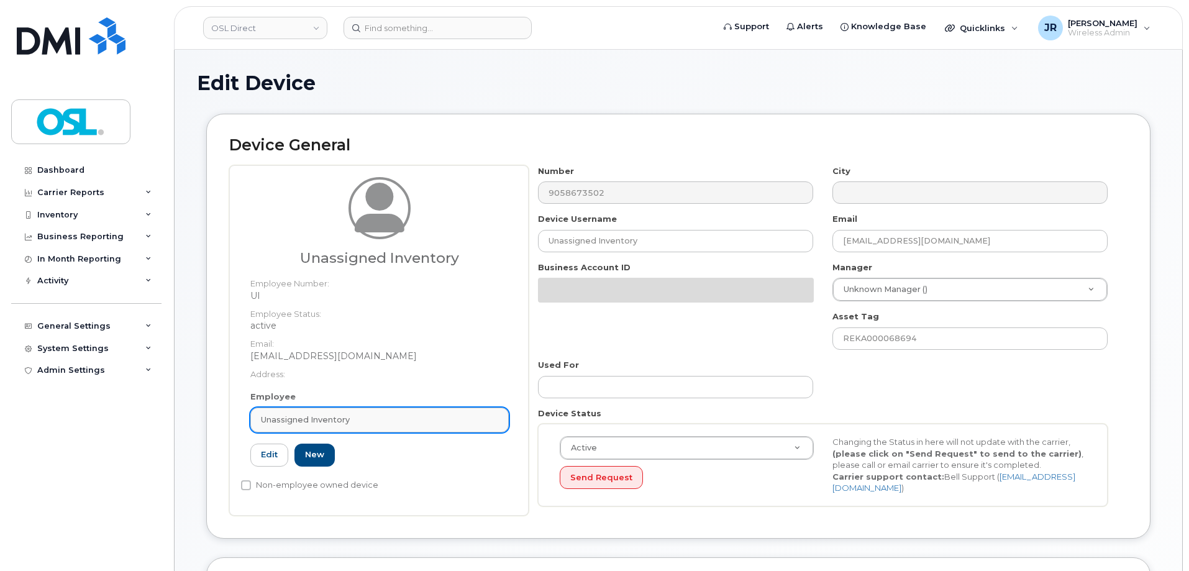
click at [379, 427] on link "Unassigned Inventory" at bounding box center [379, 419] width 258 height 25
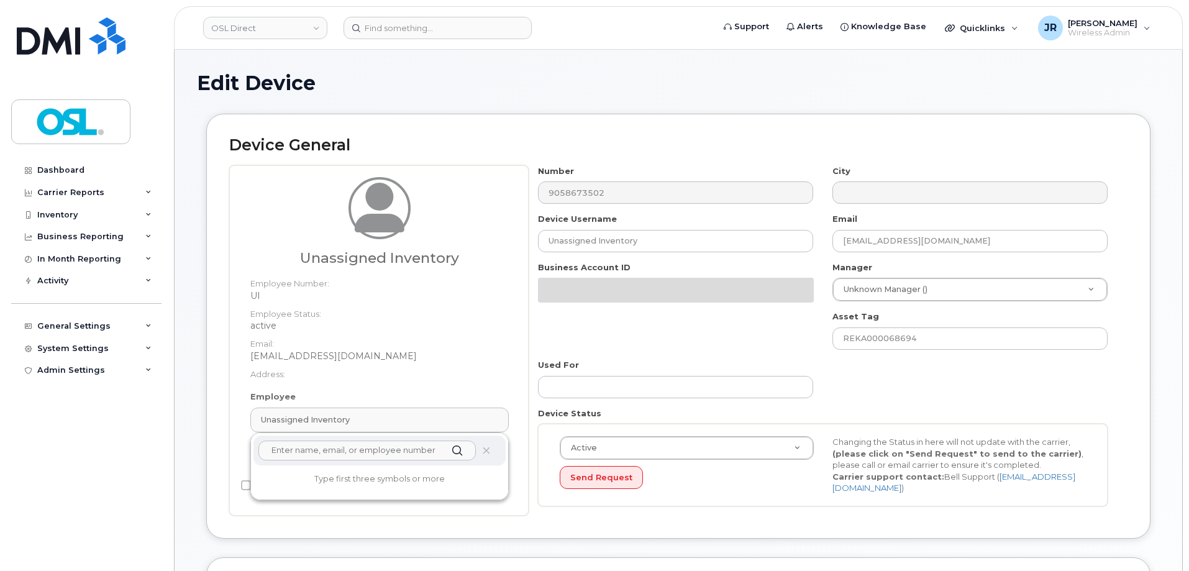
click at [345, 458] on input "text" at bounding box center [366, 450] width 217 height 20
paste input "REKA000156415"
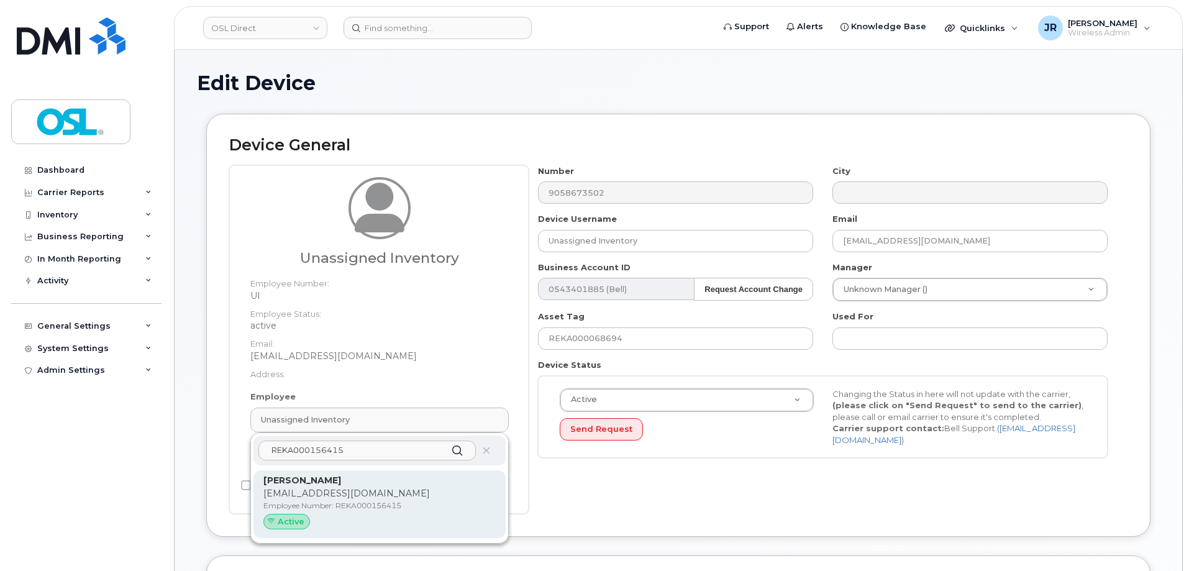
type input "REKA000156415"
drag, startPoint x: 337, startPoint y: 504, endPoint x: 641, endPoint y: 48, distance: 548.0
click at [337, 504] on p "Employee Number: REKA000156415" at bounding box center [379, 505] width 232 height 11
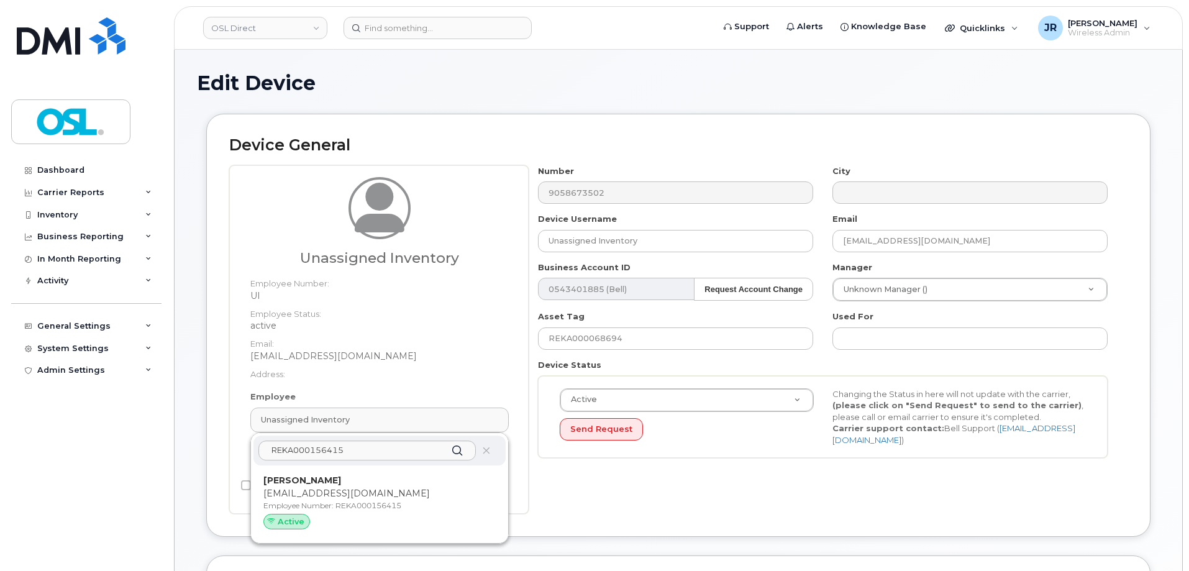
type input "[PERSON_NAME]"
type input "[EMAIL_ADDRESS][DOMAIN_NAME]"
type input "3358033"
type input "REKA000156415"
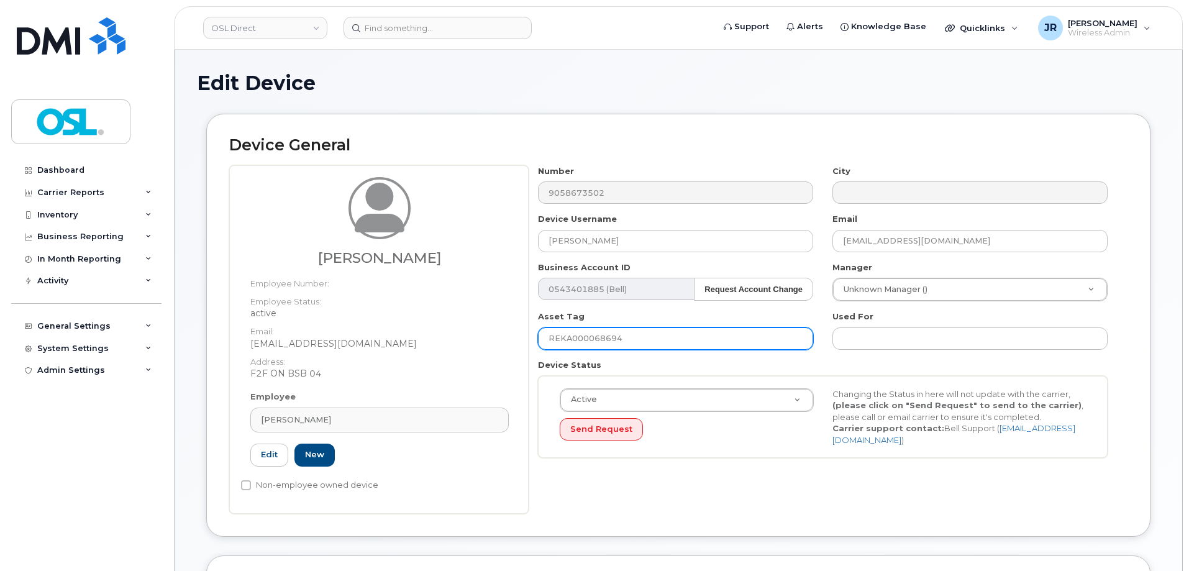
click at [606, 335] on input "REKA000068694" at bounding box center [675, 338] width 275 height 22
paste input "156415"
type input "REKA000156415"
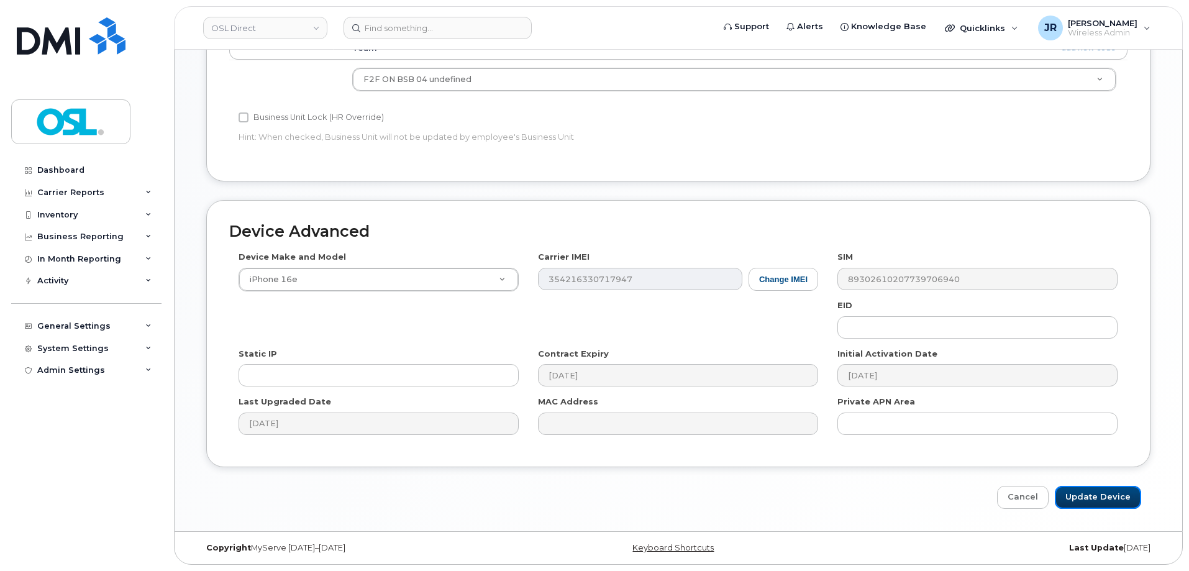
click at [1081, 496] on input "Update Device" at bounding box center [1097, 497] width 86 height 23
type input "Saving..."
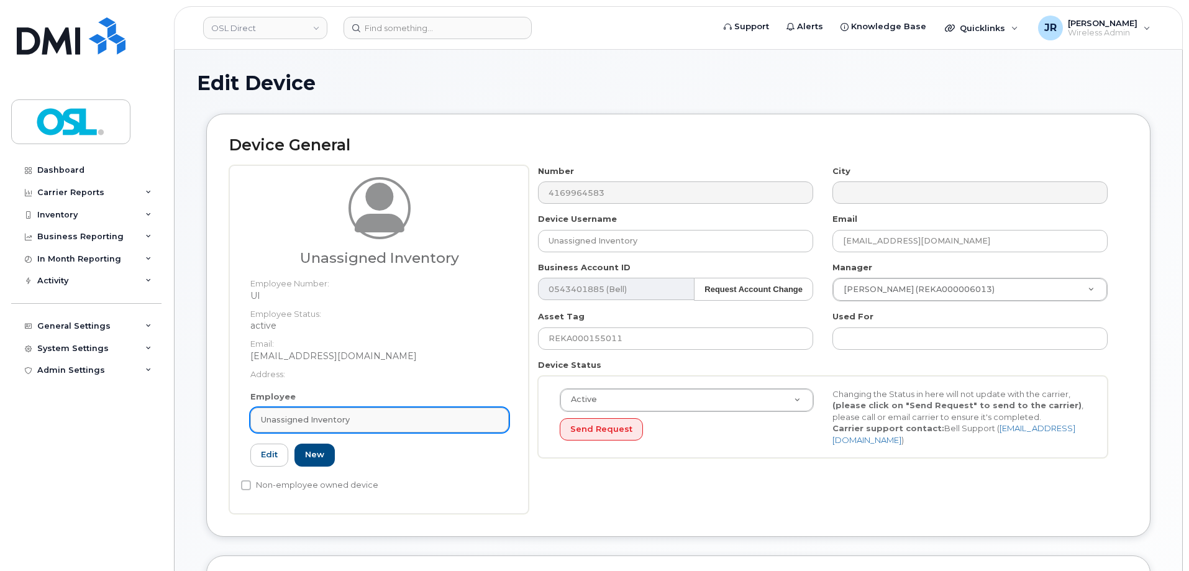
drag, startPoint x: 336, startPoint y: 411, endPoint x: 346, endPoint y: 409, distance: 10.8
click at [337, 411] on link "Unassigned Inventory" at bounding box center [379, 419] width 258 height 25
paste input "REKA000156415"
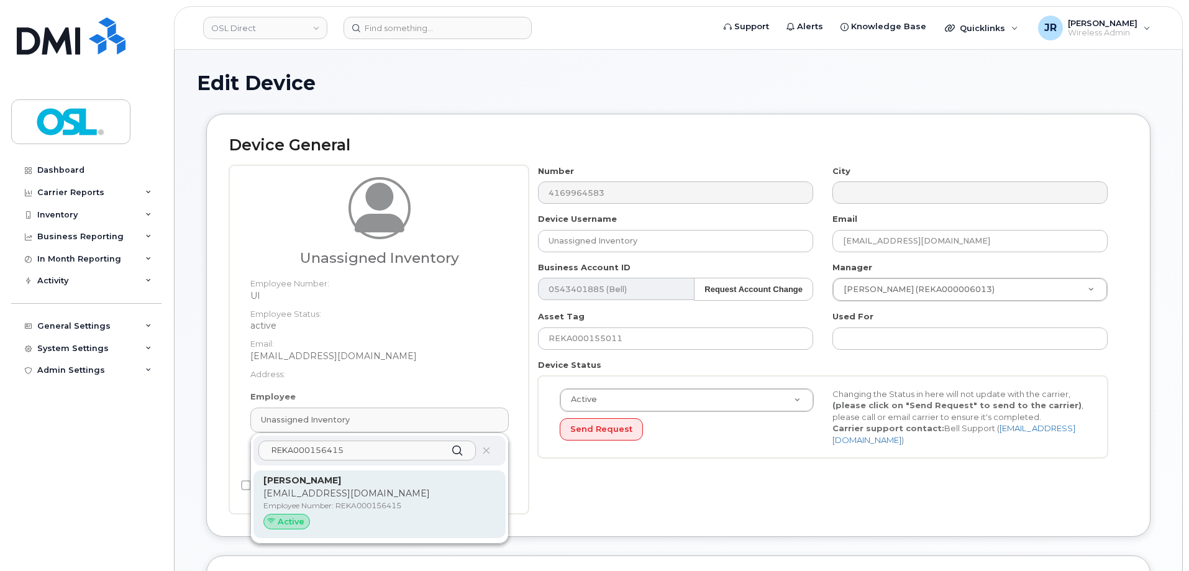
type input "REKA000156415"
click at [314, 500] on p "Employee Number: REKA000156415" at bounding box center [379, 505] width 232 height 11
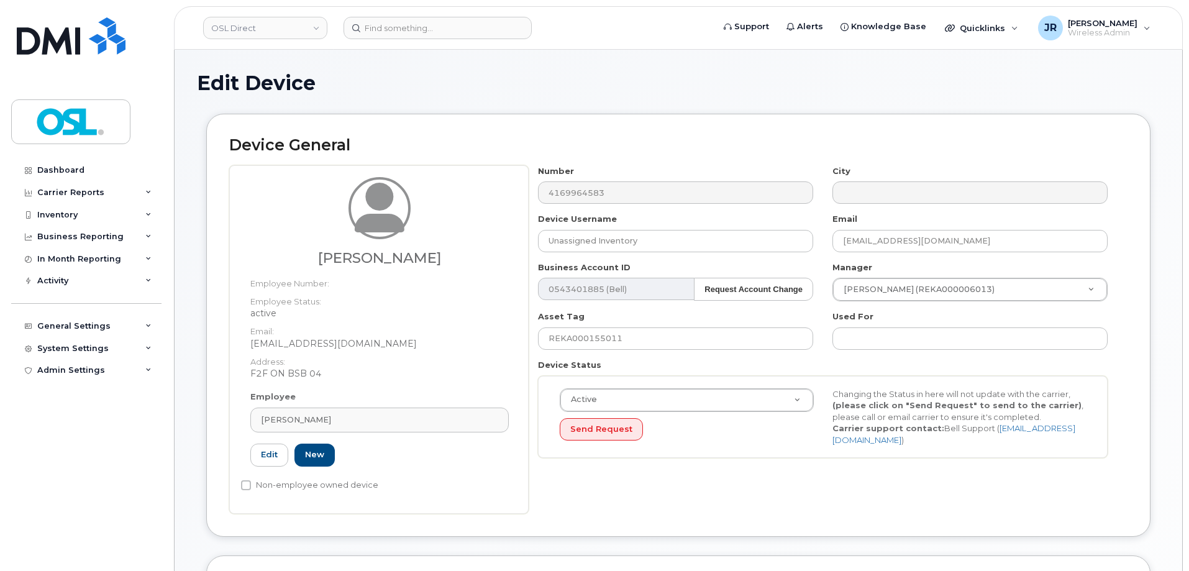
type input "[PERSON_NAME]"
type input "[EMAIL_ADDRESS][DOMAIN_NAME]"
type input "3358033"
type input "REKA000156415"
click at [585, 346] on input "REKA000155011" at bounding box center [675, 338] width 275 height 22
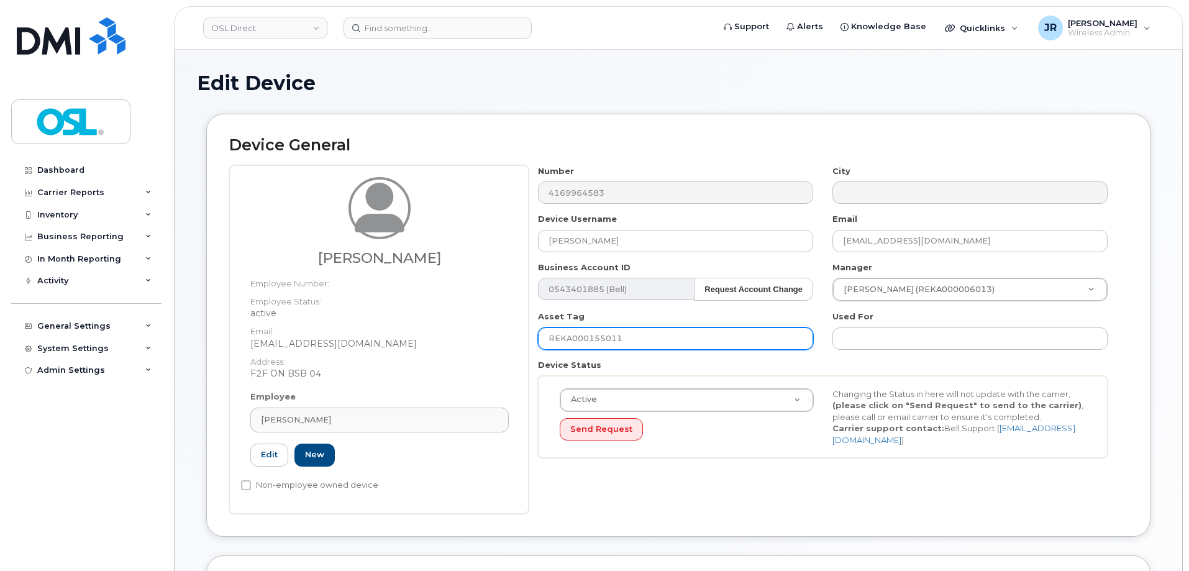
click at [585, 346] on input "REKA000155011" at bounding box center [675, 338] width 275 height 22
click at [589, 334] on input "REKA000155011" at bounding box center [675, 338] width 275 height 22
paste input "6415"
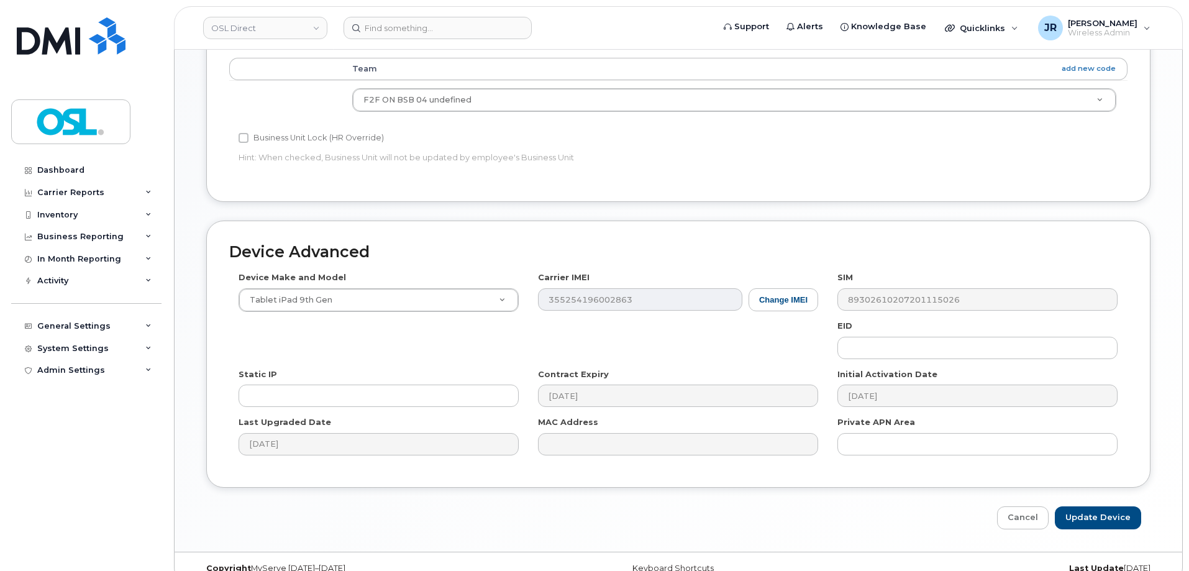
scroll to position [559, 0]
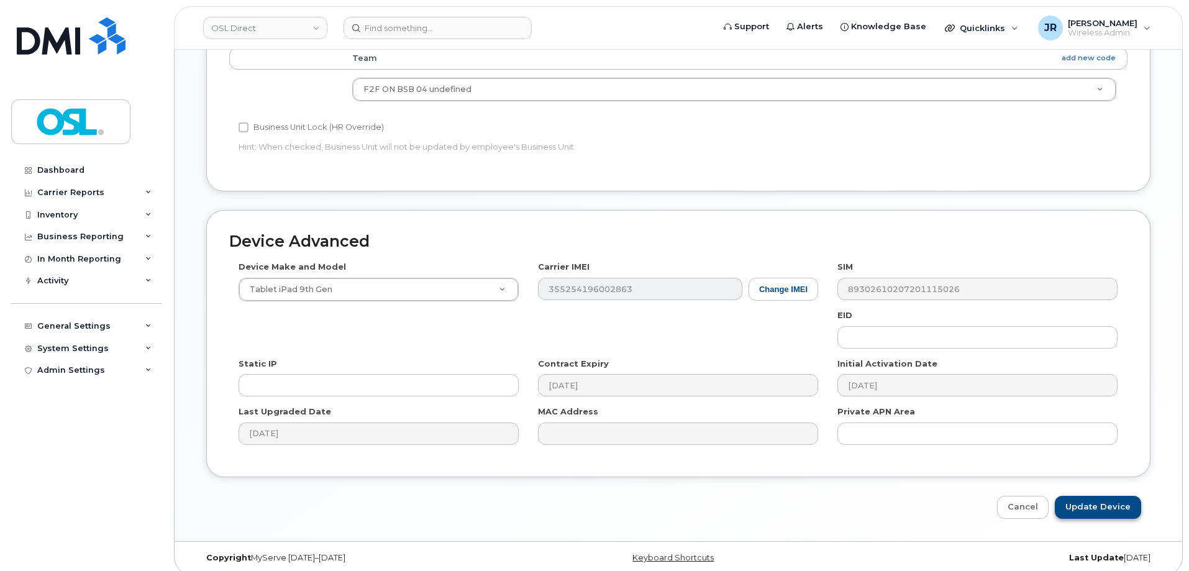
type input "REKA000156415"
click at [1102, 498] on input "Update Device" at bounding box center [1097, 507] width 86 height 23
type input "Saving..."
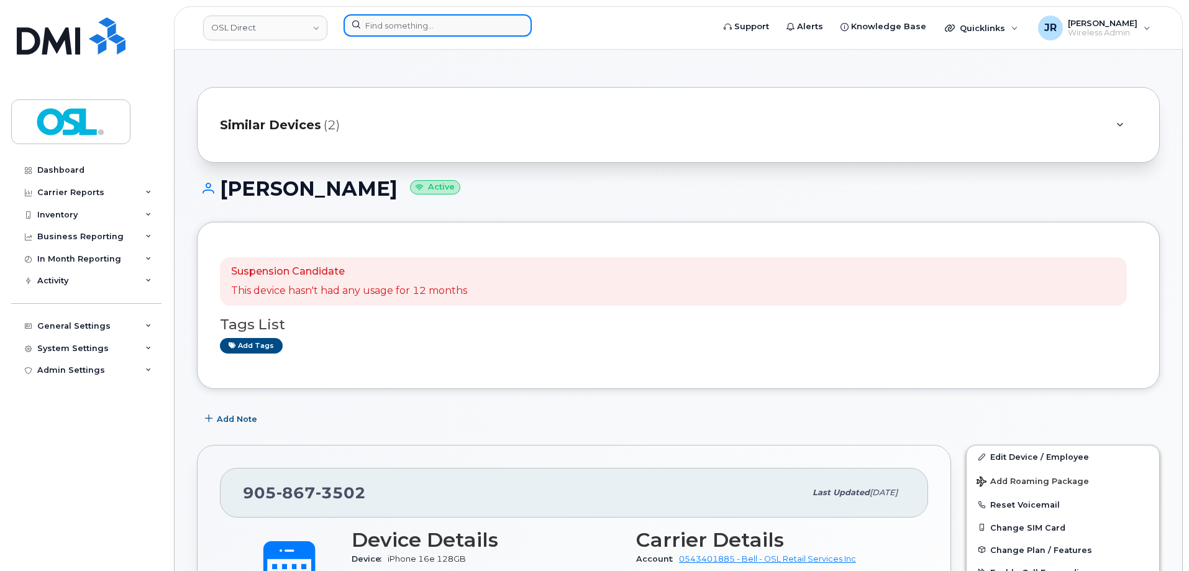
click at [418, 27] on input at bounding box center [437, 25] width 188 height 22
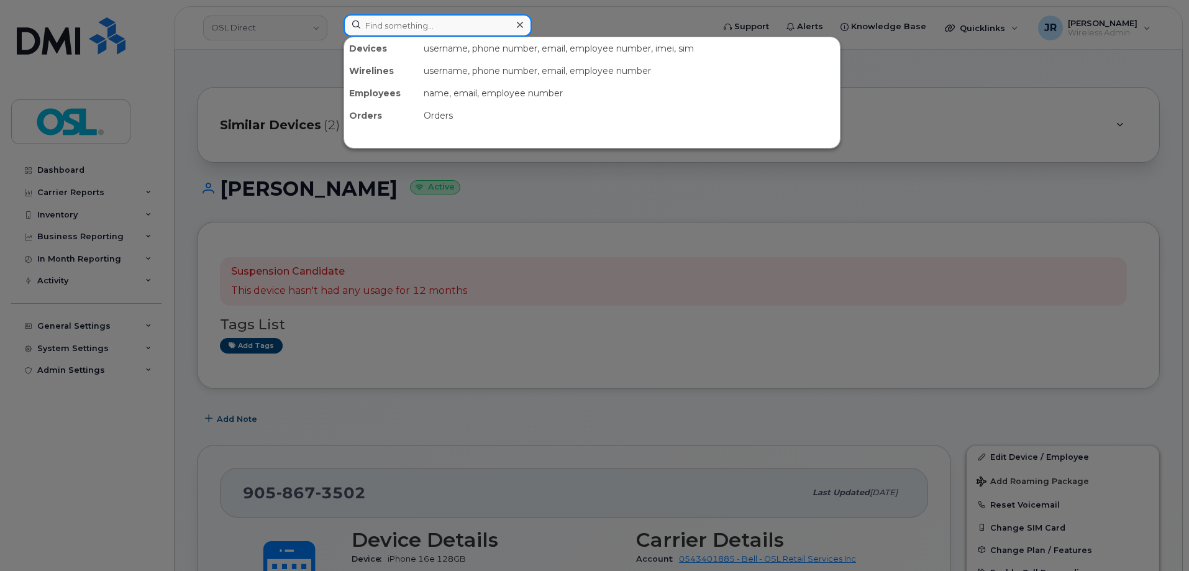
paste input "Retrieving data. Wait a few seconds and try to cut or copy again."
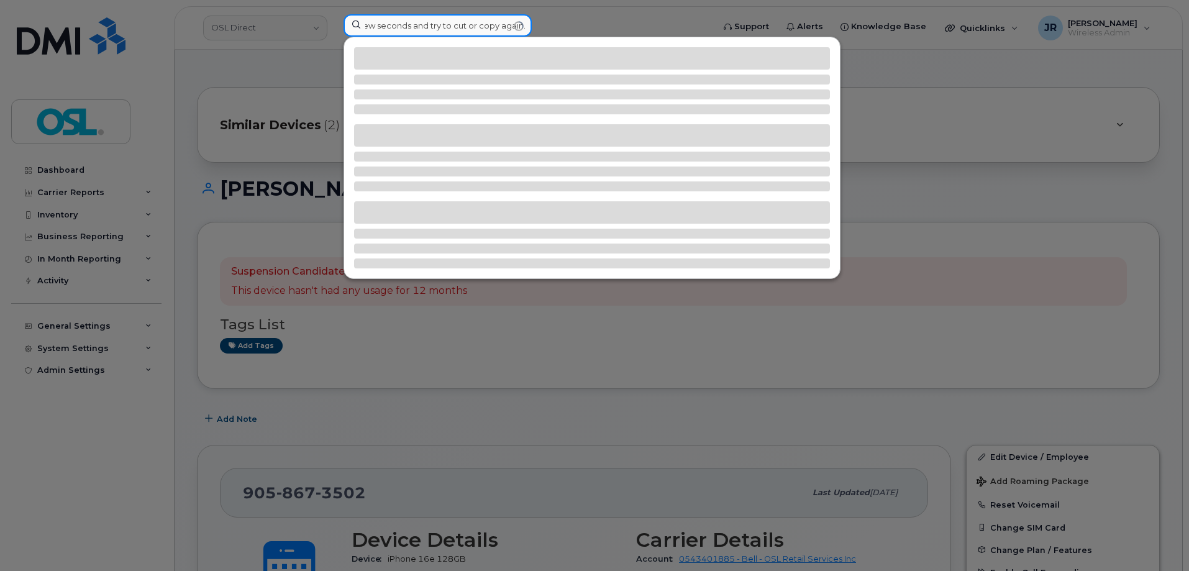
click at [516, 25] on input "Retrieving data. Wait a few seconds and try to cut or copy again." at bounding box center [437, 25] width 188 height 22
click at [520, 24] on div "Retrieving data. Wait a few seconds and try to cut or copy again." at bounding box center [437, 25] width 188 height 22
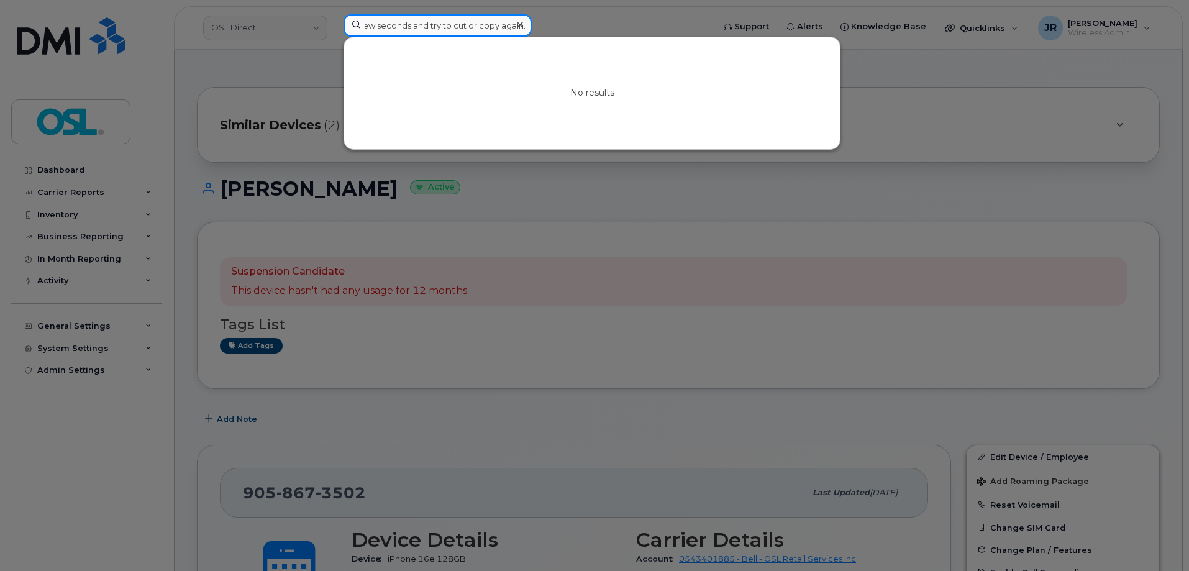
type input "Retrieving data. Wait a few seconds and try to cut or copy again."
click at [523, 25] on div at bounding box center [519, 25] width 18 height 18
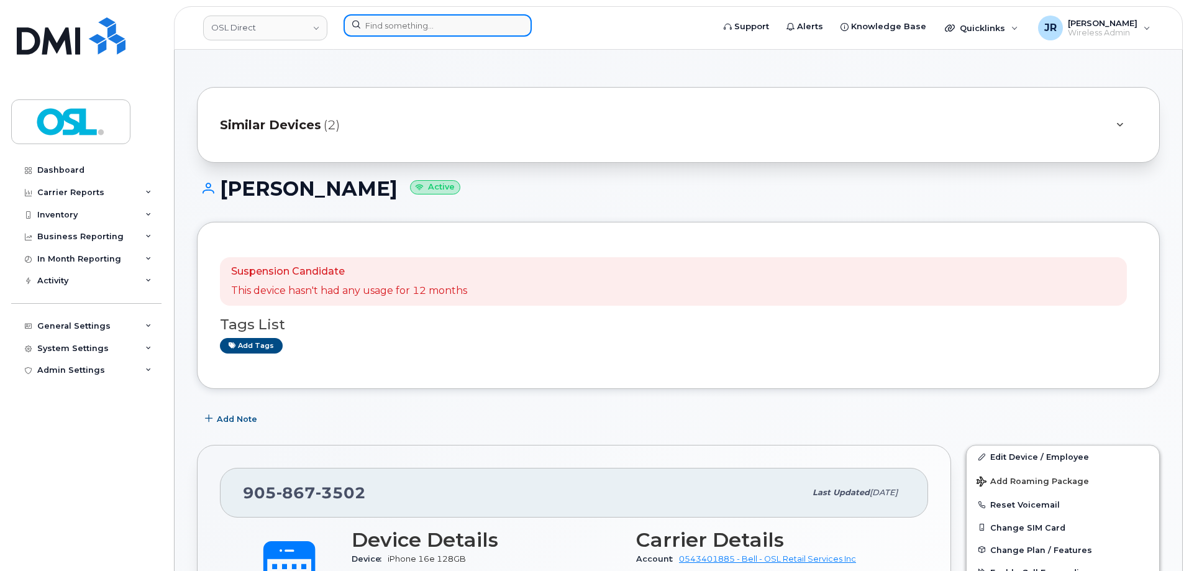
click at [475, 24] on input at bounding box center [437, 25] width 188 height 22
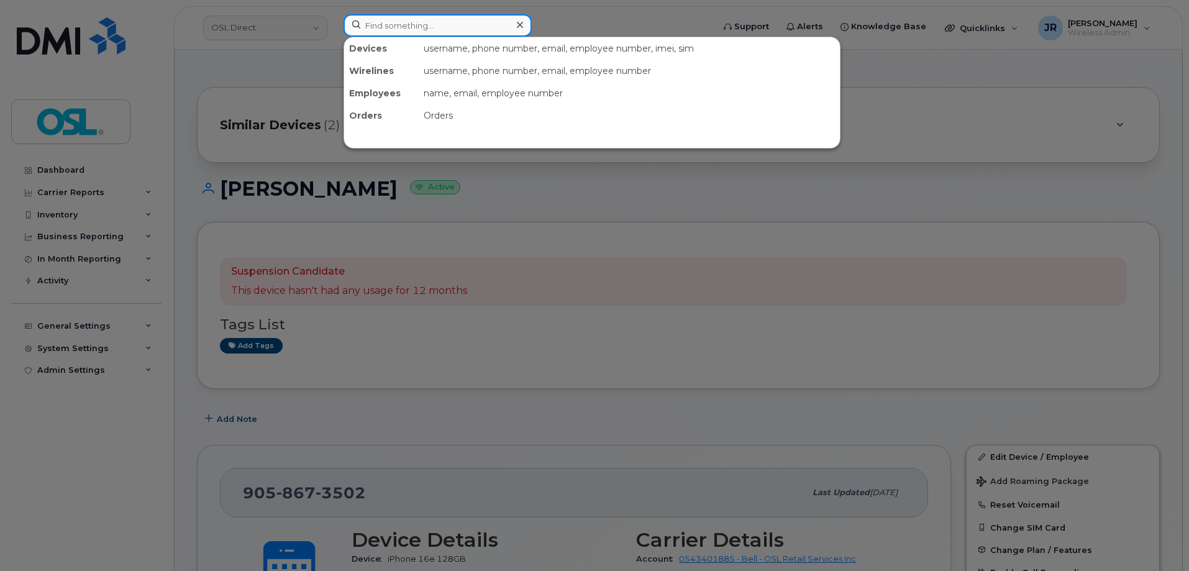
paste input "4372860843"
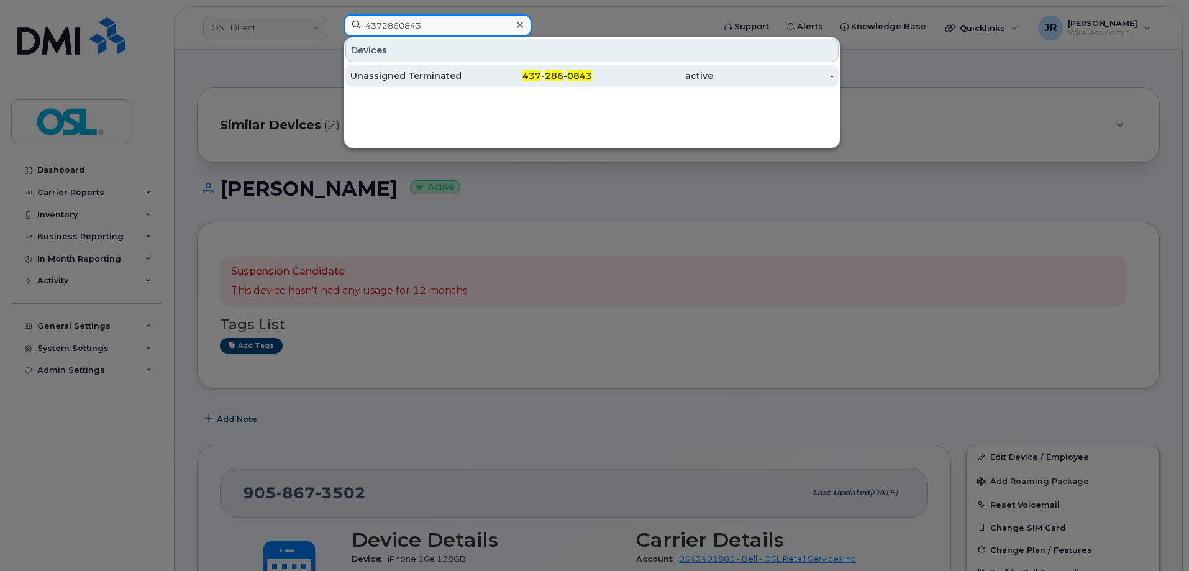
type input "4372860843"
click at [412, 80] on div "Unassigned Terminated" at bounding box center [410, 76] width 121 height 12
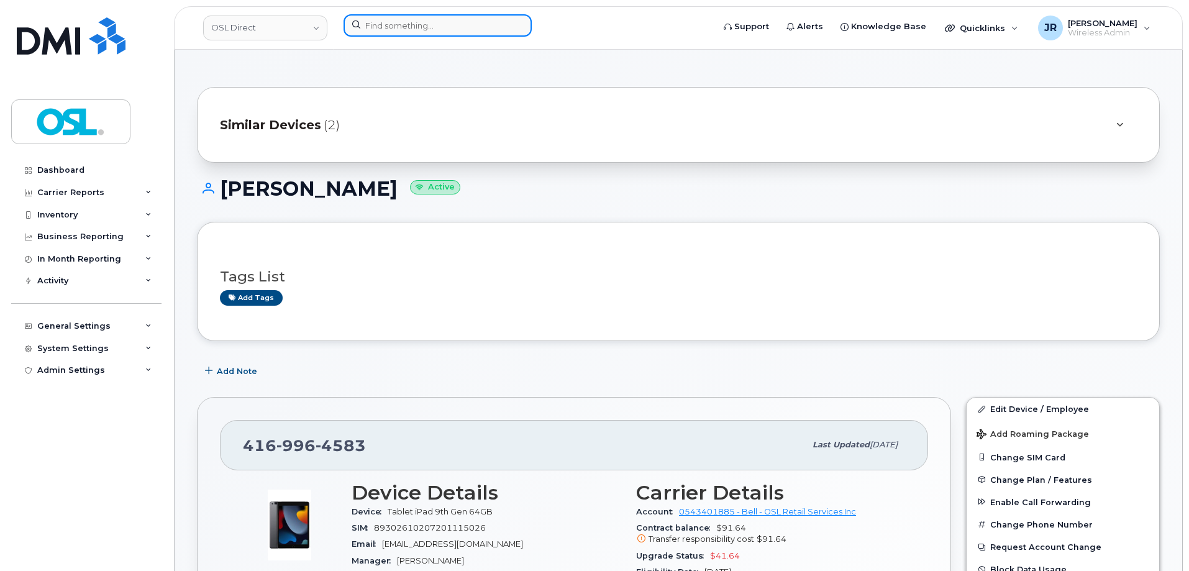
click at [389, 20] on input at bounding box center [437, 25] width 188 height 22
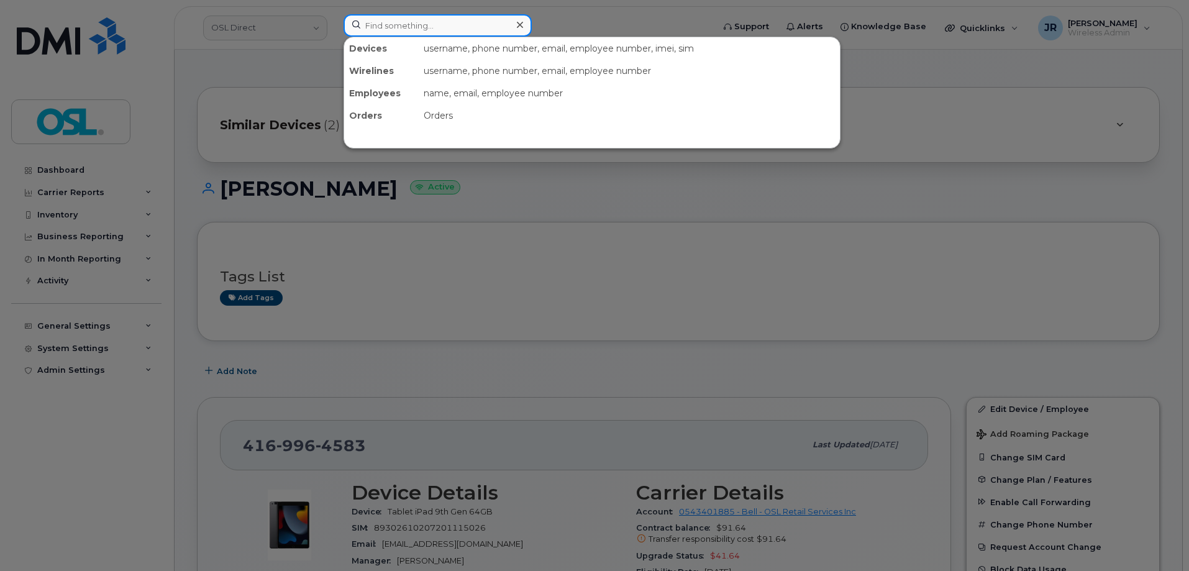
paste input "6475447309"
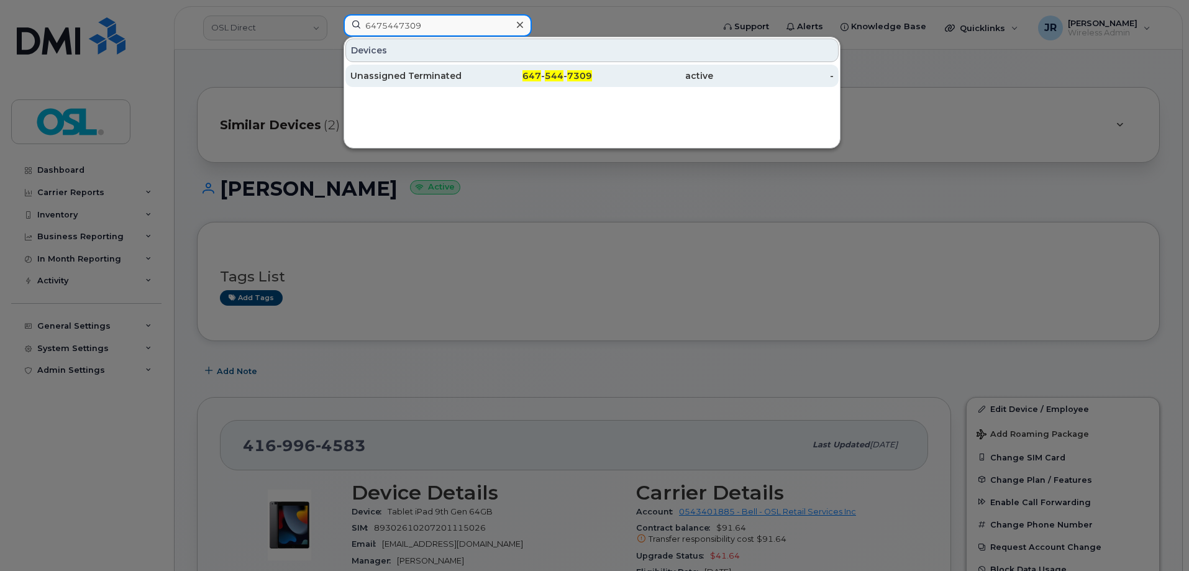
type input "6475447309"
click at [402, 78] on div "Unassigned Terminated" at bounding box center [410, 76] width 121 height 12
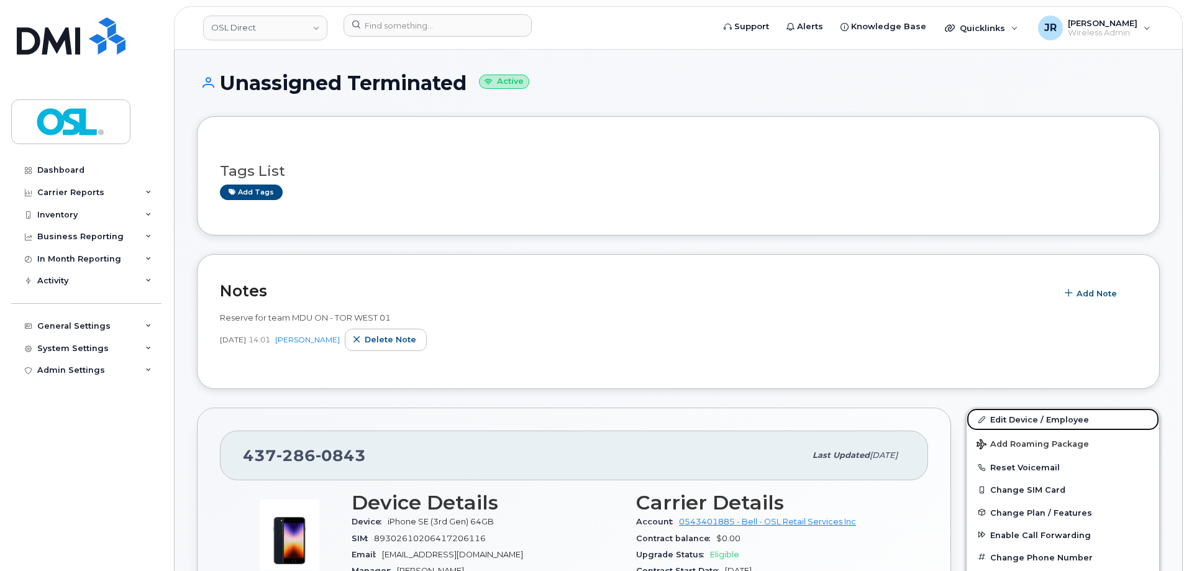
drag, startPoint x: 1000, startPoint y: 413, endPoint x: 781, endPoint y: 204, distance: 302.6
click at [1000, 413] on link "Edit Device / Employee" at bounding box center [1062, 419] width 192 height 22
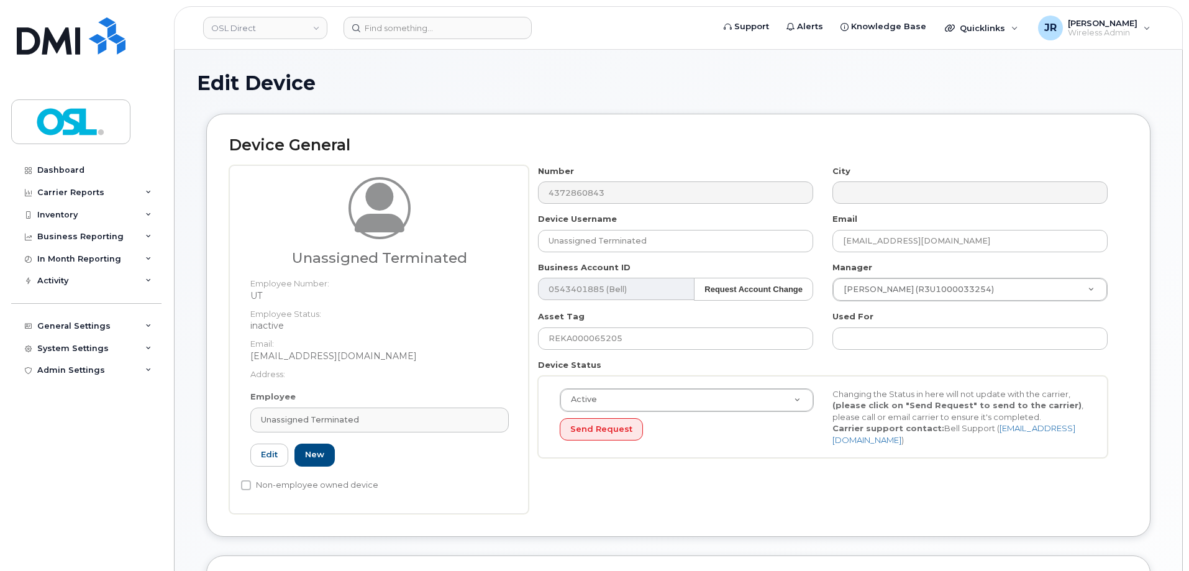
click at [419, 435] on div "Employee Unassigned Terminated Type first three symbols or more UT Edit New" at bounding box center [379, 434] width 277 height 86
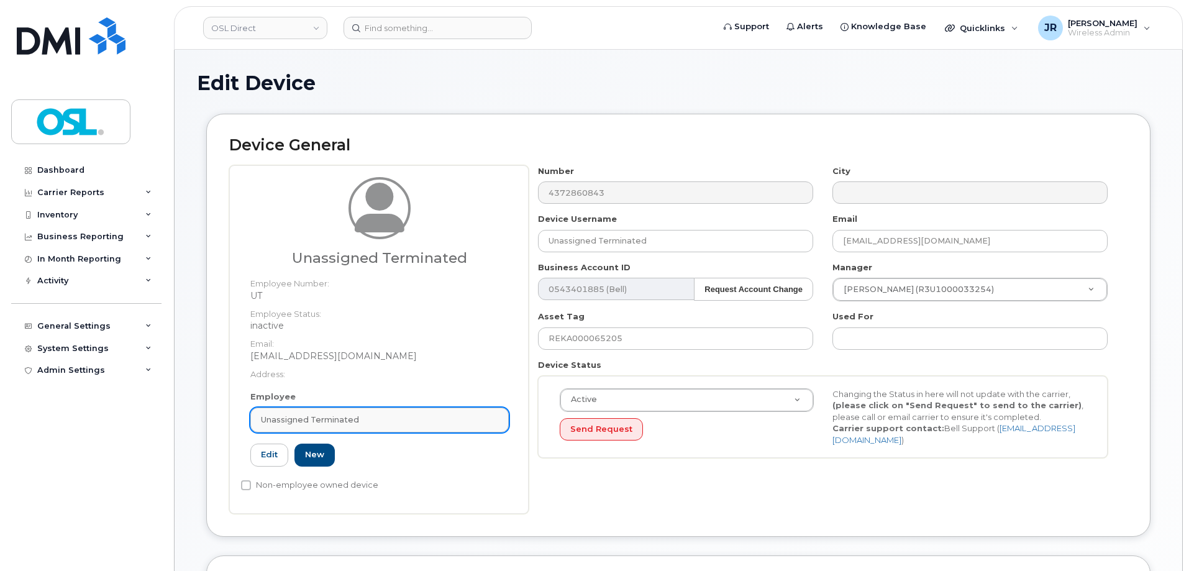
click at [418, 420] on div "Unassigned Terminated" at bounding box center [379, 420] width 237 height 12
paste input "REKA000156152"
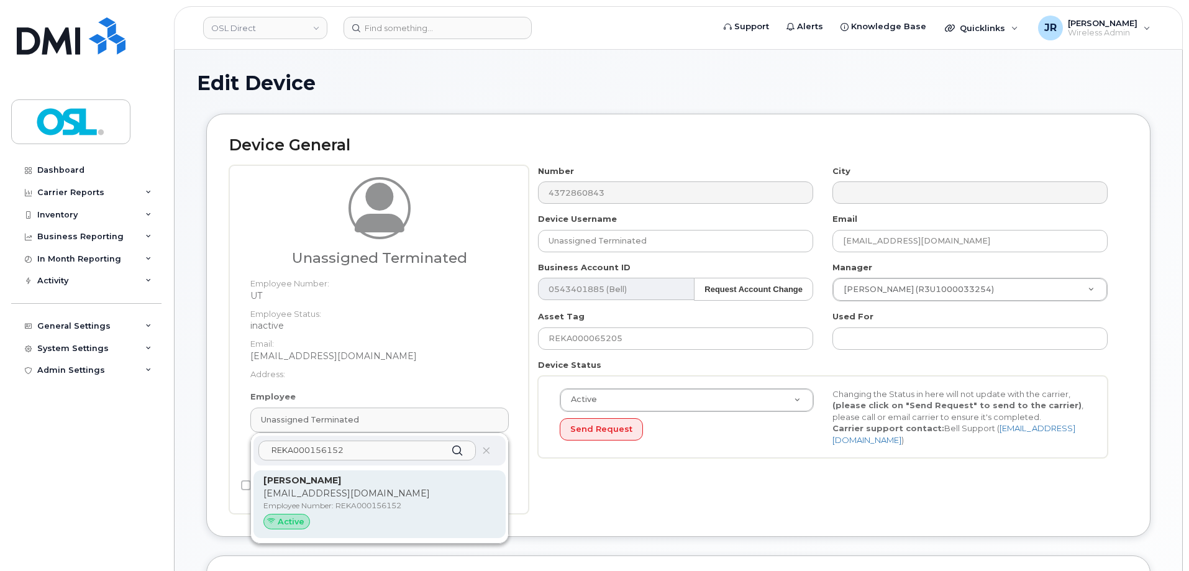
type input "REKA000156152"
click at [364, 500] on p "Employee Number: REKA000156152" at bounding box center [379, 505] width 232 height 11
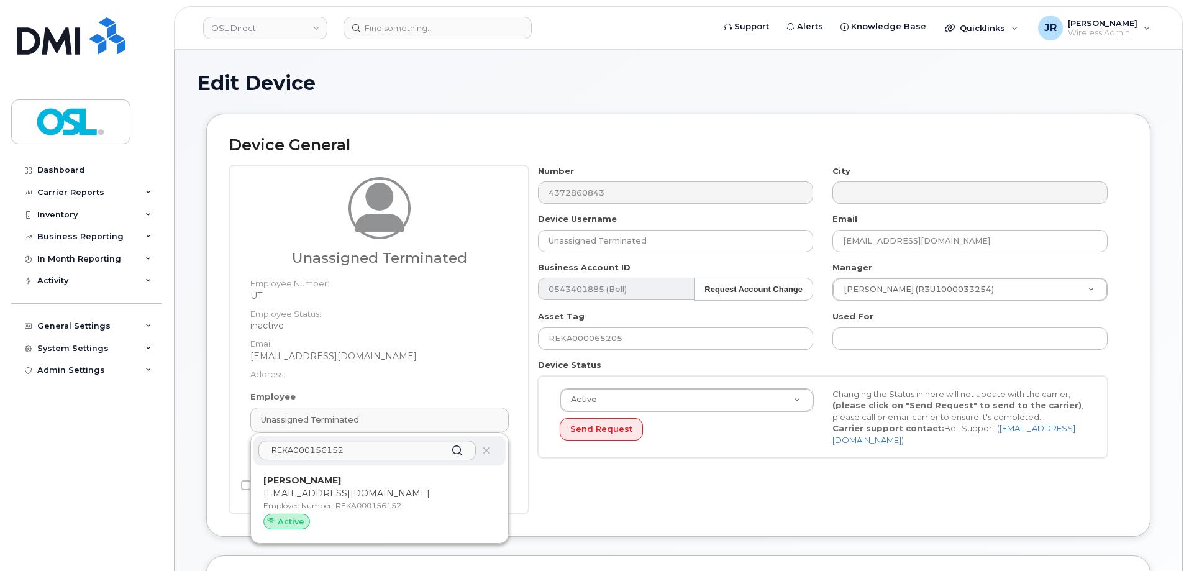
type input "REKA000156152"
type input "[PERSON_NAME]"
type input "[EMAIL_ADDRESS][DOMAIN_NAME]"
type input "3358061"
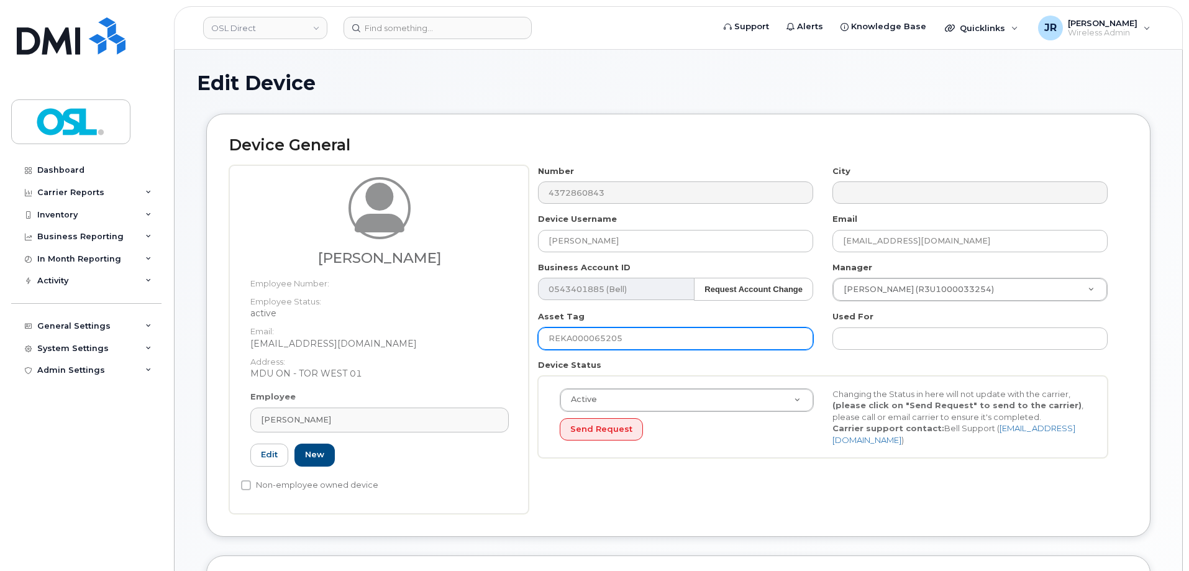
click at [602, 340] on input "REKA000065205" at bounding box center [675, 338] width 275 height 22
paste input "156152"
type input "REKA000156152"
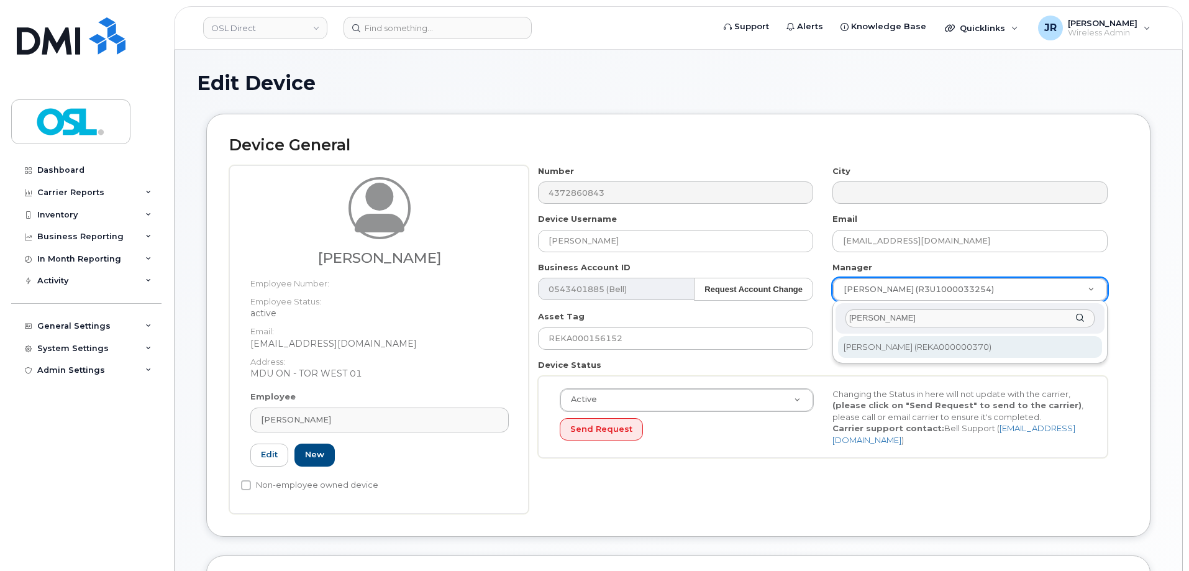
type input "Mir Hossain"
type input "1527427"
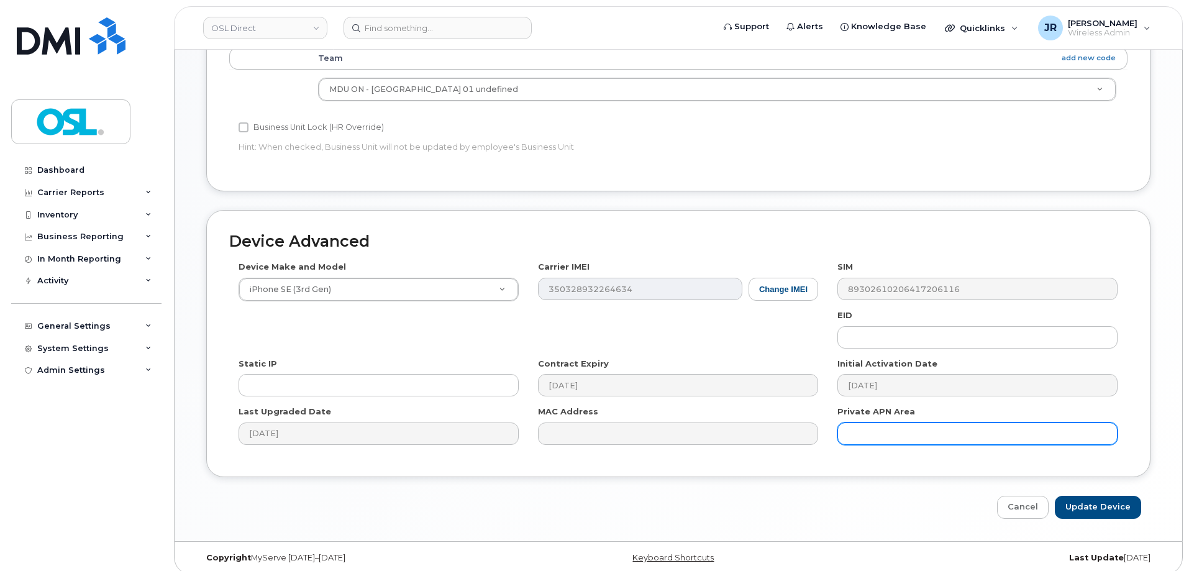
scroll to position [569, 0]
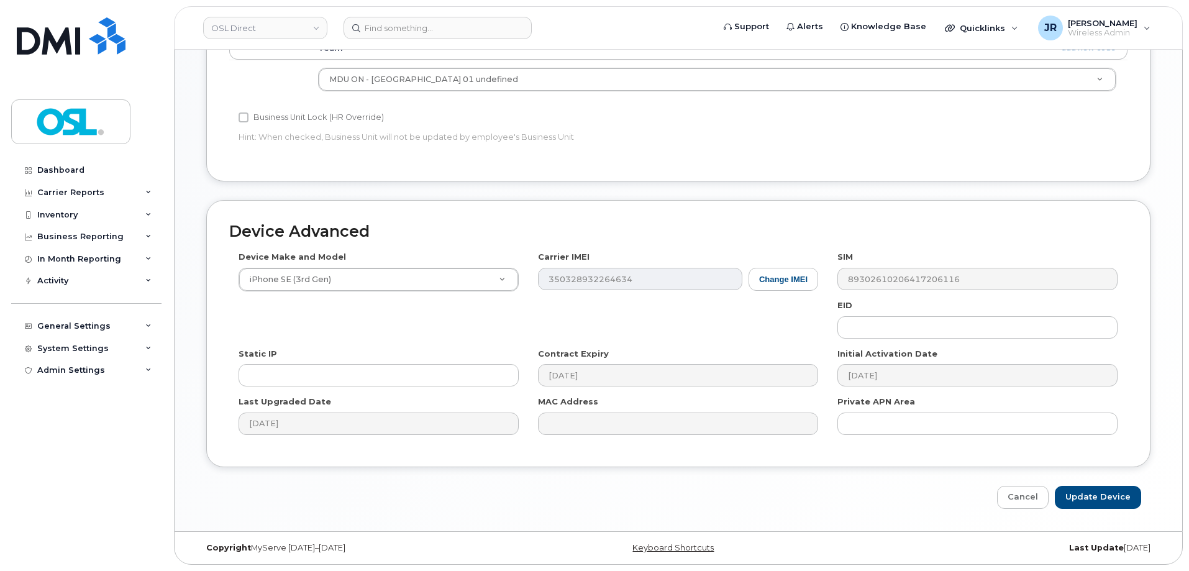
click at [1082, 482] on div "Device Advanced Device Make and Model iPhone SE (3rd Gen) Android TCL 502 Watch…" at bounding box center [678, 354] width 962 height 309
click at [1085, 492] on input "Update Device" at bounding box center [1097, 497] width 86 height 23
type input "Saving..."
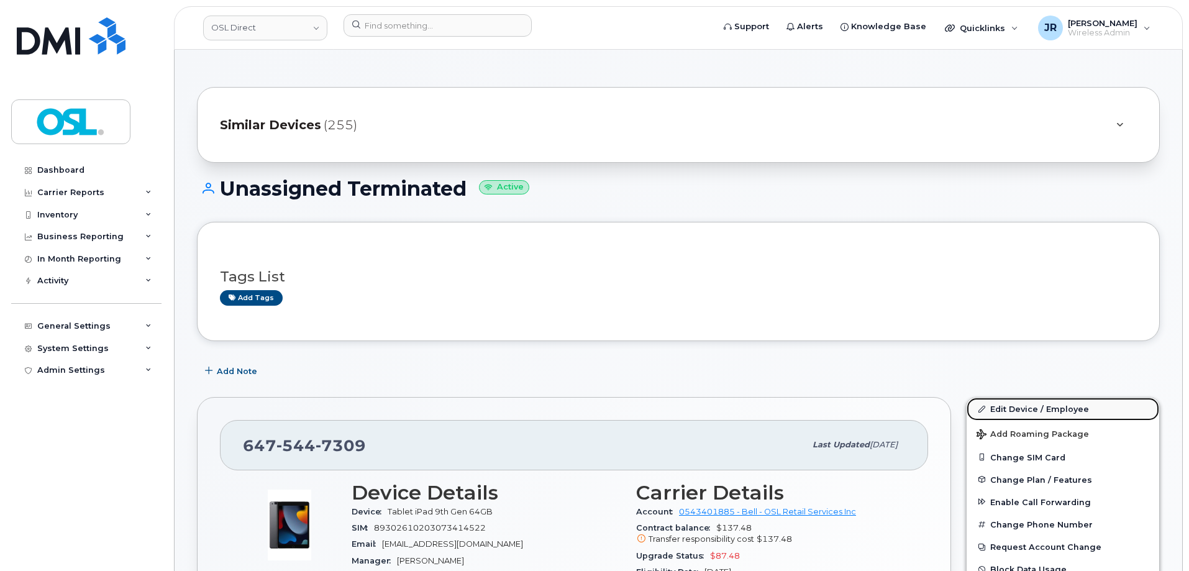
click at [1008, 404] on link "Edit Device / Employee" at bounding box center [1062, 408] width 192 height 22
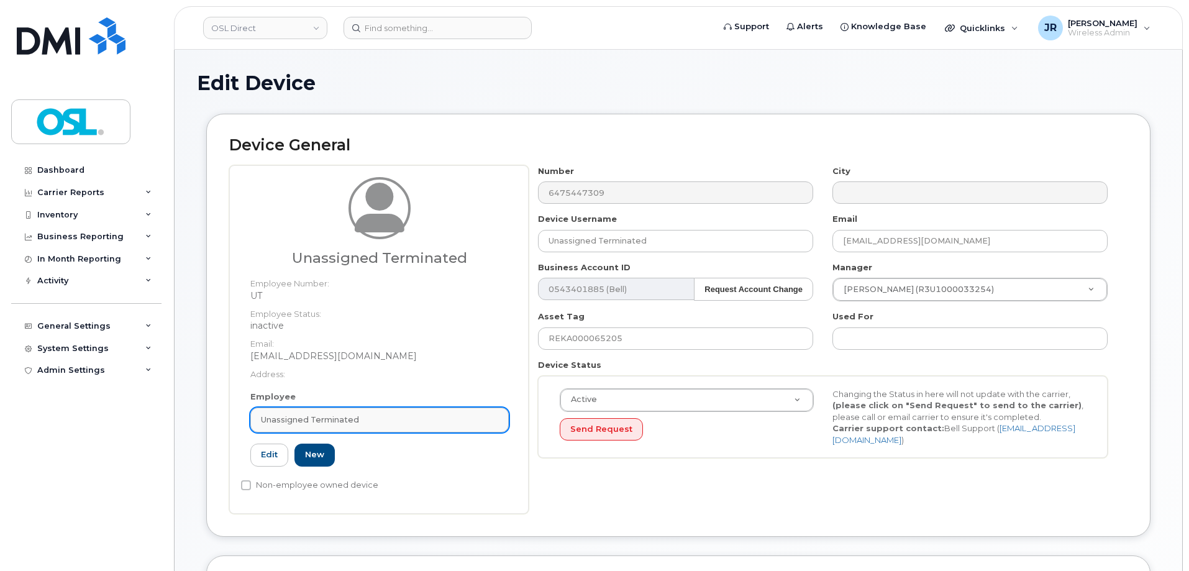
click at [371, 407] on div "Employee Unassigned Terminated Type first three symbols or more UT Edit New" at bounding box center [379, 434] width 277 height 86
click at [371, 412] on link "Unassigned Terminated" at bounding box center [379, 419] width 258 height 25
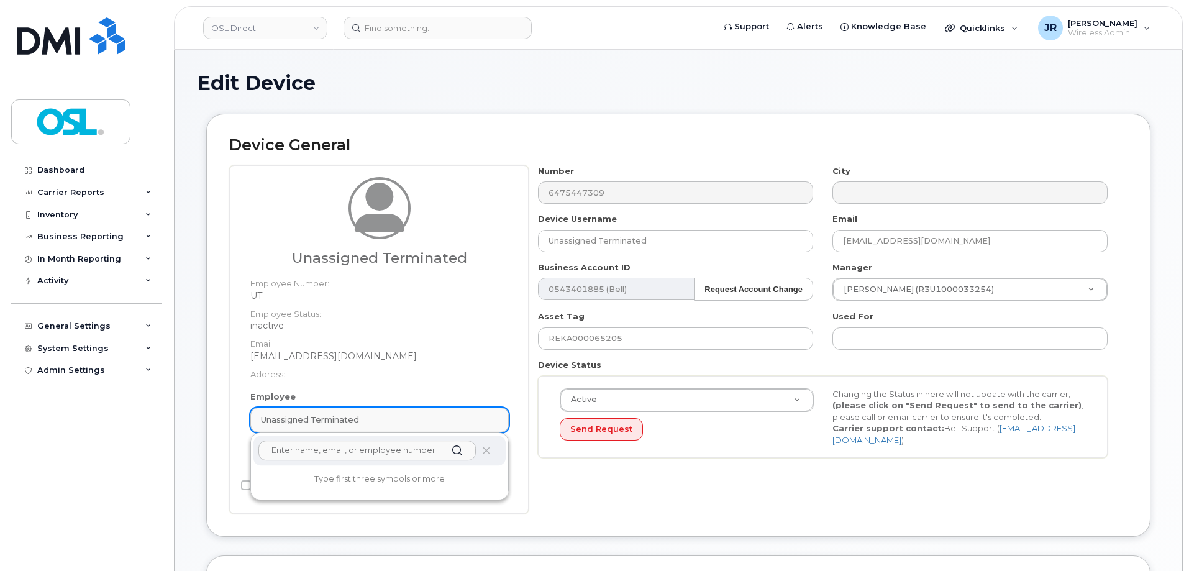
paste input "REKA000156152"
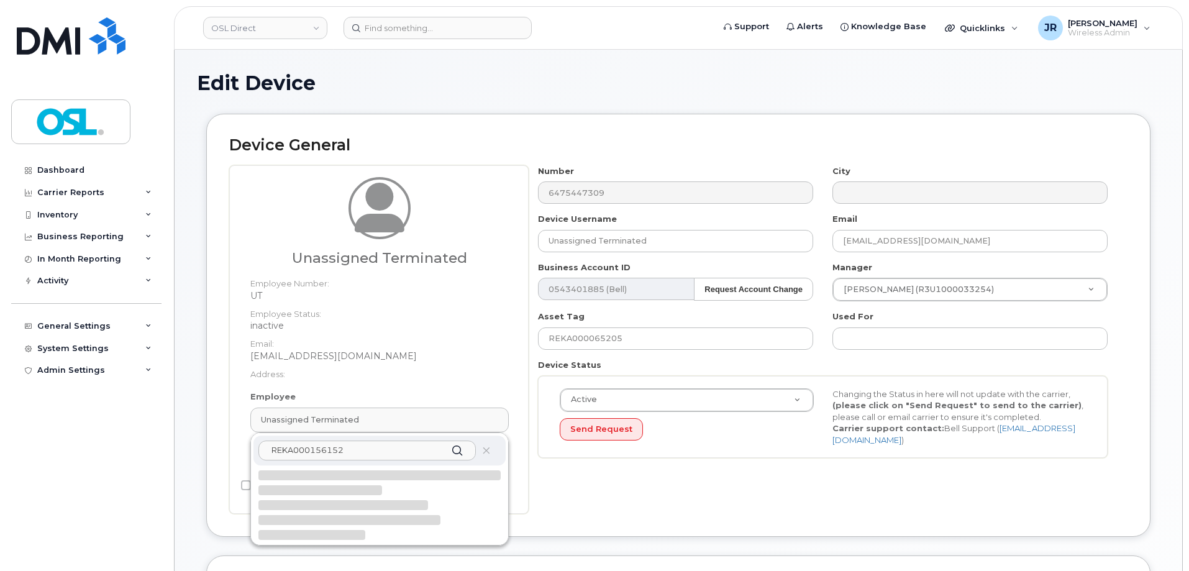
type input "REKA000156152"
drag, startPoint x: 404, startPoint y: 474, endPoint x: 646, endPoint y: 52, distance: 486.8
click at [403, 473] on div "Kunal Khanna kunal.khanna@osldirect.com Employee Number: REKA000156152 Active" at bounding box center [379, 504] width 252 height 68
type input "REKA000156152"
type input "Kunal Khanna"
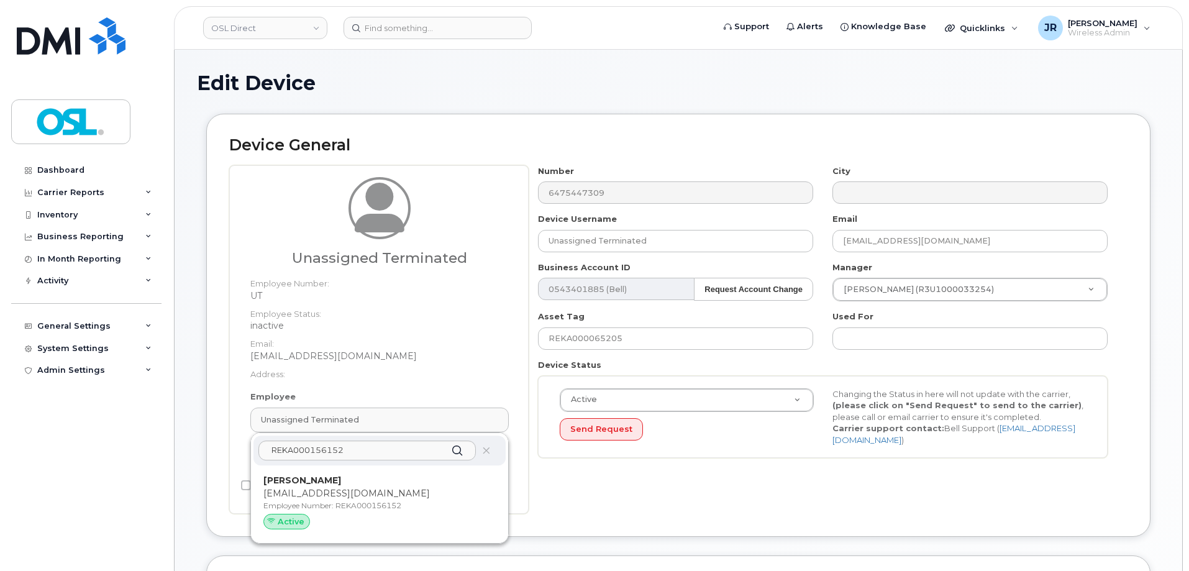
type input "kunal.khanna@osldirect.com"
type input "3358061"
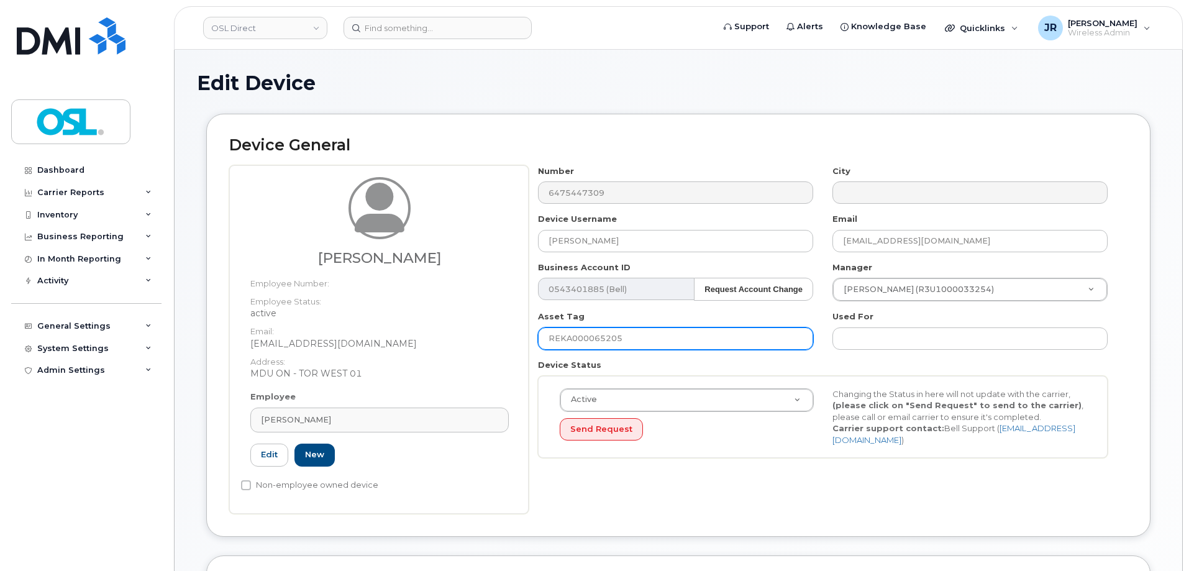
click at [594, 335] on input "REKA000065205" at bounding box center [675, 338] width 275 height 22
paste input "156152"
type input "REKA000156152"
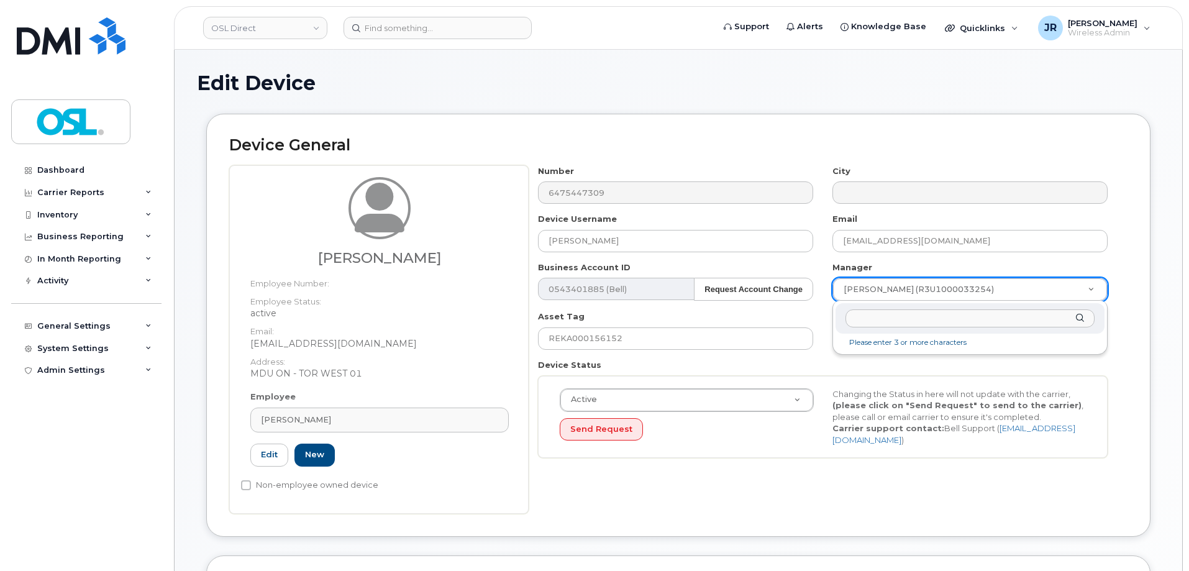
type input "Mir Hossain"
type input "1527427"
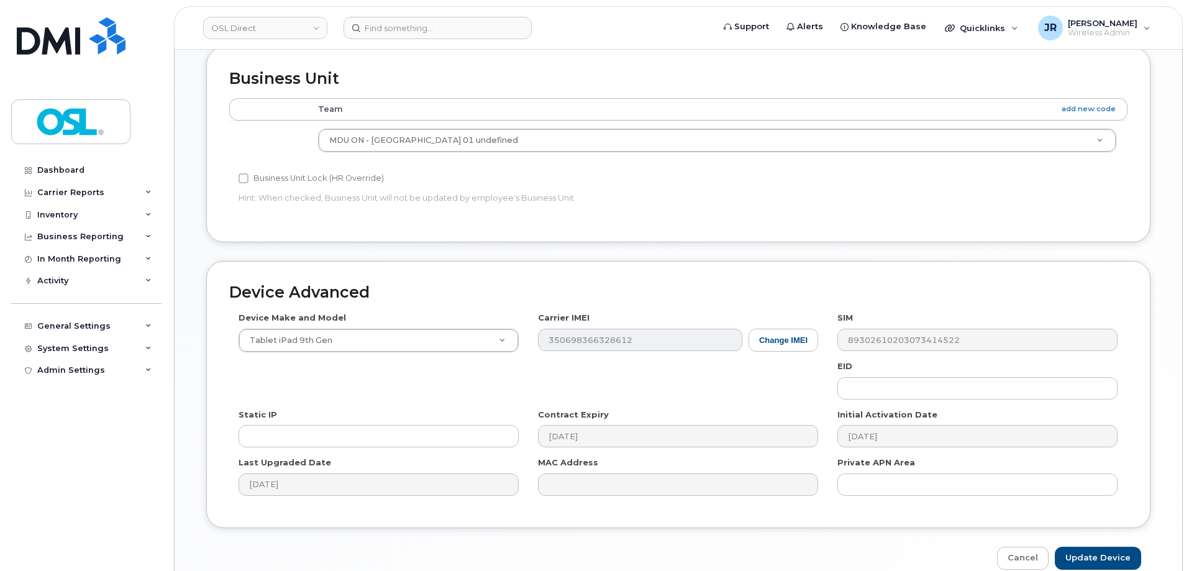
scroll to position [569, 0]
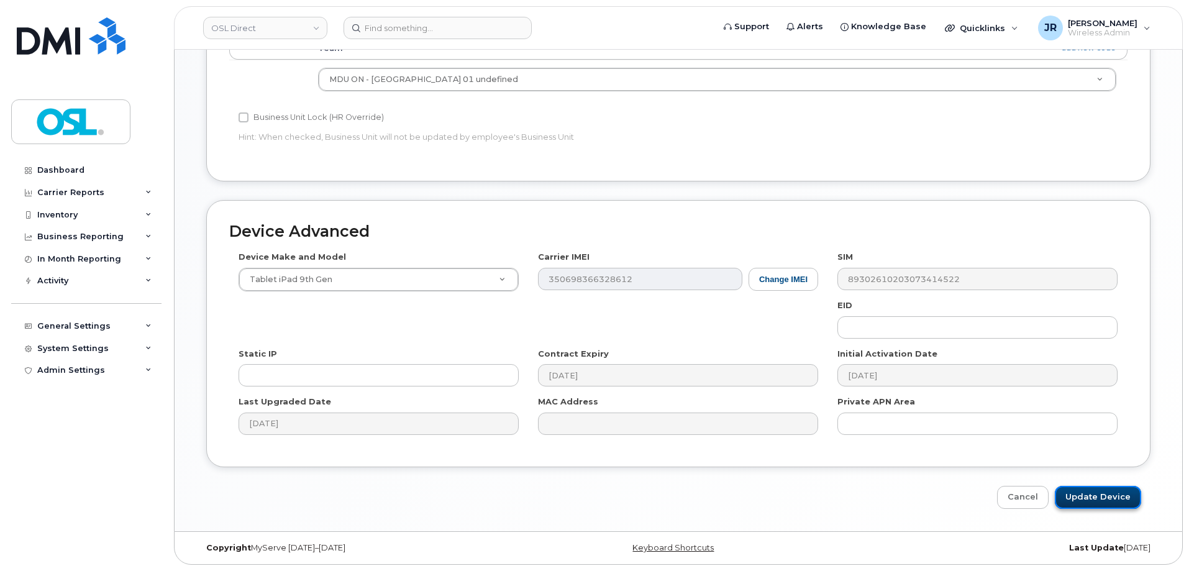
click at [1097, 492] on input "Update Device" at bounding box center [1097, 497] width 86 height 23
type input "Saving..."
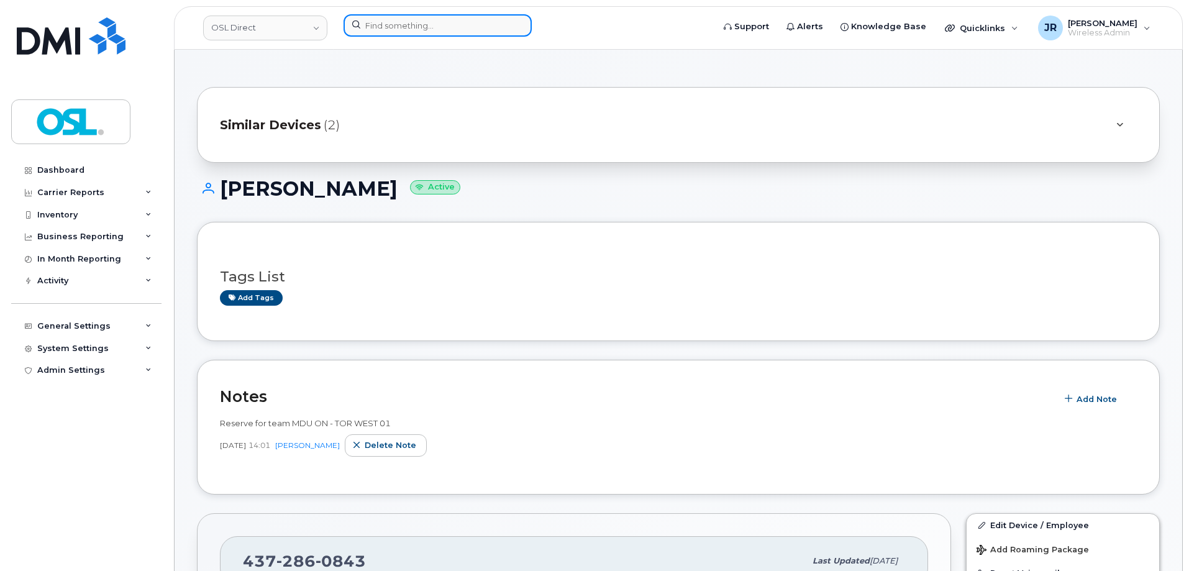
click at [401, 33] on input at bounding box center [437, 25] width 188 height 22
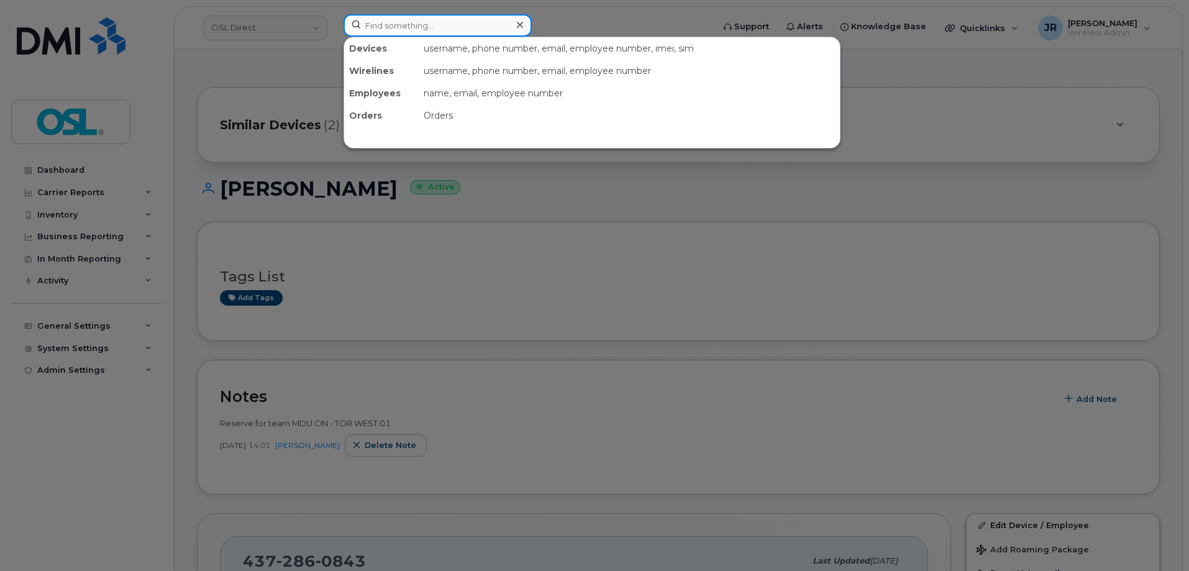
paste input "4185640459"
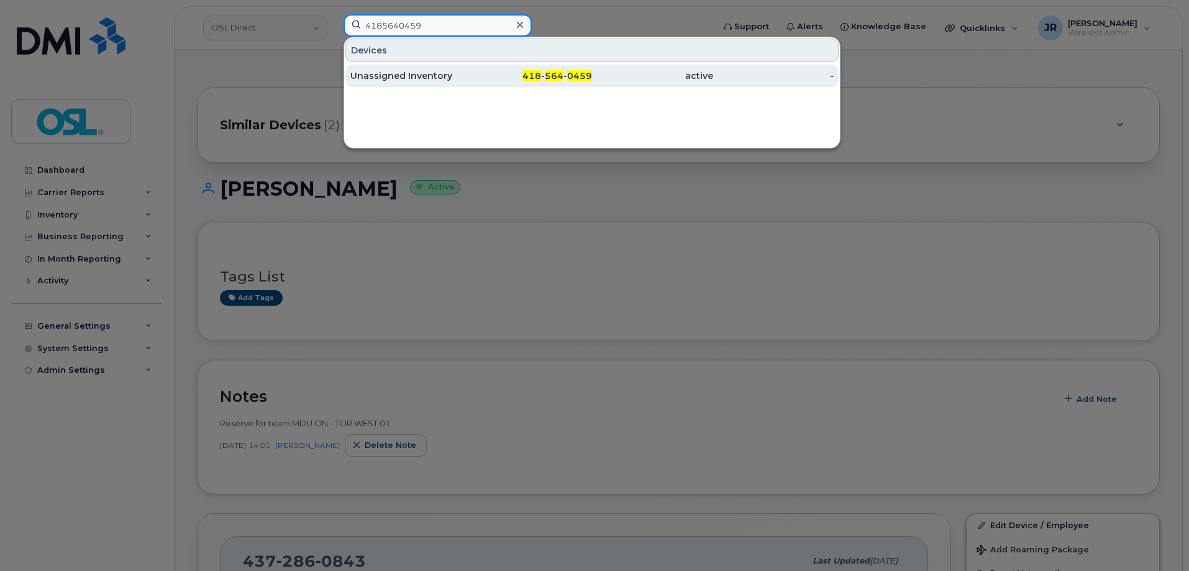
type input "4185640459"
click at [394, 69] on div "Unassigned Inventory" at bounding box center [410, 76] width 121 height 22
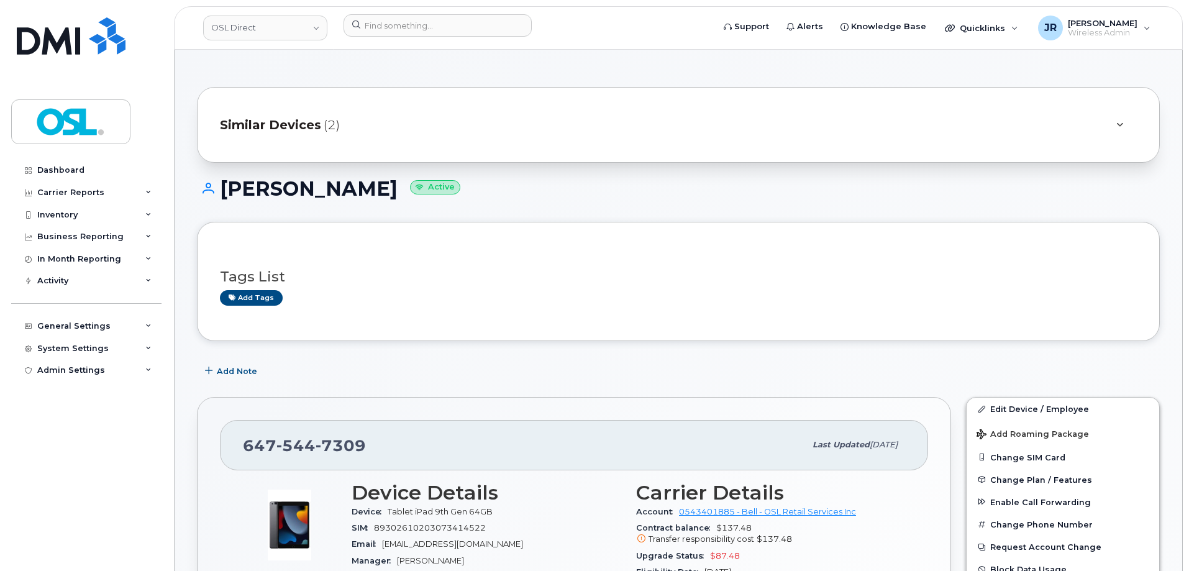
click at [96, 446] on div "Dashboard Carrier Reports Monthly Billing Data Daily Data Pooling Data Behavior…" at bounding box center [87, 355] width 153 height 393
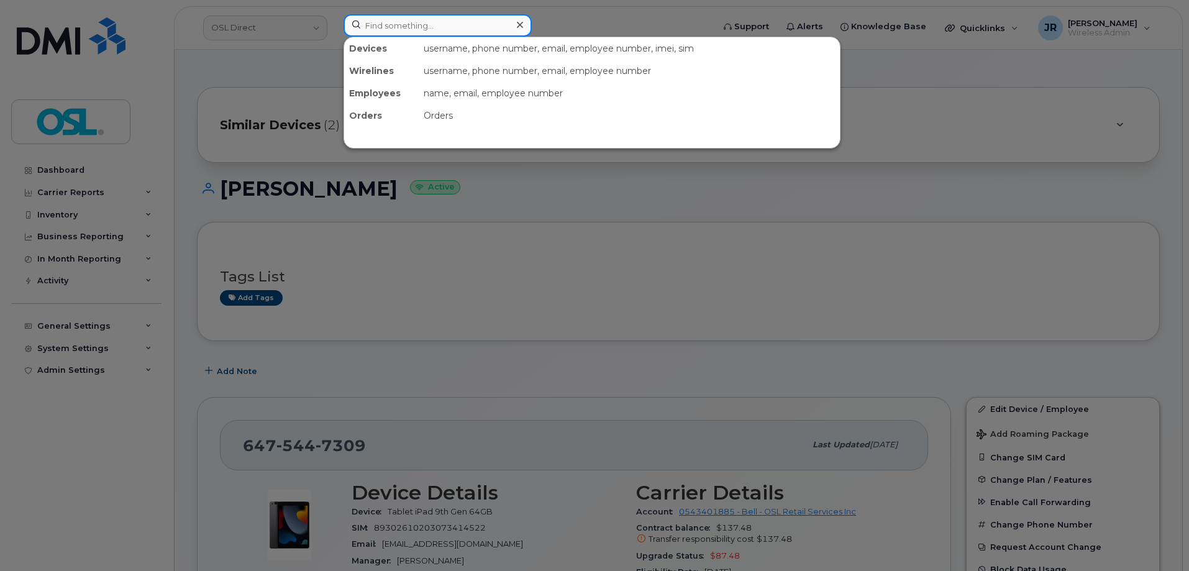
click at [381, 27] on input at bounding box center [437, 25] width 188 height 22
paste input "5874359448"
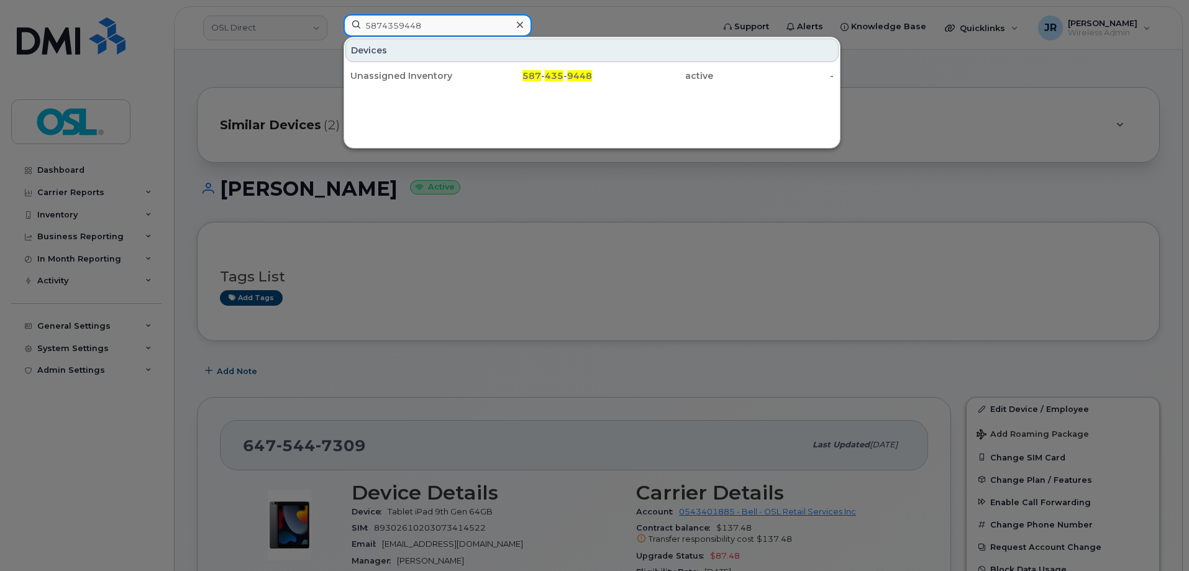
type input "5874359448"
click at [379, 75] on div "Unassigned Inventory" at bounding box center [410, 76] width 121 height 12
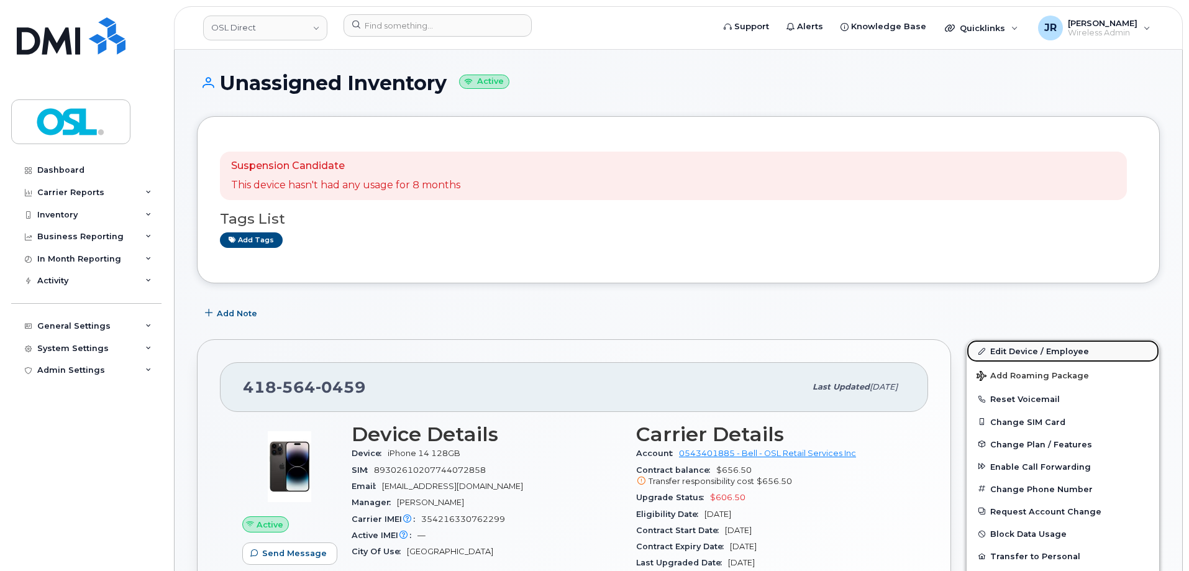
click at [1031, 343] on link "Edit Device / Employee" at bounding box center [1062, 351] width 192 height 22
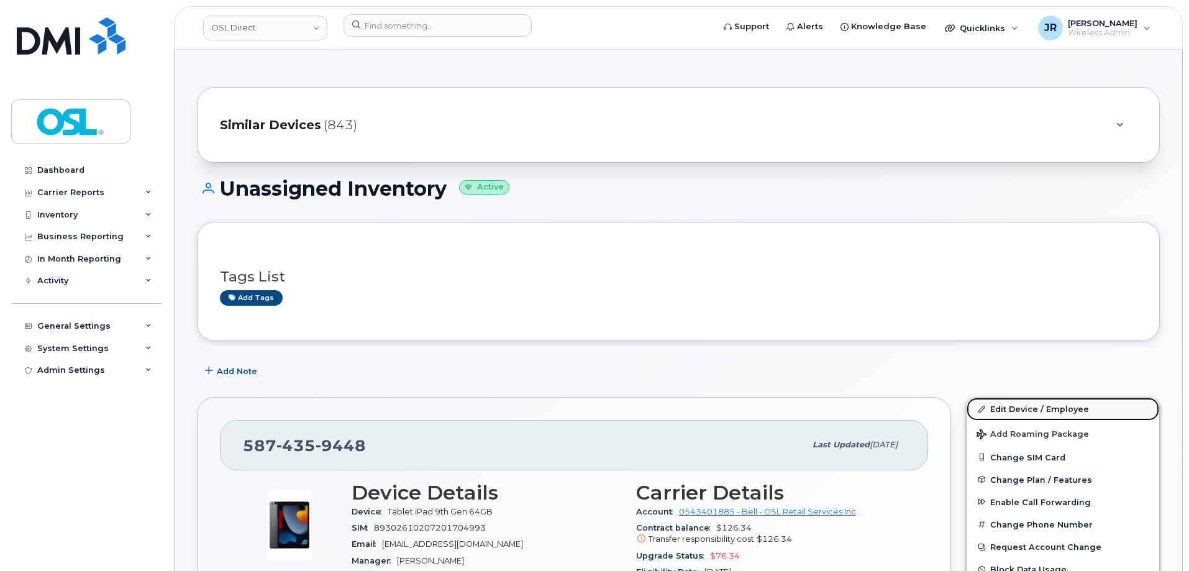
click at [1021, 401] on link "Edit Device / Employee" at bounding box center [1062, 408] width 192 height 22
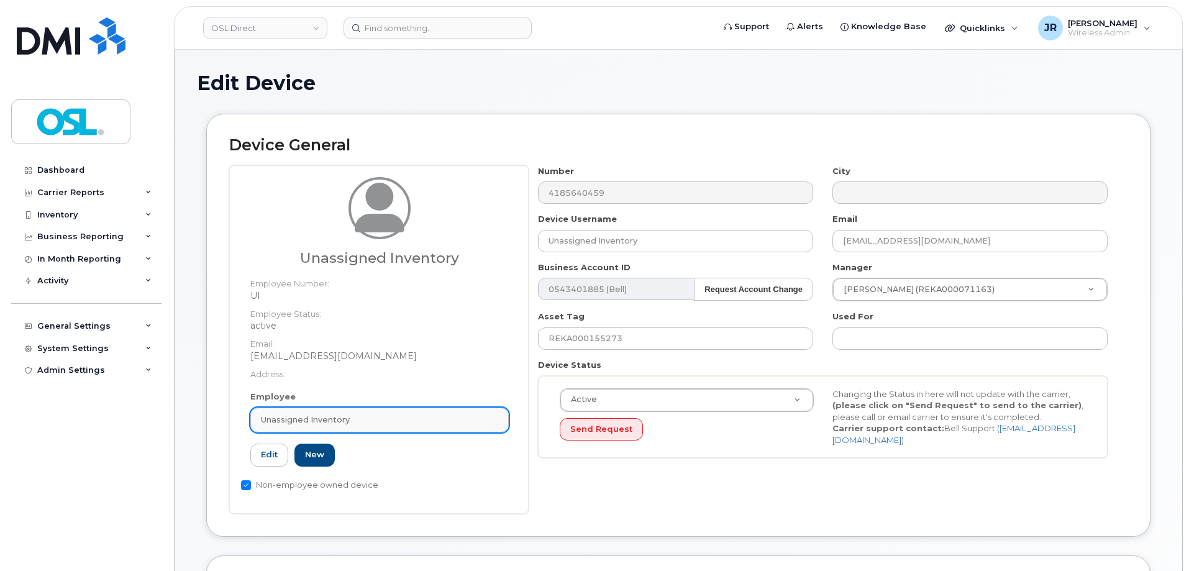
click at [358, 426] on link "Unassigned Inventory" at bounding box center [379, 419] width 258 height 25
paste input "Retrieving data. Wait a few seconds and try to cut or copy again."
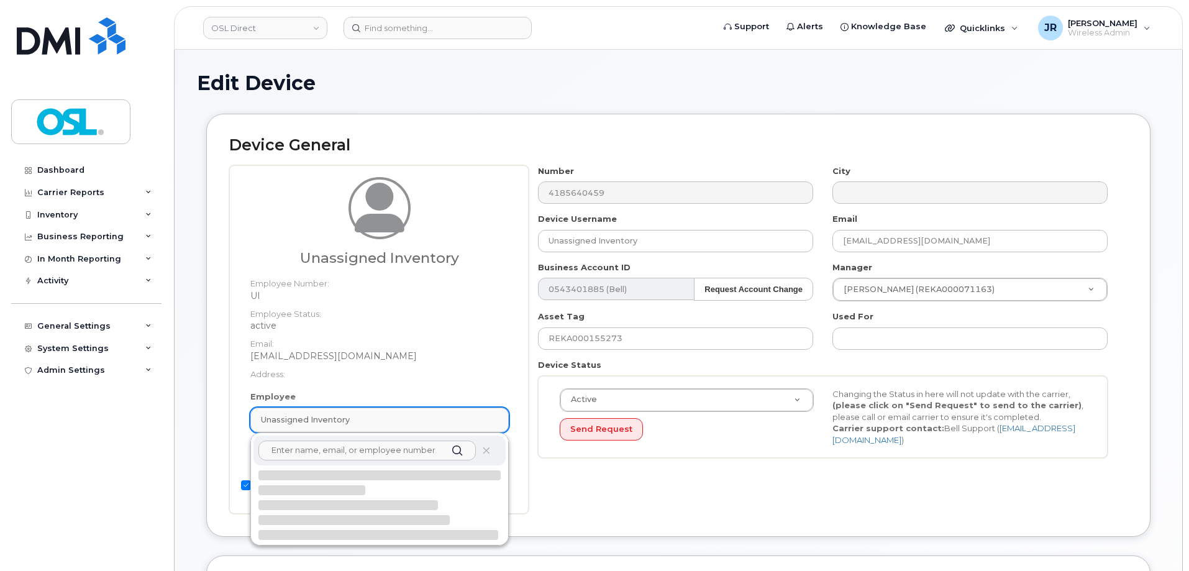
type input "Retrieving data. Wait a few seconds and try to cut or copy again."
click at [352, 455] on input "Retrieving data. Wait a few seconds and try to cut or copy again." at bounding box center [366, 450] width 217 height 20
click at [353, 455] on input "Retrieving data. Wait a few seconds and try to cut or copy again." at bounding box center [366, 450] width 217 height 20
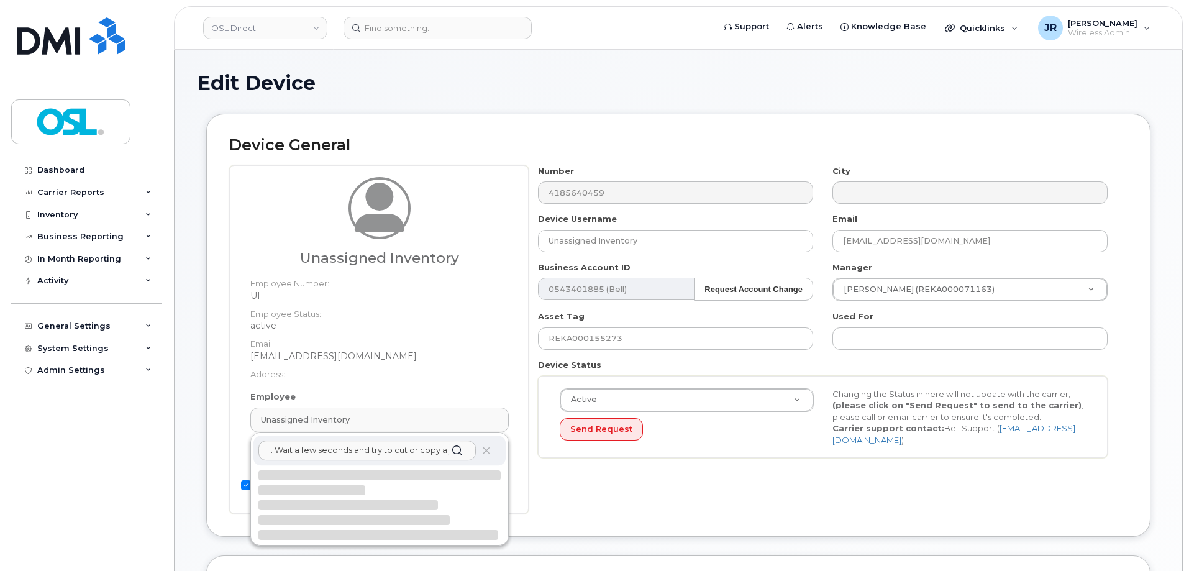
paste input "text"
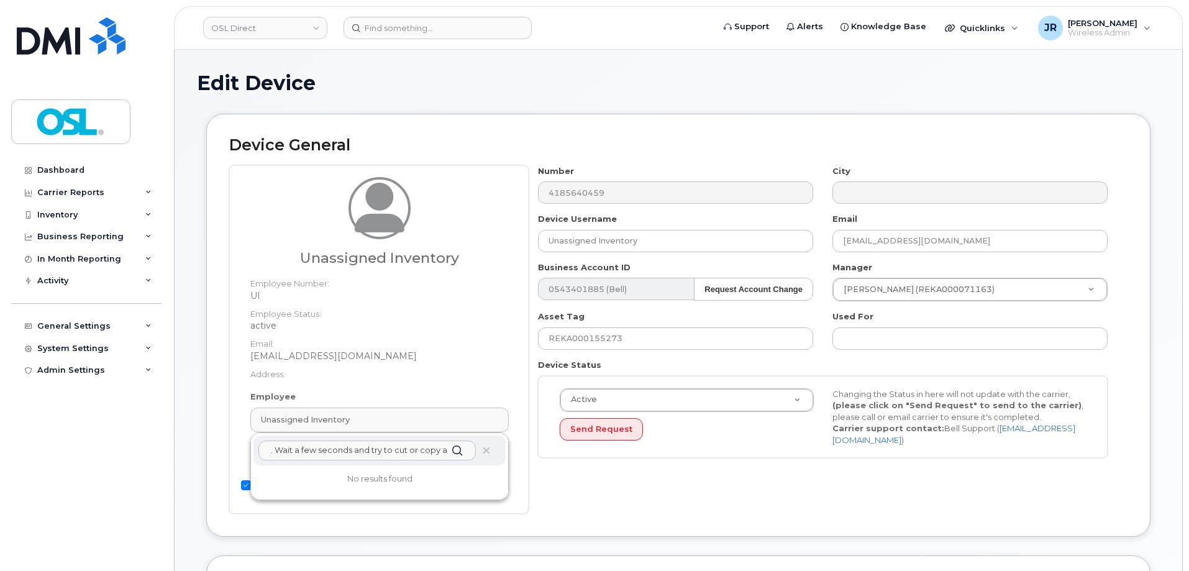
click at [355, 451] on input "Retrieving data. Wait a few seconds and try to cut or copy again." at bounding box center [366, 450] width 217 height 20
click at [355, 450] on input "Retrieving data. Wait a few seconds and try to cut or copy again." at bounding box center [366, 450] width 217 height 20
click at [346, 451] on input "text" at bounding box center [366, 450] width 217 height 20
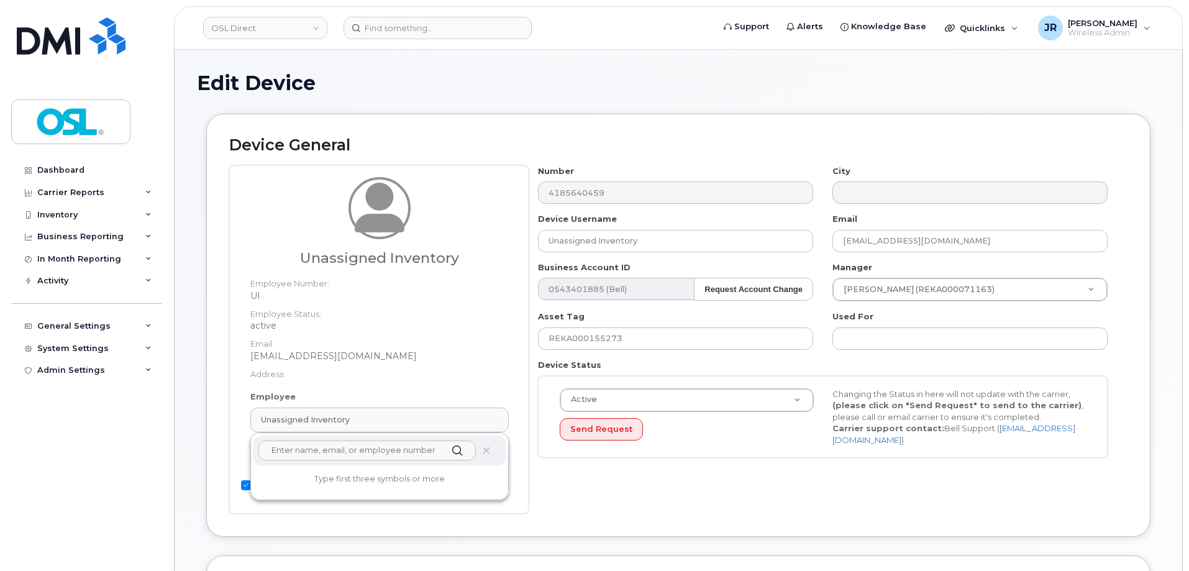
click at [315, 443] on input "text" at bounding box center [366, 450] width 217 height 20
paste input "REKA000156406"
type input "REKA000156406"
click at [322, 509] on p "Employee Number: REKA000156406" at bounding box center [379, 505] width 232 height 11
type input "REKA000156406"
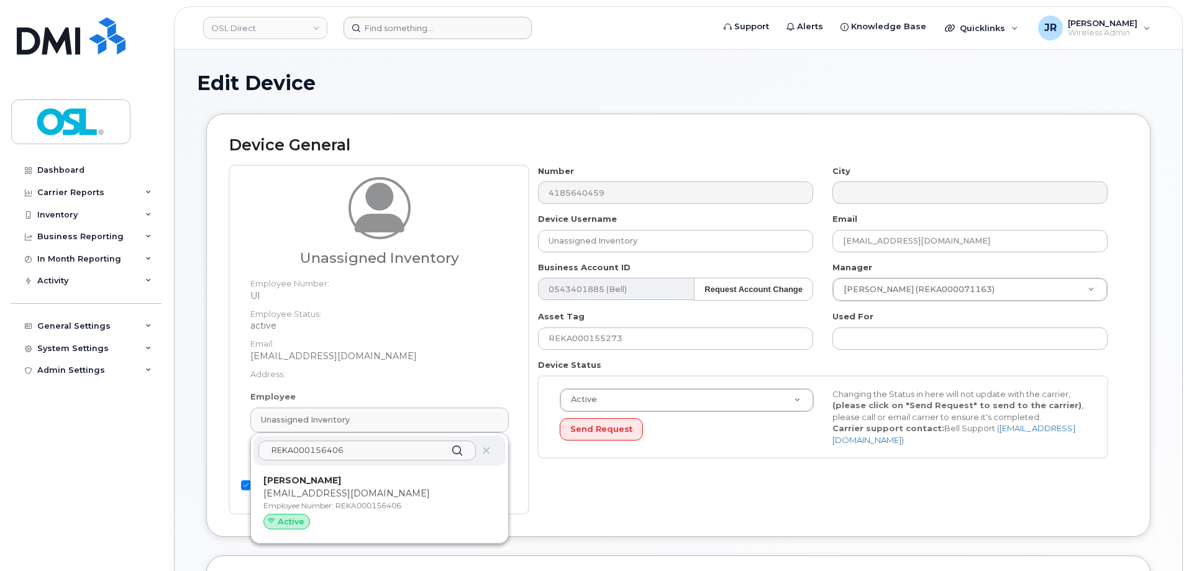
type input "Ariane Angers"
type input "ariane.angers@osldirect.com"
type input "3358058"
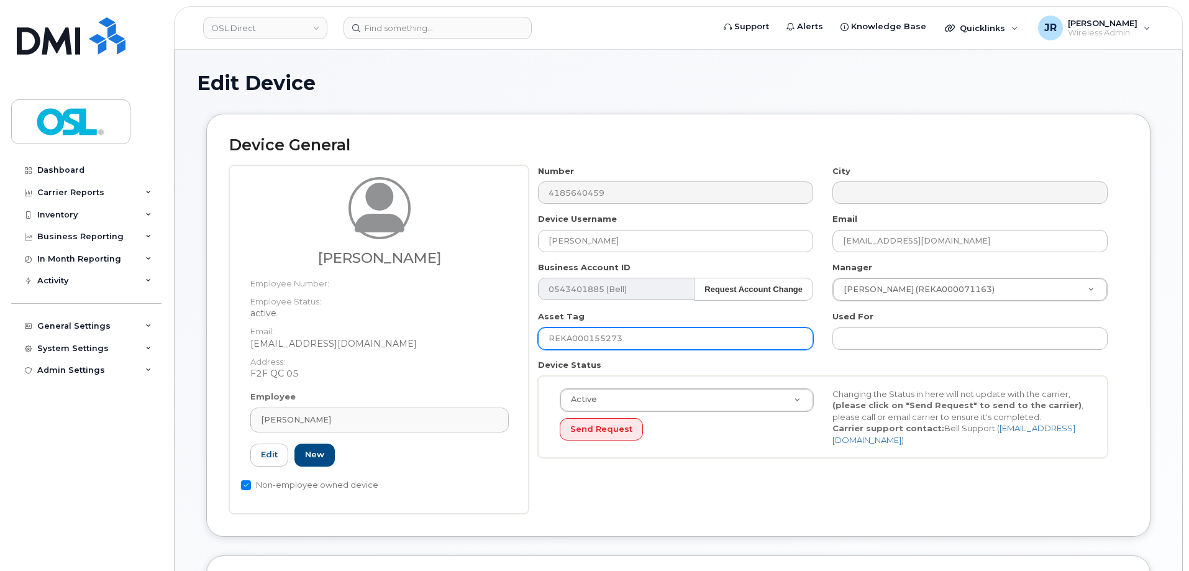
click at [604, 327] on input "REKA000155273" at bounding box center [675, 338] width 275 height 22
click at [605, 333] on input "REKA000155273" at bounding box center [675, 338] width 275 height 22
paste input "6406"
type input "REKA000156406"
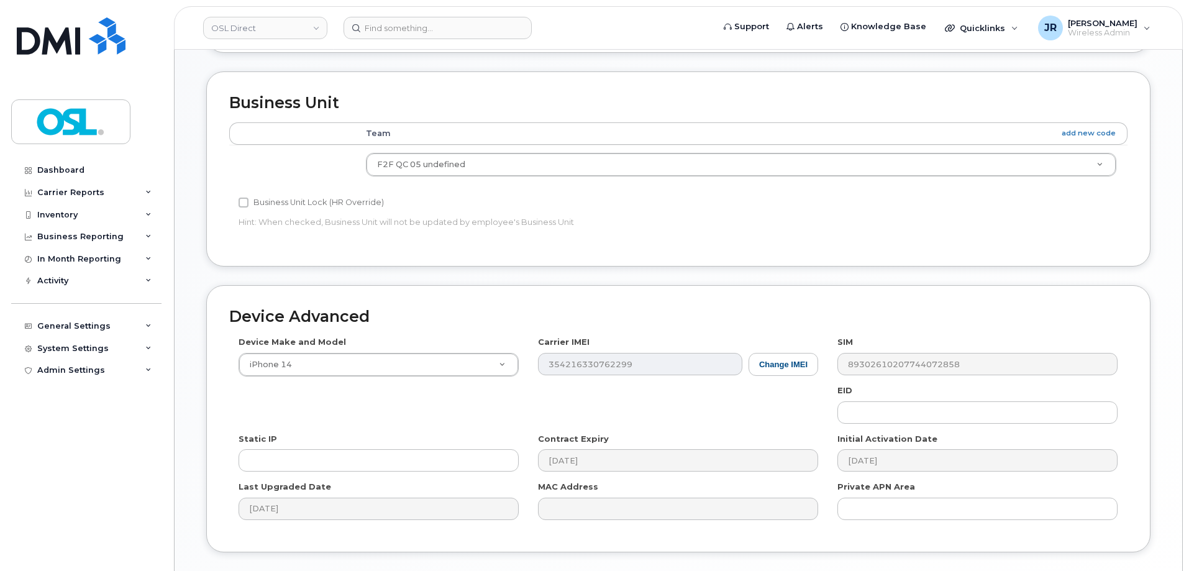
scroll to position [569, 0]
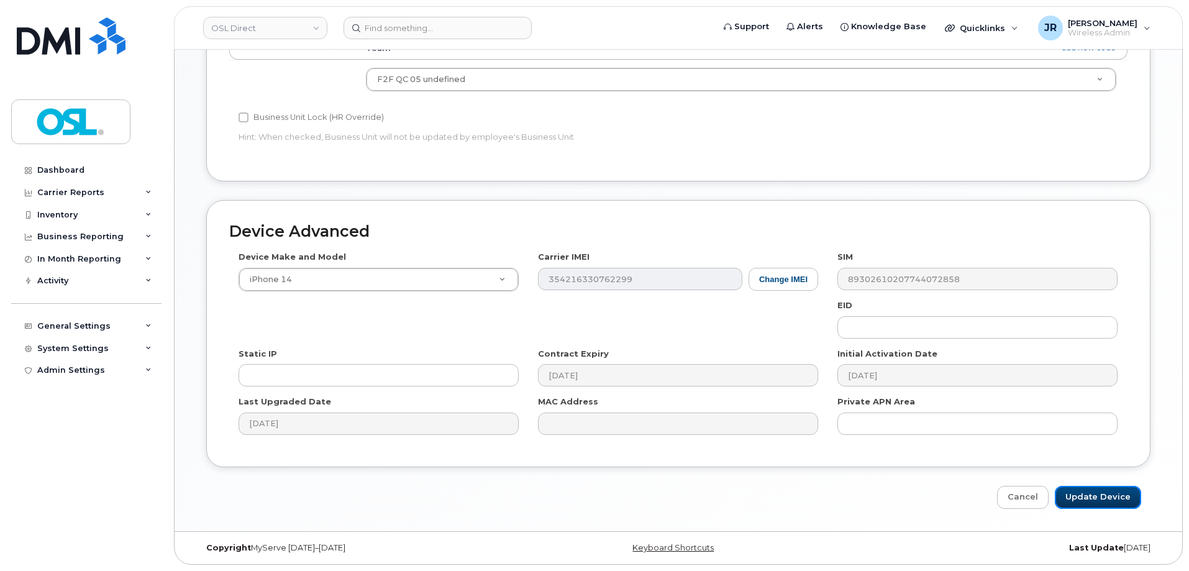
drag, startPoint x: 1092, startPoint y: 495, endPoint x: 771, endPoint y: 322, distance: 364.3
click at [1092, 496] on input "Update Device" at bounding box center [1097, 497] width 86 height 23
type input "Saving..."
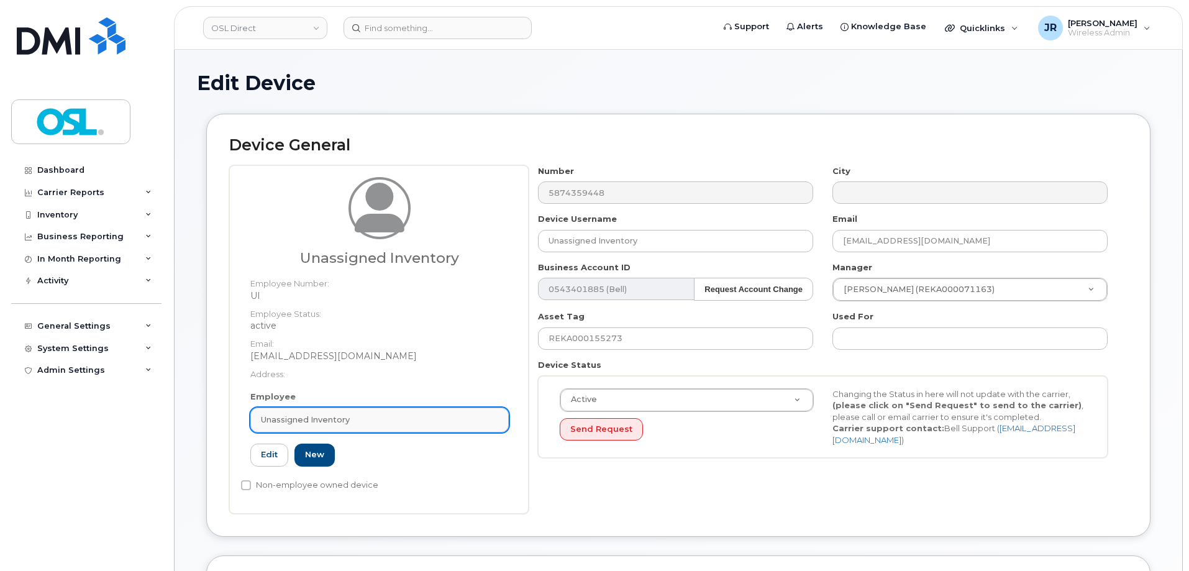
click at [405, 425] on div "Unassigned Inventory" at bounding box center [379, 420] width 237 height 12
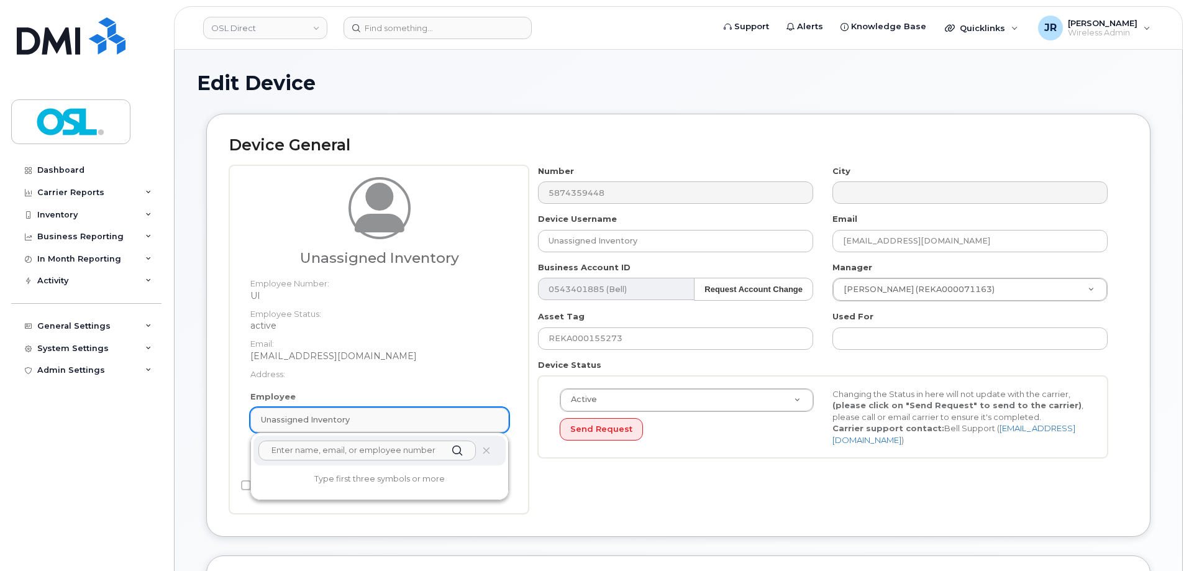
paste input "REKA000156406"
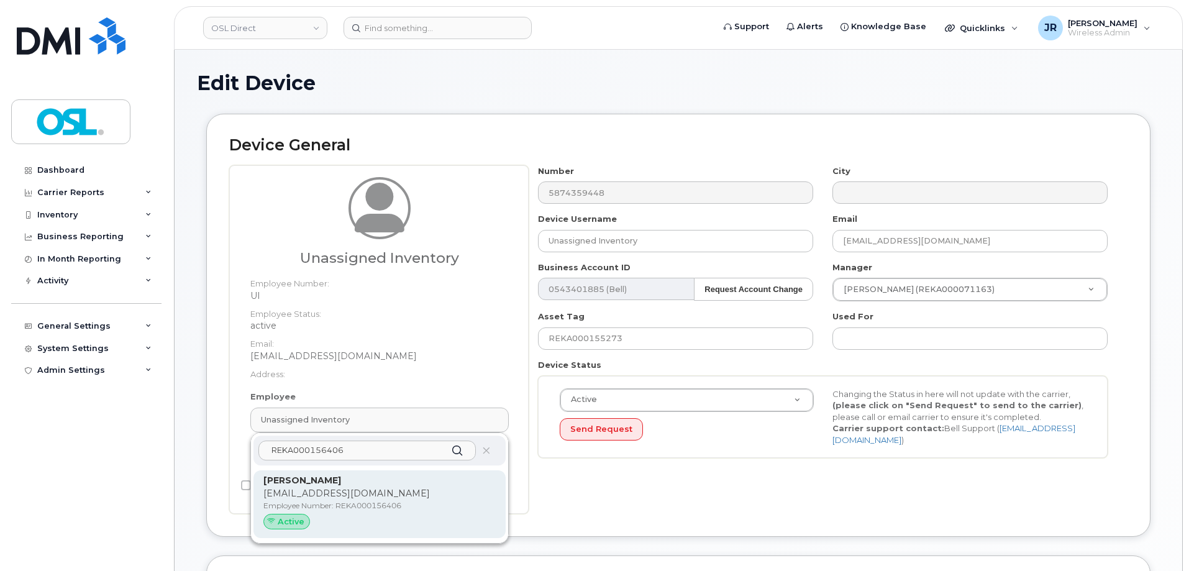
type input "REKA000156406"
click at [328, 500] on div "[PERSON_NAME] [PERSON_NAME][EMAIL_ADDRESS][DOMAIN_NAME] Employee Number: REKA00…" at bounding box center [379, 504] width 232 height 61
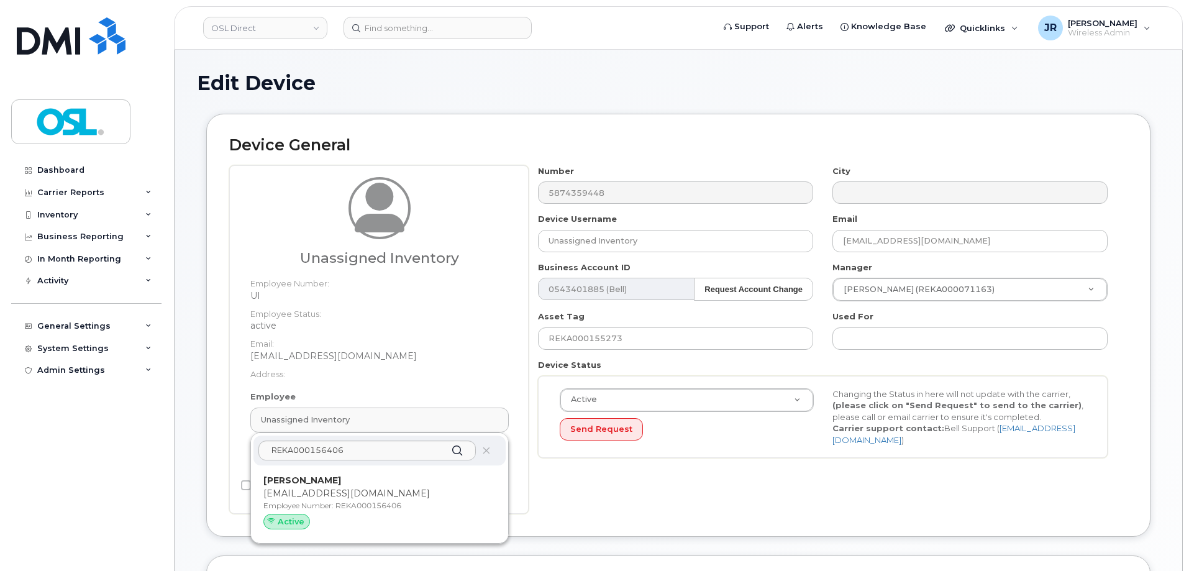
type input "[PERSON_NAME]"
type input "[EMAIL_ADDRESS][DOMAIN_NAME]"
type input "3358058"
type input "REKA000156406"
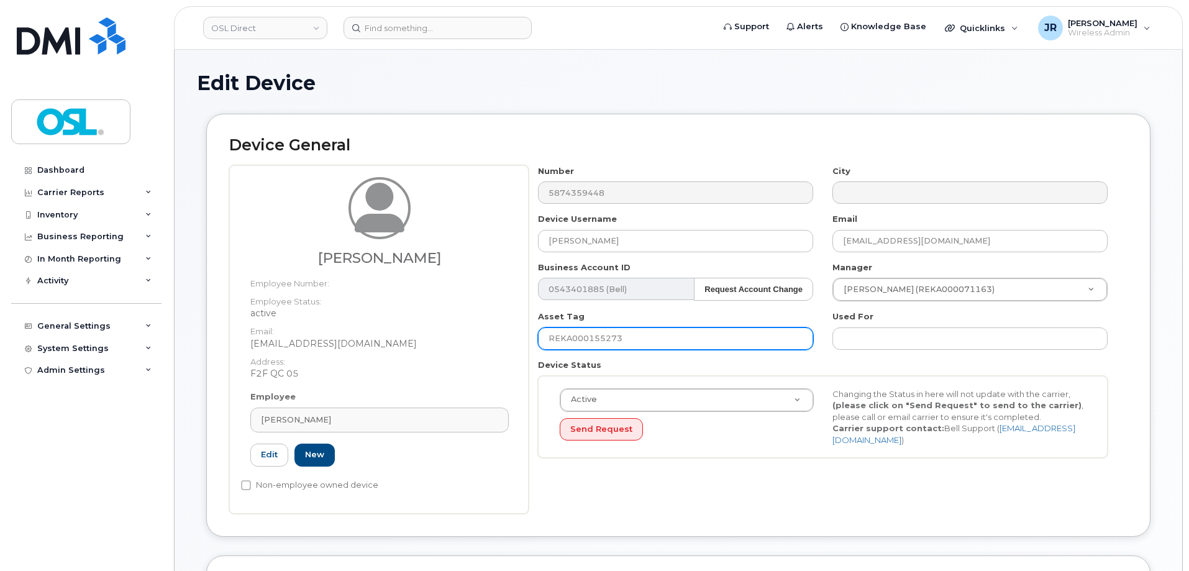
click at [596, 330] on input "REKA000155273" at bounding box center [675, 338] width 275 height 22
paste input "6406"
click at [598, 338] on input "REKA000156406" at bounding box center [675, 338] width 275 height 22
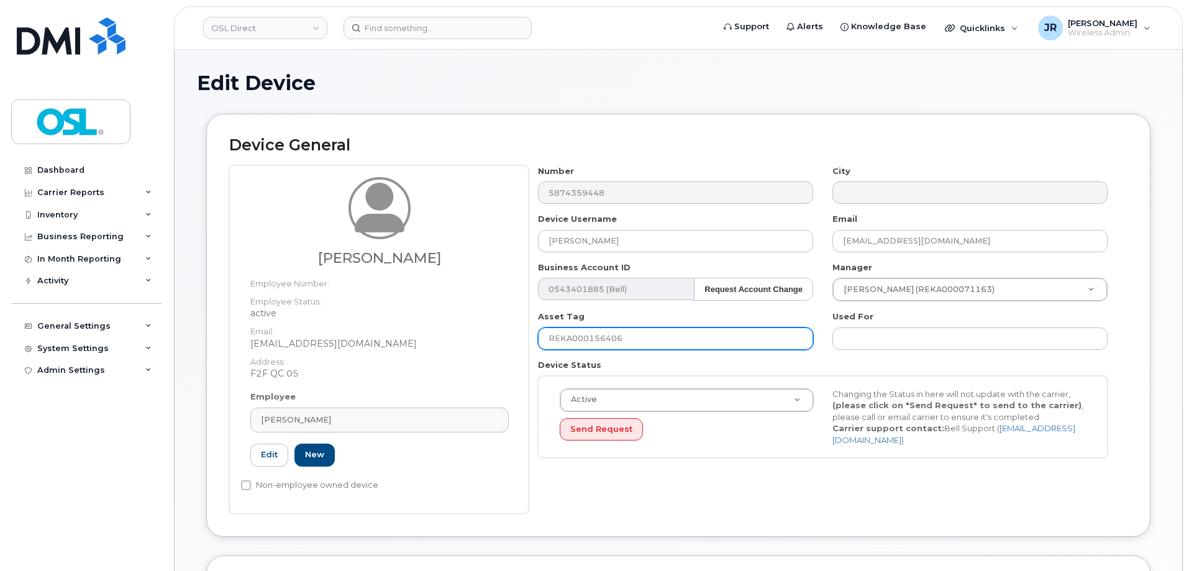
click at [598, 338] on input "REKA000156406" at bounding box center [675, 338] width 275 height 22
paste input "text"
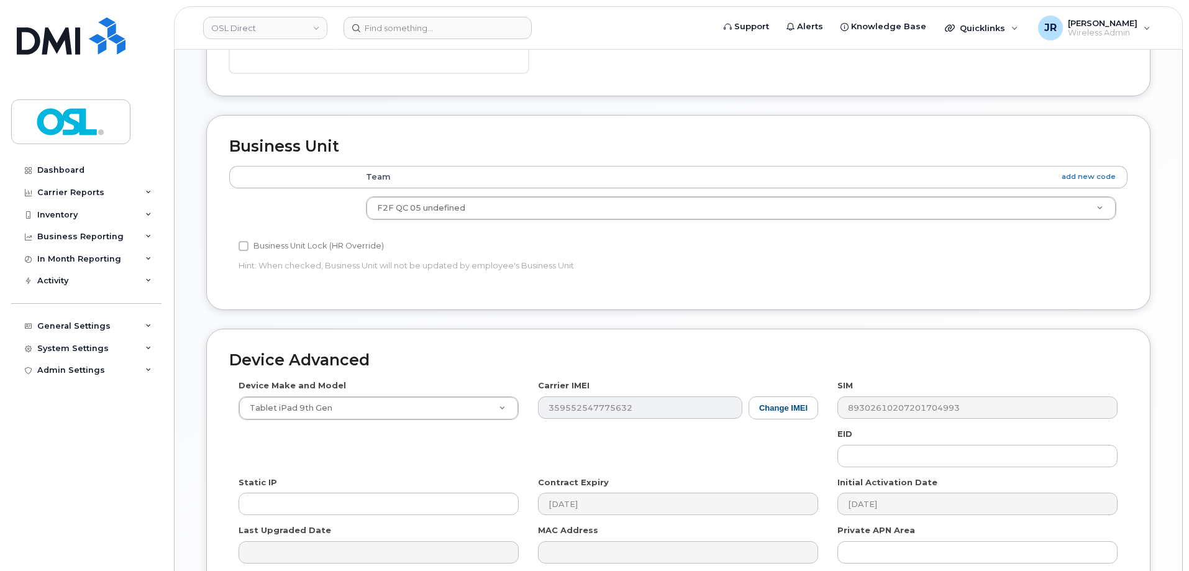
scroll to position [569, 0]
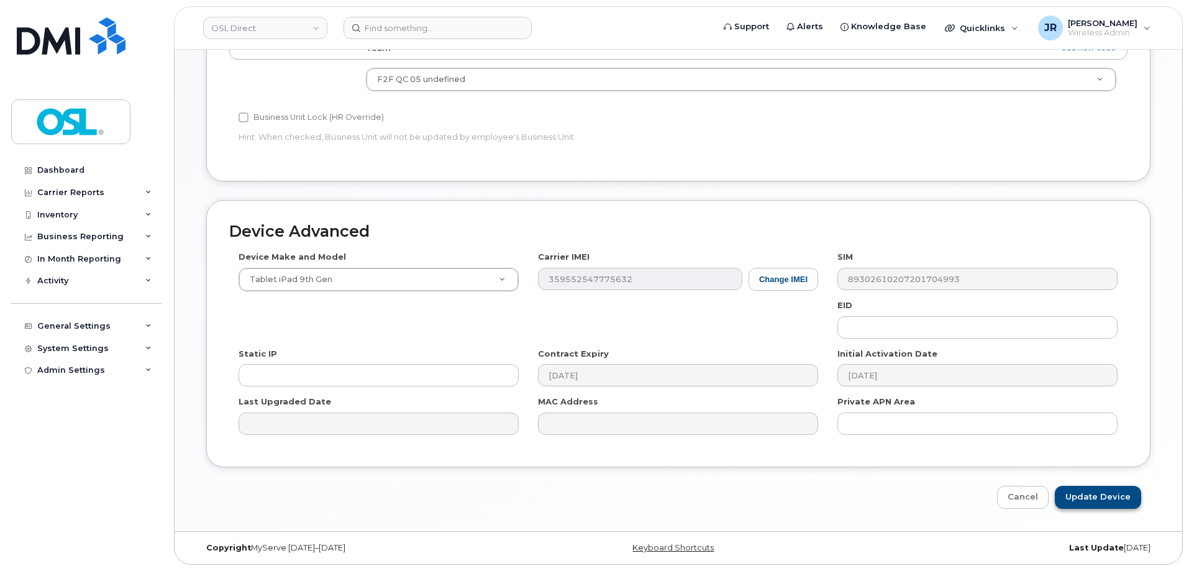
type input "REKA000156406"
click at [1094, 502] on input "Update Device" at bounding box center [1097, 497] width 86 height 23
type input "Saving..."
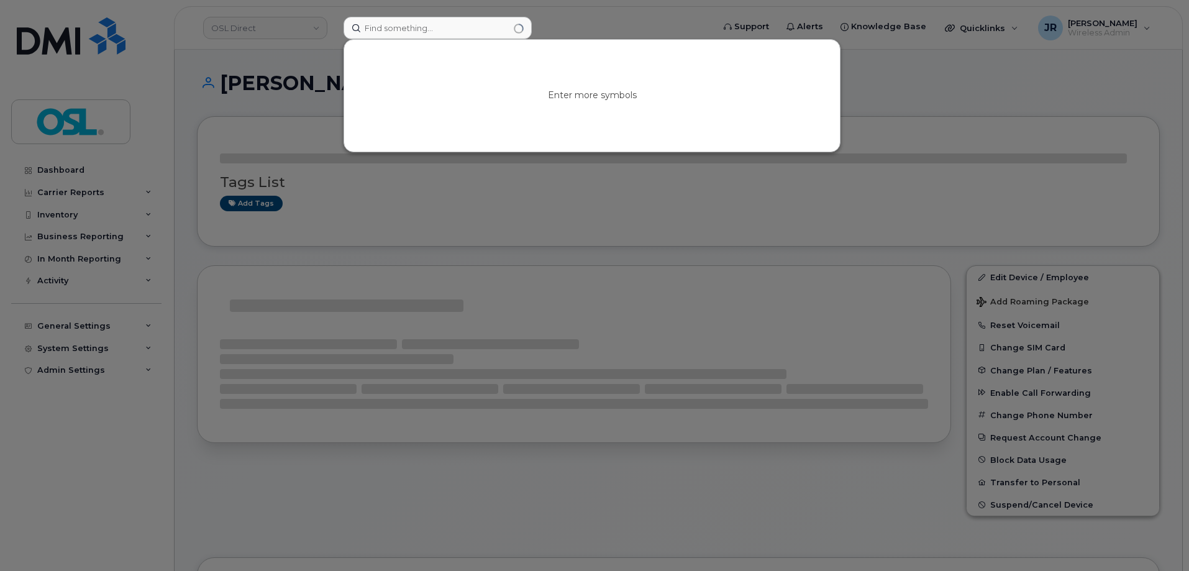
click at [400, 31] on input at bounding box center [437, 28] width 188 height 22
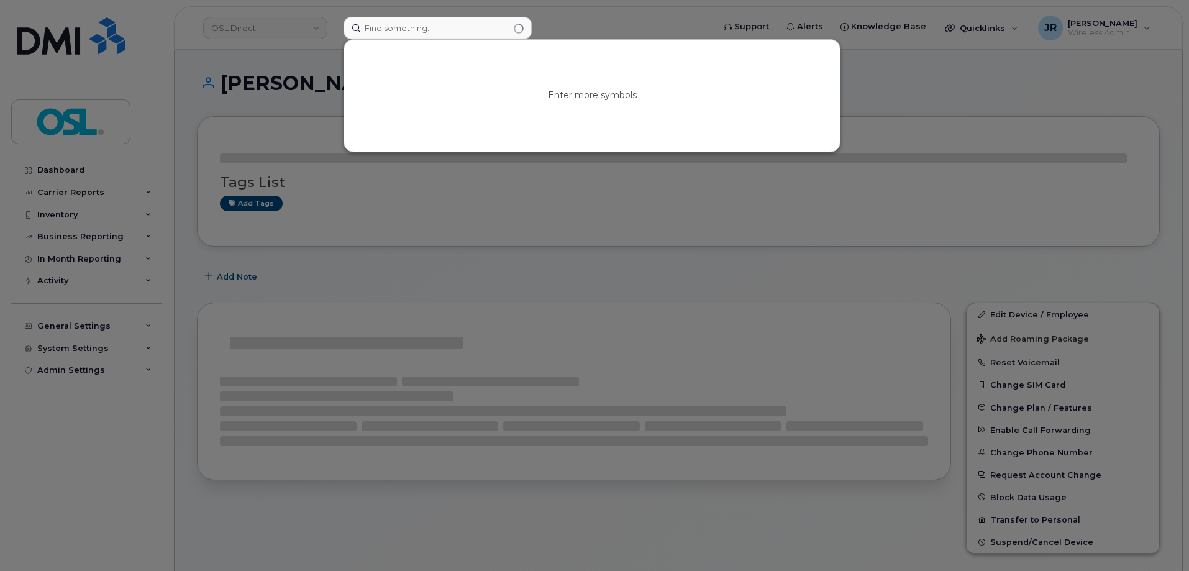
type input "Retrieving data. Wait a few seconds and try to cut or copy again."
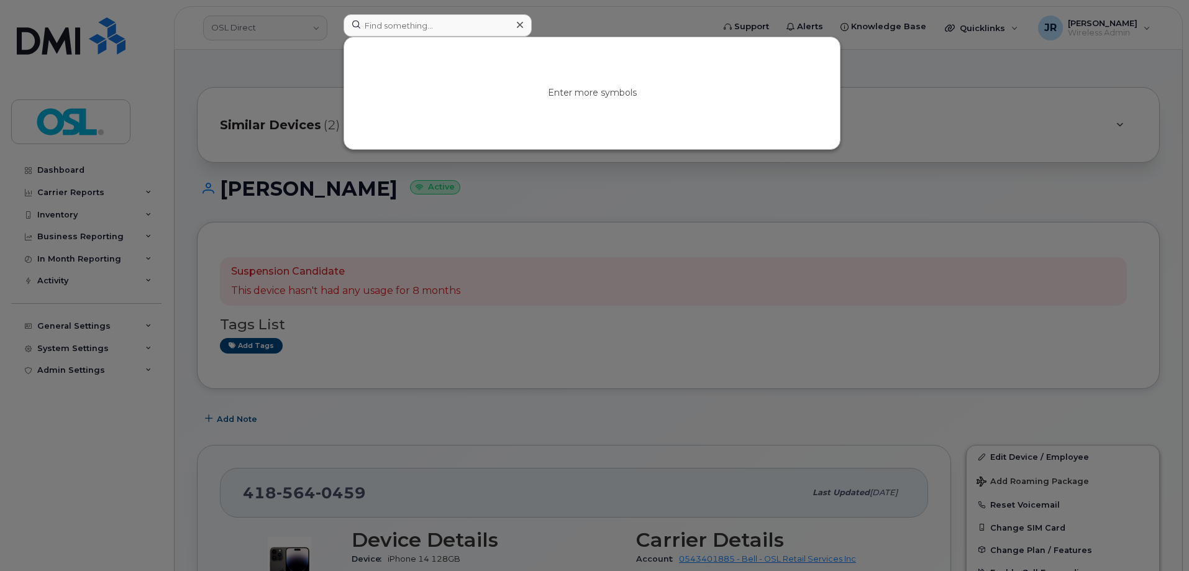
click at [520, 22] on icon at bounding box center [520, 25] width 6 height 10
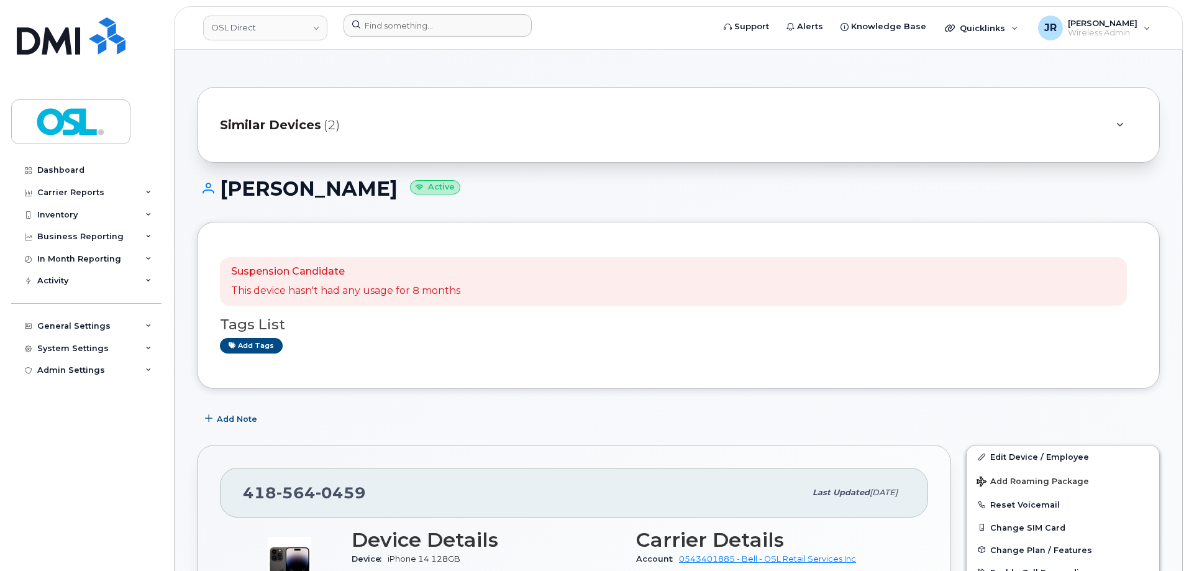
click at [549, 24] on form at bounding box center [523, 25] width 361 height 22
click at [390, 24] on input at bounding box center [437, 25] width 188 height 22
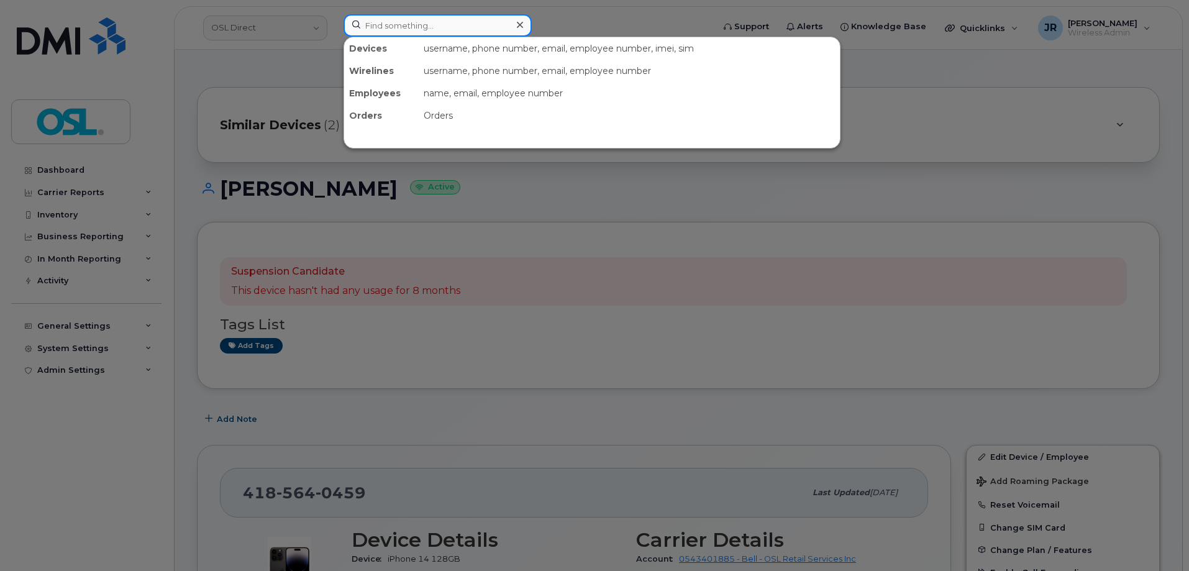
paste input "Retrieving data. Wait a few seconds and try to cut or copy again."
type input "Retrieving data. Wait a few seconds and try to cut or copy again."
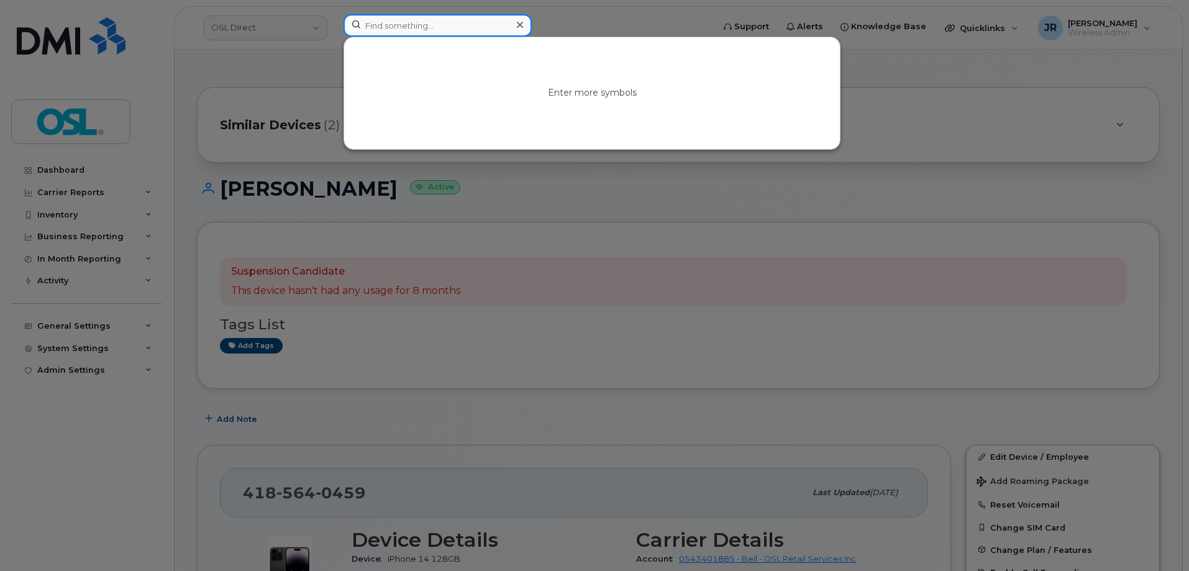
click at [399, 34] on input at bounding box center [437, 25] width 188 height 22
click at [400, 29] on input at bounding box center [437, 25] width 188 height 22
paste input "Retrieving data. Wait a few seconds and try to cut or copy again."
type input "Retrieving data. Wait a few seconds and try to cut or copy again."
click at [398, 24] on input at bounding box center [437, 25] width 188 height 22
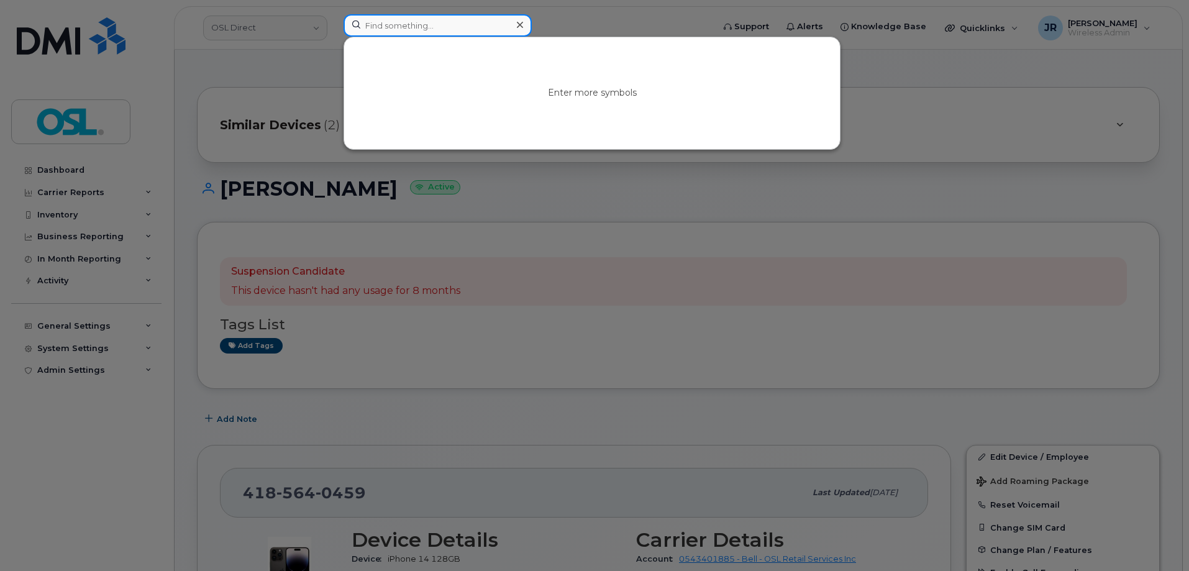
click at [398, 24] on input at bounding box center [437, 25] width 188 height 22
click at [399, 25] on input at bounding box center [437, 25] width 188 height 22
paste input "Retrieving data. Wait a few seconds and try to cut or copy again."
type input "Retrieving data. Wait a few seconds and try to cut or copy again."
click at [370, 23] on input at bounding box center [437, 25] width 188 height 22
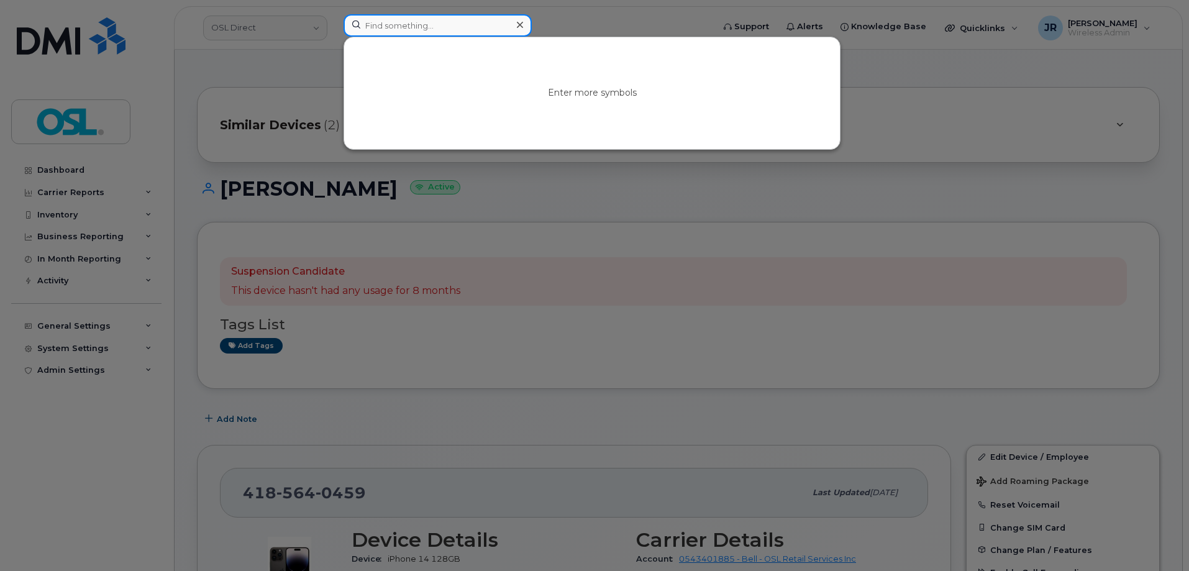
paste input "4162011925"
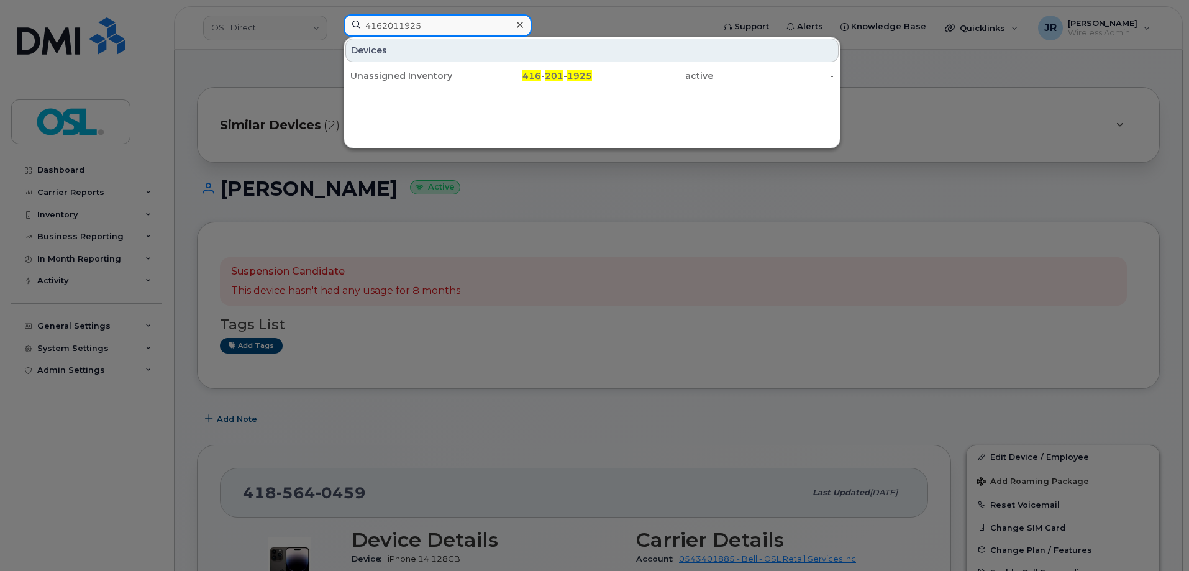
type input "4162011925"
click at [387, 84] on div "Unassigned Inventory" at bounding box center [410, 76] width 121 height 22
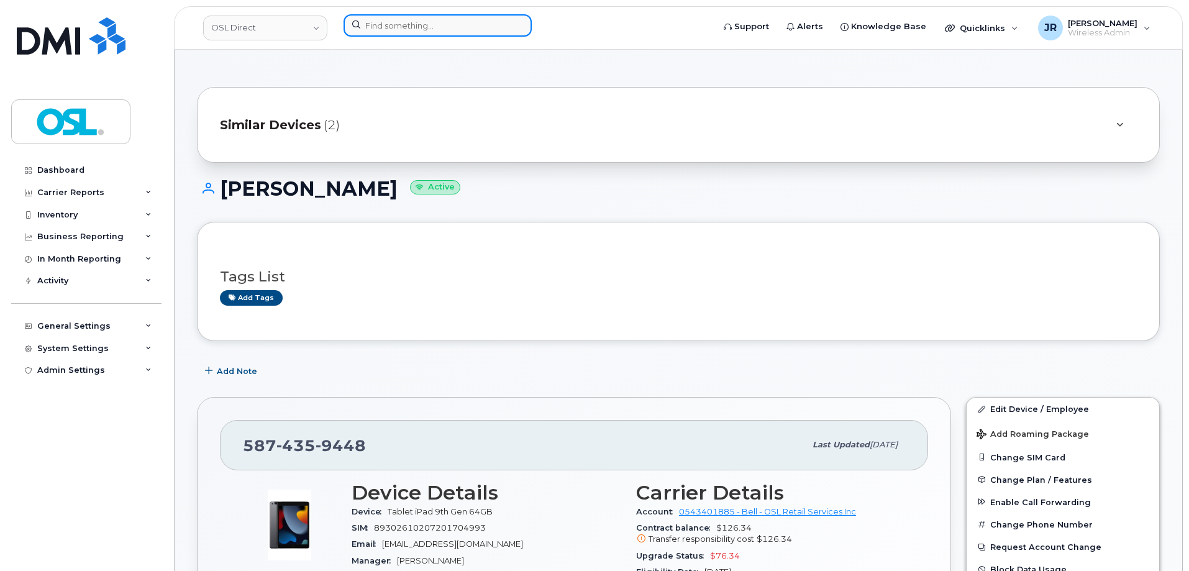
click at [422, 27] on input at bounding box center [437, 25] width 188 height 22
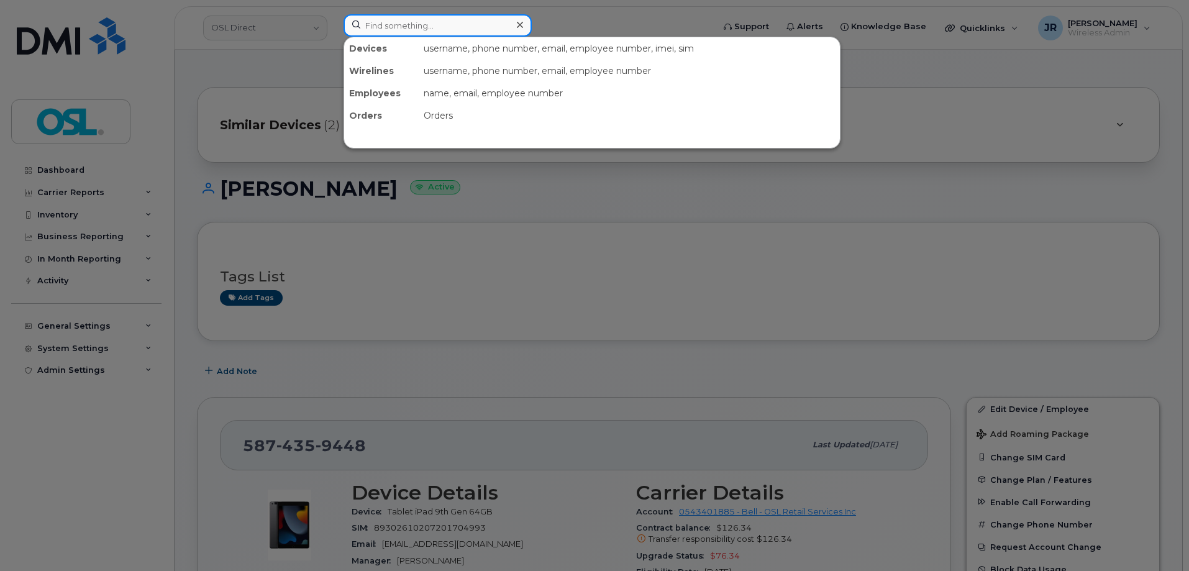
paste input "Retrieving data. Wait a few seconds and try to cut or copy again."
type input "Retrieving data. Wait a few seconds and try to cut or copy again."
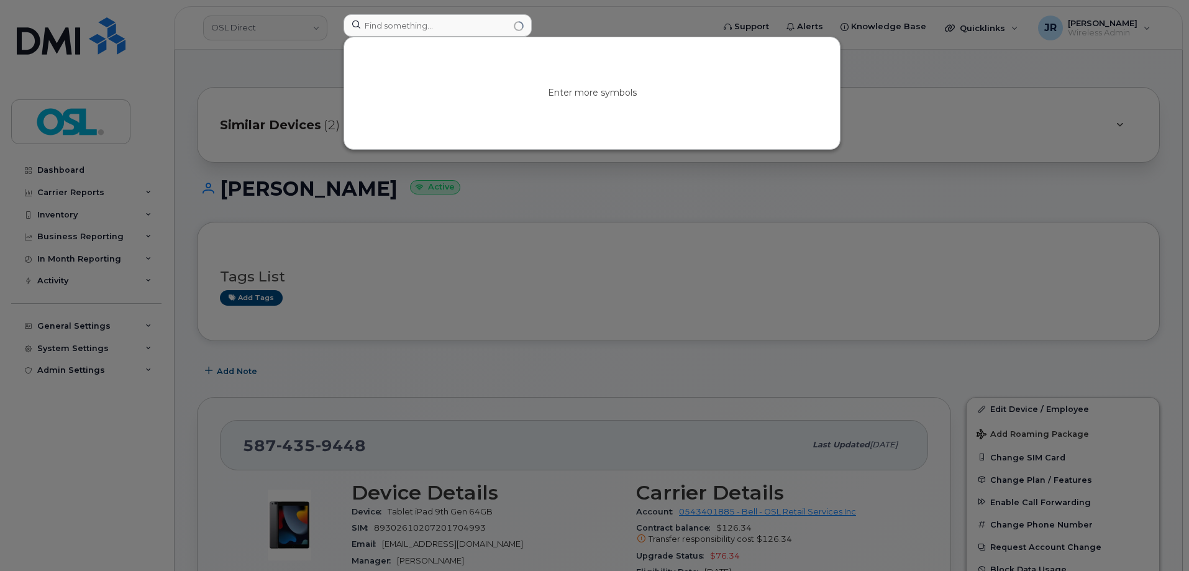
click at [401, 14] on div at bounding box center [594, 285] width 1189 height 571
click at [402, 25] on input at bounding box center [437, 25] width 188 height 22
paste input "Retrieving data. Wait a few seconds and try to cut or copy again."
type input "Retrieving data. Wait a few seconds and try to cut or copy again."
click at [409, 24] on input at bounding box center [437, 25] width 188 height 22
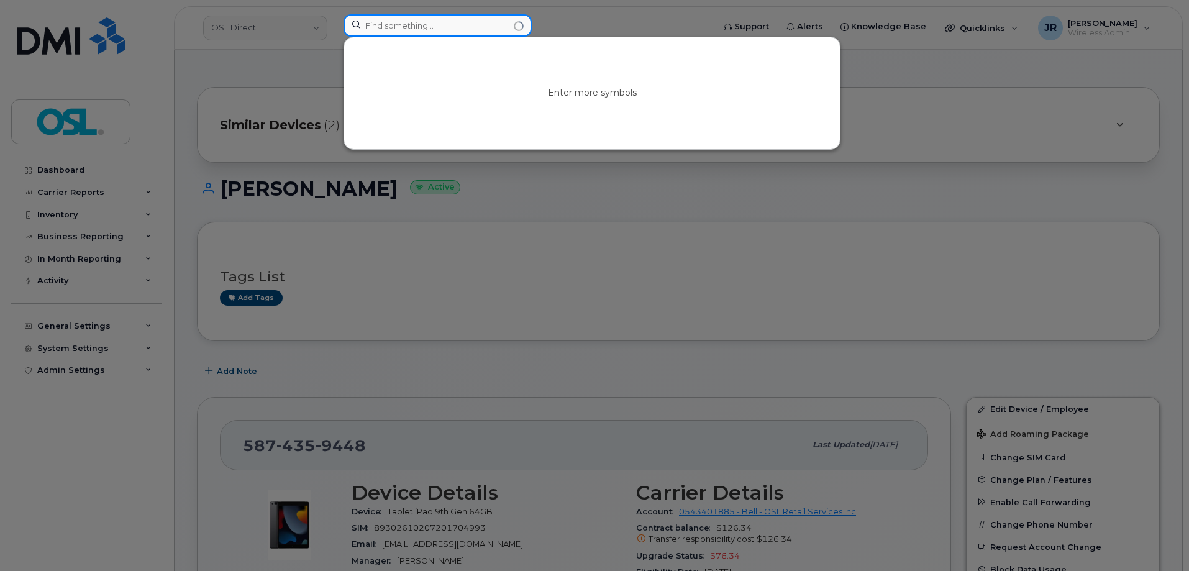
paste input "Retrieving data. Wait a few seconds and try to cut or copy again."
type input "Retrieving data. Wait a few seconds and try to cut or copy again."
click at [404, 32] on input at bounding box center [437, 25] width 188 height 22
paste input "Retrieving data. Wait a few seconds and try to cut or copy again."
type input "Retrieving data. Wait a few seconds and try to cut or copy again."
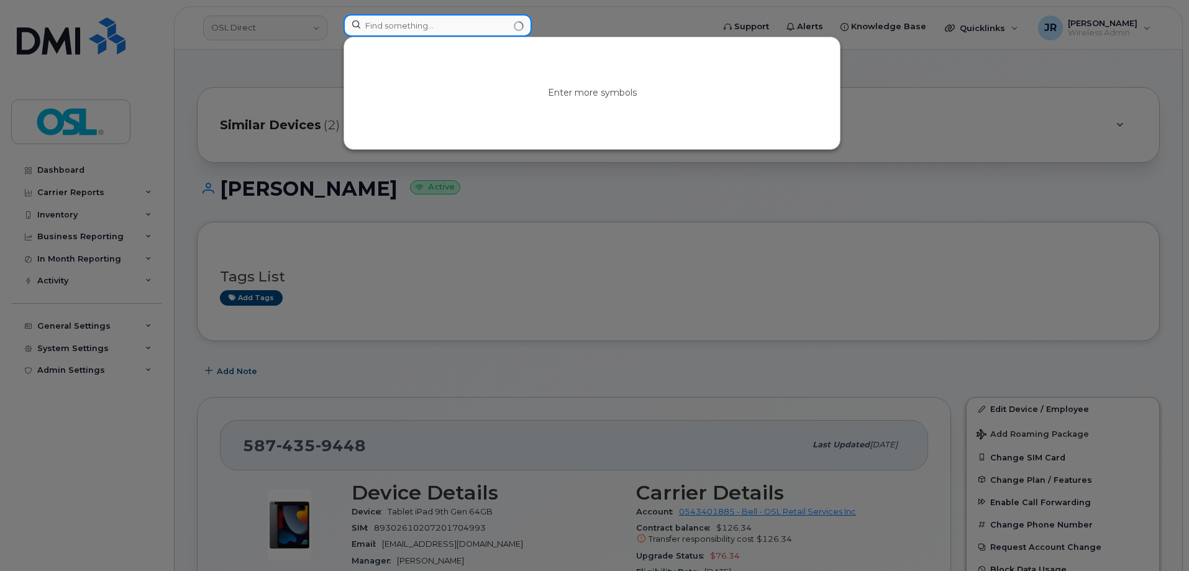
click at [400, 25] on input at bounding box center [437, 25] width 188 height 22
paste input "Retrieving data. Wait a few seconds and try to cut or copy again."
type input "Retrieving data. Wait a few seconds and try to cut or copy again."
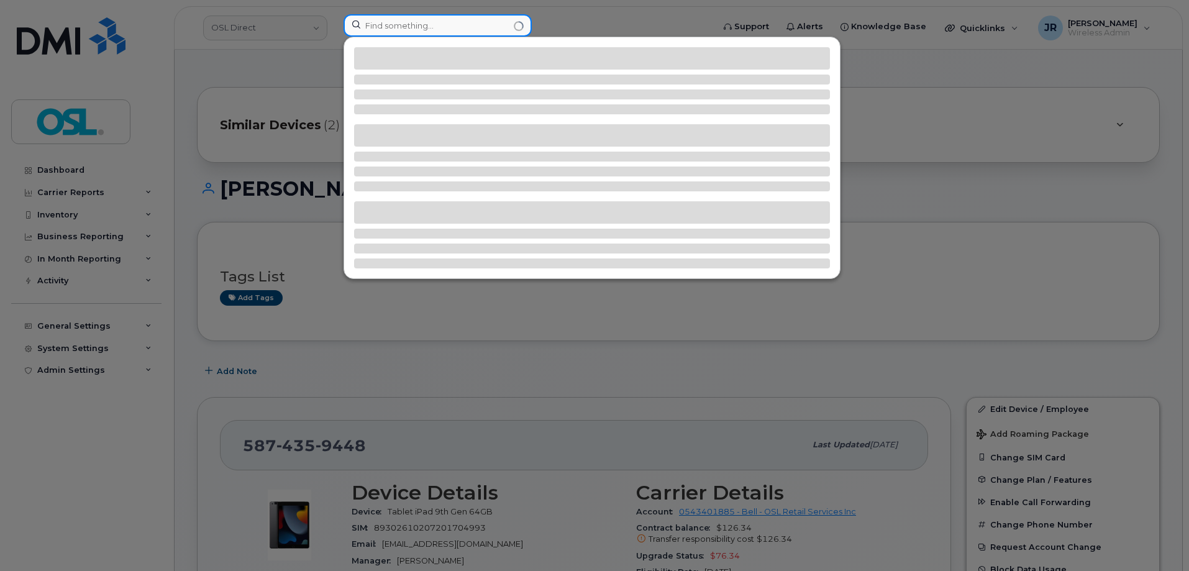
click at [394, 25] on input at bounding box center [437, 25] width 188 height 22
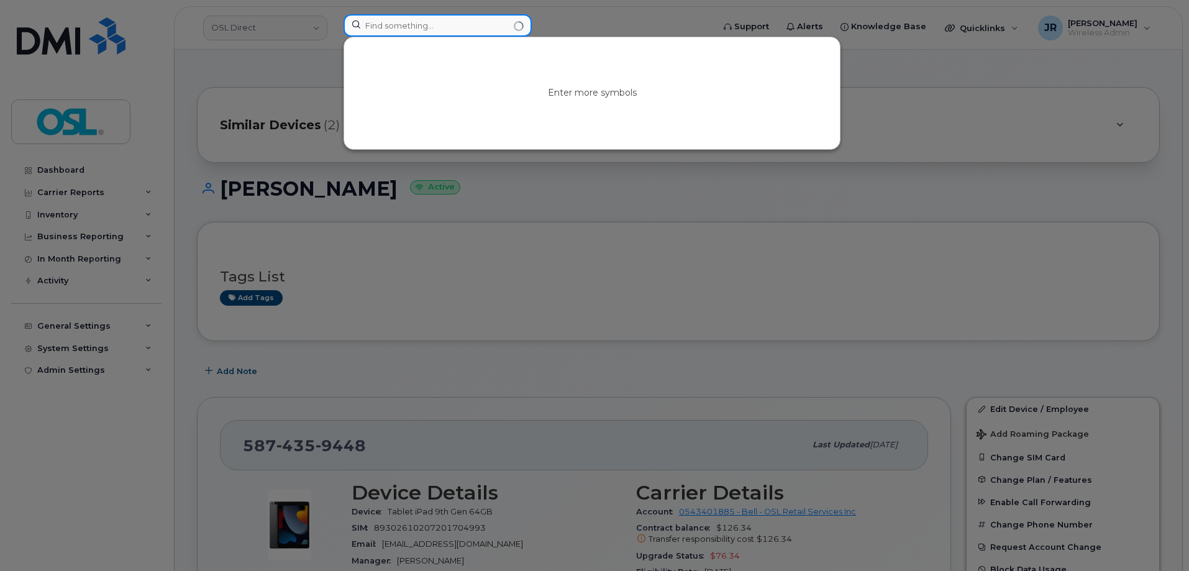
click at [396, 19] on input at bounding box center [437, 25] width 188 height 22
paste input "Retrieving data. Wait a few seconds and try to cut or copy again."
type input "Retrieving data. Wait a few seconds and try to cut or copy again."
click at [379, 35] on input at bounding box center [437, 25] width 188 height 22
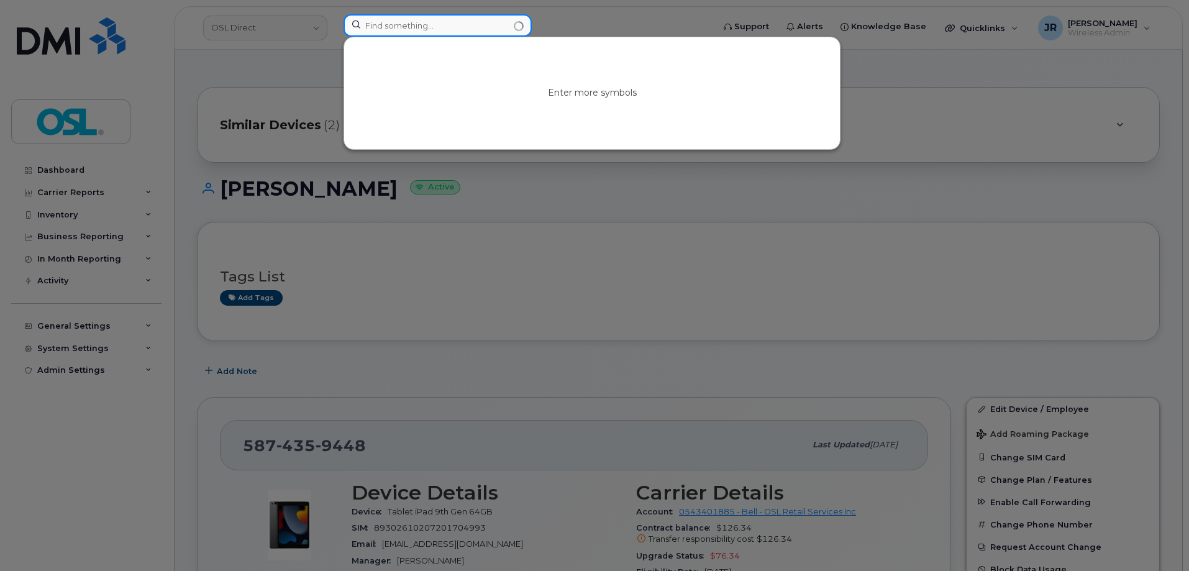
paste input "Retrieving data. Wait a few seconds and try to cut or copy again."
type input "Retrieving data. Wait a few seconds and try to cut or copy again."
click at [394, 23] on input at bounding box center [437, 25] width 188 height 22
paste input "Retrieving data. Wait a few seconds and try to cut or copy again."
type input "Retrieving data. Wait a few seconds and try to cut or copy again."
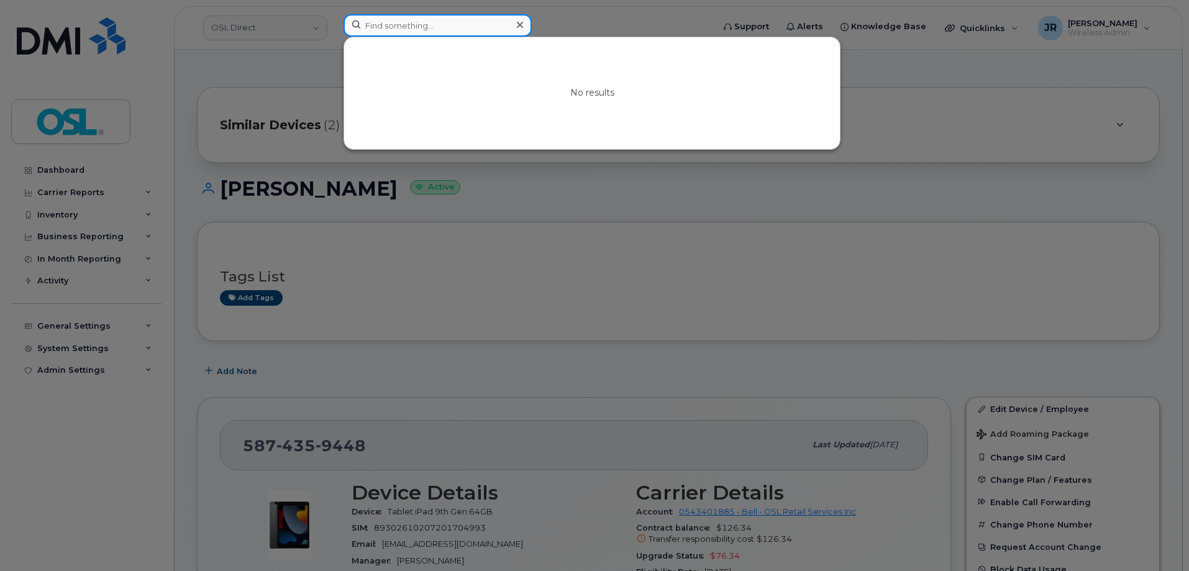
click at [385, 23] on input at bounding box center [437, 25] width 188 height 22
paste input "Retrieving data. Wait a few seconds and try to cut or copy again."
type input "Retrieving data. Wait a few seconds and try to cut or copy again."
drag, startPoint x: 78, startPoint y: 411, endPoint x: 100, endPoint y: 402, distance: 24.0
click at [78, 411] on div at bounding box center [594, 285] width 1189 height 571
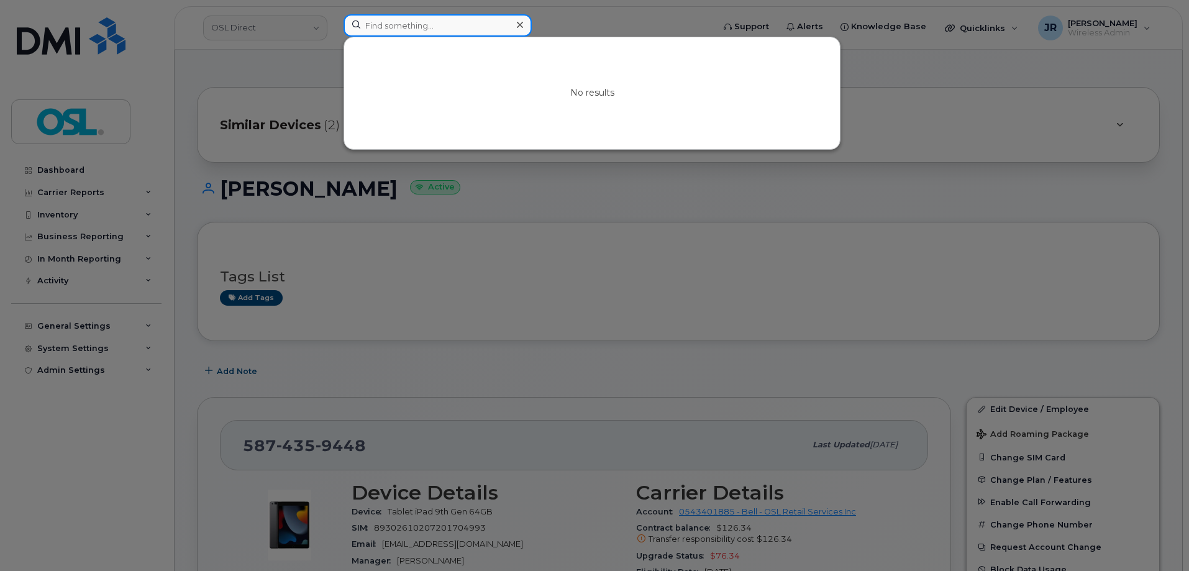
click at [429, 29] on input at bounding box center [437, 25] width 188 height 22
paste input "Retrieving data. Wait a few seconds and try to cut or copy again."
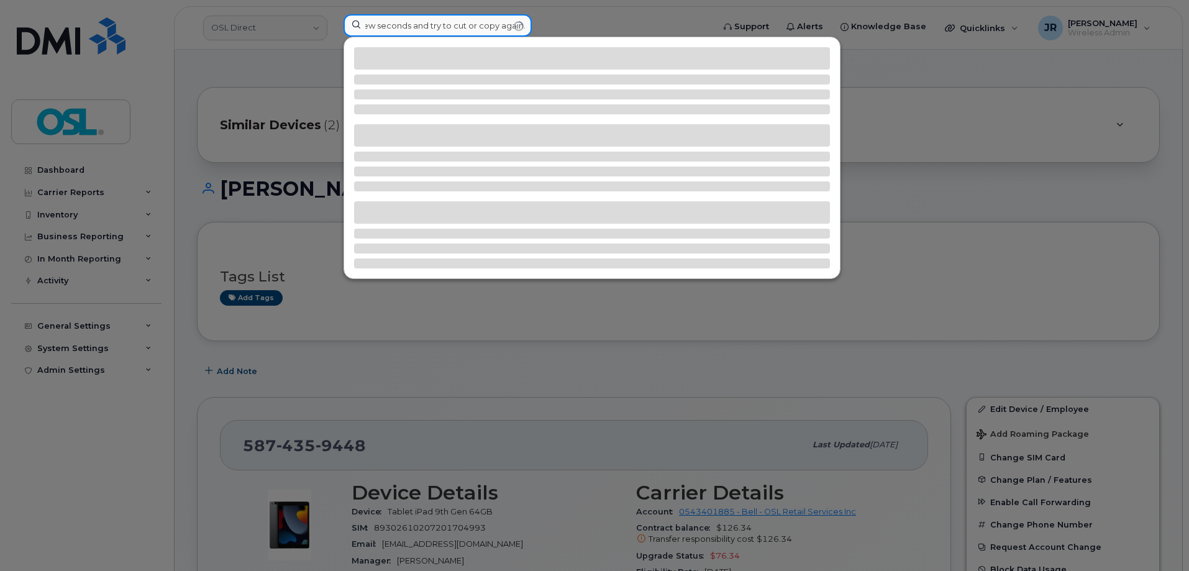
click at [520, 27] on input "Retrieving data. Wait a few seconds and try to cut or copy again." at bounding box center [437, 25] width 188 height 22
click at [481, 23] on input "Retrieving data. Wait a few seconds and try to cut or copy again." at bounding box center [437, 25] width 188 height 22
paste input "9022233704"
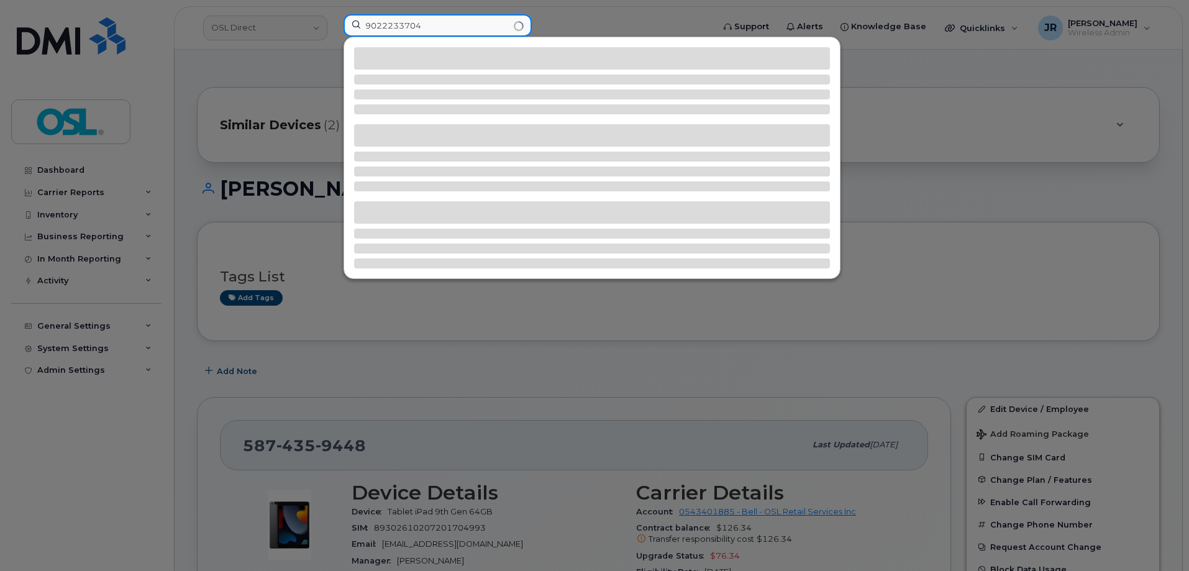
scroll to position [0, 0]
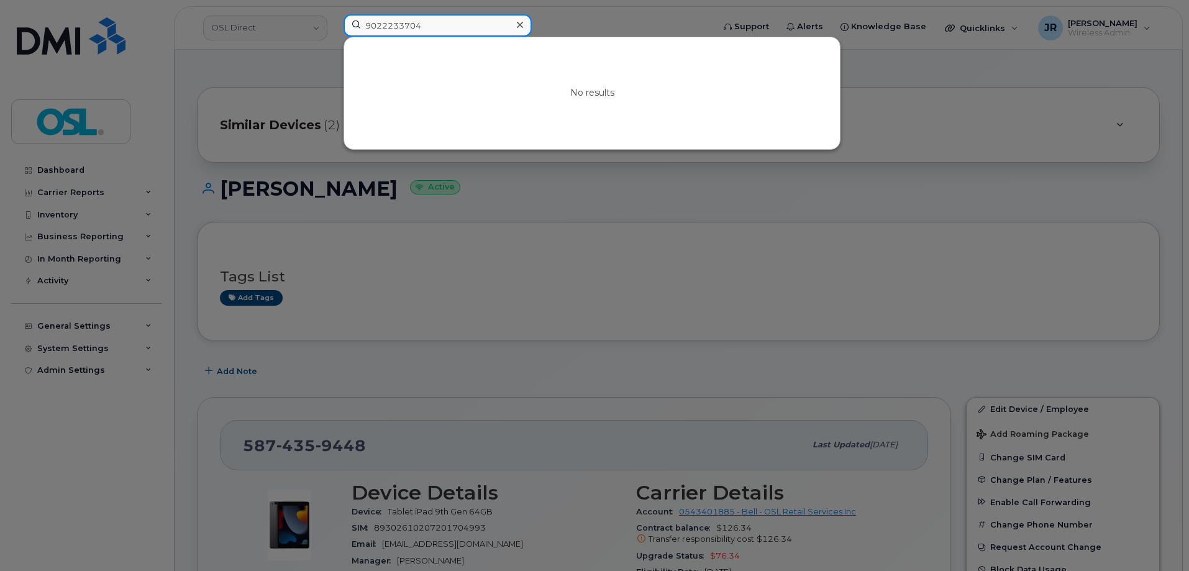
type input "9022233704"
click at [91, 460] on div at bounding box center [594, 285] width 1189 height 571
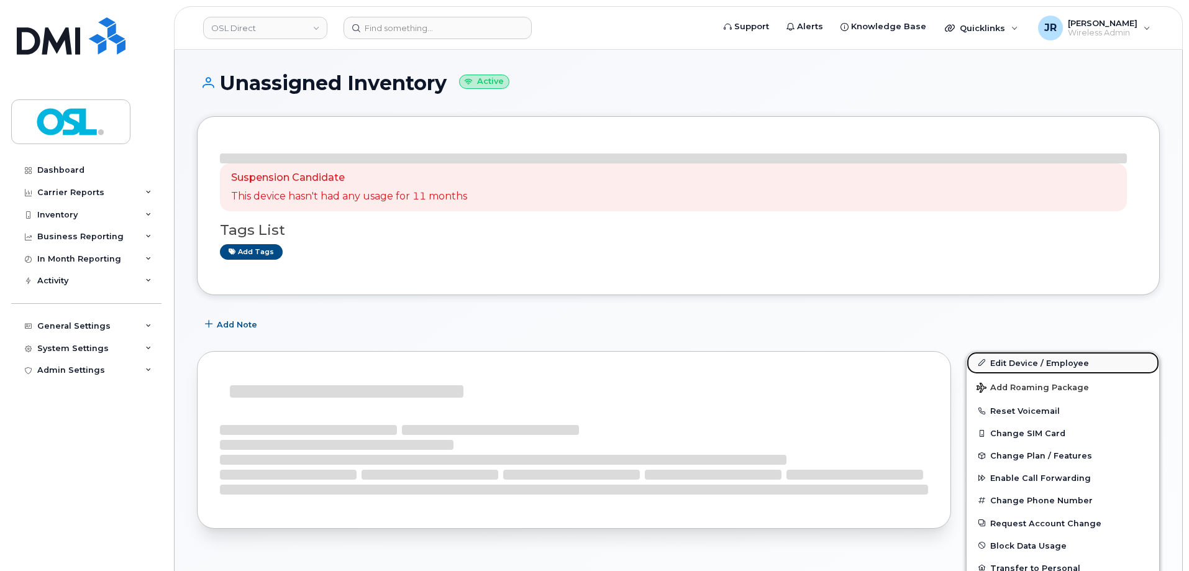
click at [1011, 361] on link "Edit Device / Employee" at bounding box center [1062, 362] width 192 height 22
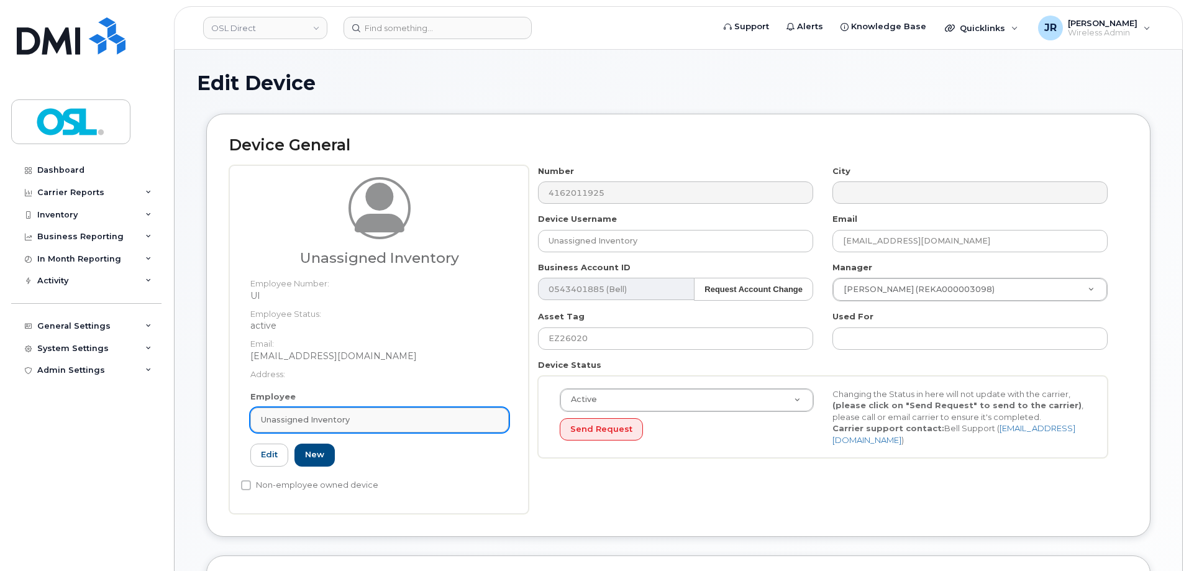
click at [387, 422] on div "Unassigned Inventory" at bounding box center [379, 420] width 237 height 12
paste input "REKA000142158"
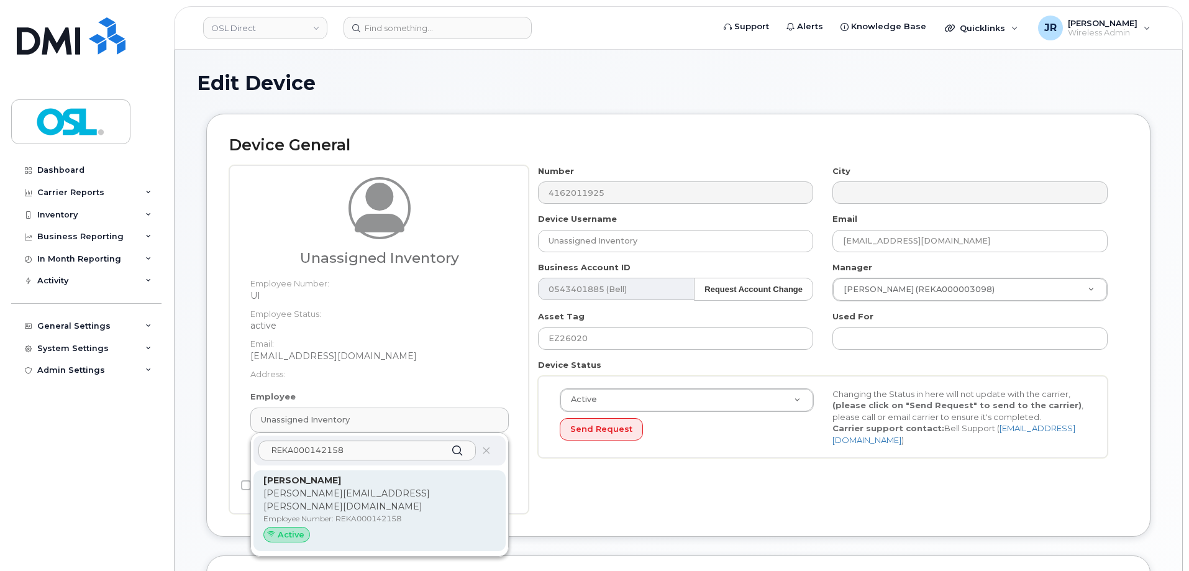
type input "REKA000142158"
click at [343, 495] on p "[PERSON_NAME][EMAIL_ADDRESS][PERSON_NAME][DOMAIN_NAME]" at bounding box center [379, 500] width 232 height 26
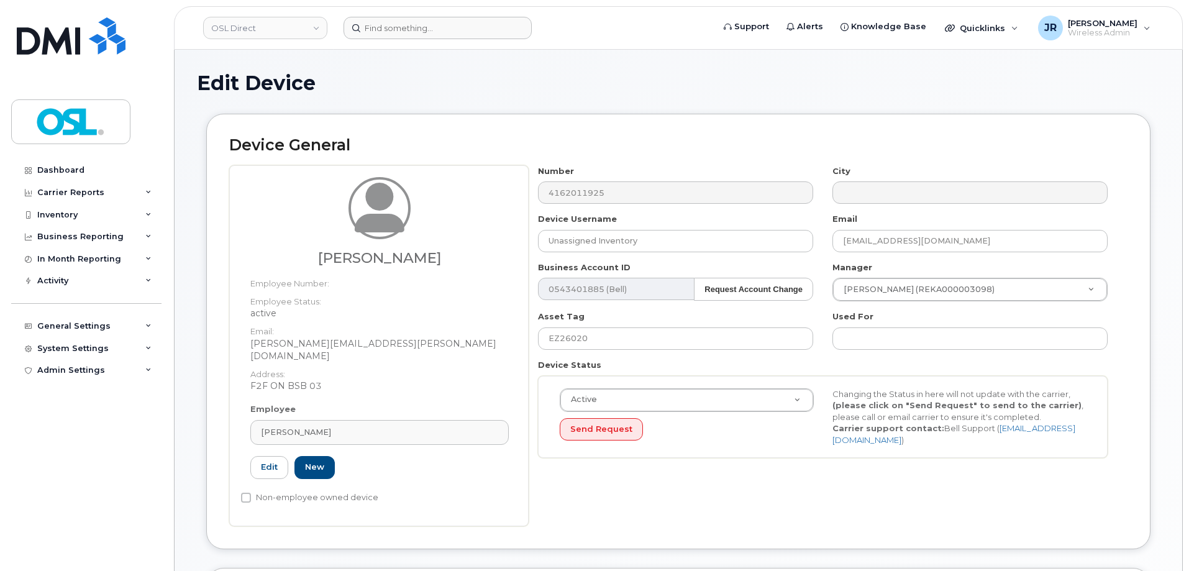
type input "[PERSON_NAME]"
type input "[PERSON_NAME][EMAIL_ADDRESS][PERSON_NAME][DOMAIN_NAME]"
type input "REKA000142158"
type input "3358005"
click at [605, 342] on input "EZ26020" at bounding box center [675, 338] width 275 height 22
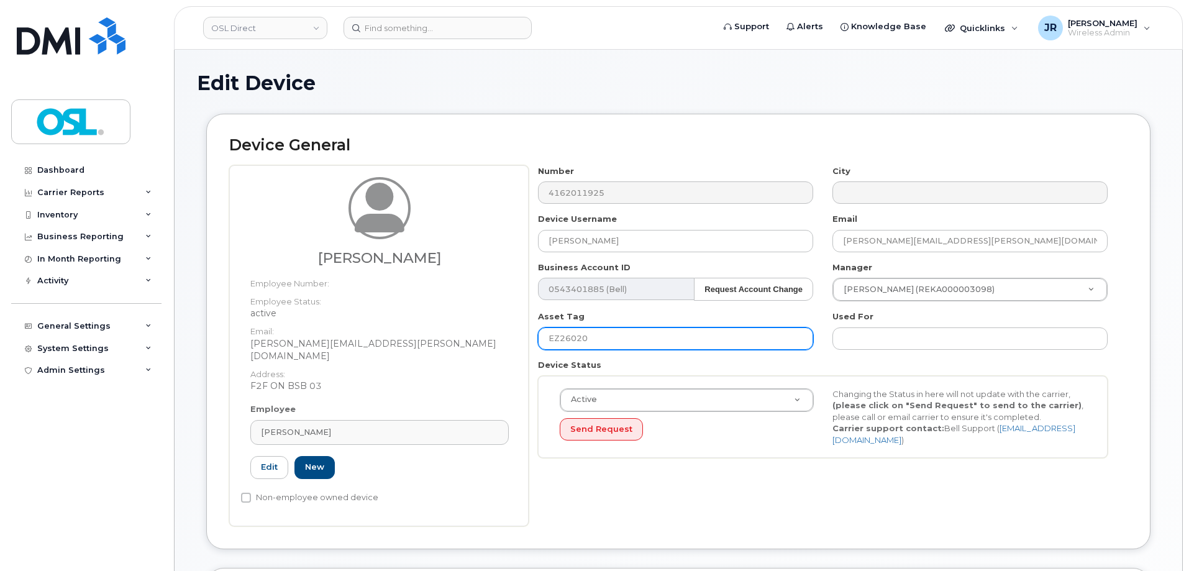
click at [605, 342] on input "EZ26020" at bounding box center [675, 338] width 275 height 22
paste input "REKA000142158"
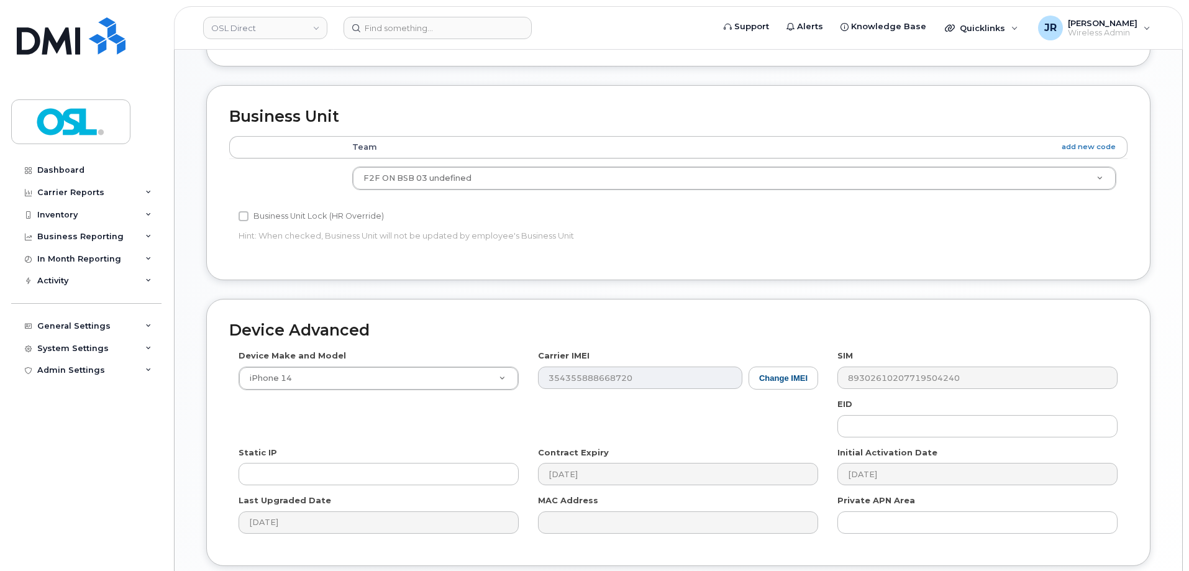
scroll to position [507, 0]
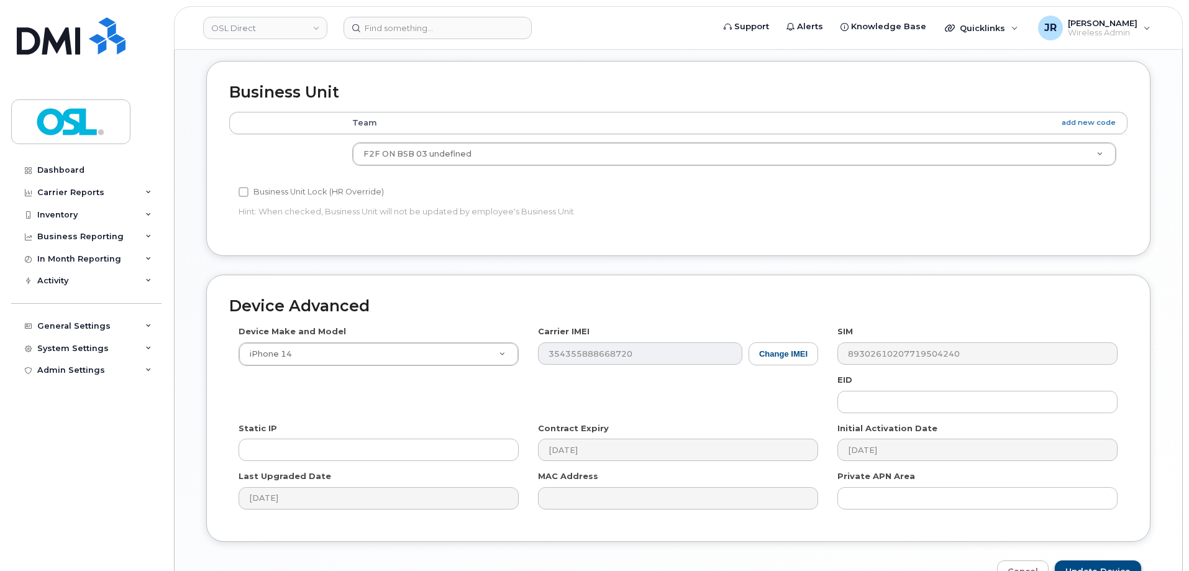
type input "REKA000142158"
drag, startPoint x: 1104, startPoint y: 551, endPoint x: 1010, endPoint y: 473, distance: 123.0
click at [1104, 560] on input "Update Device" at bounding box center [1097, 571] width 86 height 23
type input "Saving..."
click at [386, 26] on input at bounding box center [437, 28] width 188 height 22
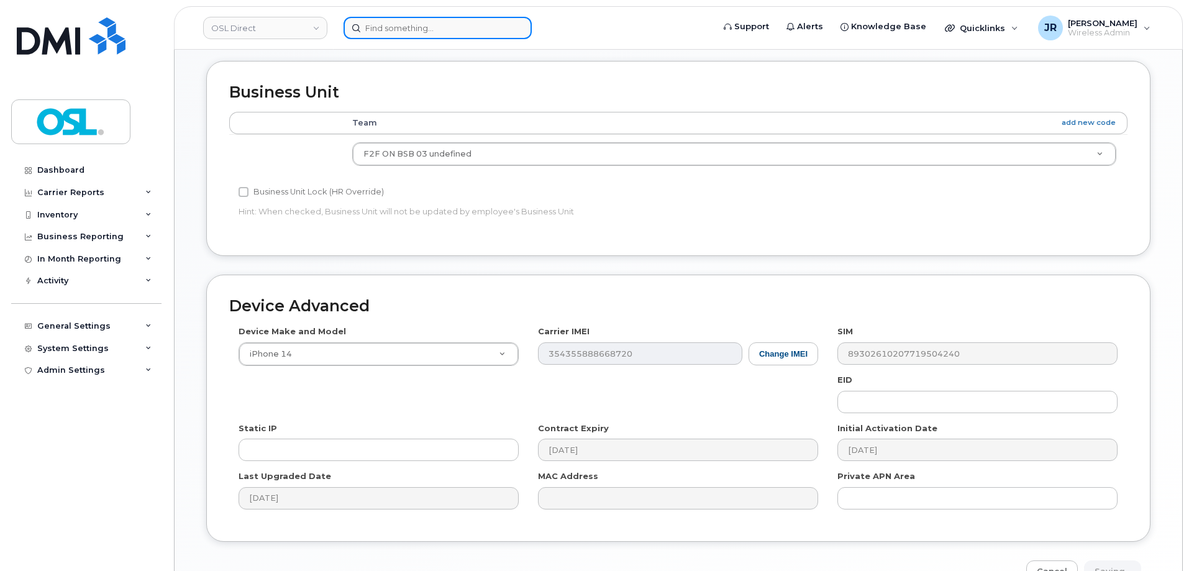
click at [386, 26] on input at bounding box center [437, 28] width 188 height 22
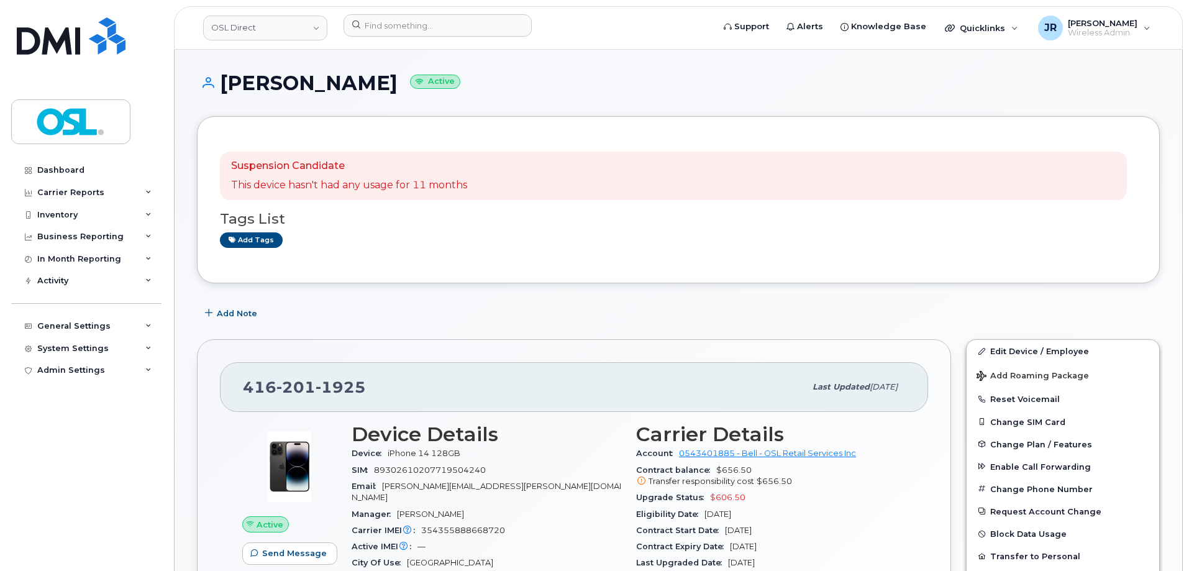
click at [378, 6] on header "OSL Direct Support Alerts Knowledge Base Quicklinks Suspend / Cancel Device Cha…" at bounding box center [678, 27] width 1008 height 43
click at [388, 16] on input at bounding box center [437, 25] width 188 height 22
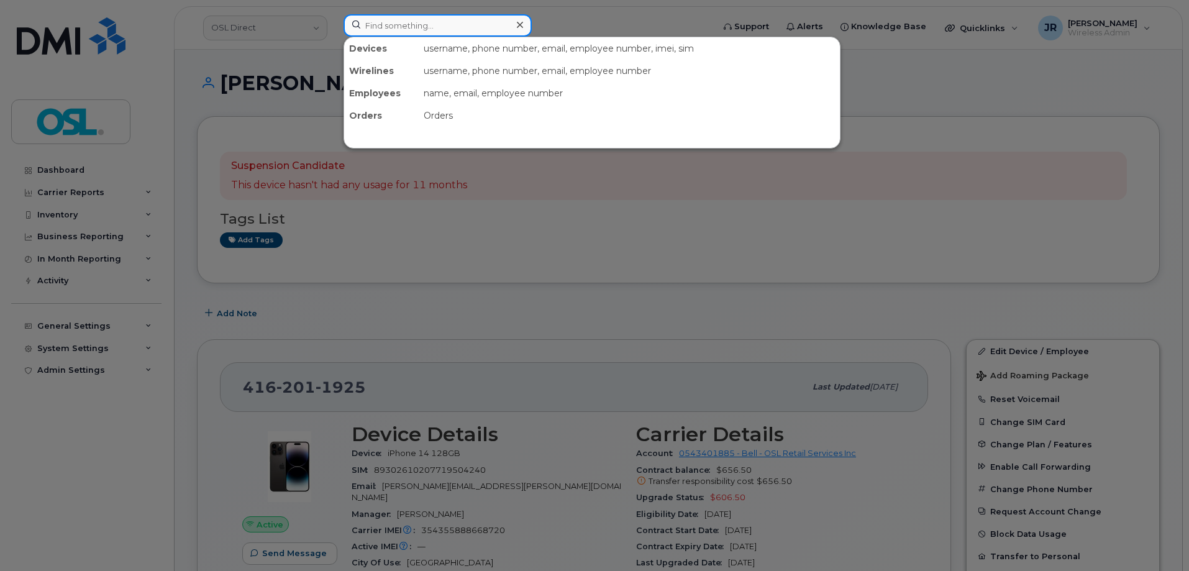
paste input "Retrieving data. Wait a few seconds and try to cut or copy again."
type input "Retrieving data. Wait a few seconds and try to cut or copy again."
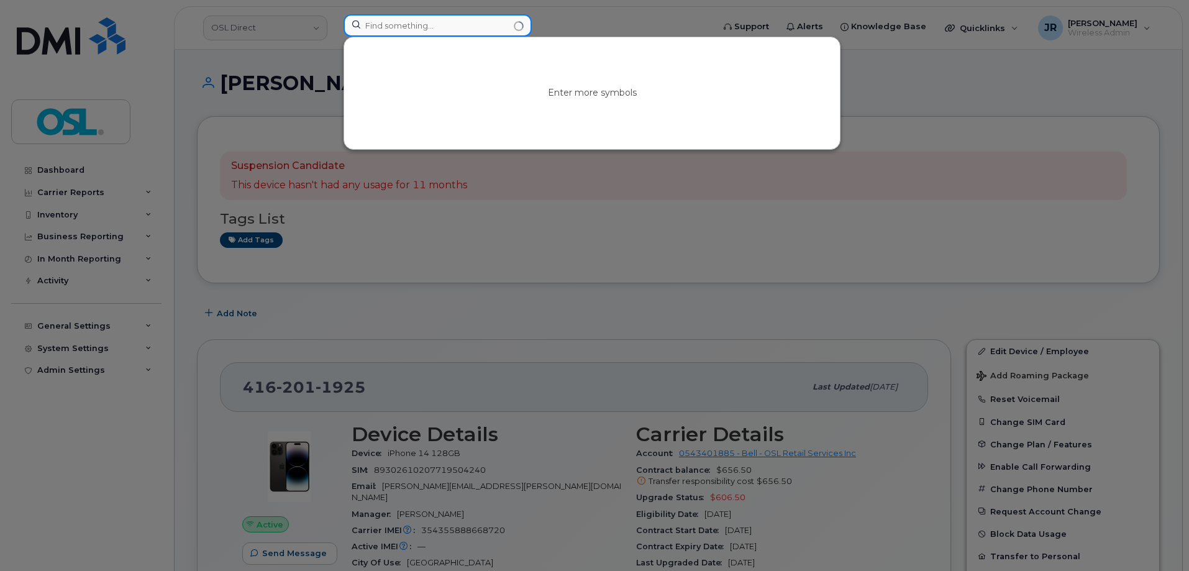
click at [436, 34] on input at bounding box center [437, 25] width 188 height 22
paste input "Retrieving data. Wait a few seconds and try to cut or copy again."
type input "Retrieving data. Wait a few seconds and try to cut or copy again."
